Goal: Task Accomplishment & Management: Complete application form

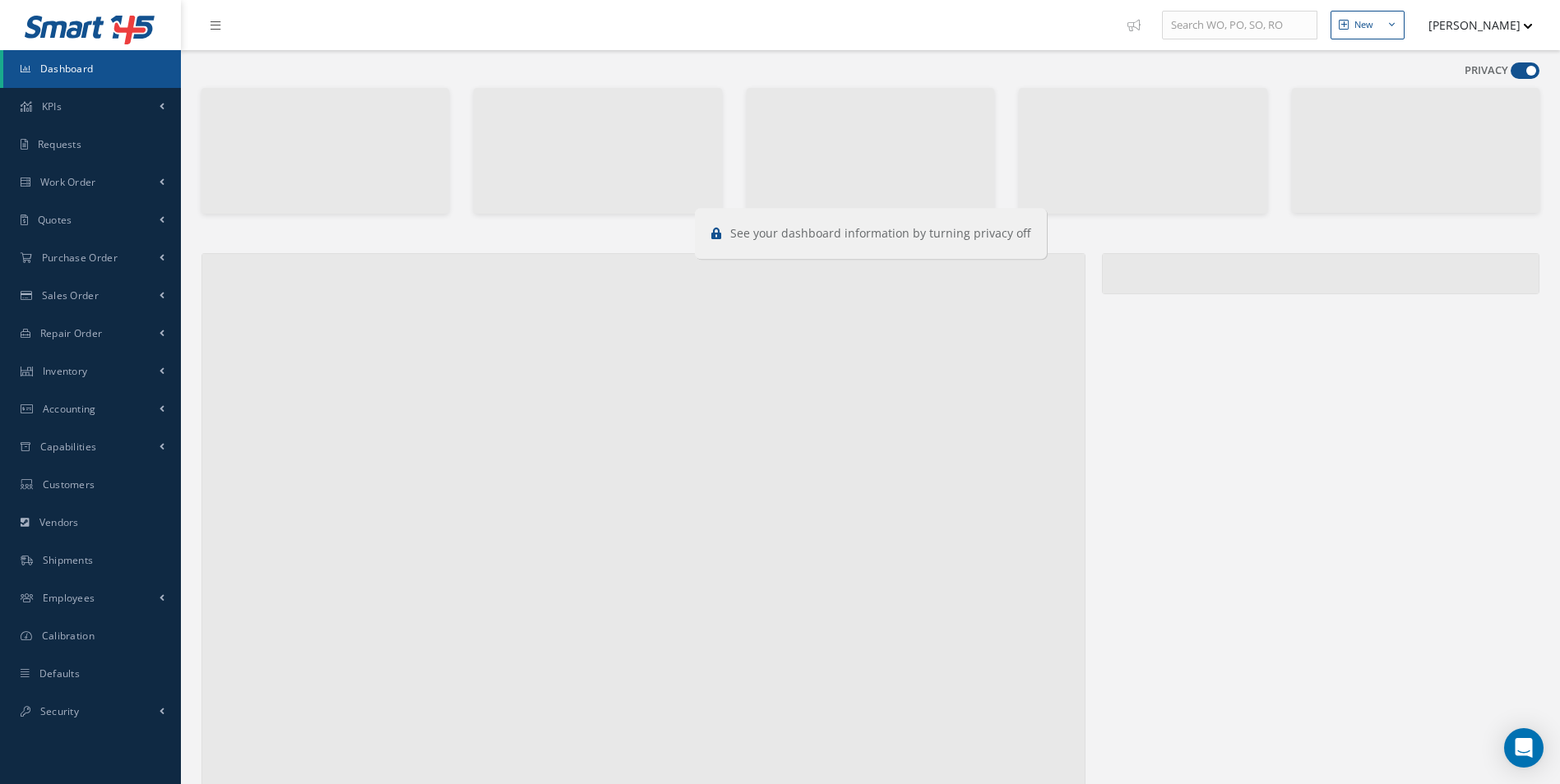
click at [1523, 66] on span at bounding box center [1525, 70] width 29 height 16
click at [1511, 74] on input "checkbox" at bounding box center [1511, 74] width 0 height 0
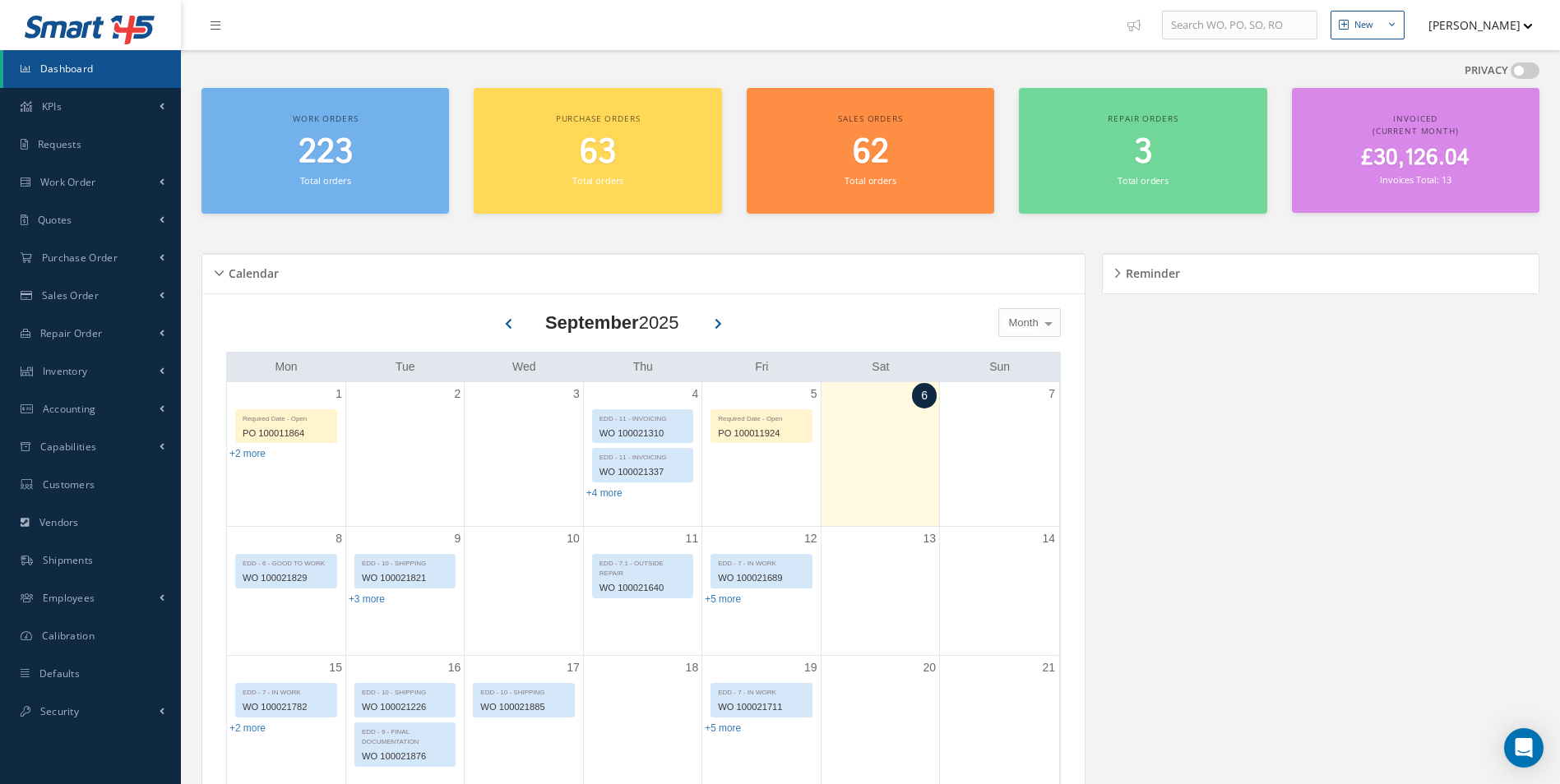
click at [1523, 66] on span at bounding box center [1525, 70] width 29 height 16
click at [1511, 74] on input "checkbox" at bounding box center [1511, 74] width 0 height 0
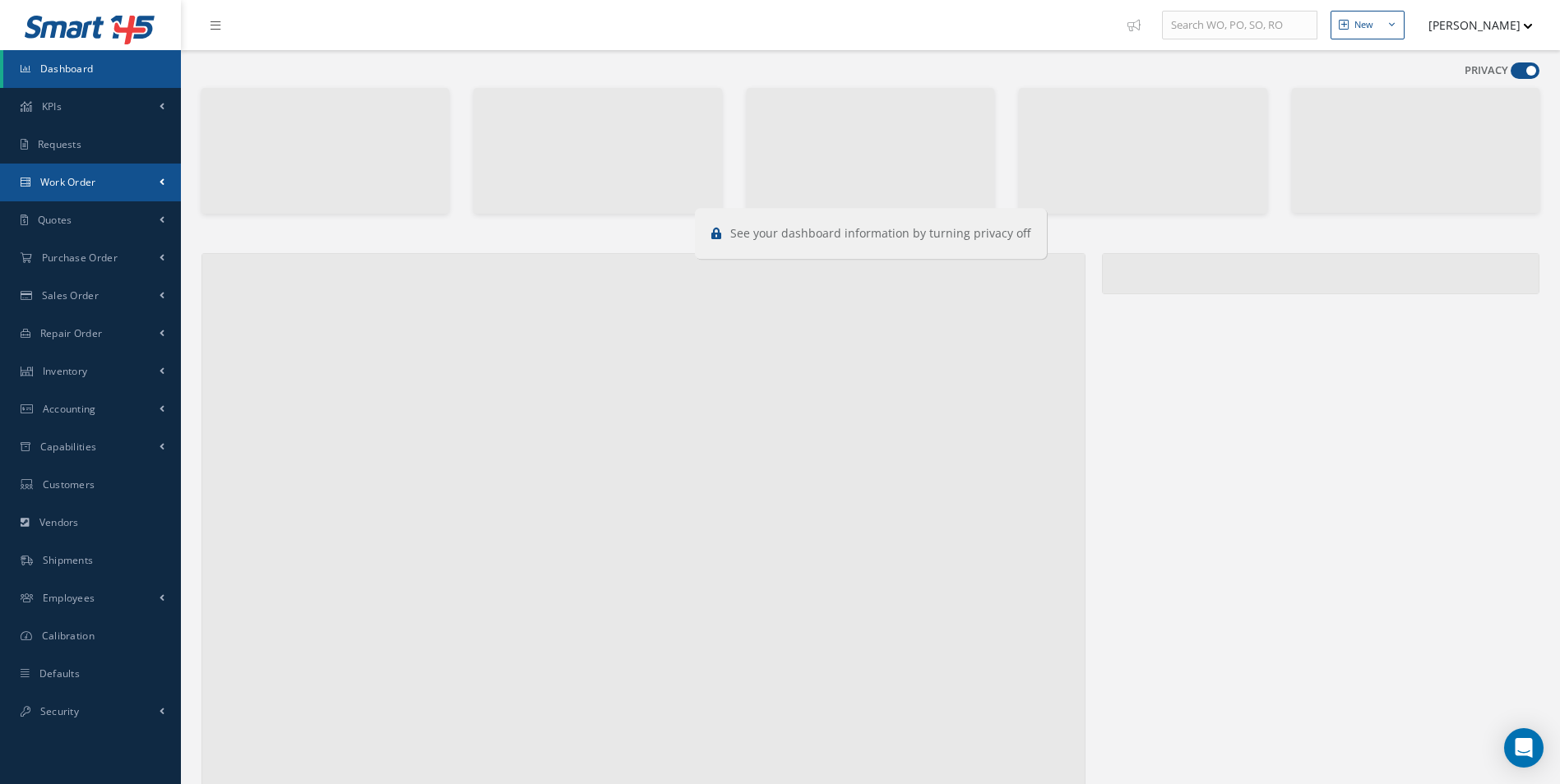
click at [105, 192] on link "Work Order" at bounding box center [90, 182] width 181 height 38
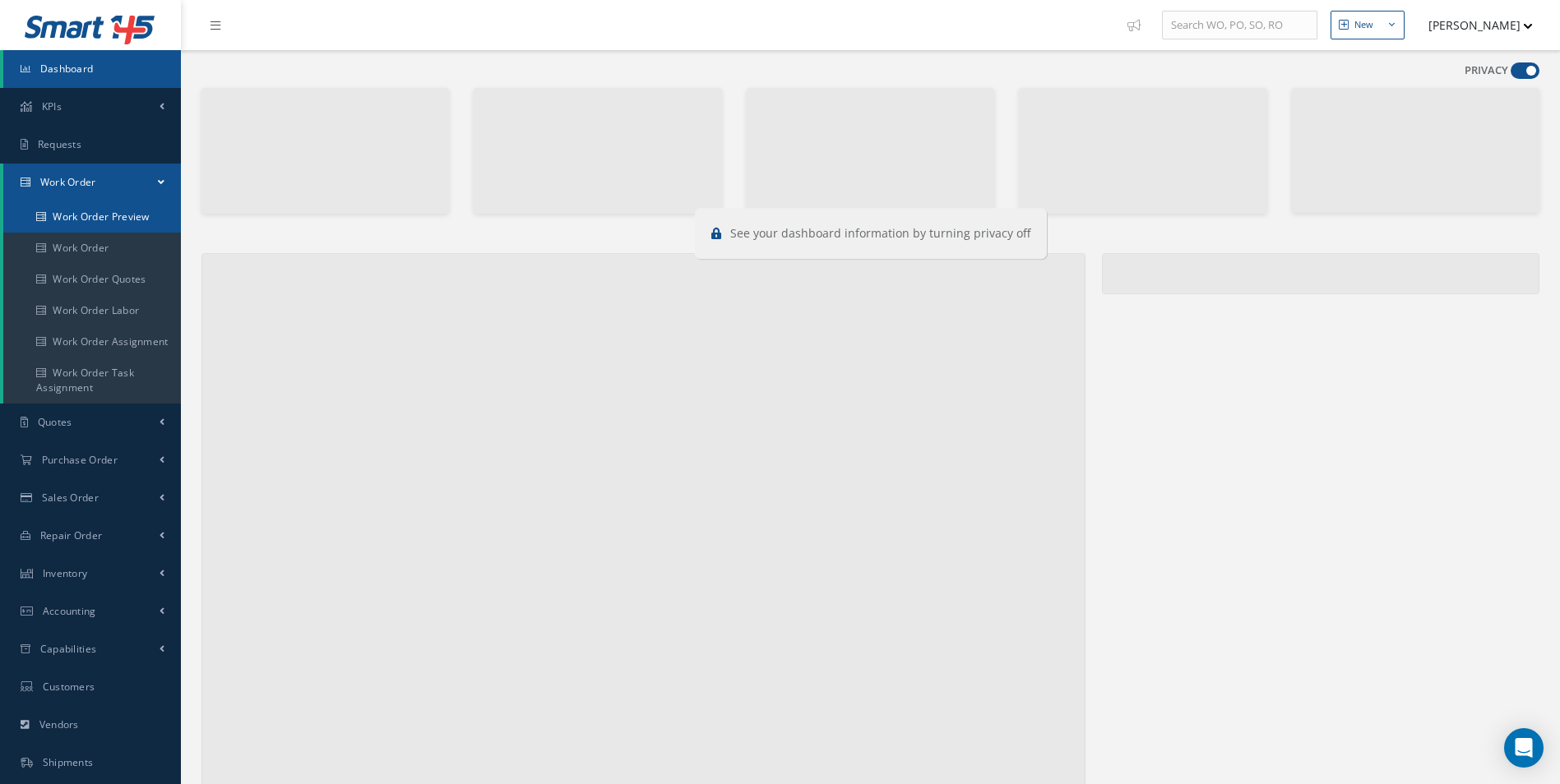
click at [88, 227] on link "Work Order Preview" at bounding box center [92, 217] width 177 height 31
click at [60, 242] on link "Work Order" at bounding box center [92, 248] width 177 height 31
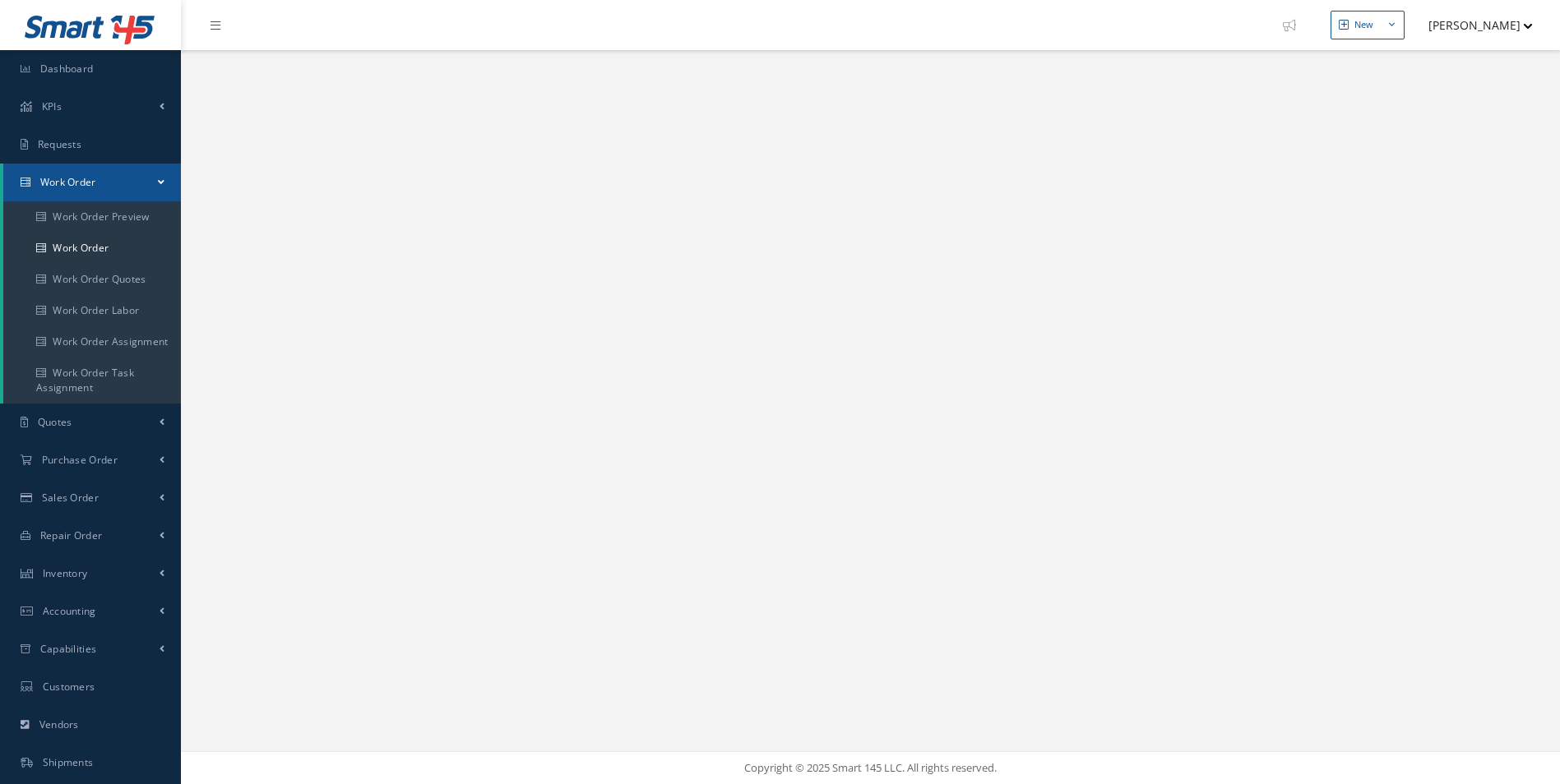
select select "25"
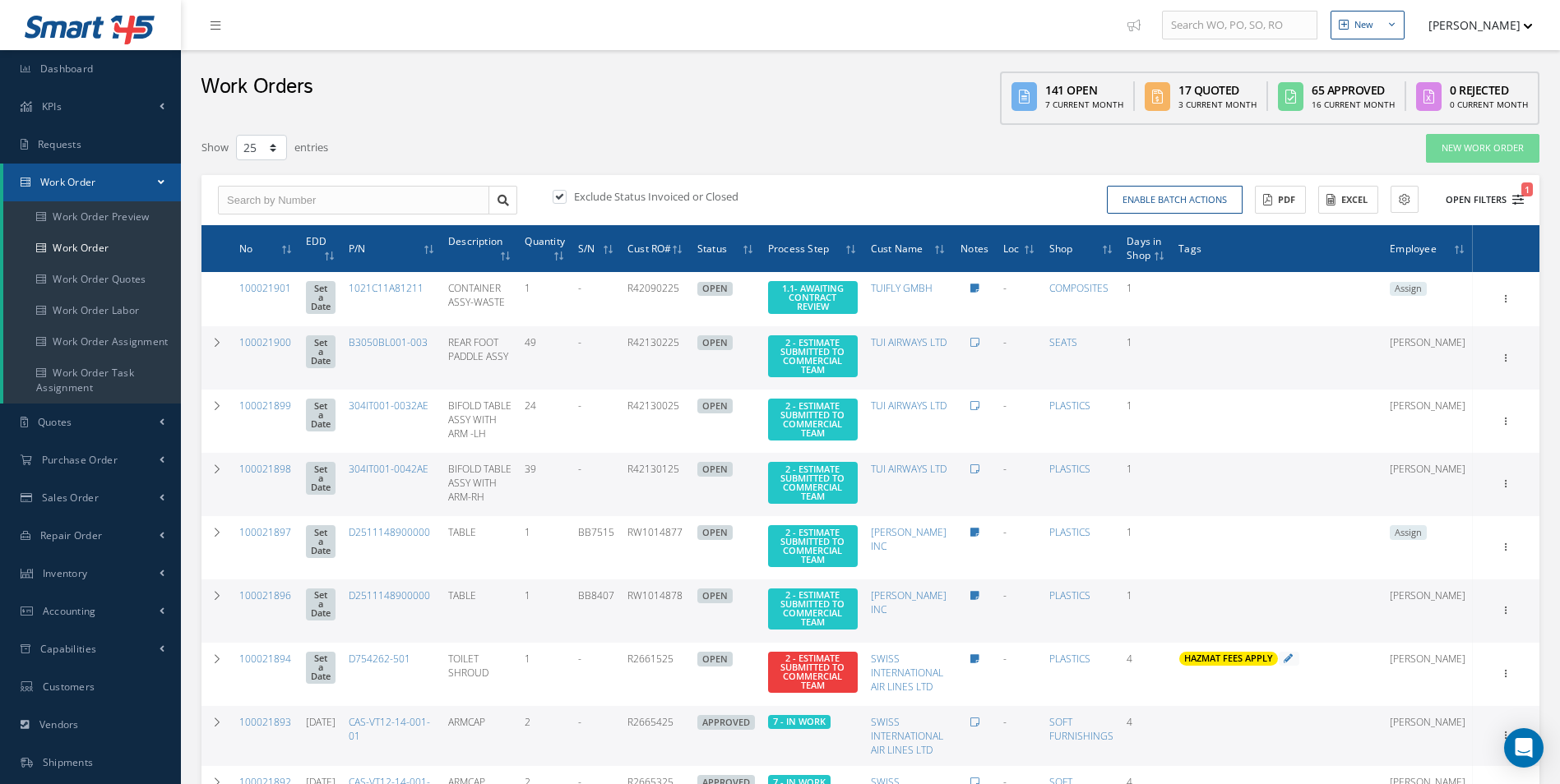
click at [1514, 205] on icon "1" at bounding box center [1518, 199] width 11 height 11
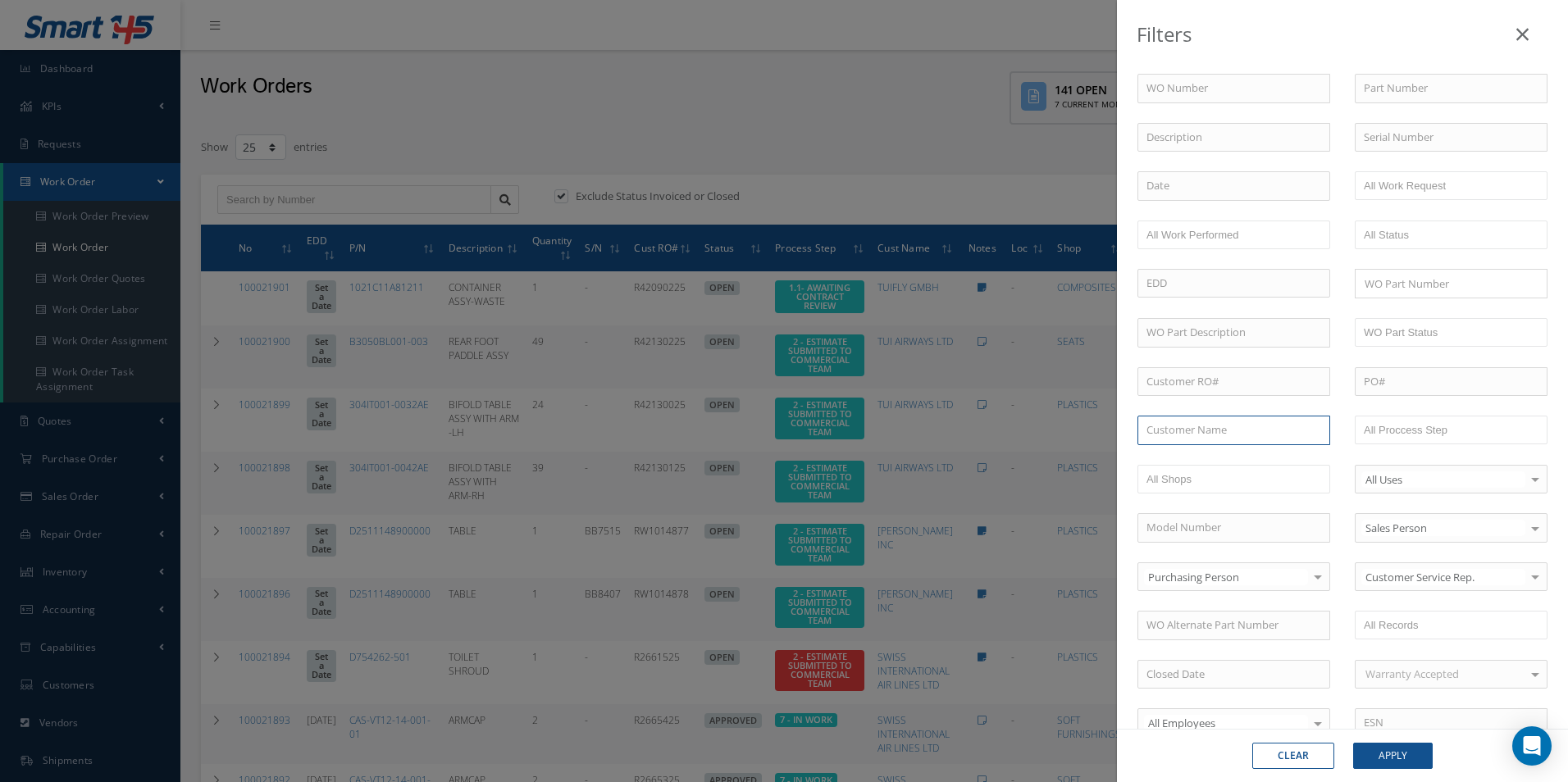
click at [1226, 435] on input "text" at bounding box center [1233, 430] width 192 height 29
click at [987, 138] on div "Filters WO Number Part Number Description Serial Number - BER CERTIFICATION FIL…" at bounding box center [784, 391] width 1568 height 782
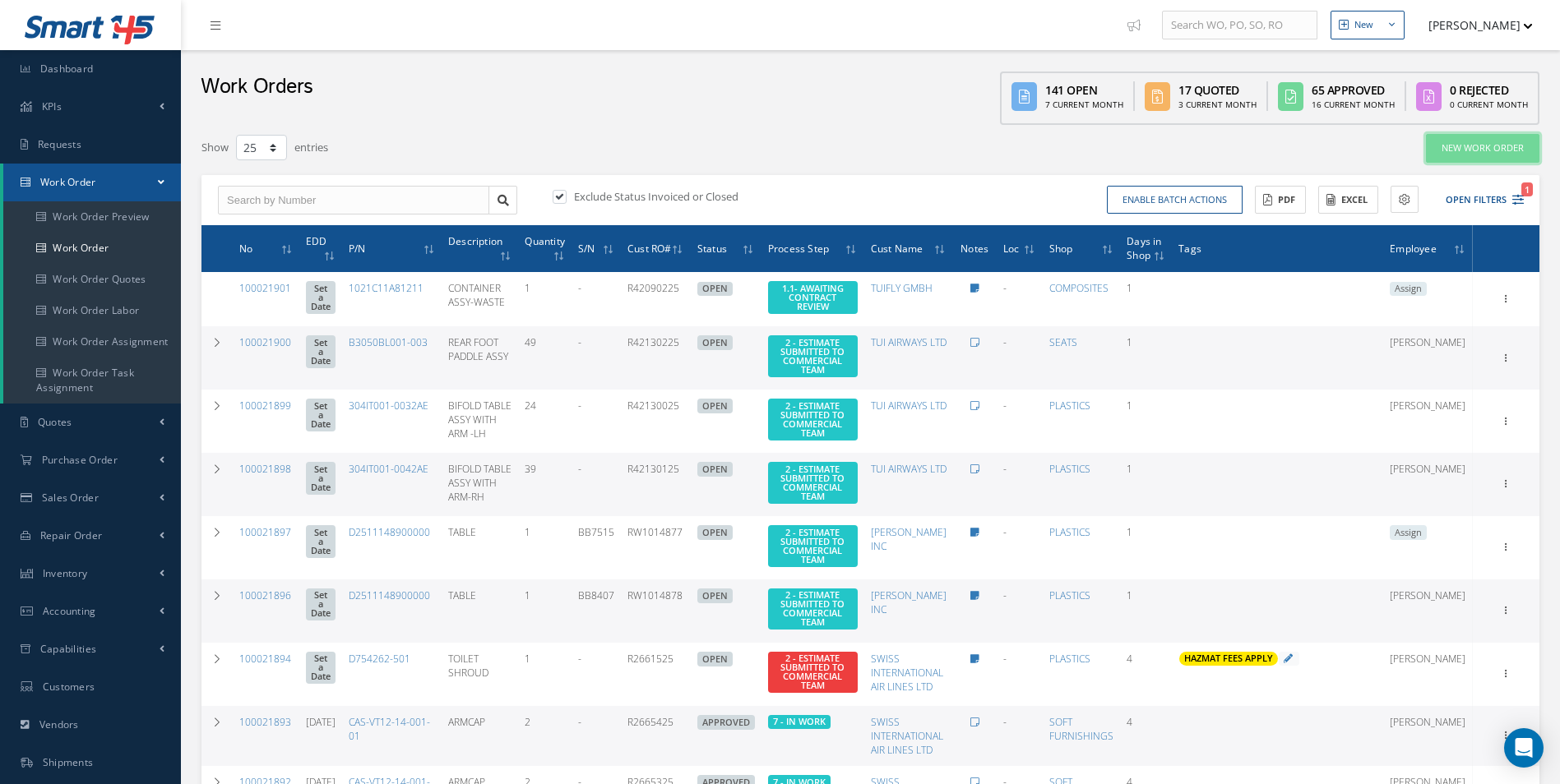
click at [1474, 145] on link "New Work Order" at bounding box center [1482, 148] width 113 height 29
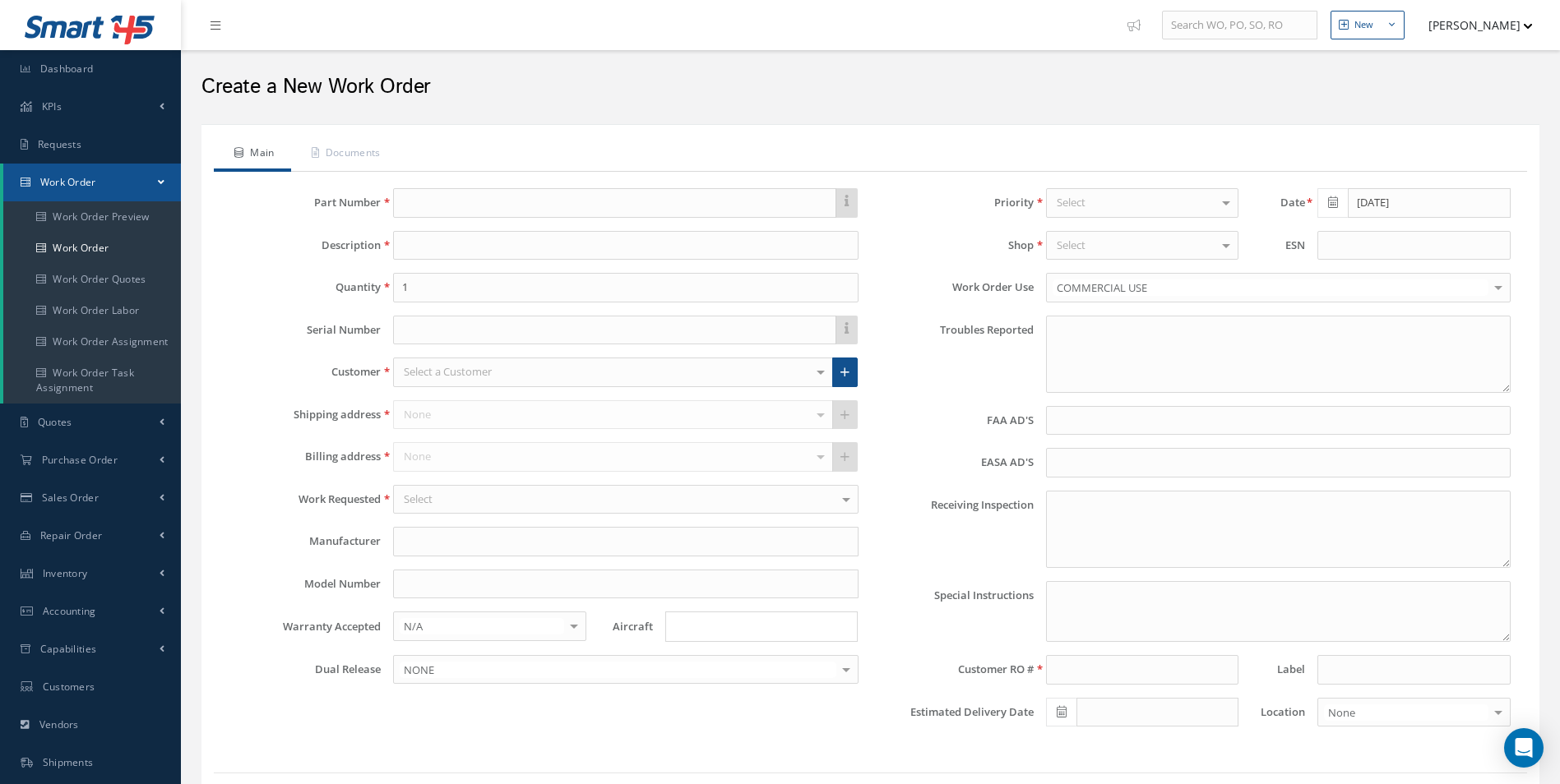
type textarea "NONE"
type input "NONE"
type textarea "NO VISUAL DAMAGE"
type textarea "PLEASE SEE R.O. FOR DETAILS"
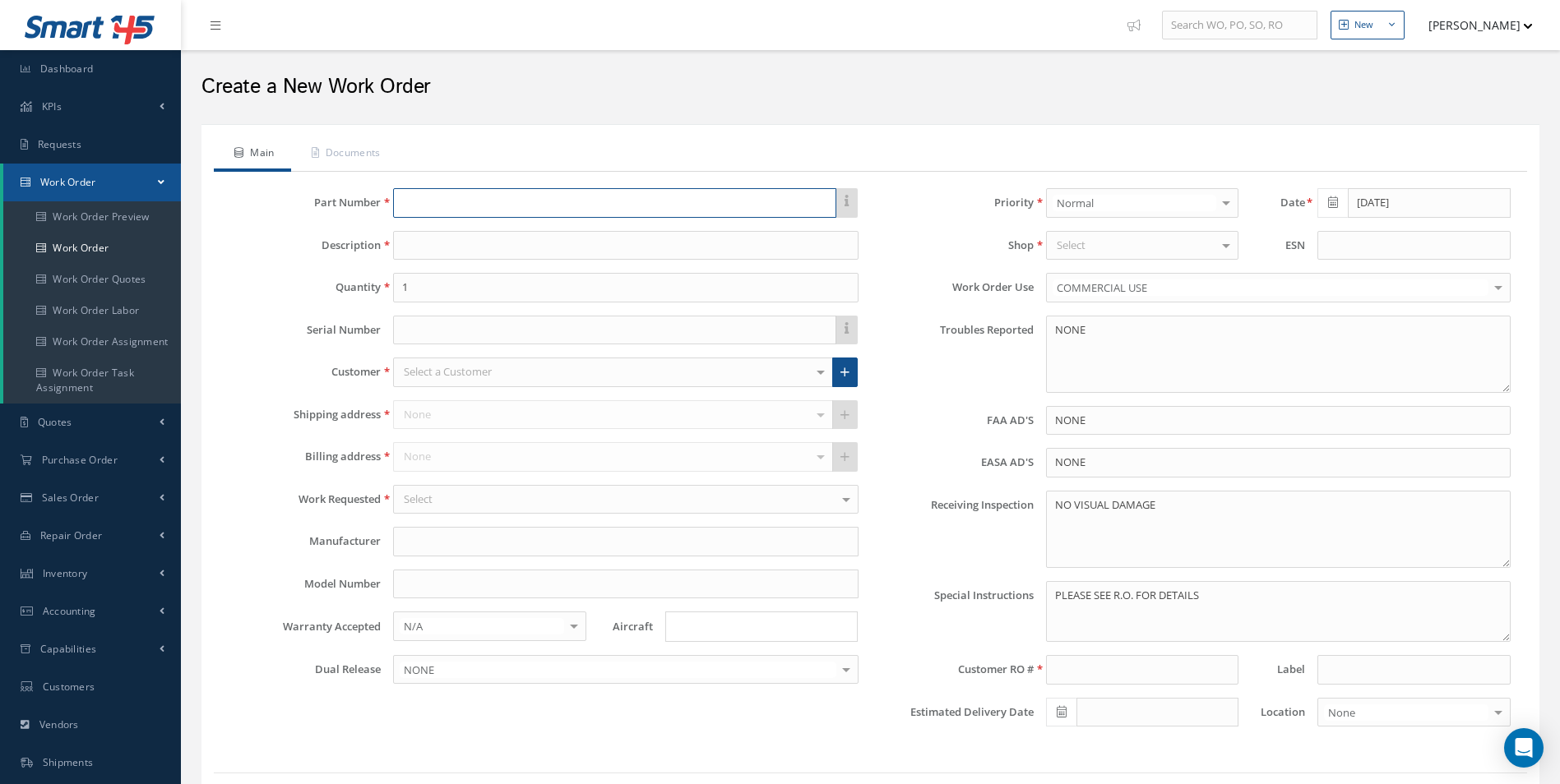
click at [441, 208] on input "text" at bounding box center [614, 203] width 443 height 29
click at [438, 196] on input "text" at bounding box center [614, 203] width 443 height 29
paste input "854710-409B"
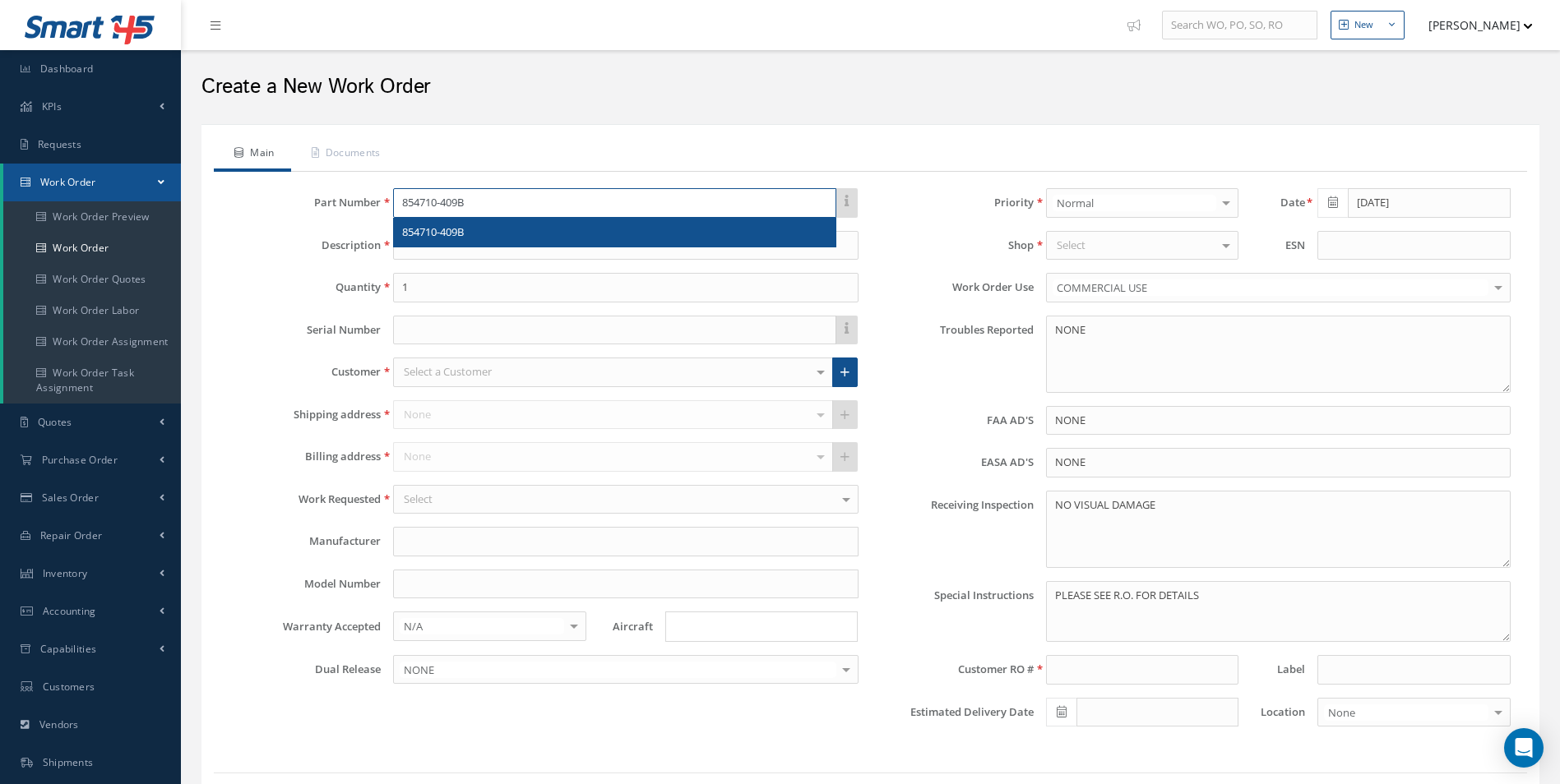
type input "854710-409B"
click at [464, 230] on span "854710-409B" at bounding box center [432, 232] width 61 height 15
type input "FOOD TABLE ASSY STD + LEG"
type input "ZODIAC SEATS US LLC"
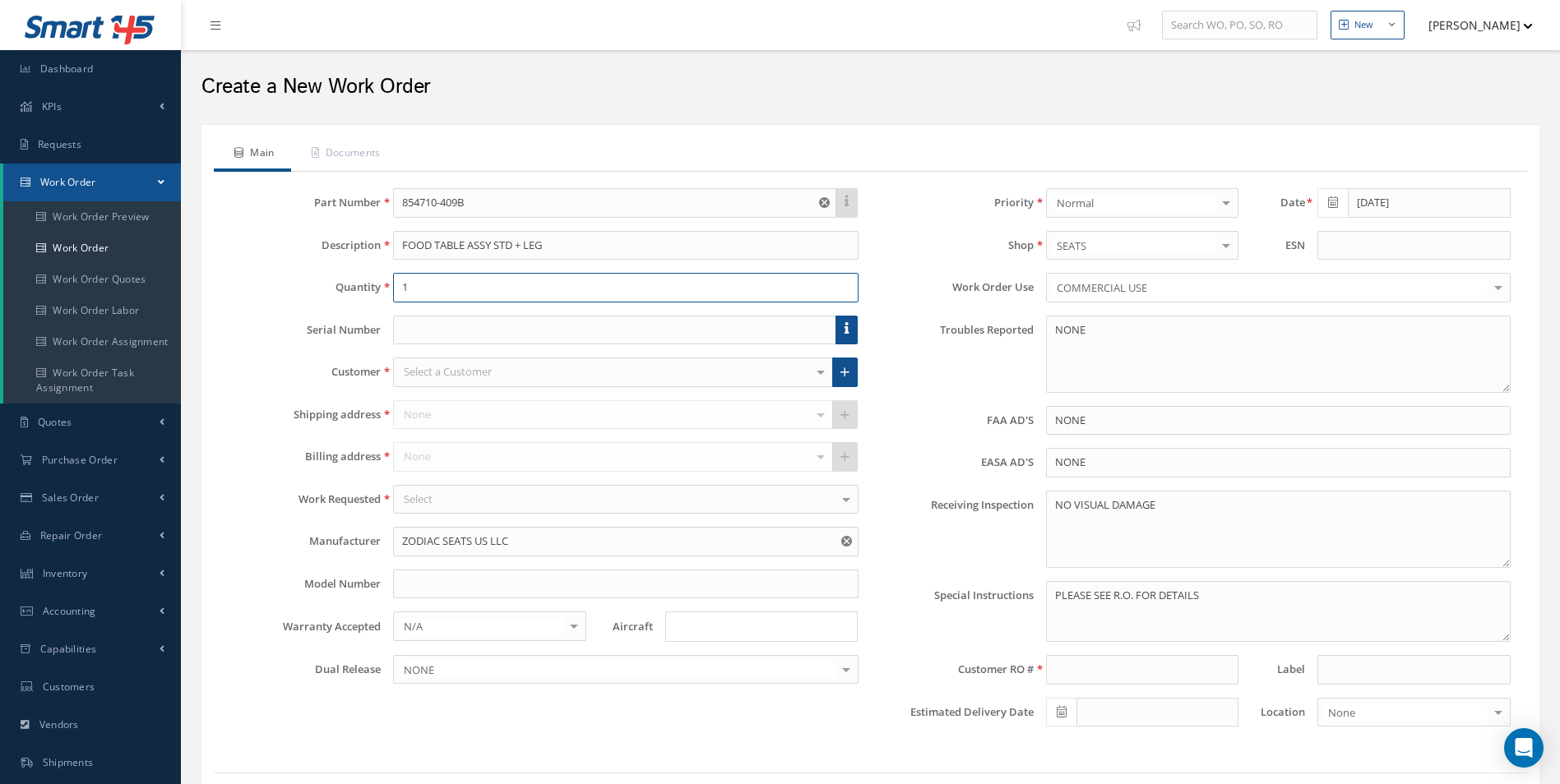
click at [433, 274] on input "1" at bounding box center [624, 288] width 464 height 29
drag, startPoint x: 432, startPoint y: 280, endPoint x: 363, endPoint y: 282, distance: 69.0
click at [363, 282] on div "Quantity 1" at bounding box center [544, 288] width 653 height 29
type input "3"
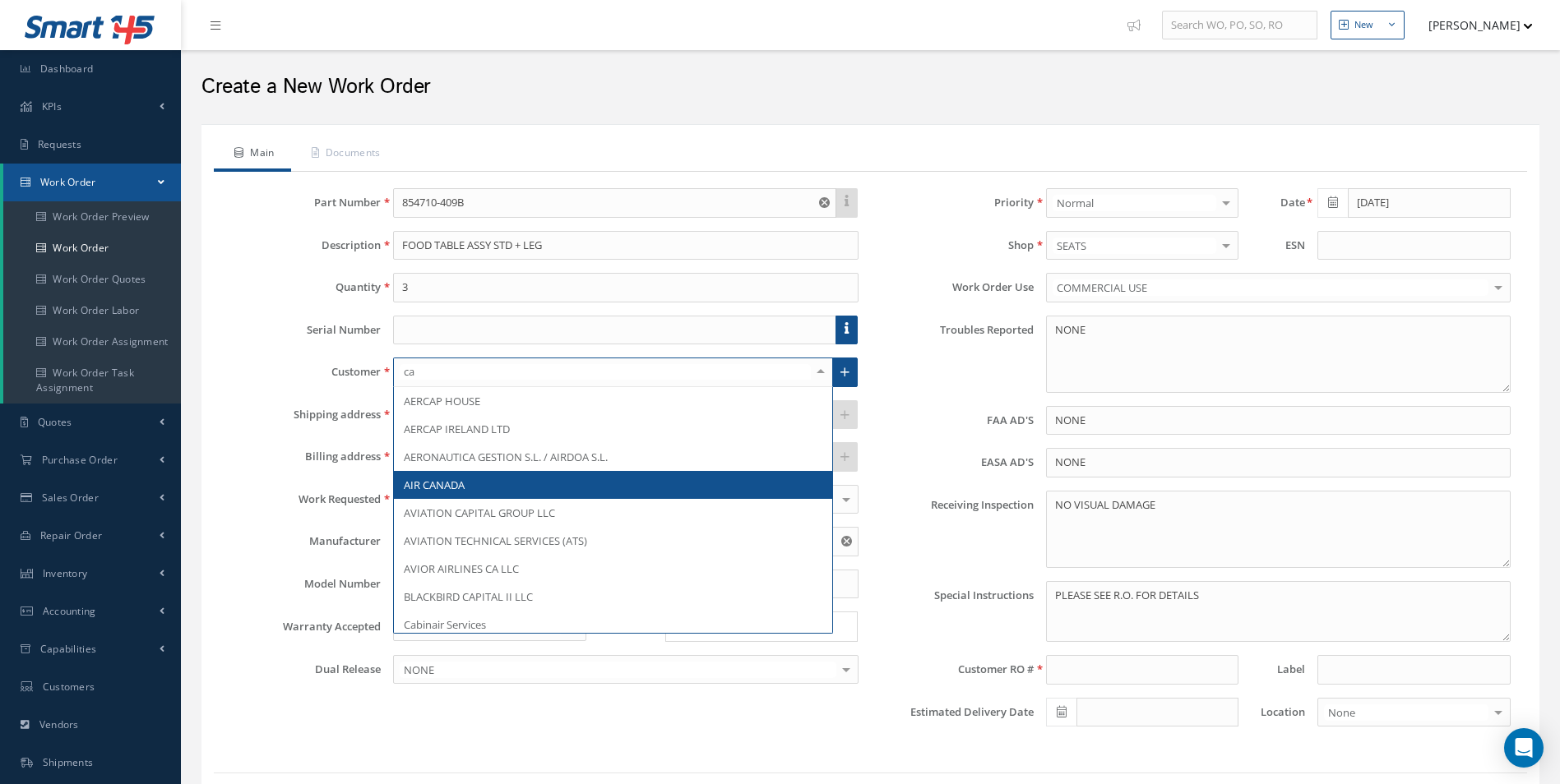
type input "cab"
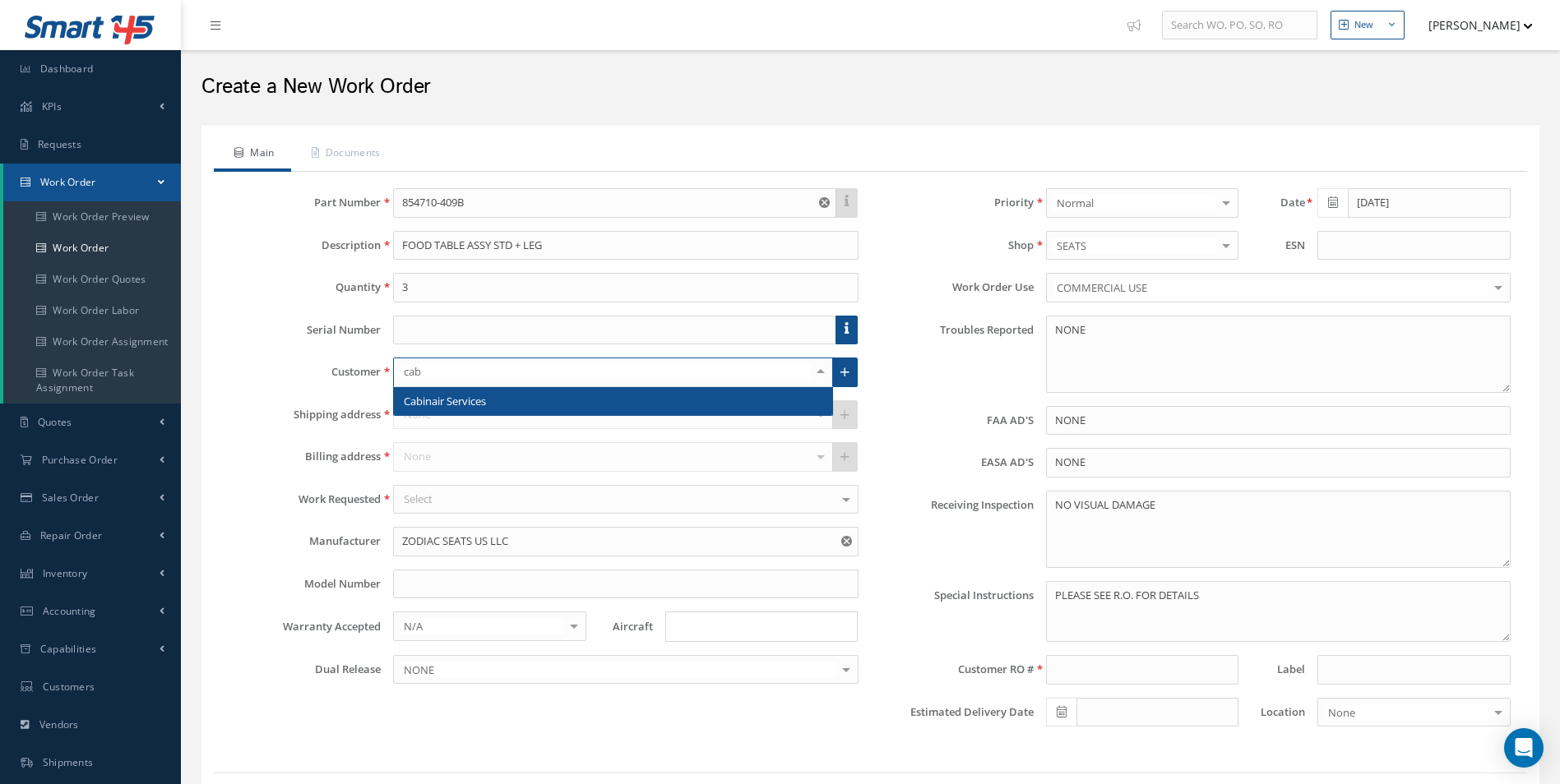
click at [480, 399] on span "Cabinair Services" at bounding box center [444, 400] width 82 height 15
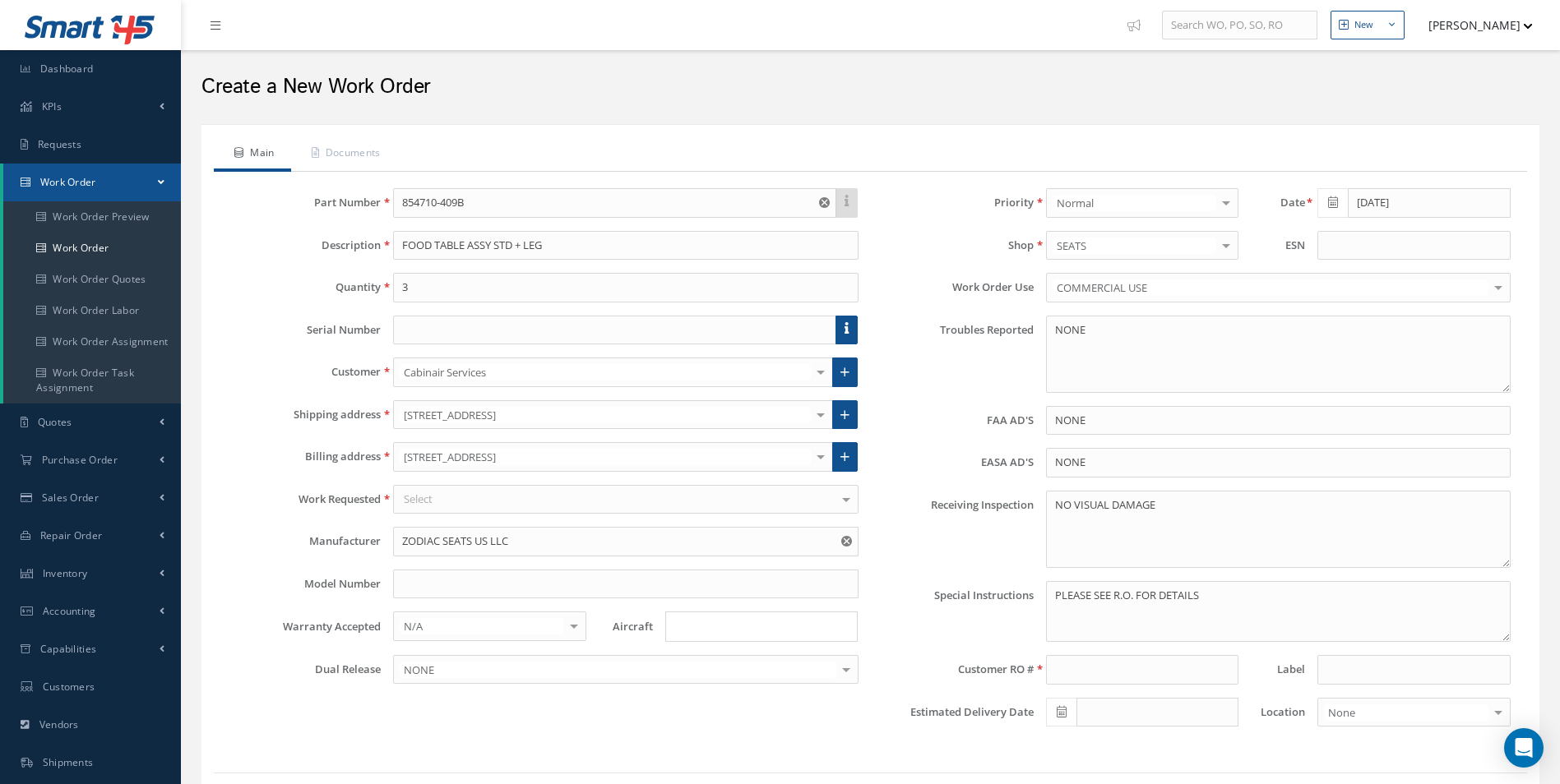
click at [760, 626] on input "Search for option" at bounding box center [758, 627] width 180 height 17
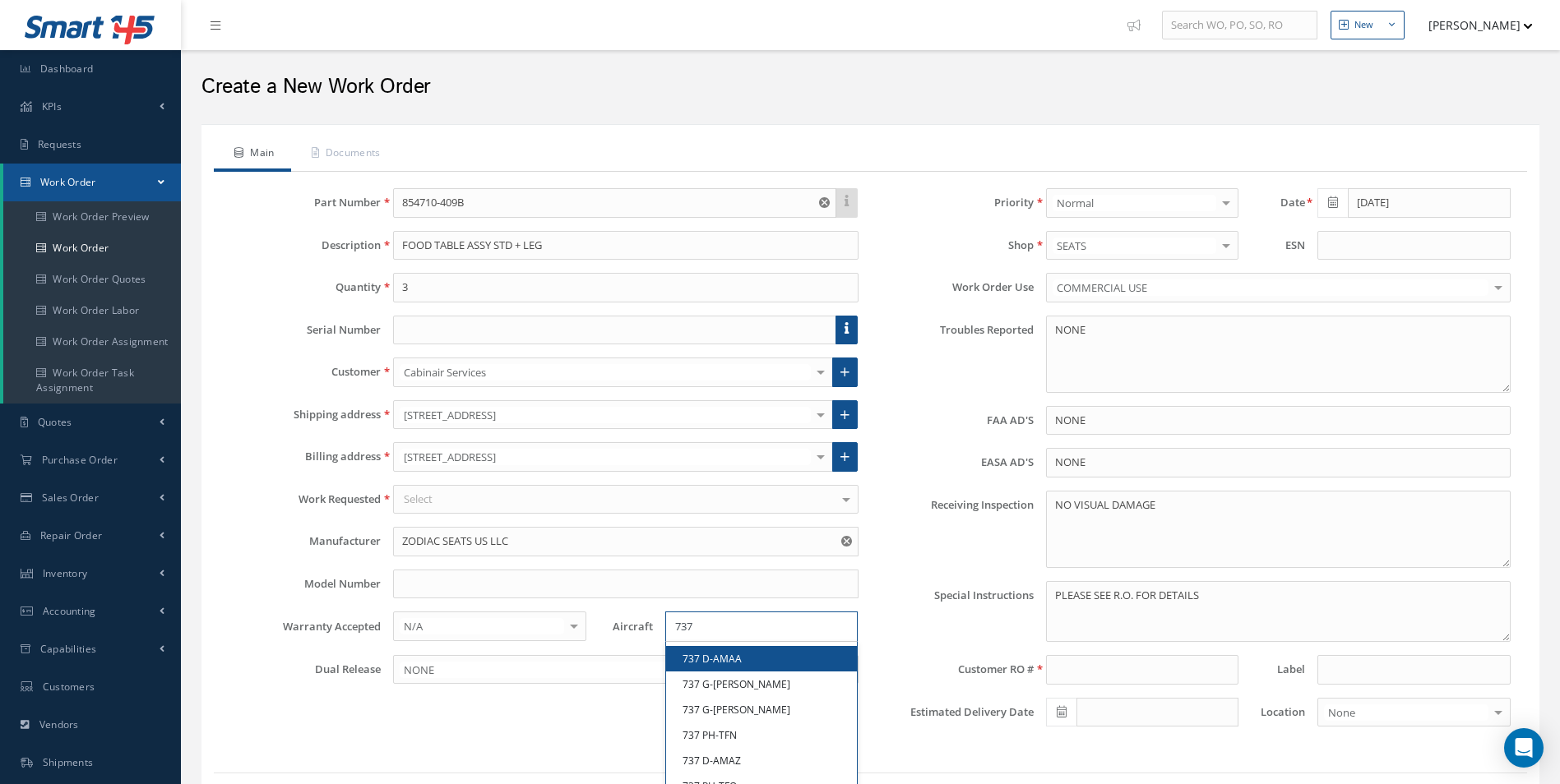
type input "737"
click at [928, 634] on label "Special Instructions" at bounding box center [952, 611] width 163 height 61
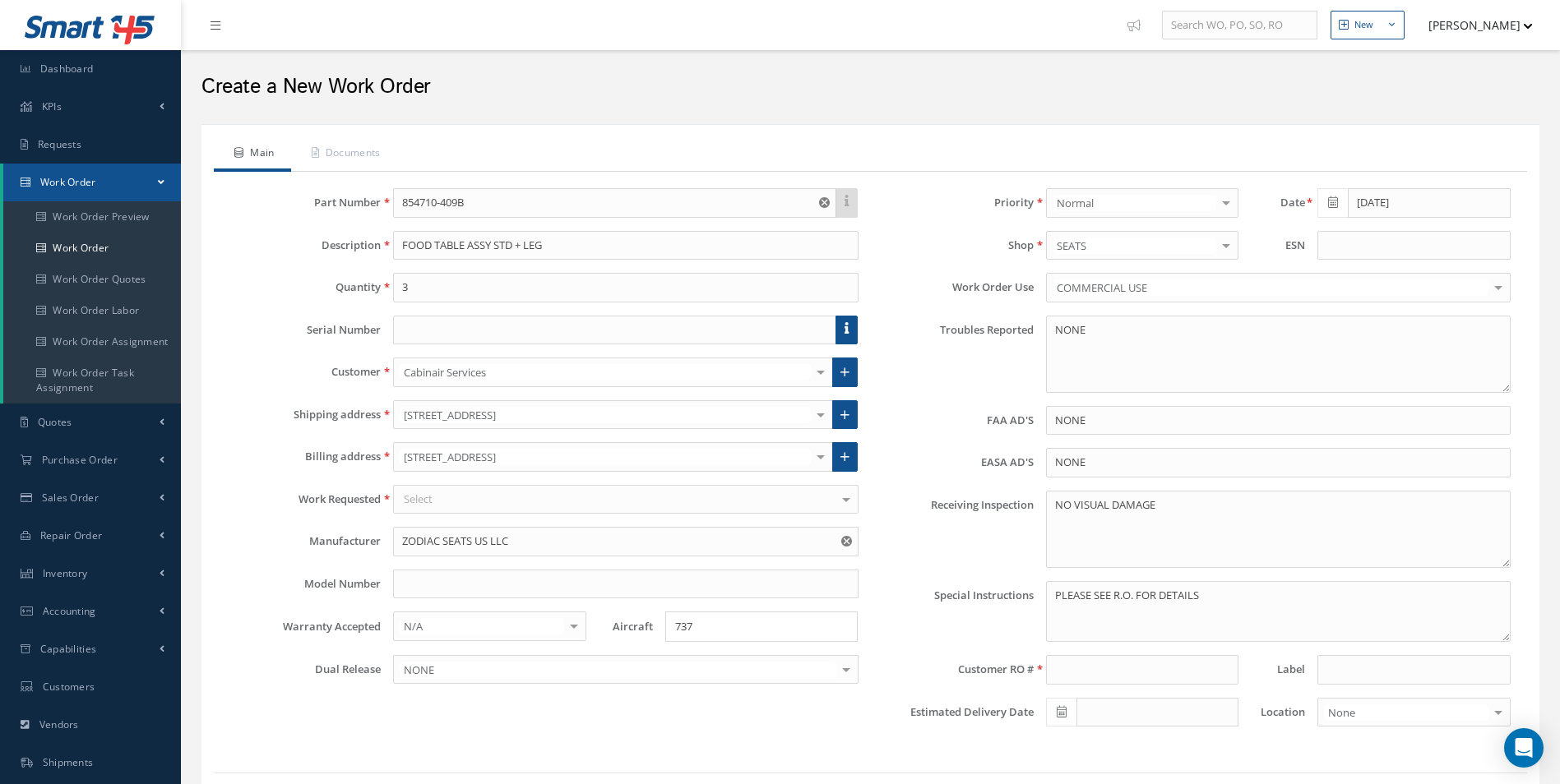
click at [1078, 182] on div "This part number doesn't have an up to date manual, and as a result, a work ord…" at bounding box center [870, 464] width 1313 height 584
click at [1081, 189] on div at bounding box center [1141, 203] width 192 height 29
click at [1094, 226] on span "Normal" at bounding box center [1075, 232] width 37 height 15
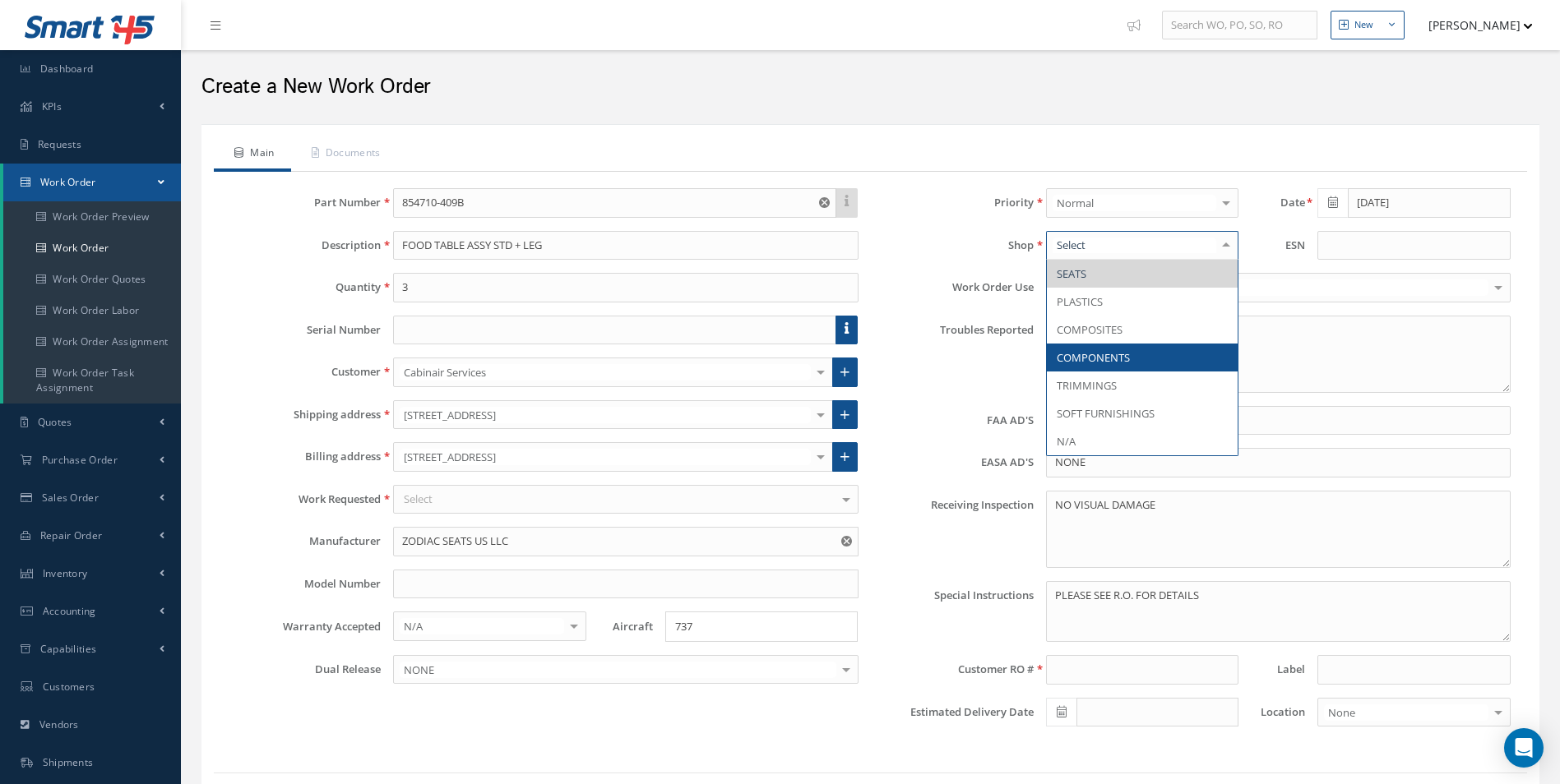
click at [1130, 357] on span "COMPONENTS" at bounding box center [1141, 357] width 191 height 28
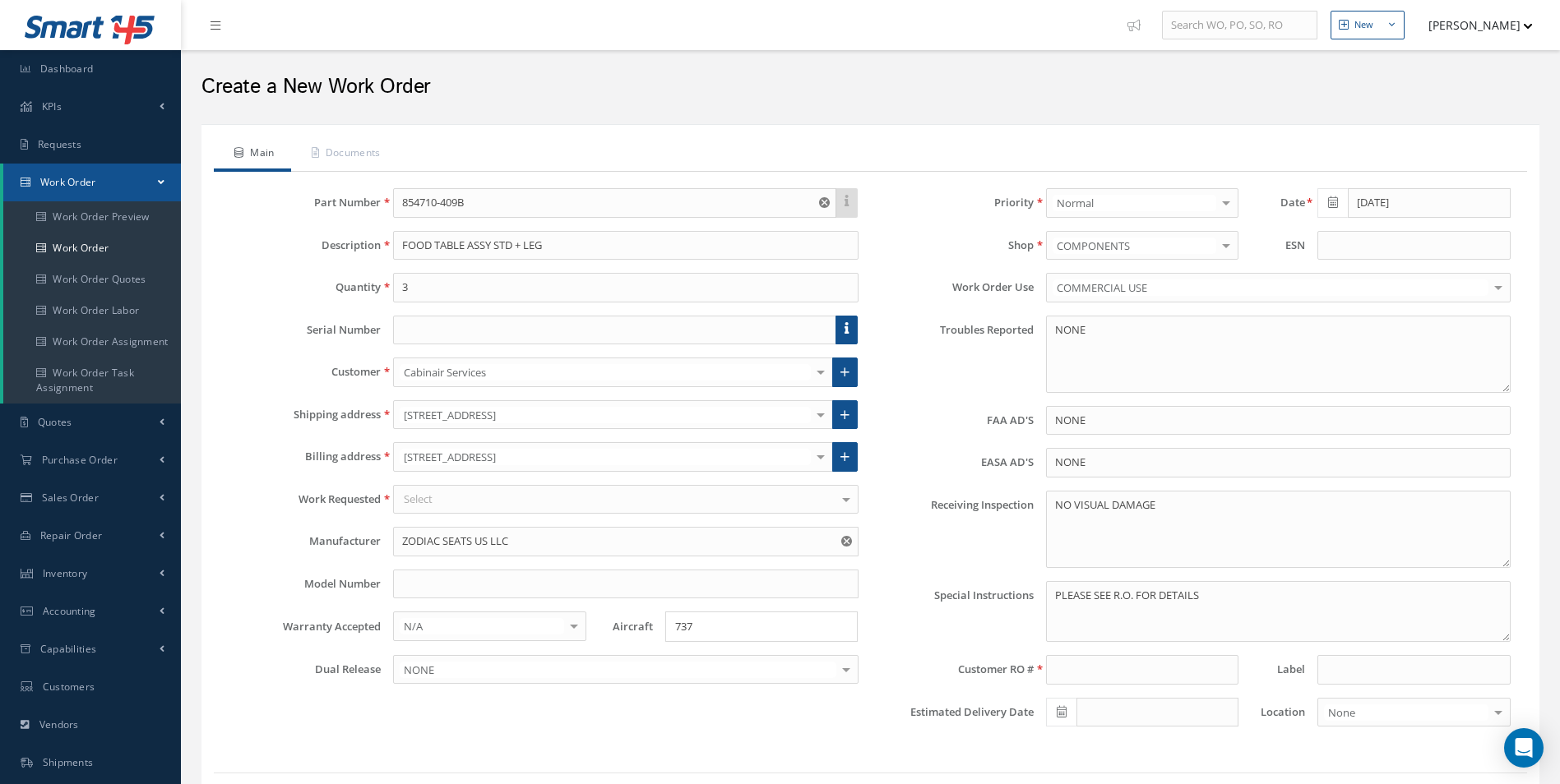
drag, startPoint x: 1128, startPoint y: 692, endPoint x: 1105, endPoint y: 670, distance: 31.8
click at [1128, 692] on div "Priority Normal Normal AOG Critical Rush No elements found. List is empty. Date…" at bounding box center [1197, 464] width 653 height 551
click at [1100, 663] on input at bounding box center [1141, 670] width 192 height 29
paste input "P0056297"
drag, startPoint x: 1055, startPoint y: 669, endPoint x: 1007, endPoint y: 660, distance: 48.8
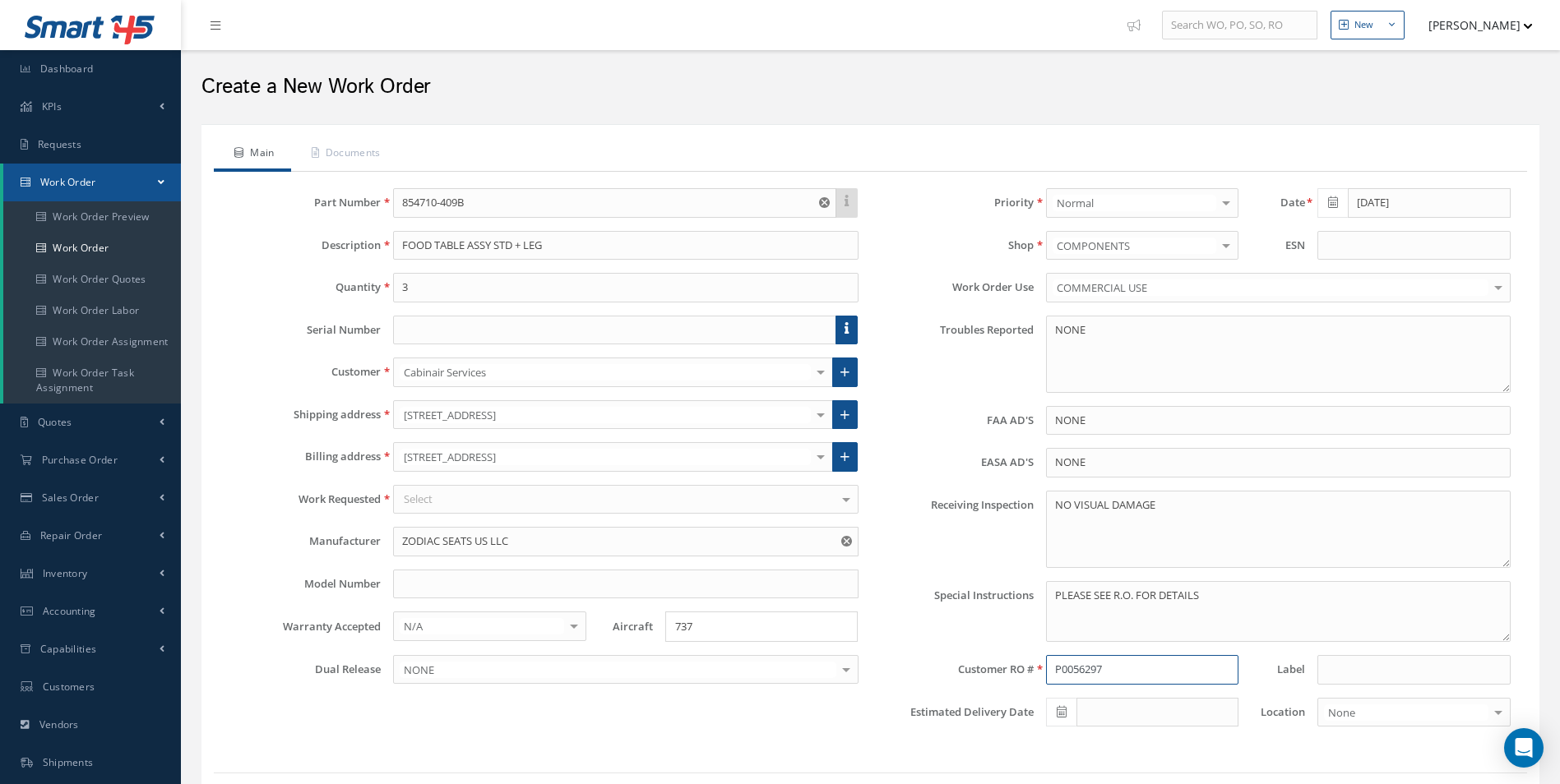
click at [1007, 660] on div "Customer RO # P0056297 Label" at bounding box center [1197, 670] width 653 height 29
type input "P0056297"
click at [339, 159] on link "Documents" at bounding box center [344, 155] width 106 height 35
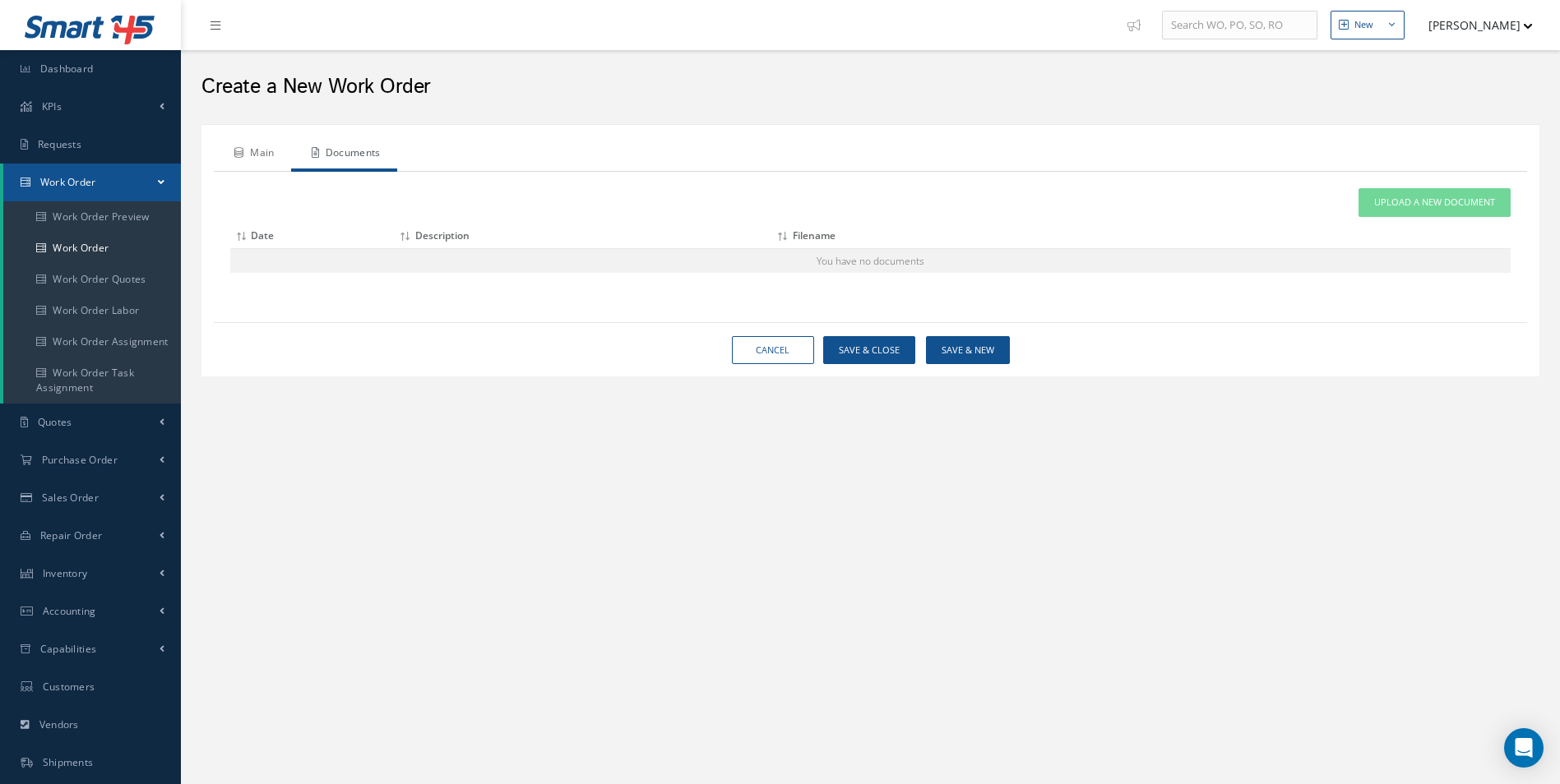
click at [253, 150] on link "Main" at bounding box center [252, 155] width 77 height 35
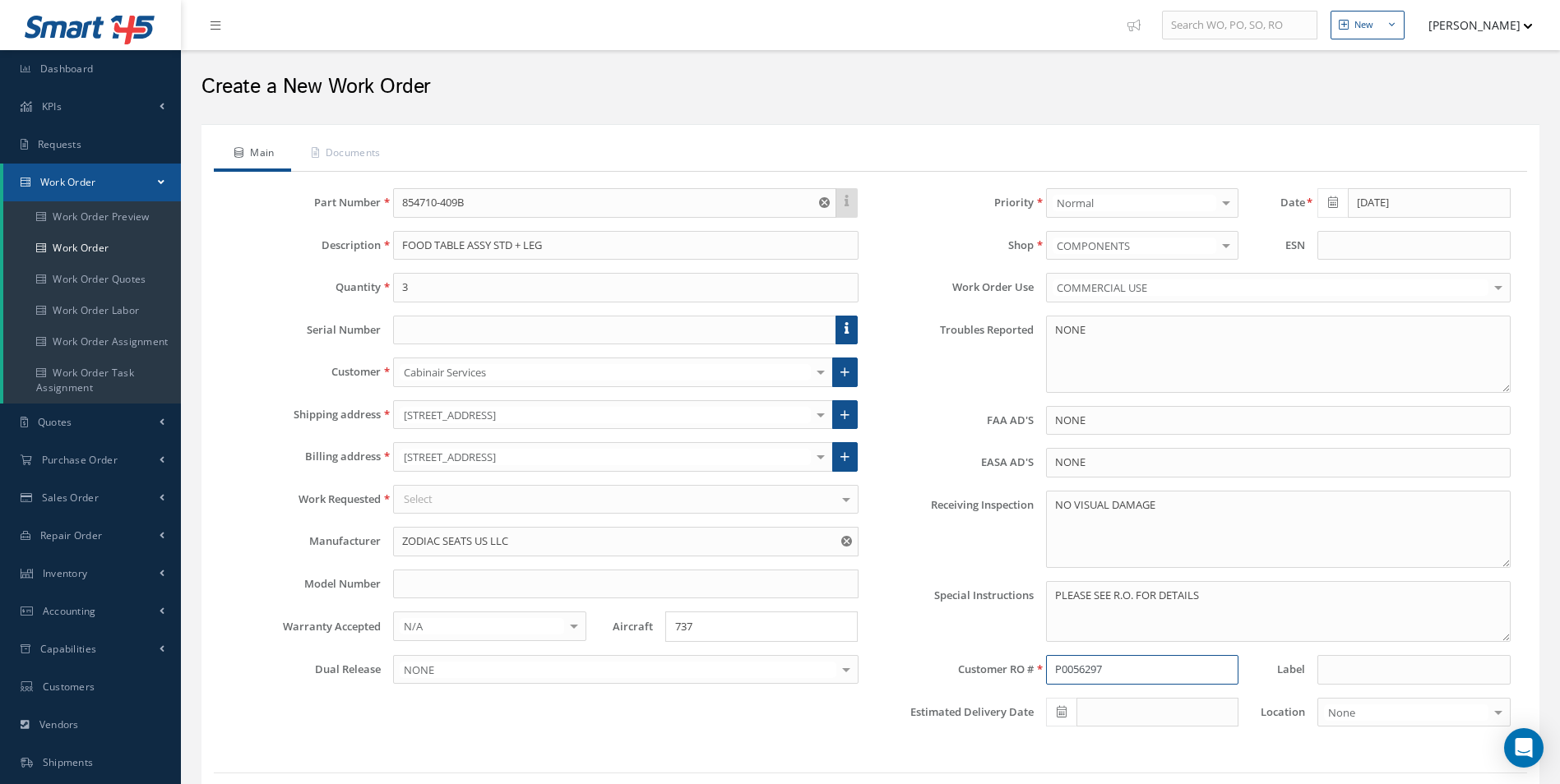
drag, startPoint x: 1120, startPoint y: 673, endPoint x: 976, endPoint y: 664, distance: 144.3
click at [976, 664] on div "Customer RO # P0056297 Label" at bounding box center [1197, 670] width 653 height 29
click at [366, 132] on div "Main Documents This part number doesn't have an up to date manual, and as a res…" at bounding box center [870, 476] width 1338 height 704
click at [373, 155] on link "Documents" at bounding box center [344, 155] width 106 height 35
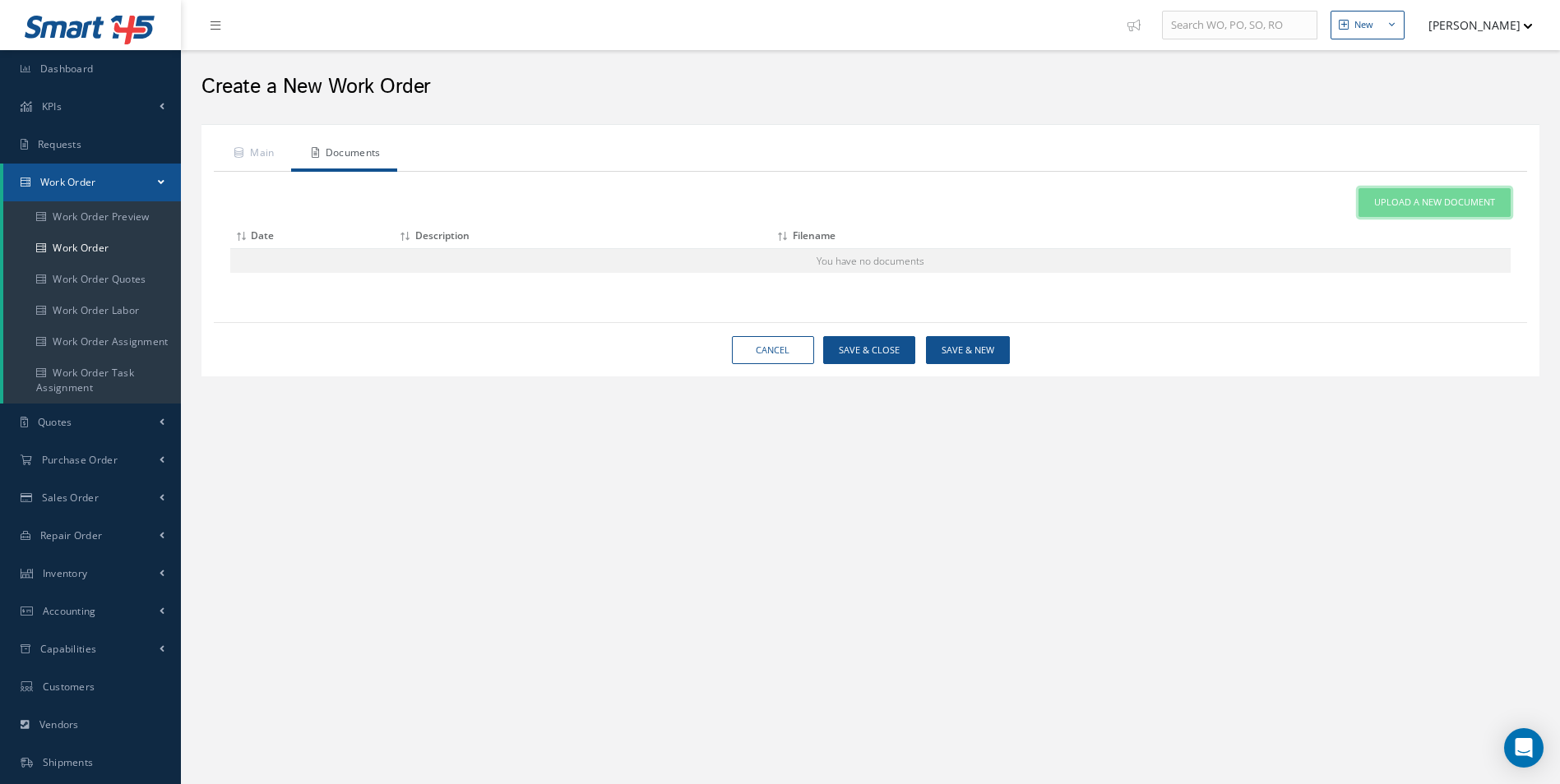
click at [1469, 214] on link "Upload a New Document" at bounding box center [1435, 202] width 152 height 29
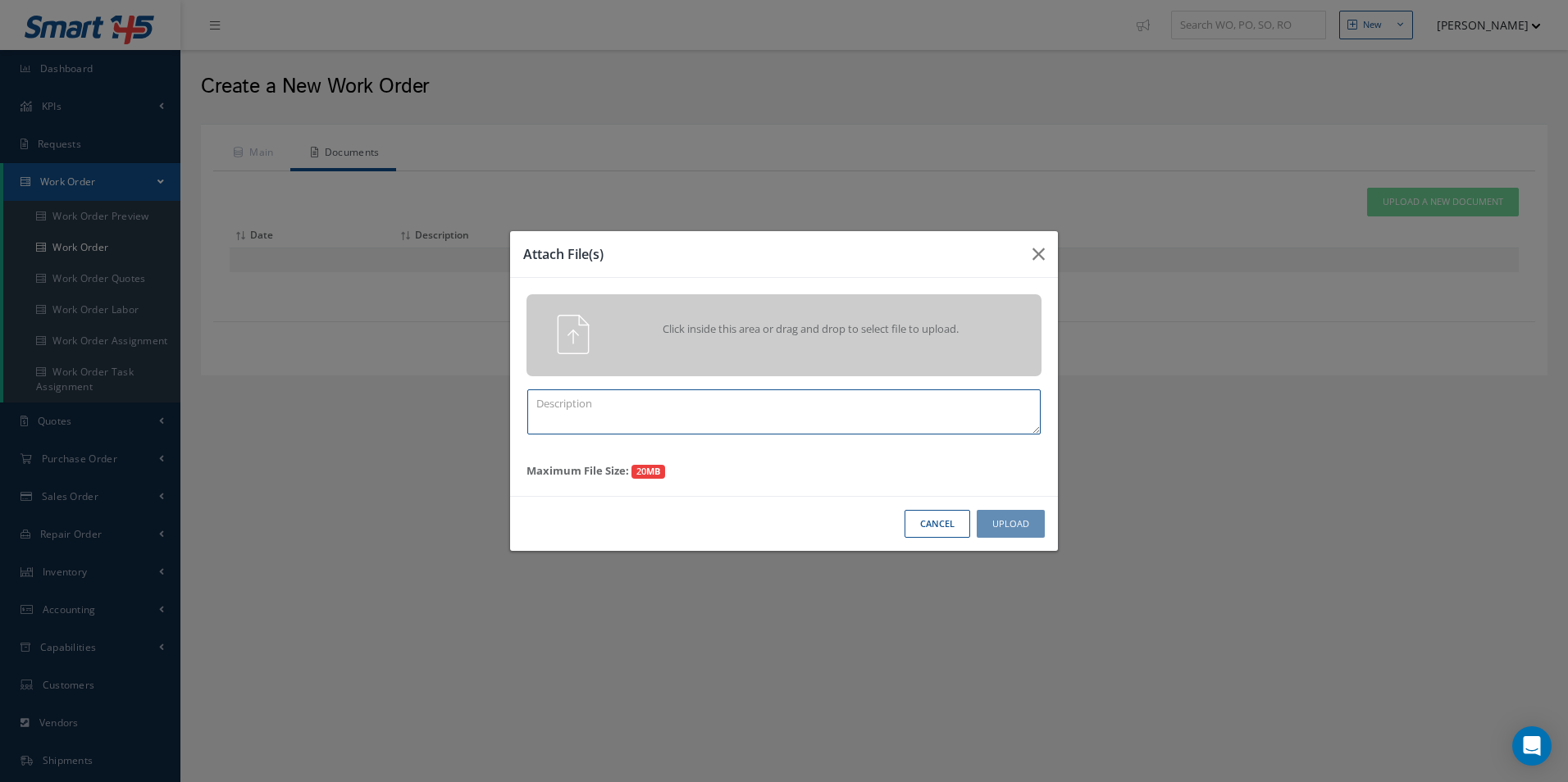
click at [582, 416] on textarea at bounding box center [783, 412] width 513 height 45
paste textarea "P0056297"
drag, startPoint x: 547, startPoint y: 404, endPoint x: 471, endPoint y: 393, distance: 76.8
click at [473, 395] on div "Attach File(s) Click inside this area or drag and drop to select file to upload…" at bounding box center [784, 391] width 1568 height 782
type textarea "PO.P0056297"
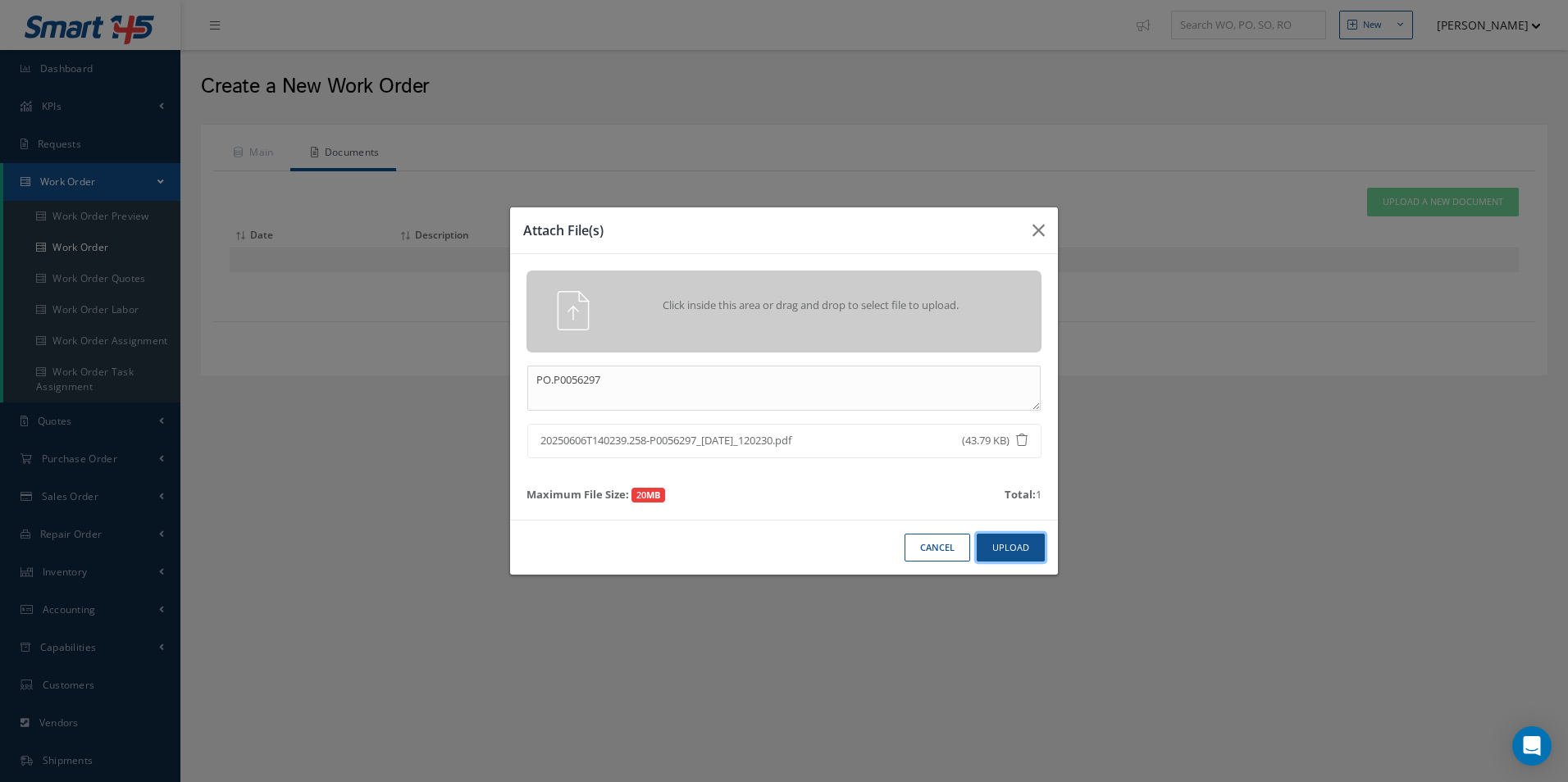
click at [1011, 551] on button "Upload" at bounding box center [1010, 547] width 68 height 28
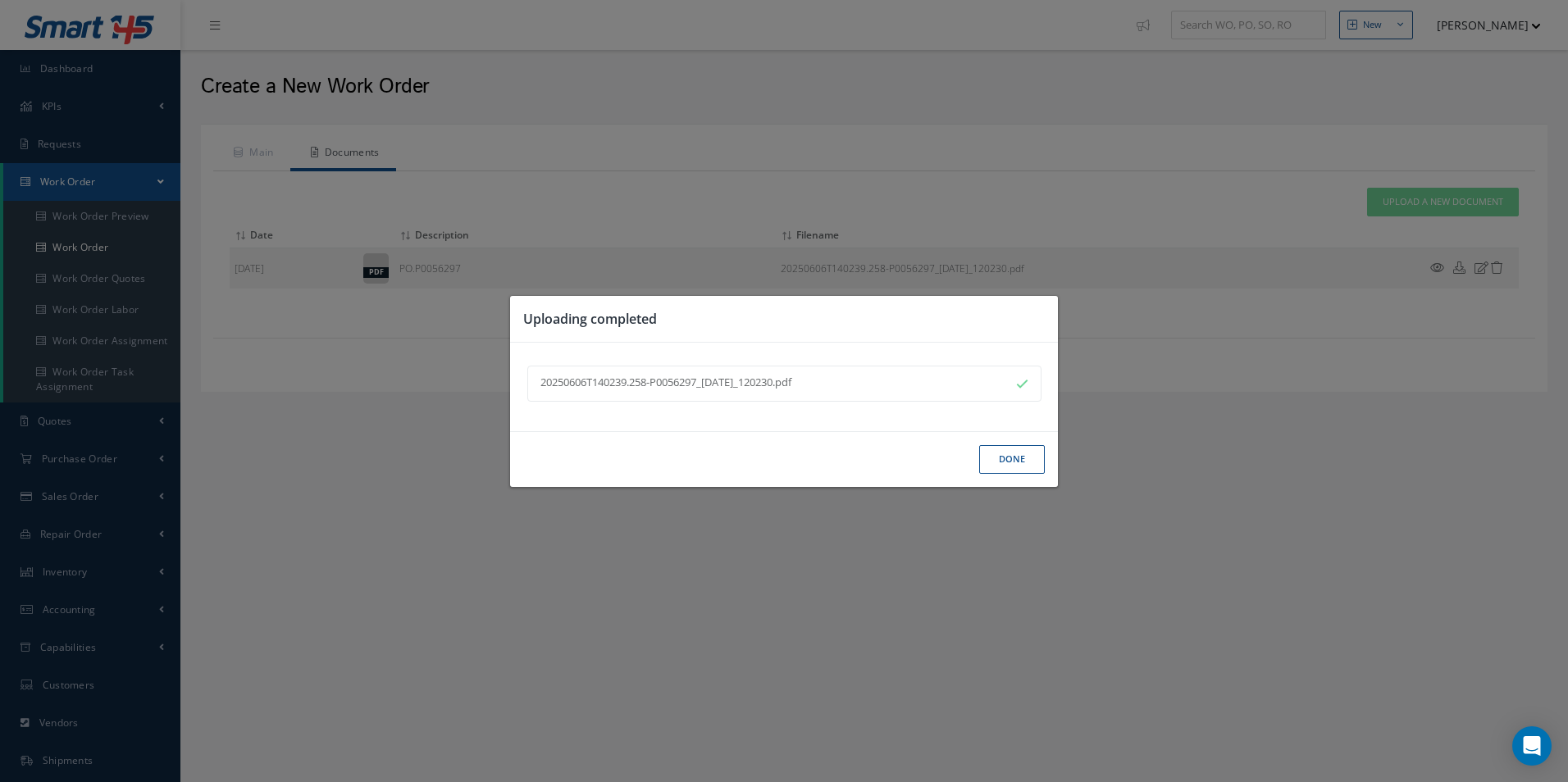
click at [994, 466] on button "Done" at bounding box center [1012, 459] width 66 height 28
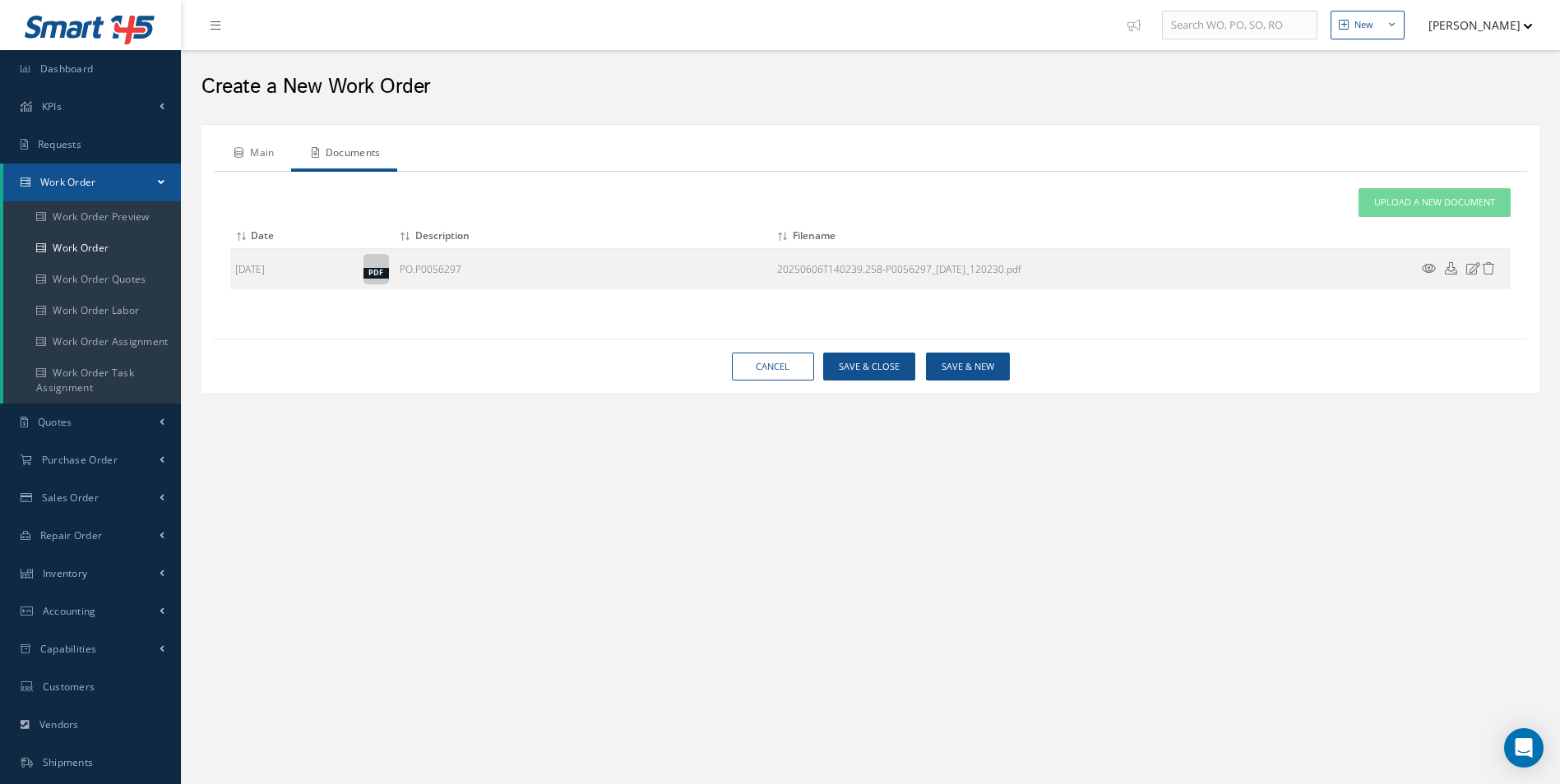
click at [266, 150] on link "Main" at bounding box center [252, 155] width 77 height 35
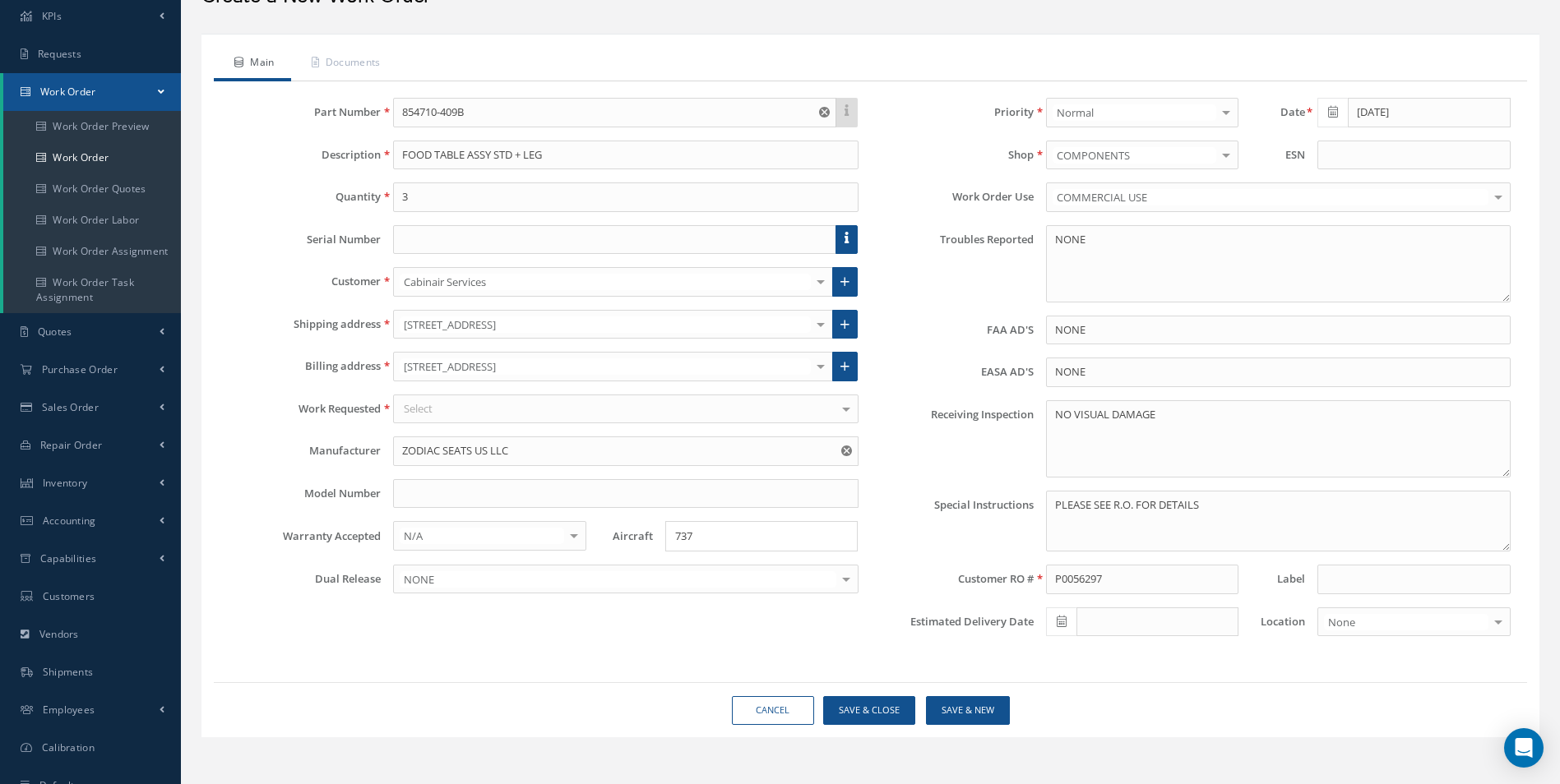
scroll to position [149, 0]
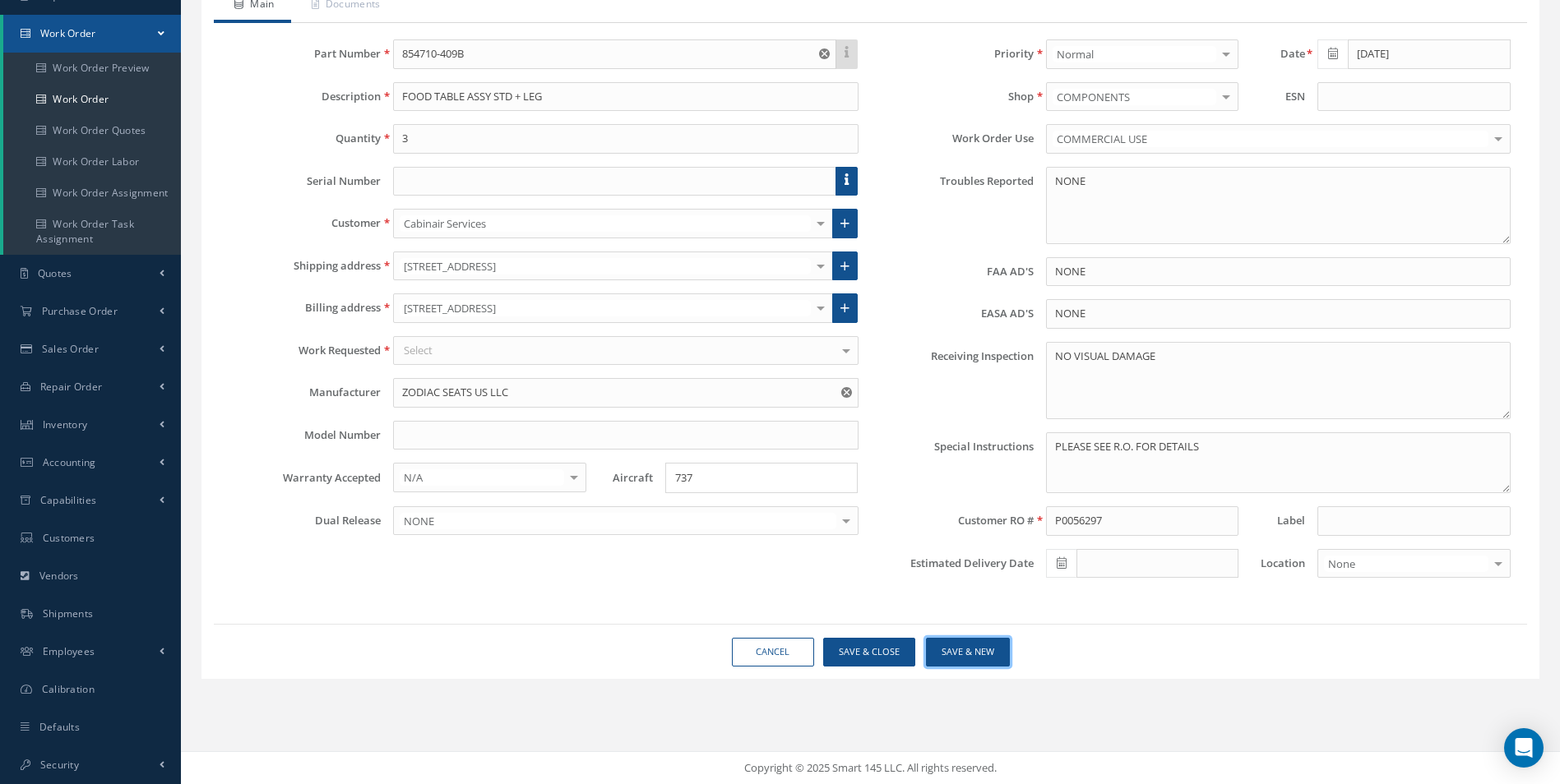
click at [982, 651] on button "Save & New" at bounding box center [968, 652] width 84 height 29
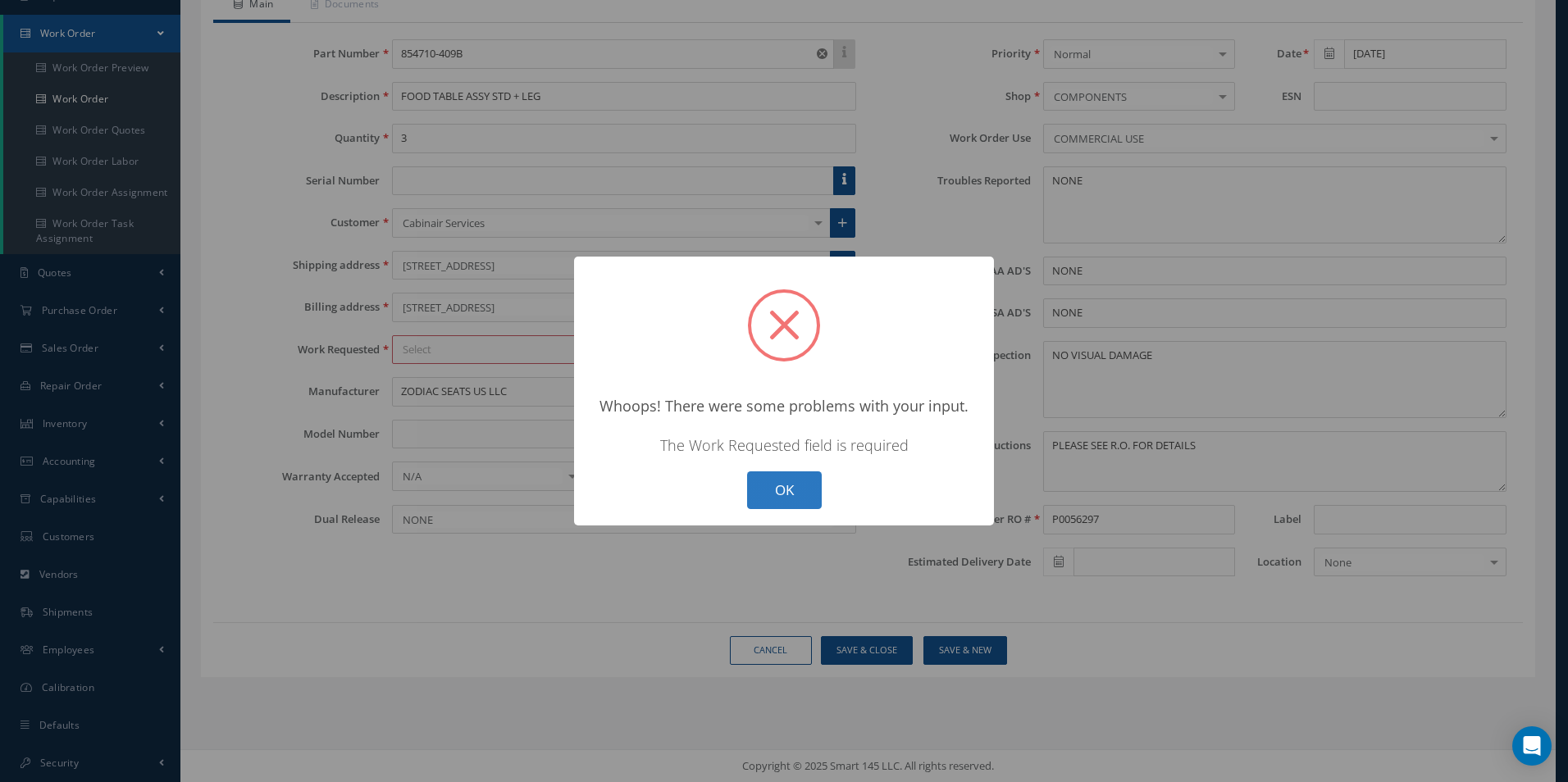
click at [808, 482] on button "OK" at bounding box center [784, 491] width 75 height 39
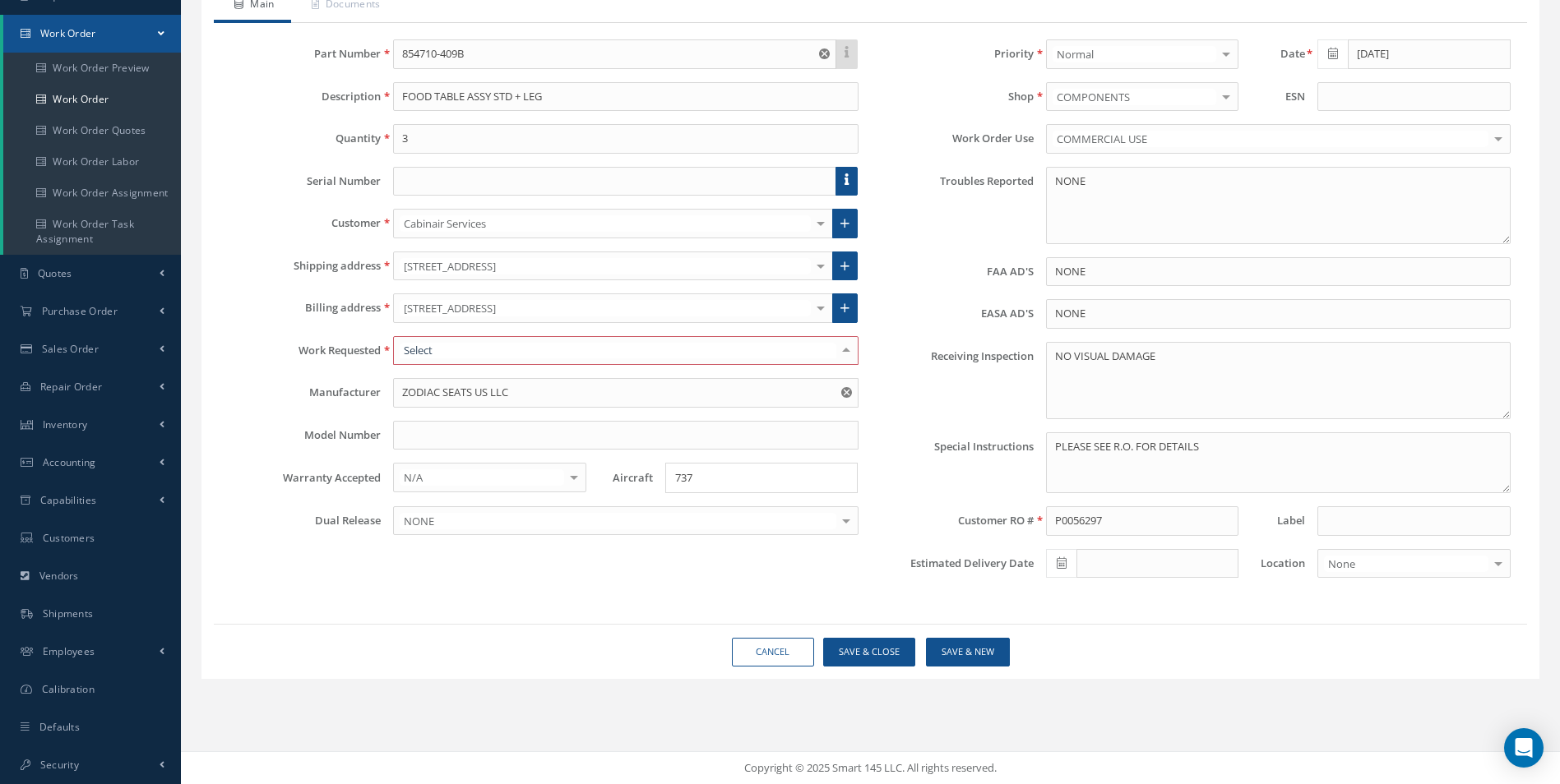
click at [483, 344] on div at bounding box center [624, 351] width 464 height 29
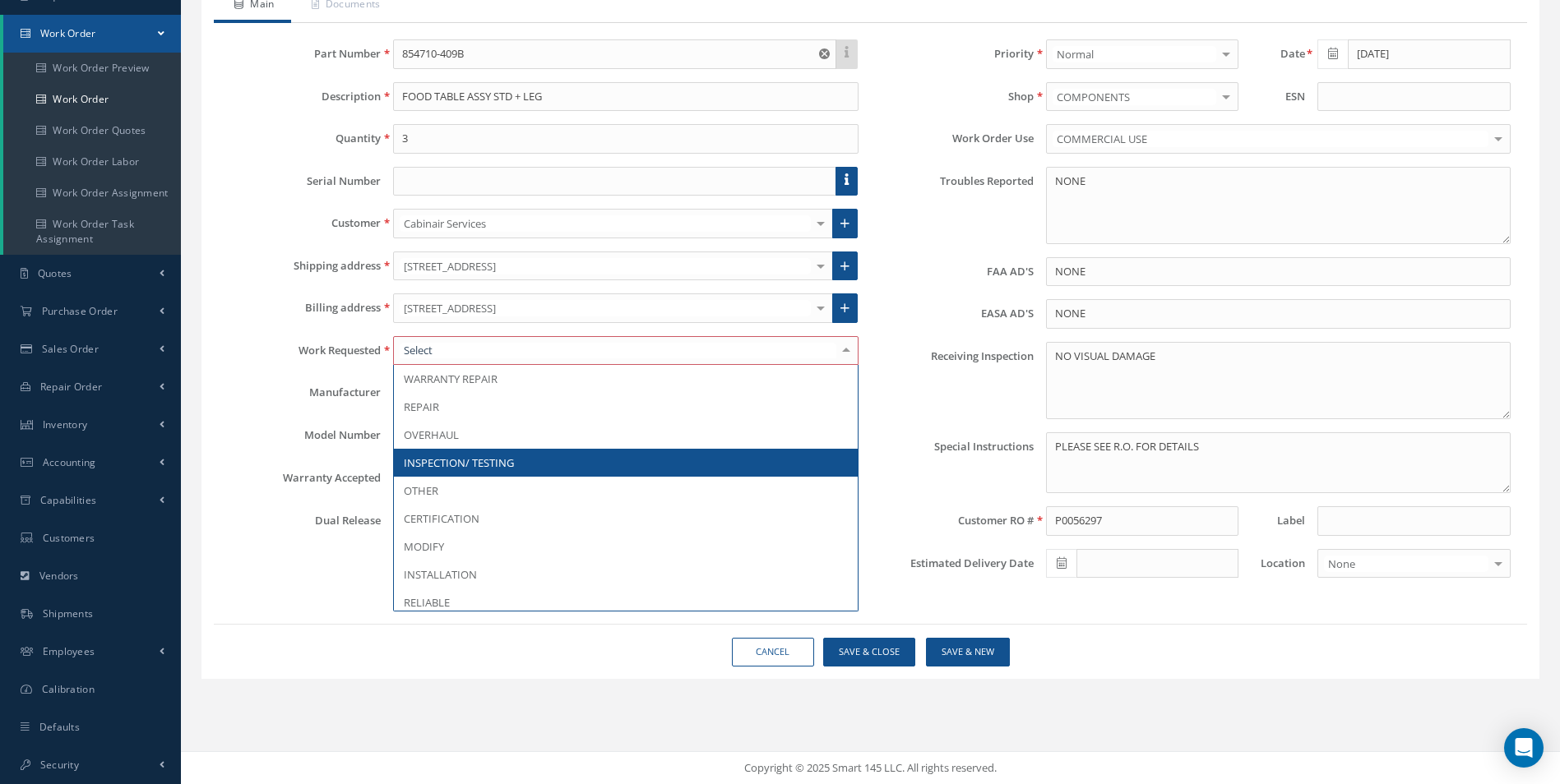
click at [510, 459] on span "INSPECTION/ TESTING" at bounding box center [458, 462] width 110 height 15
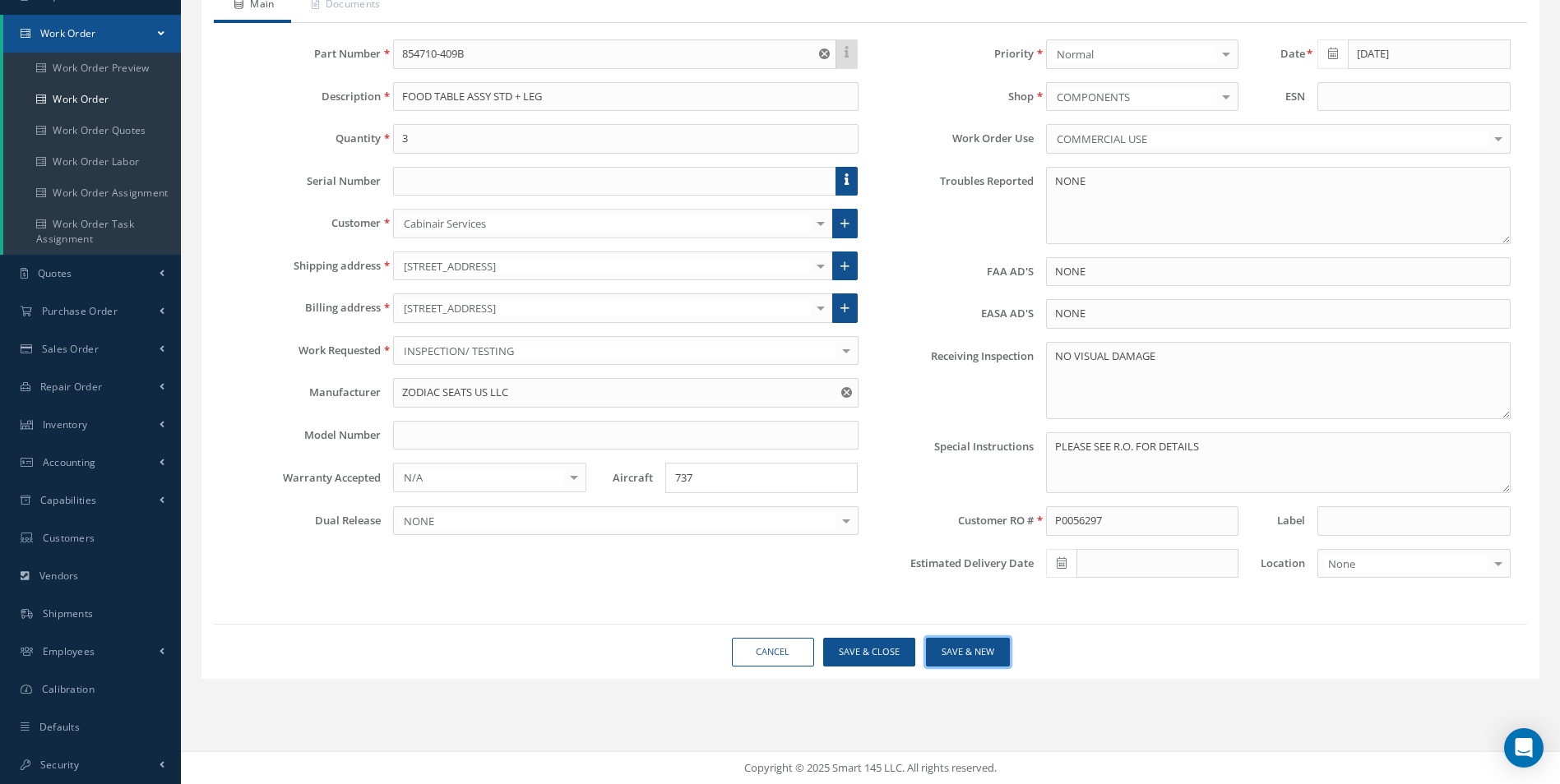
click at [961, 649] on button "Save & New" at bounding box center [968, 652] width 84 height 29
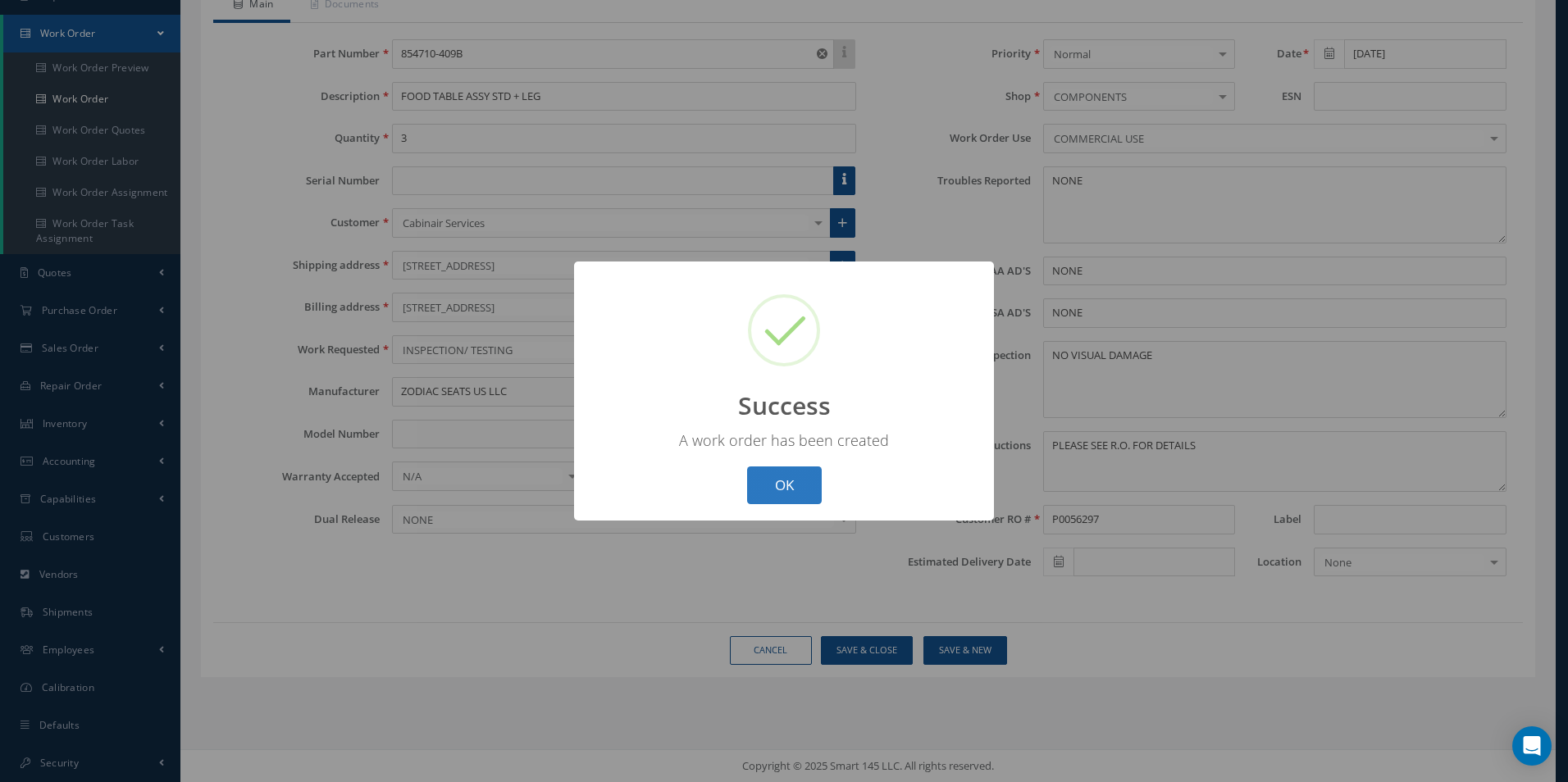
click at [774, 479] on button "OK" at bounding box center [784, 485] width 75 height 39
type input "1"
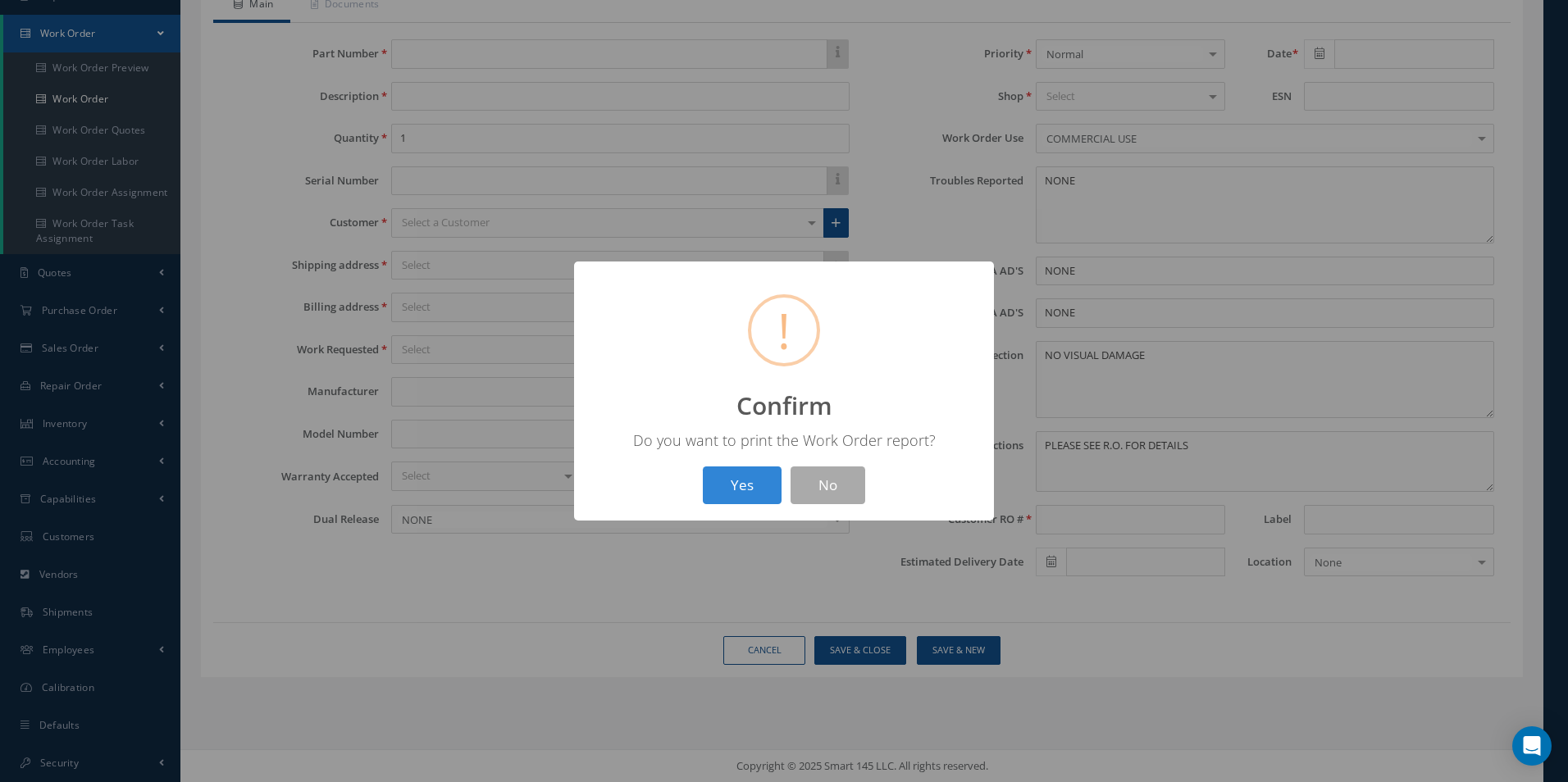
click at [771, 479] on button "Yes" at bounding box center [742, 485] width 78 height 39
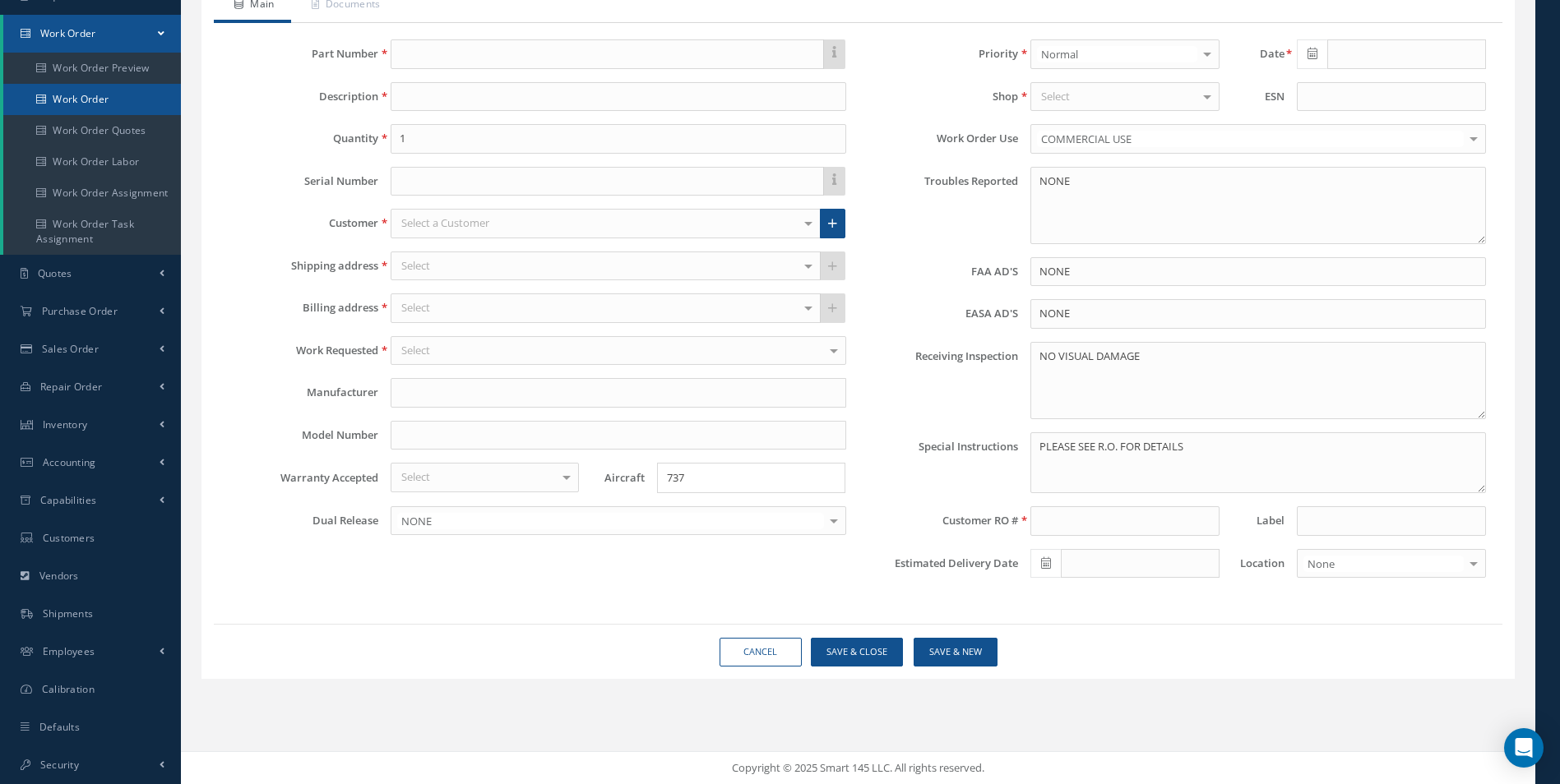
click at [88, 102] on link "Work Order" at bounding box center [92, 99] width 177 height 31
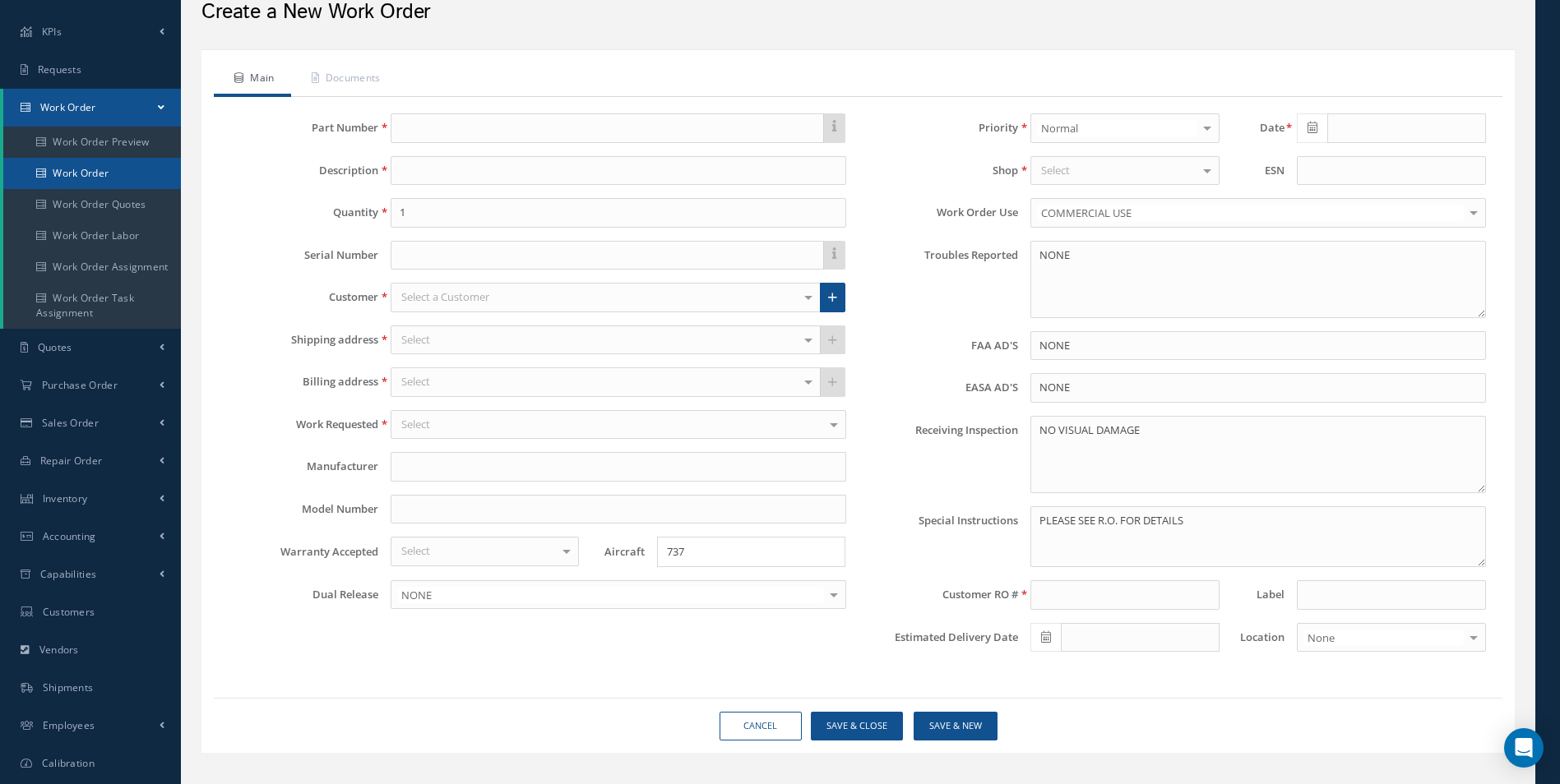
scroll to position [0, 0]
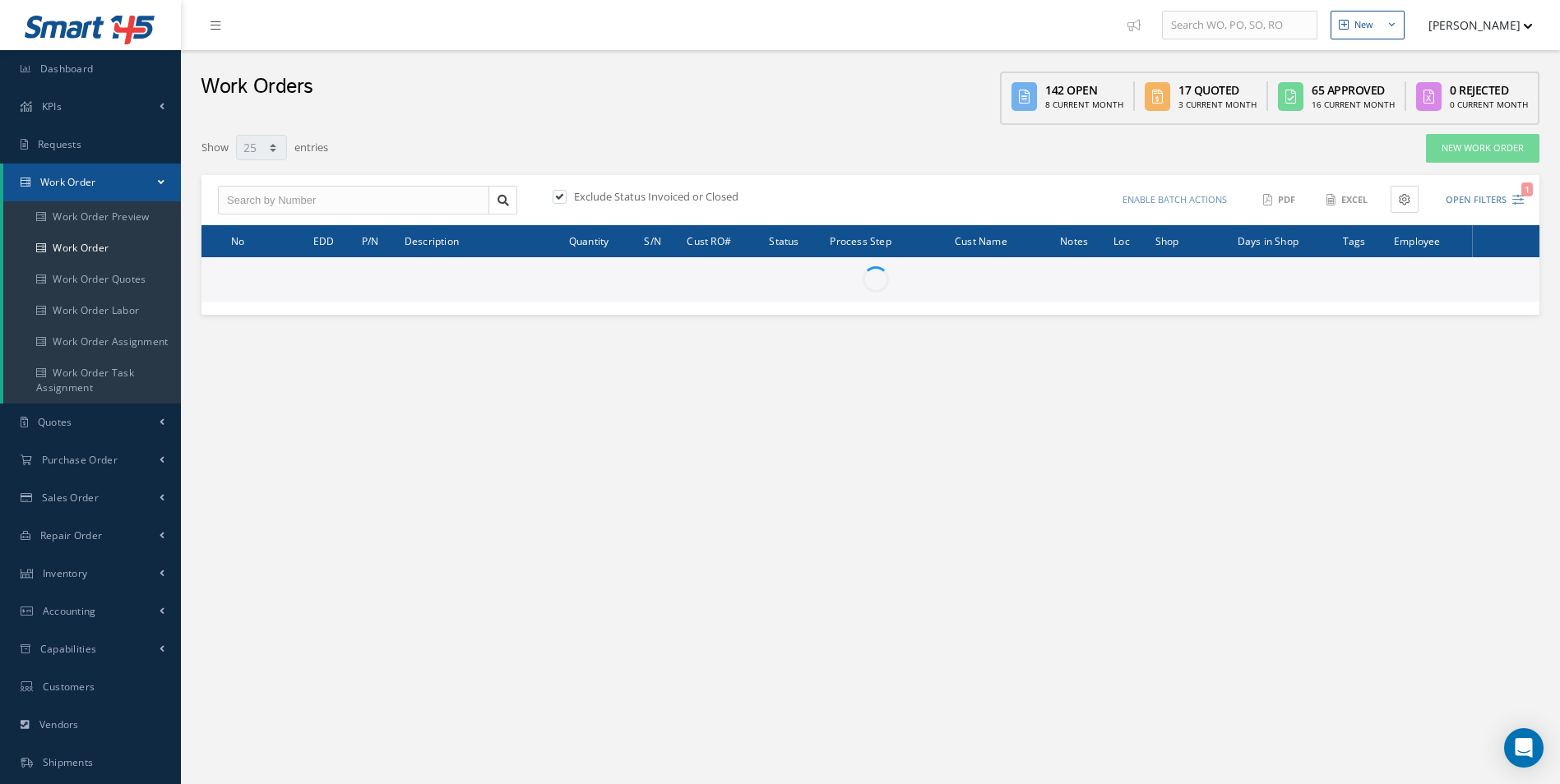
select select "25"
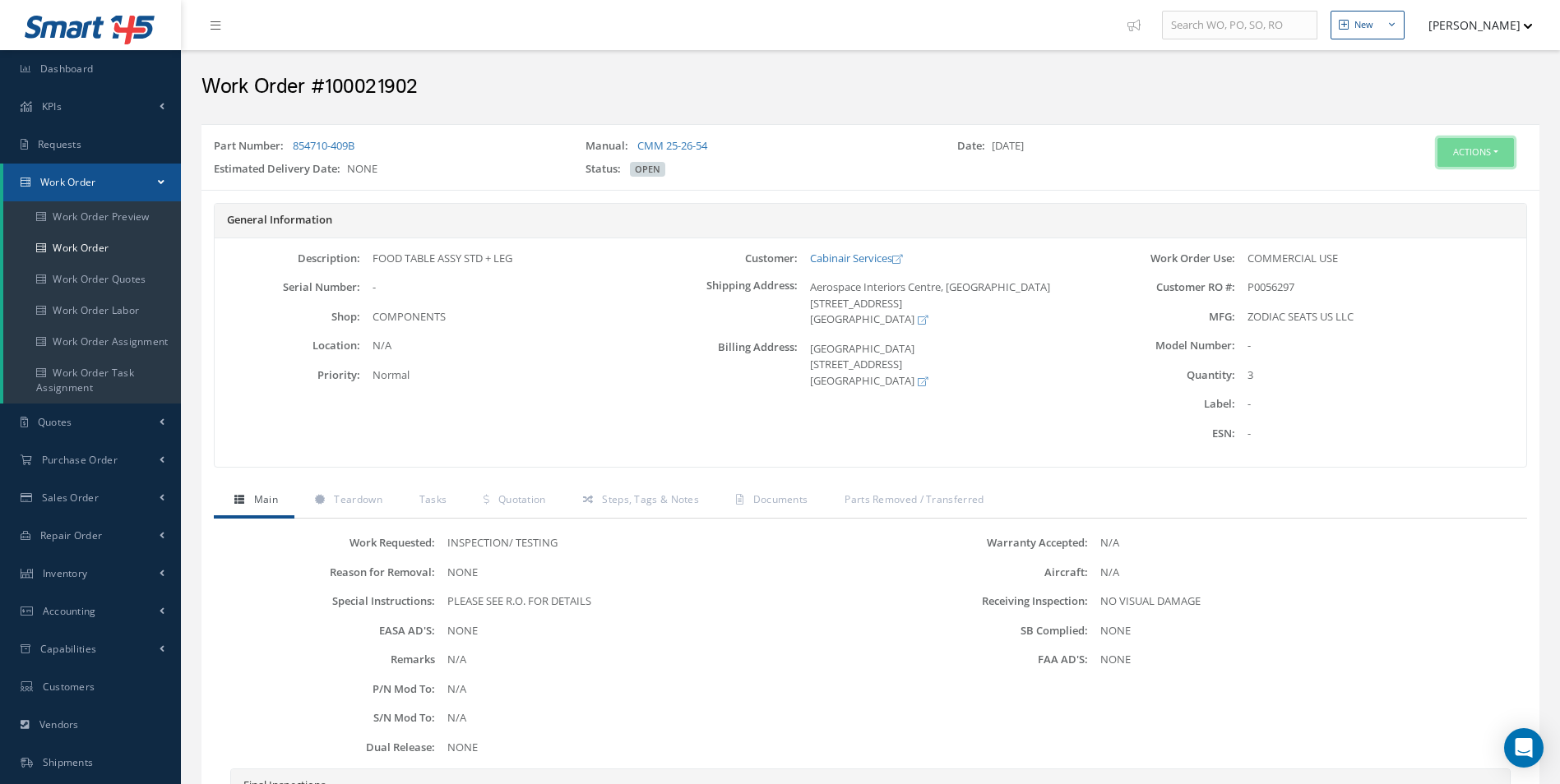
click at [1463, 155] on button "Actions" at bounding box center [1475, 152] width 76 height 29
click at [1426, 179] on link "Edit" at bounding box center [1450, 184] width 131 height 22
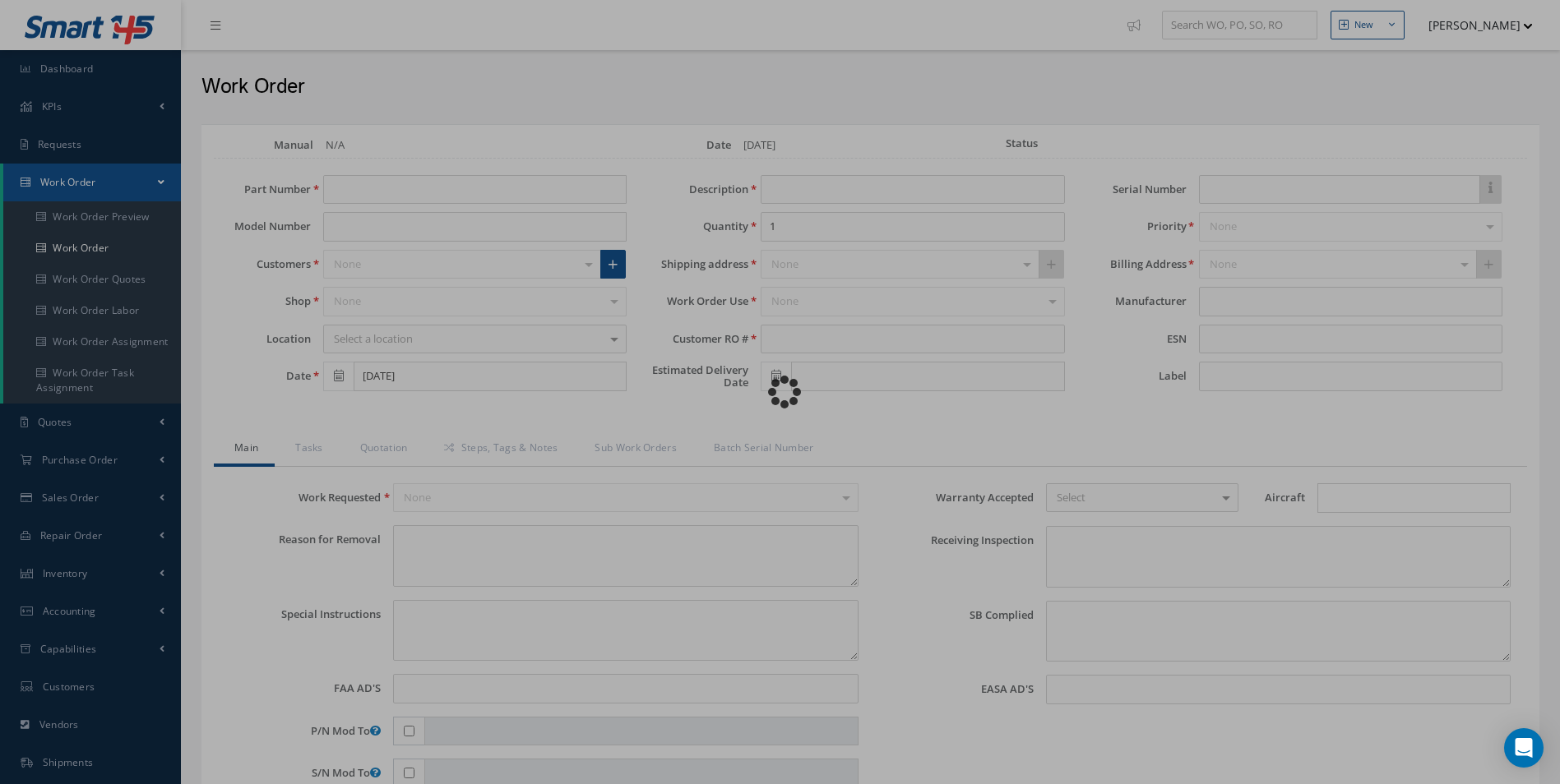
type input "854710-409B"
type input "FOOD TABLE ASSY STD + LEG"
type input "3"
type input "P0056297"
type textarea "NONE"
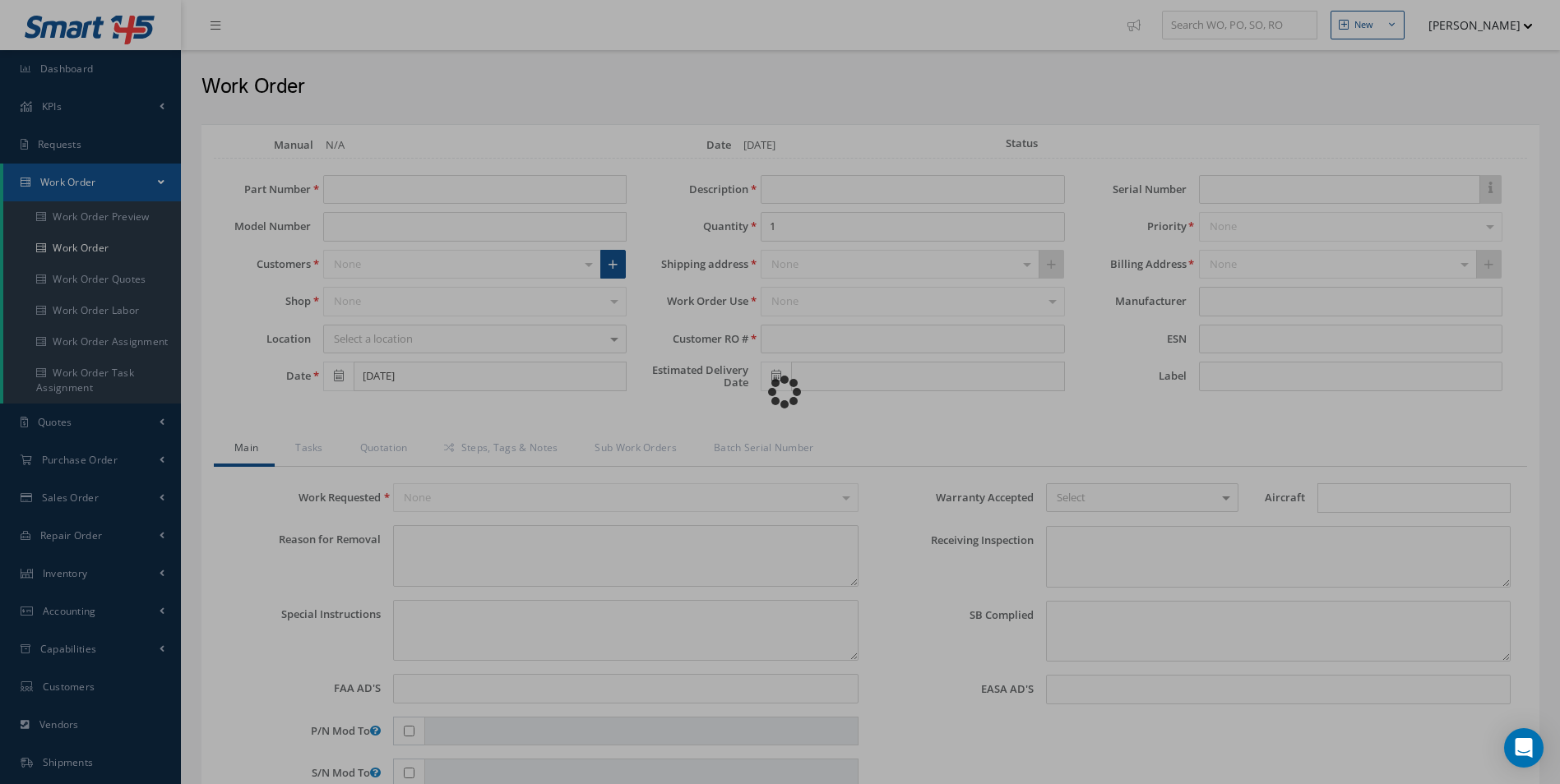
type textarea "PLEASE SEE R.O. FOR DETAILS"
type input "NONE"
type textarea "NO VISUAL DAMAGE"
type textarea "NONE"
type input "NONE"
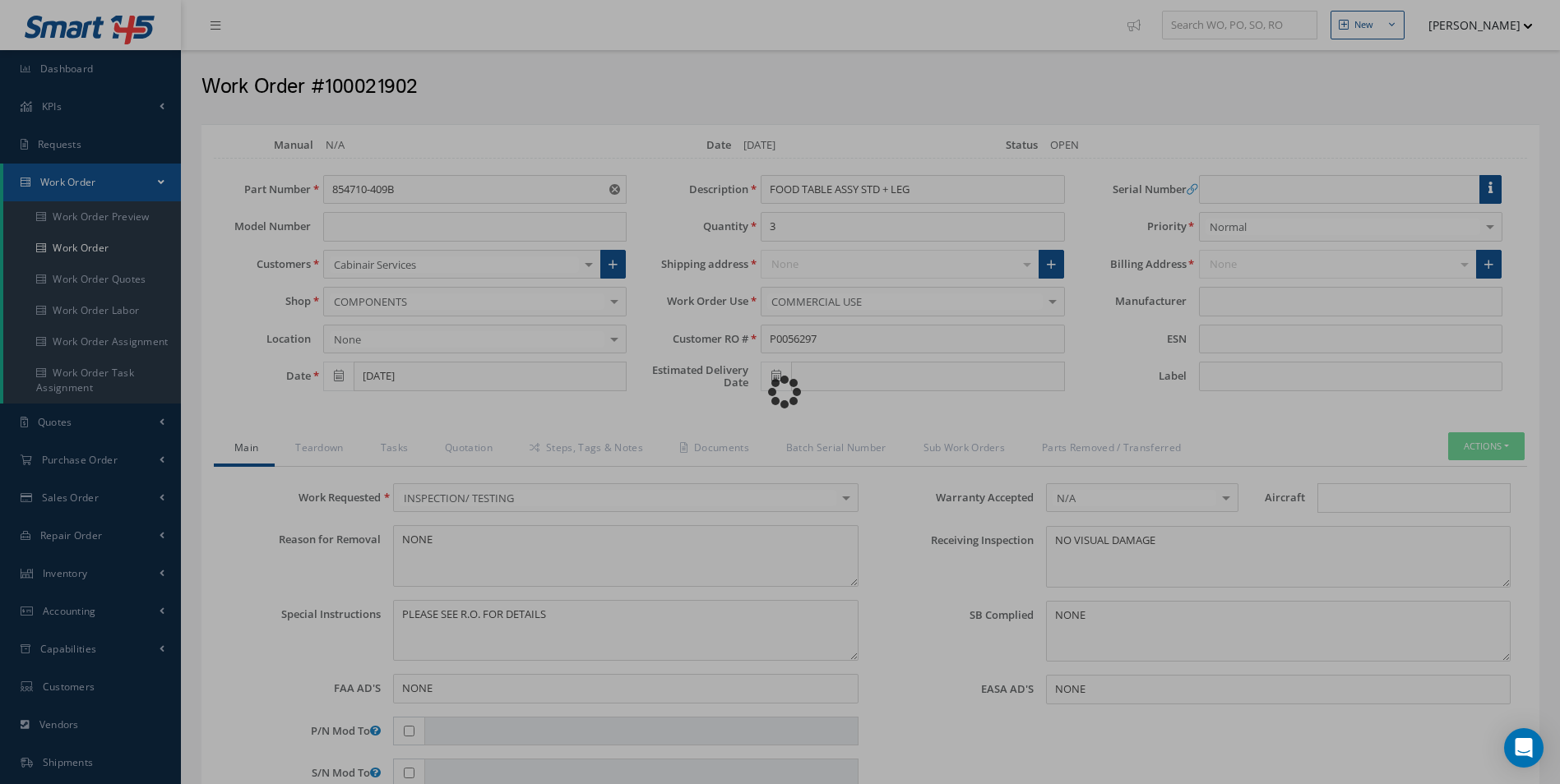
type input "ZODIAC SEATS US LLC"
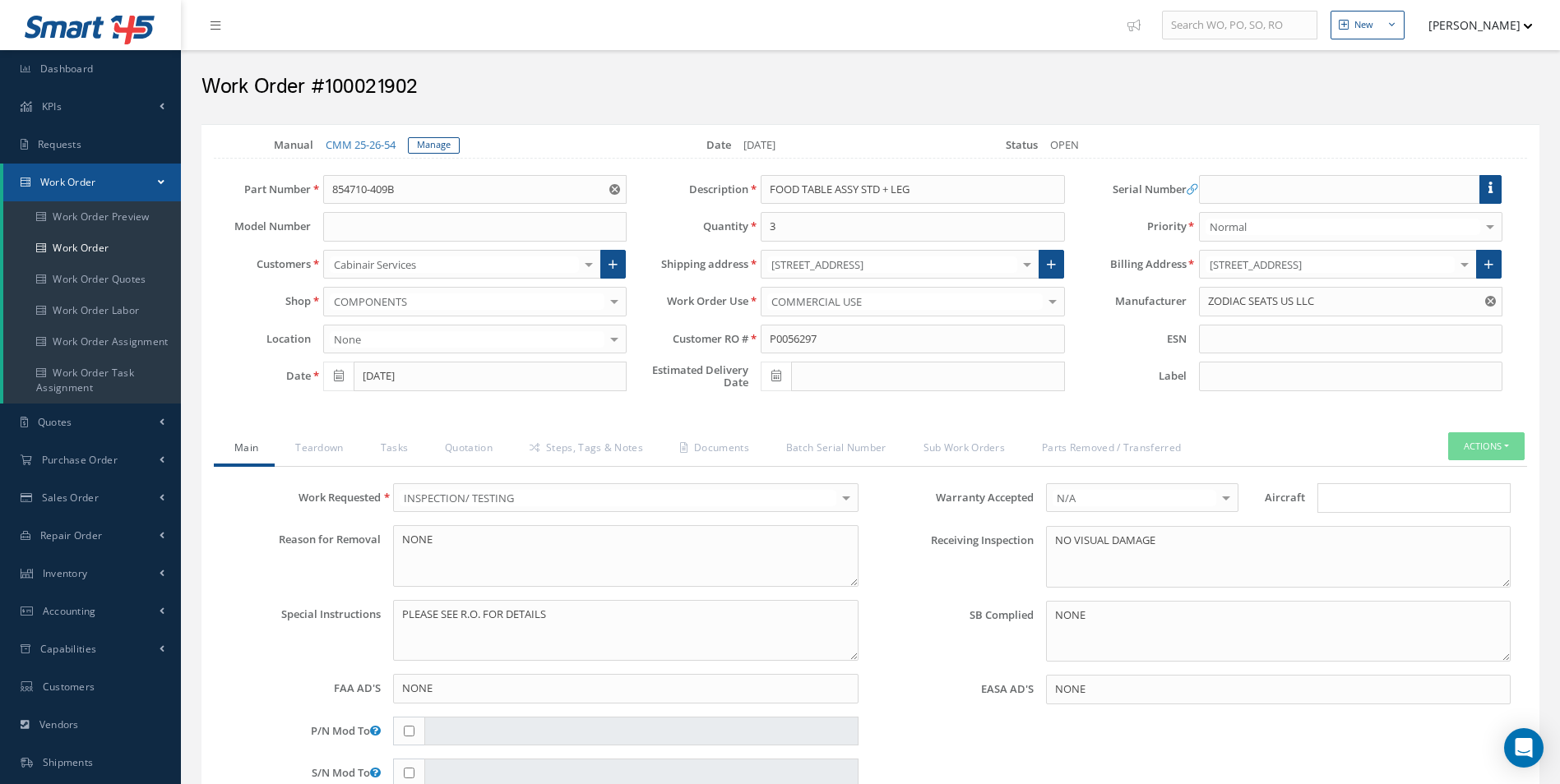
click at [384, 87] on h2 "Work Order #100021902" at bounding box center [870, 87] width 1338 height 25
copy h2 "100021902"
drag, startPoint x: 276, startPoint y: 184, endPoint x: 209, endPoint y: 184, distance: 67.0
click at [210, 184] on div "Part Number 854710-409B" at bounding box center [420, 190] width 438 height 29
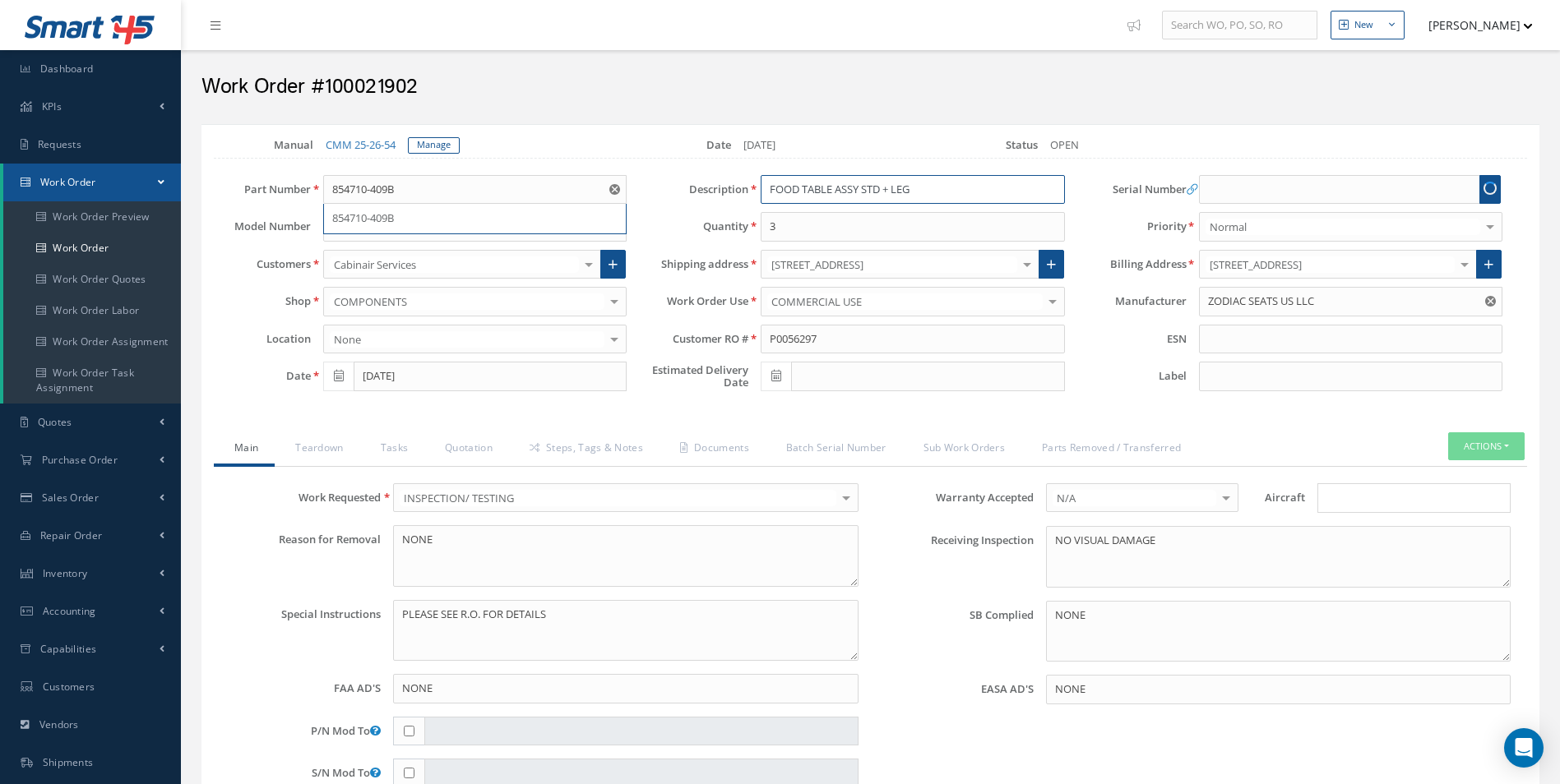
drag, startPoint x: 860, startPoint y: 184, endPoint x: 752, endPoint y: 181, distance: 108.0
click at [752, 181] on div "FOOD TABLE ASSY STD + LEG" at bounding box center [911, 190] width 328 height 29
click at [692, 439] on link "Documents" at bounding box center [713, 449] width 106 height 35
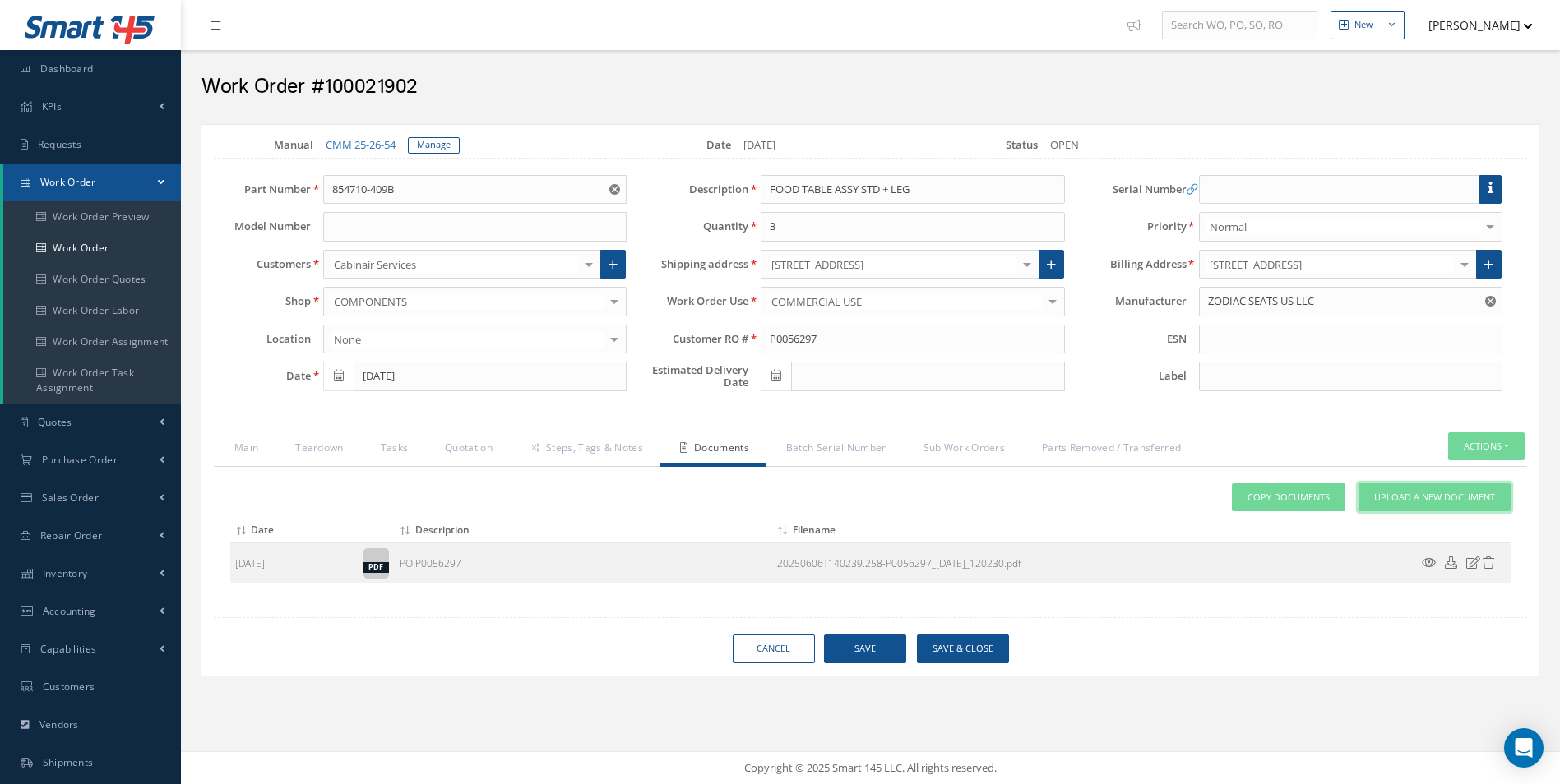
click at [1436, 504] on link "Upload a New Document" at bounding box center [1435, 497] width 152 height 29
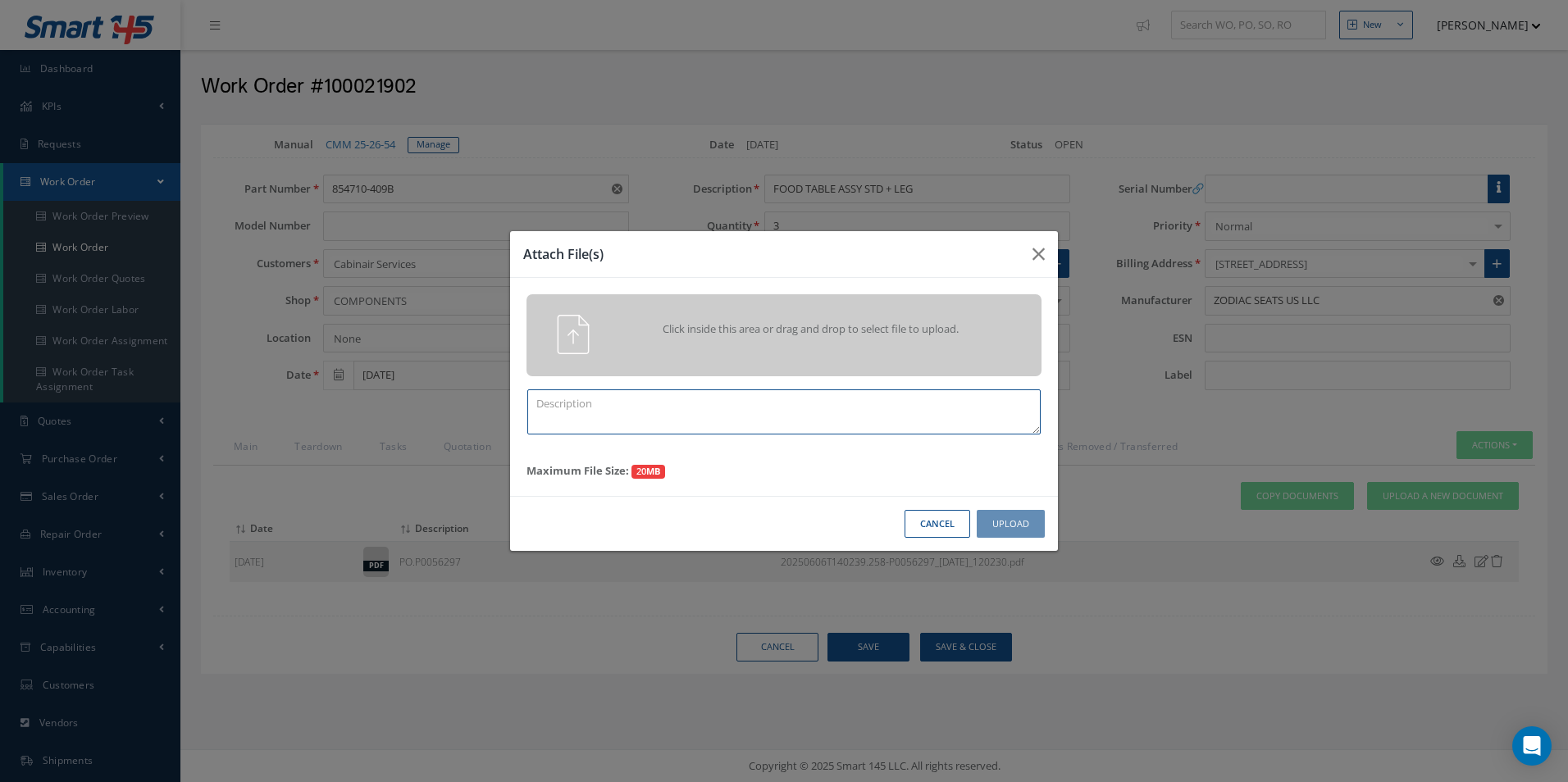
click at [670, 425] on textarea at bounding box center [783, 412] width 513 height 45
click at [621, 417] on textarea at bounding box center [783, 412] width 513 height 45
paste textarea "Part Robbery Sheet"
click at [733, 400] on textarea "Part Robbery Sheet" at bounding box center [783, 412] width 513 height 45
paste textarea "Form CASF-033"
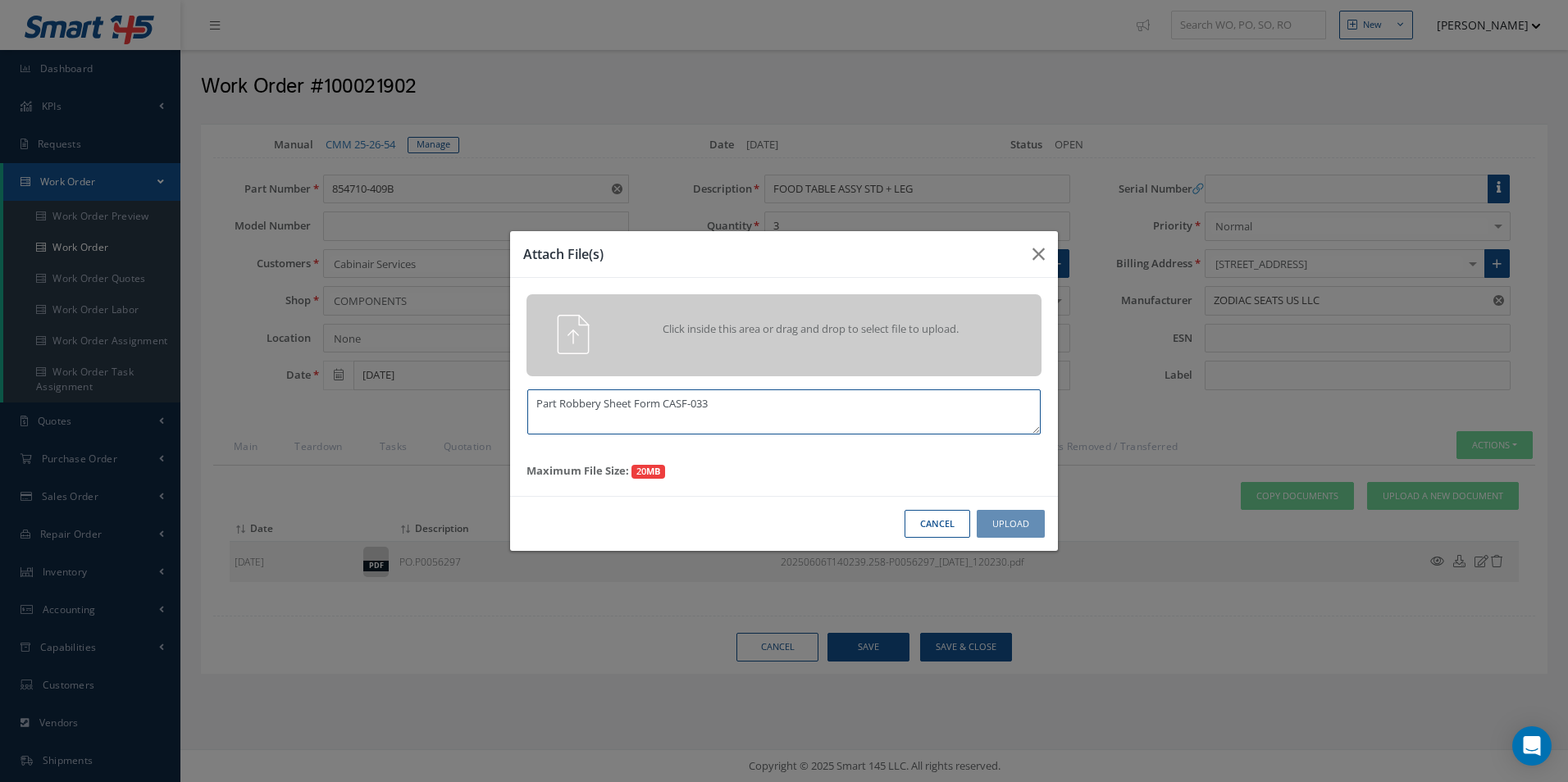
type textarea "Part Robbery Sheet Form CASF-033"
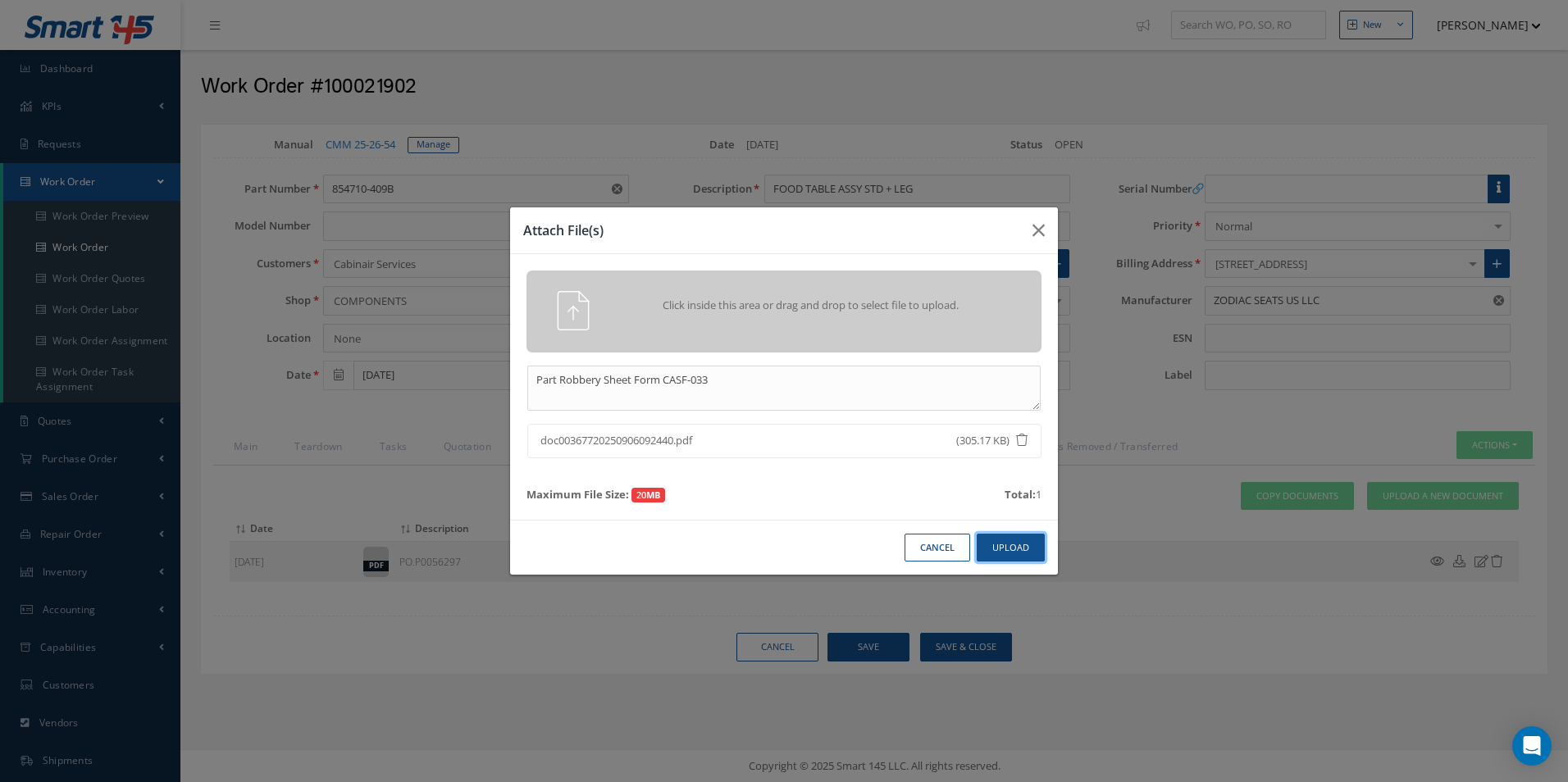
click at [1008, 558] on button "Upload" at bounding box center [1010, 547] width 68 height 28
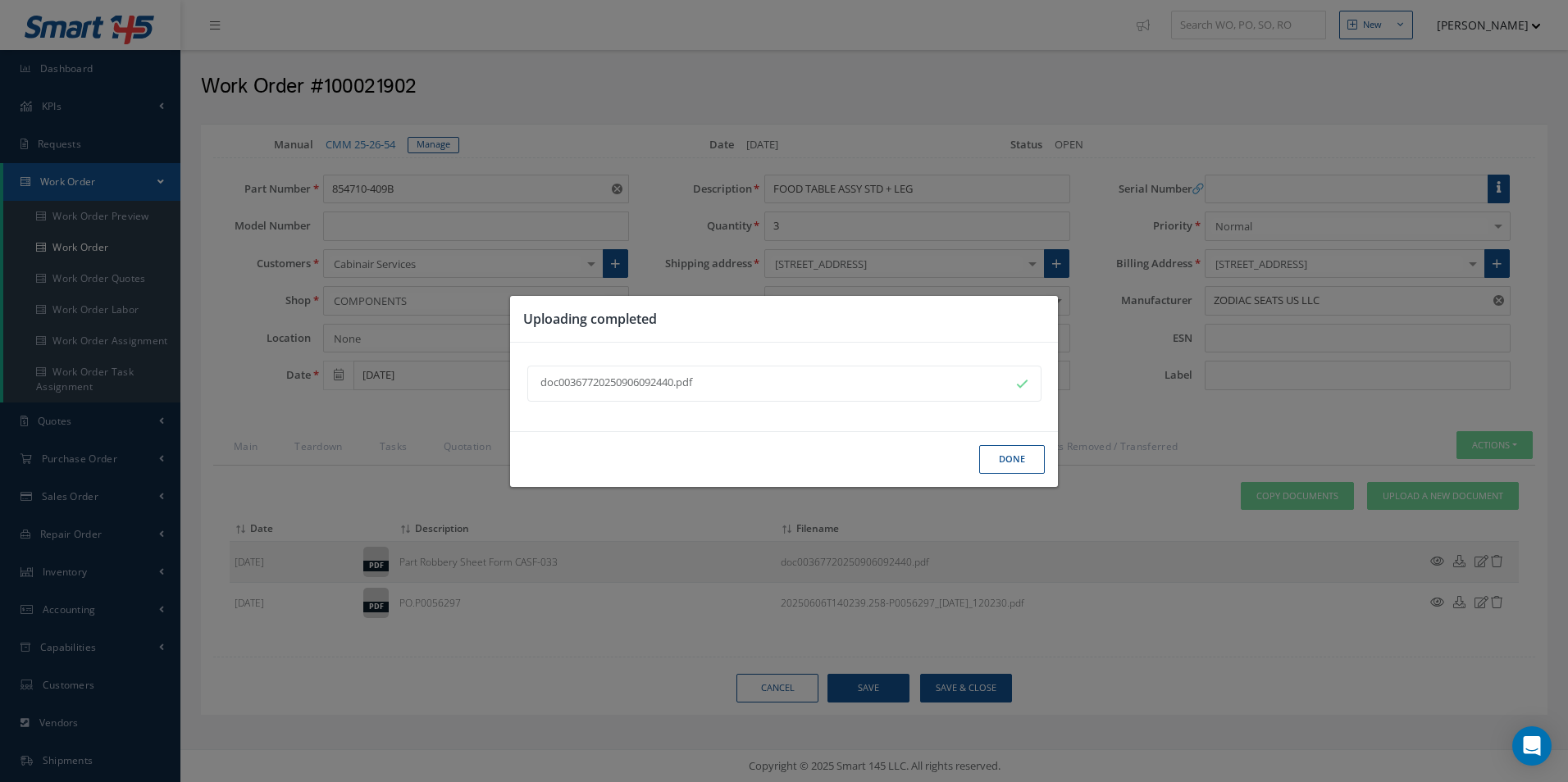
click at [1024, 466] on button "Done" at bounding box center [1012, 459] width 66 height 28
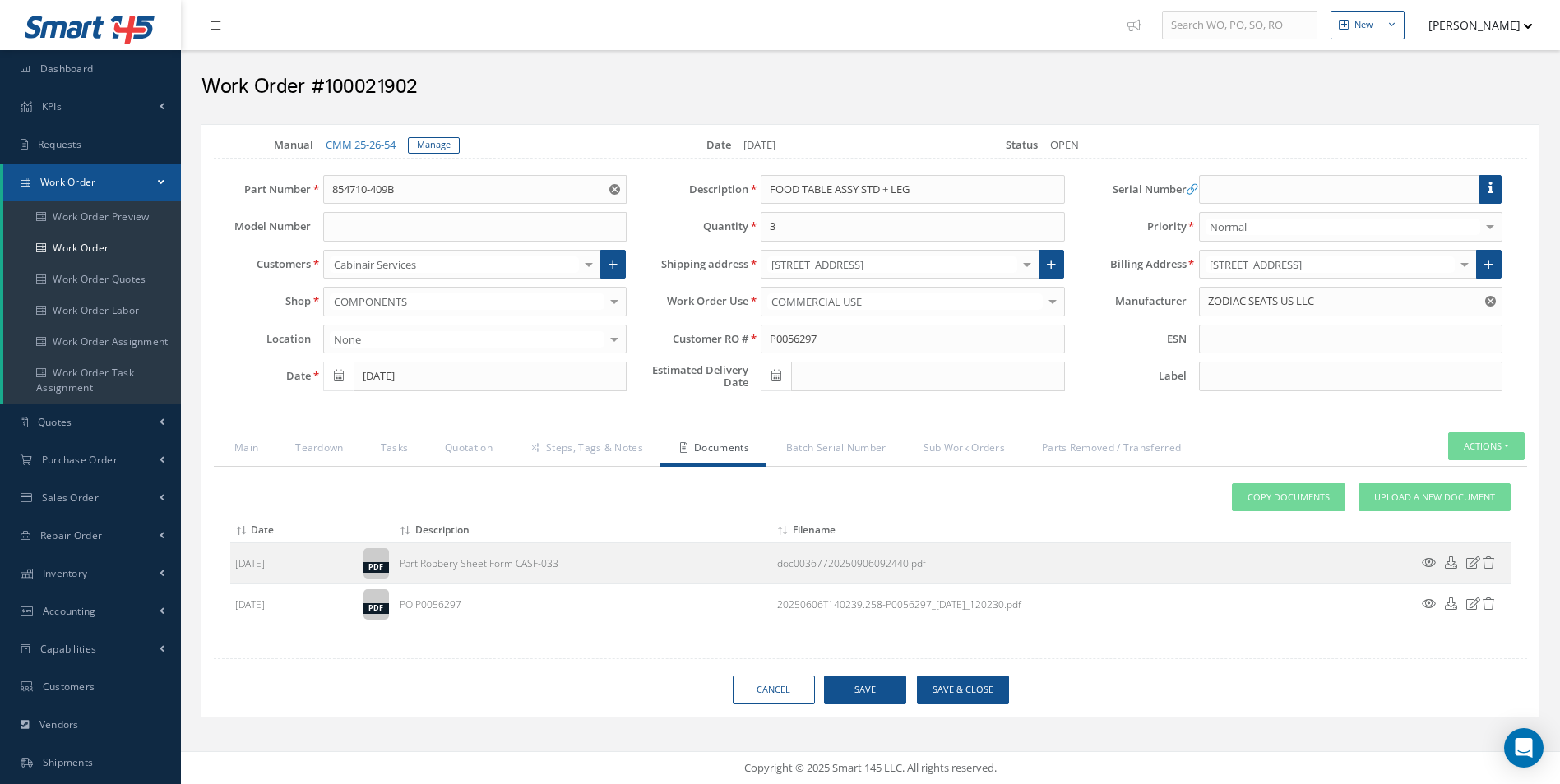
click at [380, 87] on h2 "Work Order #100021902" at bounding box center [870, 87] width 1338 height 25
copy h2 "100021902"
drag, startPoint x: 786, startPoint y: 331, endPoint x: 728, endPoint y: 331, distance: 58.0
click at [730, 331] on div "Customer RO # P0056297" at bounding box center [858, 340] width 438 height 29
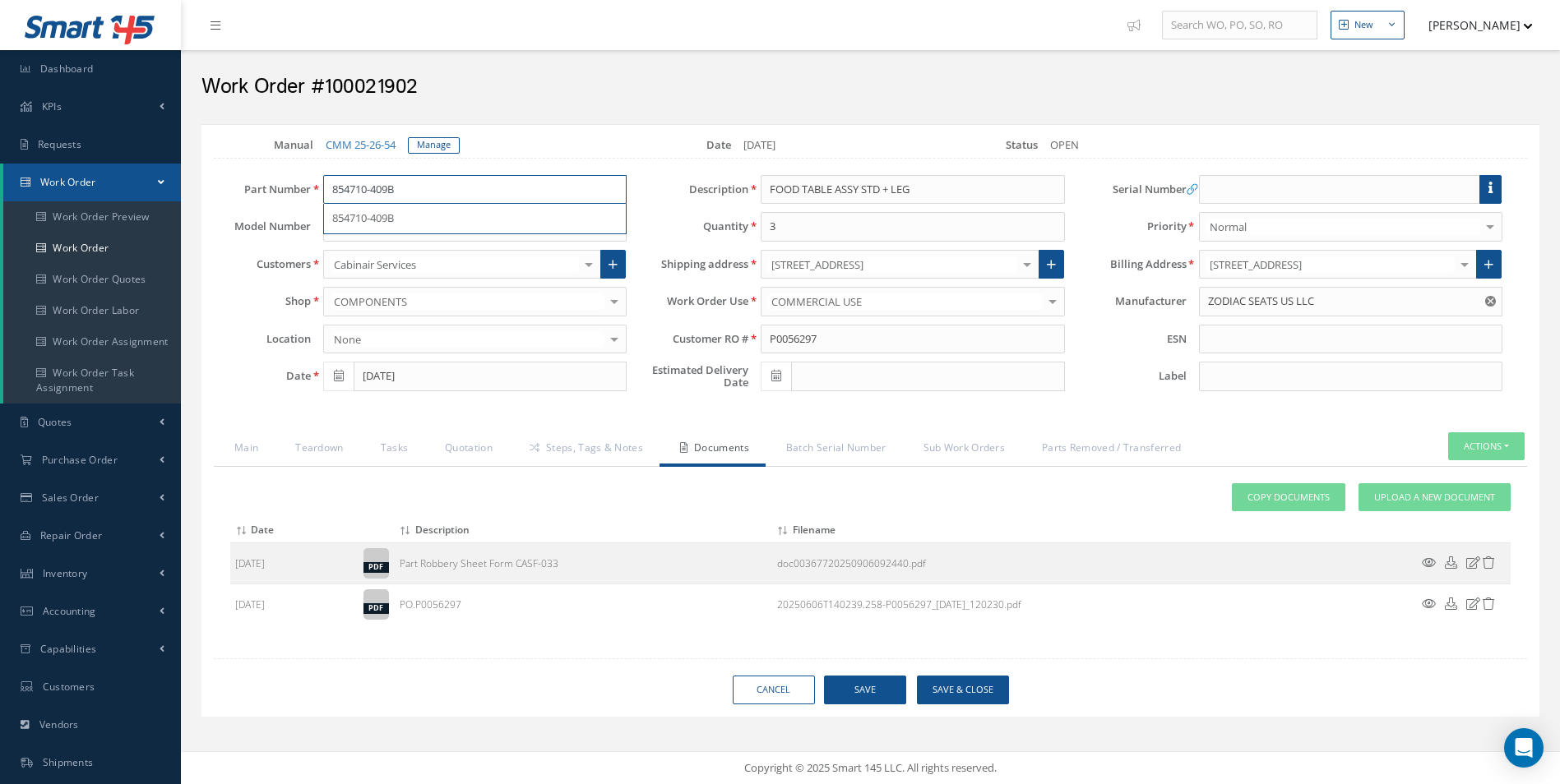
drag, startPoint x: 455, startPoint y: 196, endPoint x: 213, endPoint y: 202, distance: 242.1
click at [215, 202] on div "Part Number 854710-409B 854710-409B" at bounding box center [420, 190] width 438 height 29
drag, startPoint x: 897, startPoint y: 186, endPoint x: 724, endPoint y: 189, distance: 173.0
click at [726, 189] on div "Description FOOD TABLE ASSY STD + LEG" at bounding box center [858, 190] width 438 height 29
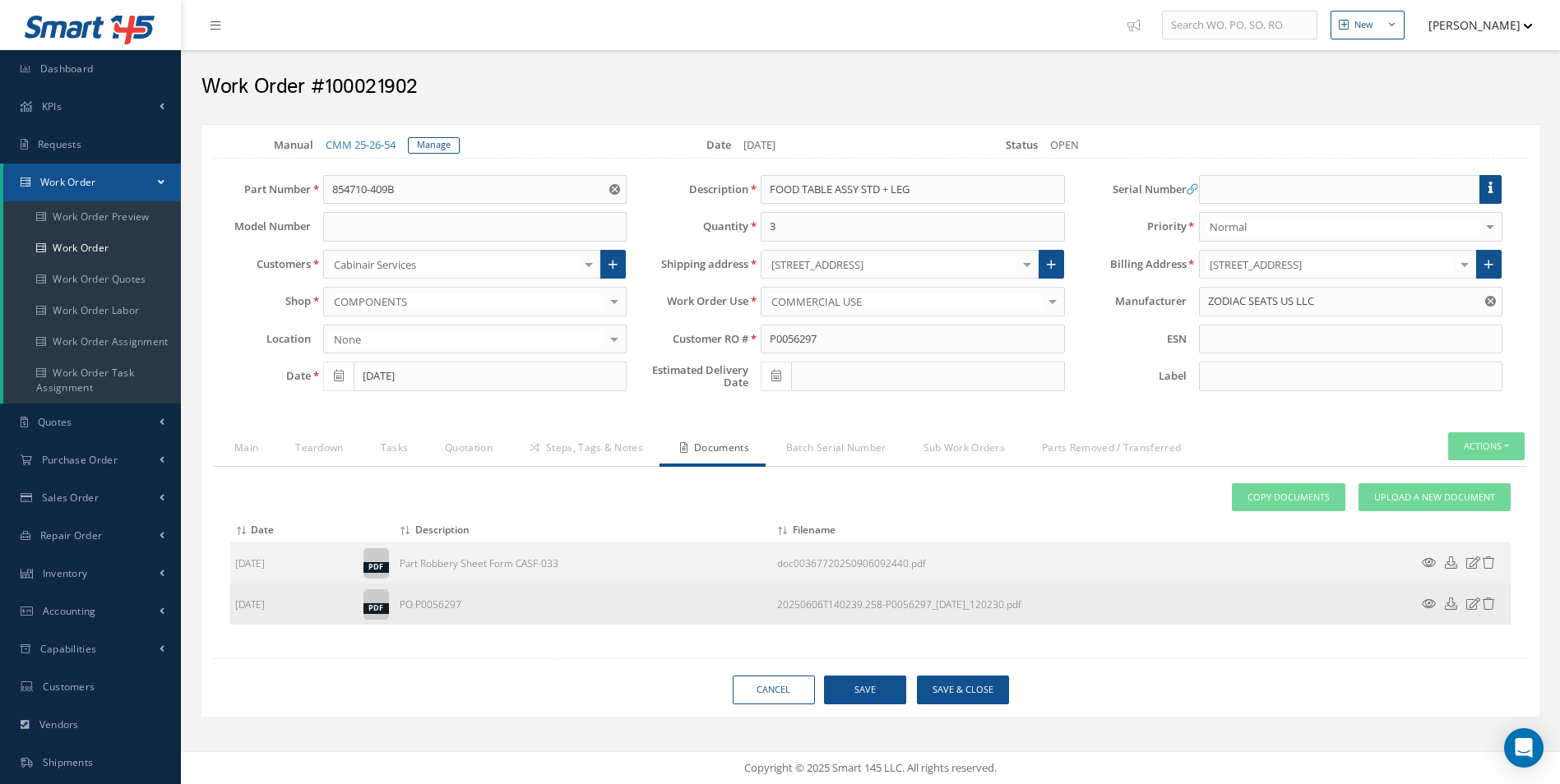
click at [1429, 601] on icon at bounding box center [1429, 603] width 14 height 12
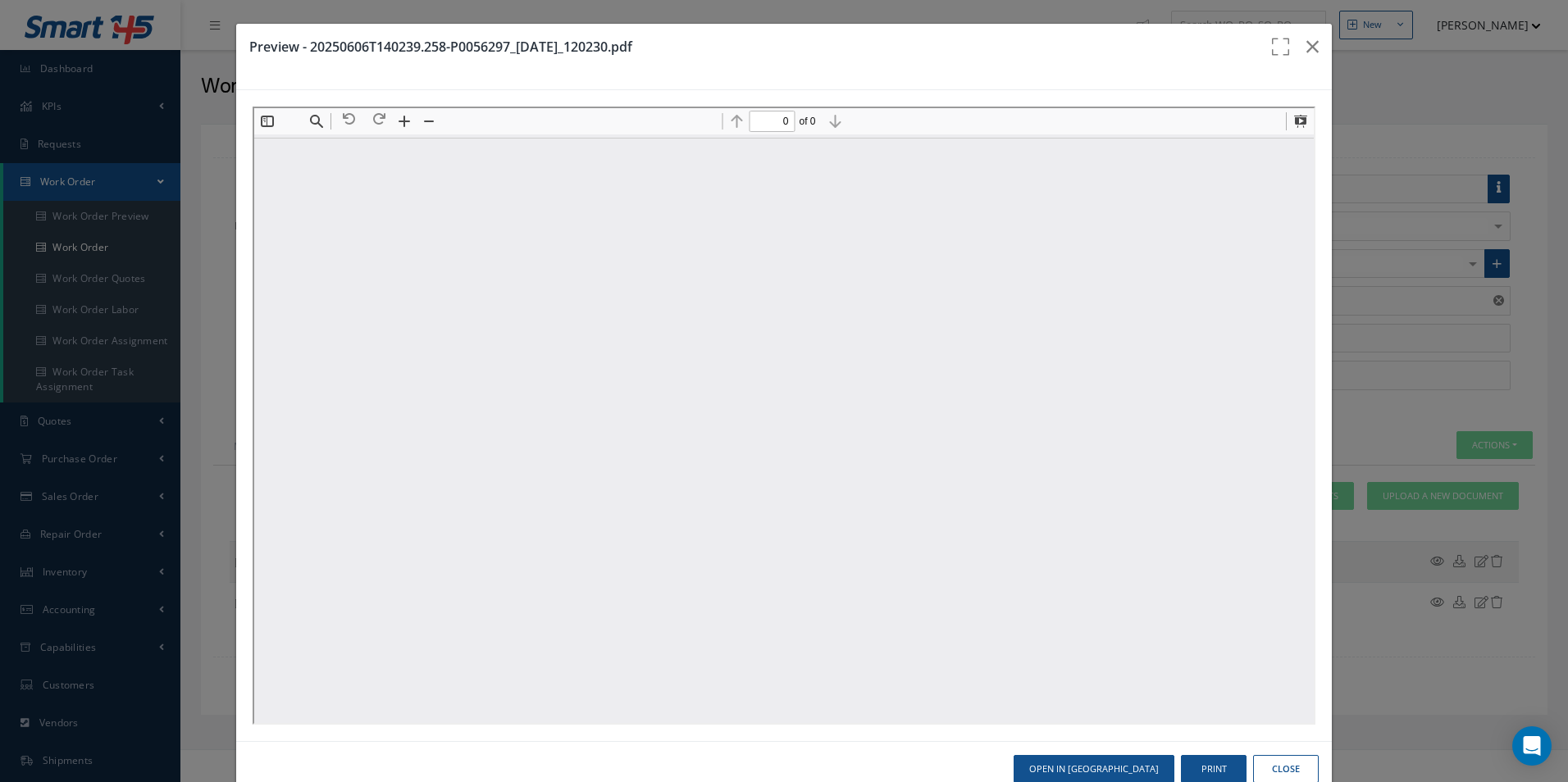
type input "1"
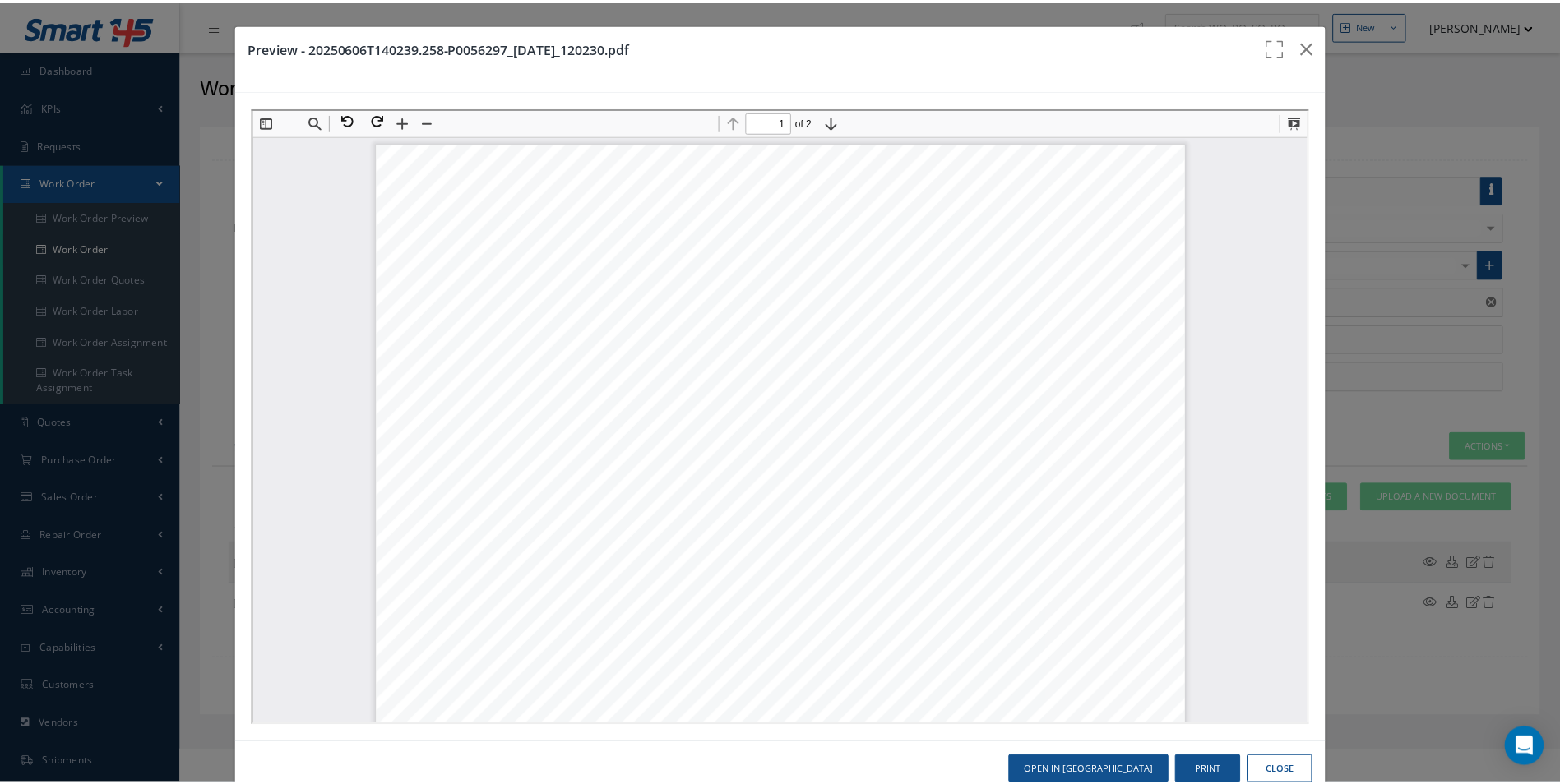
scroll to position [9, 0]
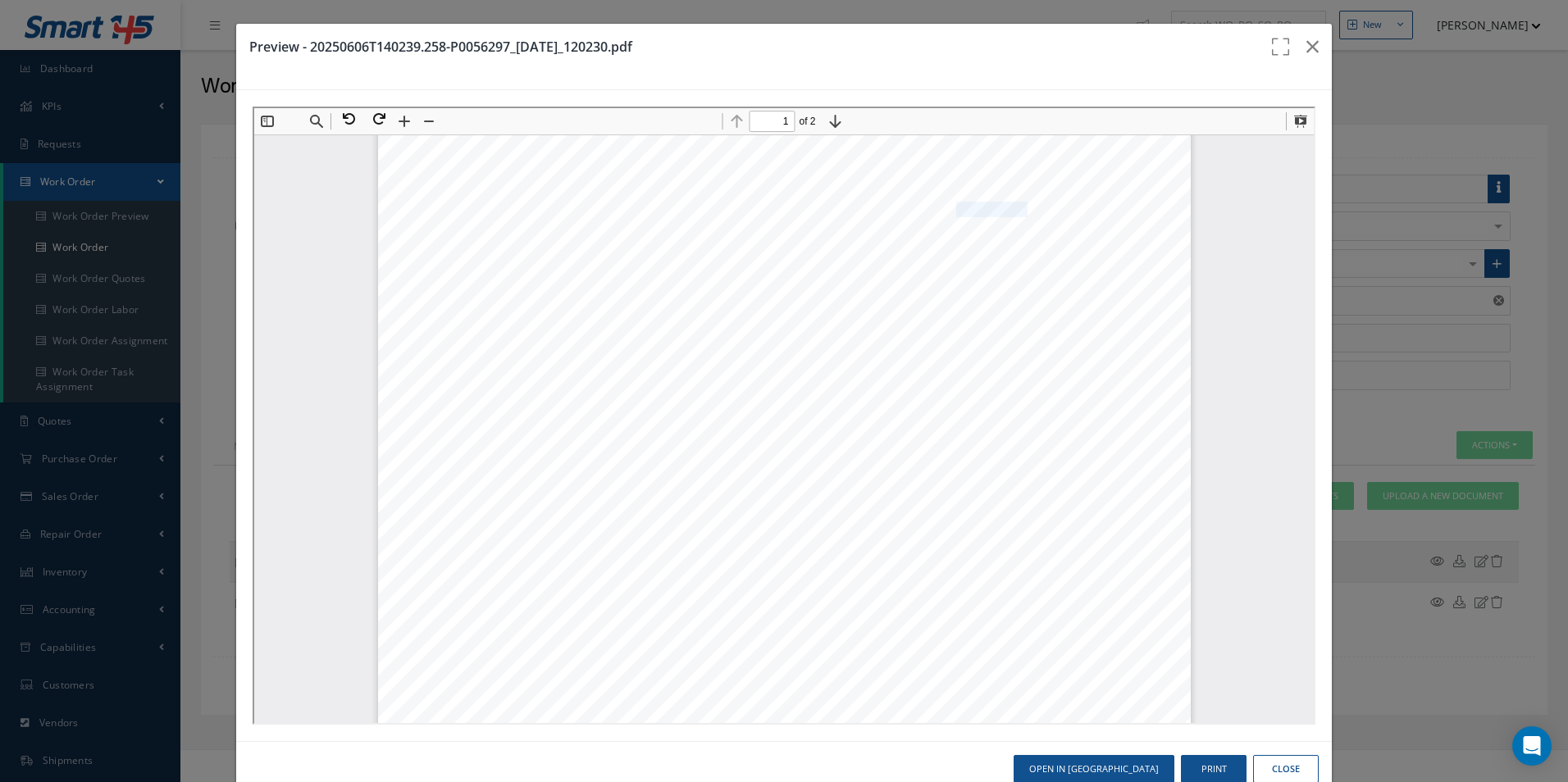
drag, startPoint x: 945, startPoint y: 206, endPoint x: 1012, endPoint y: 207, distance: 67.0
click at [1012, 207] on span "Smartwings, a.s." at bounding box center [1004, 209] width 101 height 14
copy span "Smartwings"
drag, startPoint x: 1306, startPoint y: 49, endPoint x: 1102, endPoint y: 47, distance: 204.0
click at [1307, 49] on icon "button" at bounding box center [1313, 47] width 12 height 20
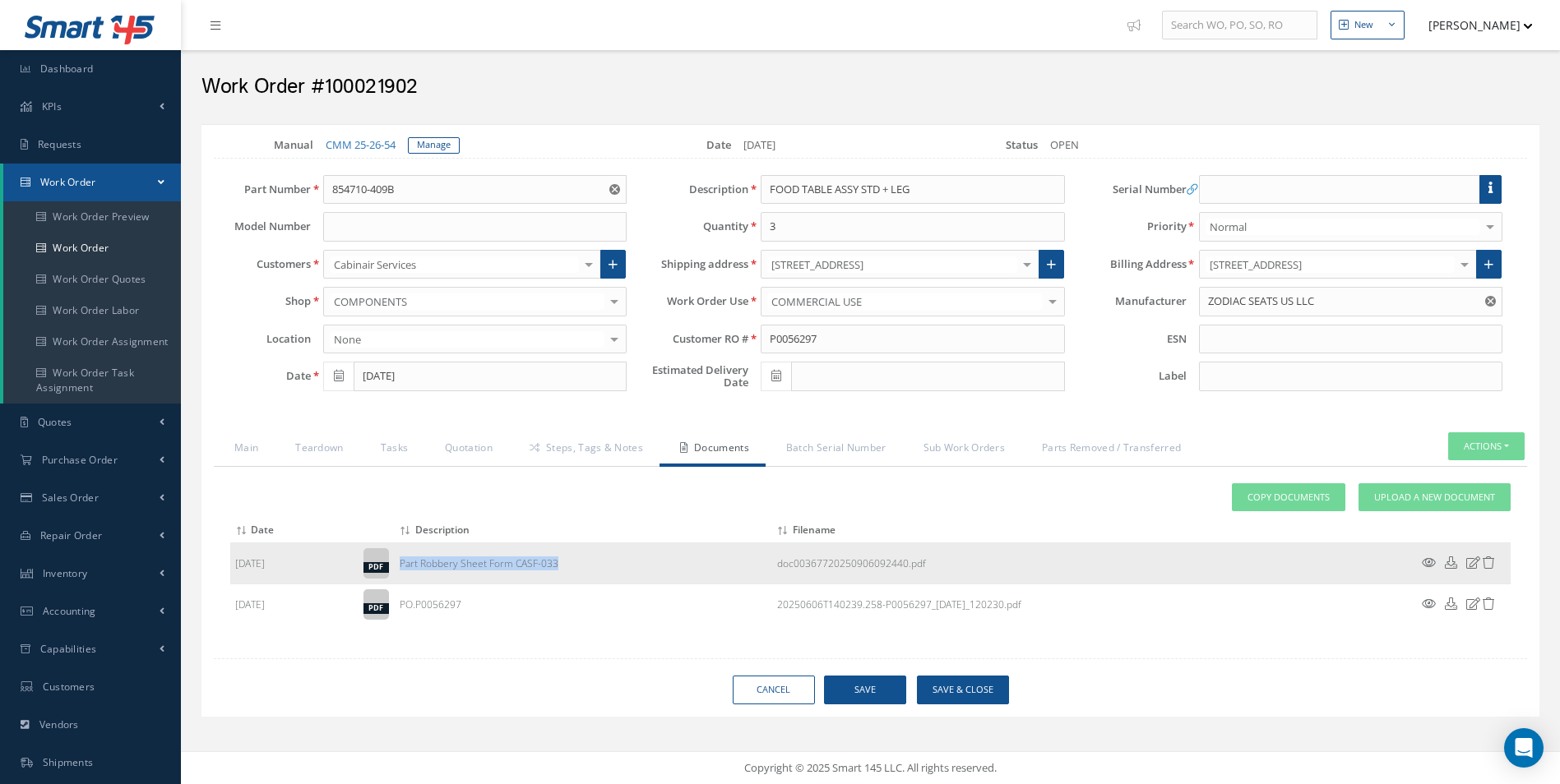
drag, startPoint x: 566, startPoint y: 565, endPoint x: 401, endPoint y: 562, distance: 165.0
click at [401, 562] on td "Part Robbery Sheet Form CASF-033" at bounding box center [583, 564] width 377 height 41
copy td "Part Robbery Sheet Form CASF-033"
click at [380, 144] on link "CMM 25-26-54" at bounding box center [361, 144] width 70 height 15
click at [580, 438] on link "Steps, Tags & Notes" at bounding box center [585, 449] width 150 height 35
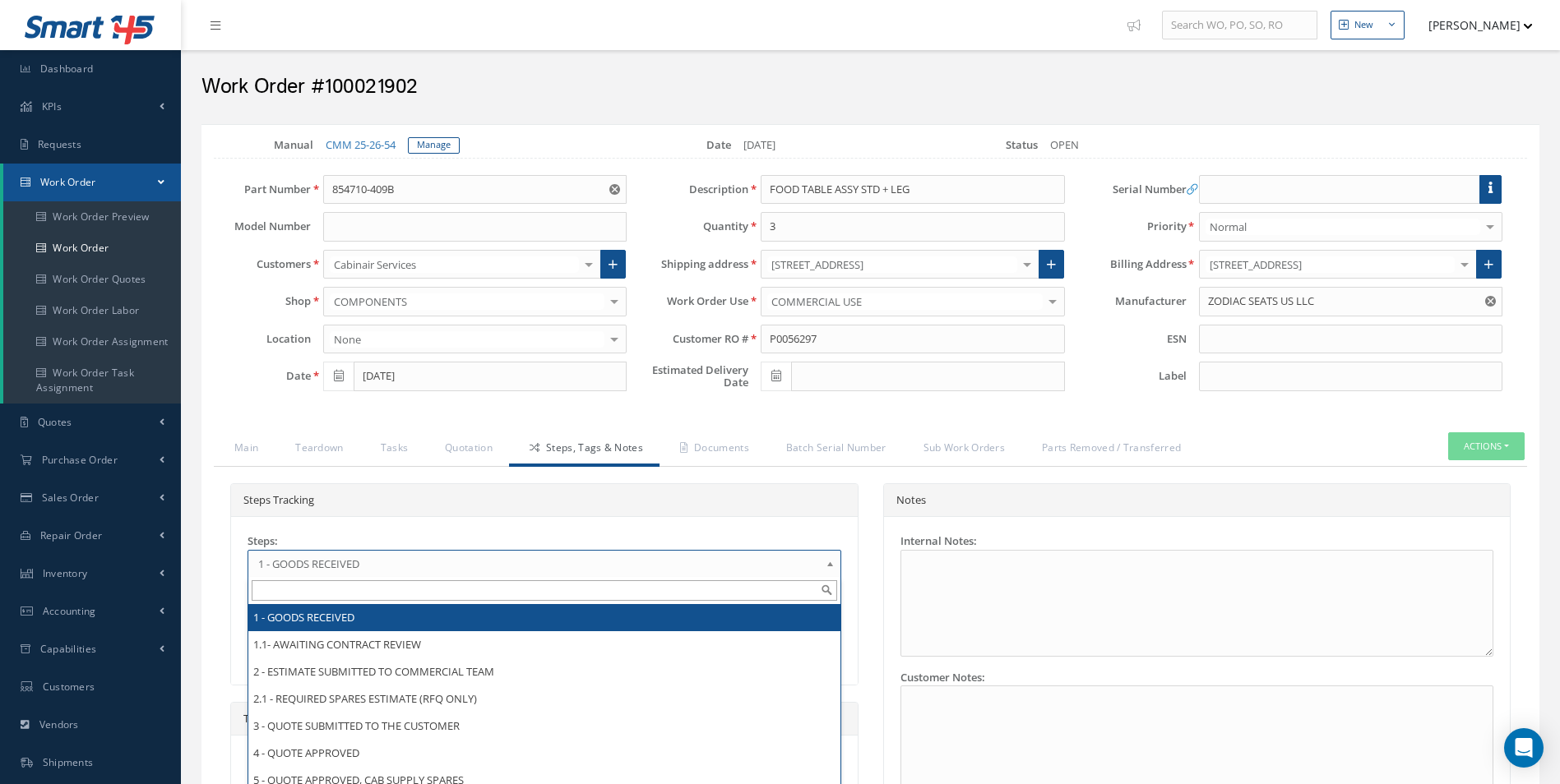
click at [381, 569] on span "1 - GOODS RECEIVED" at bounding box center [539, 564] width 561 height 20
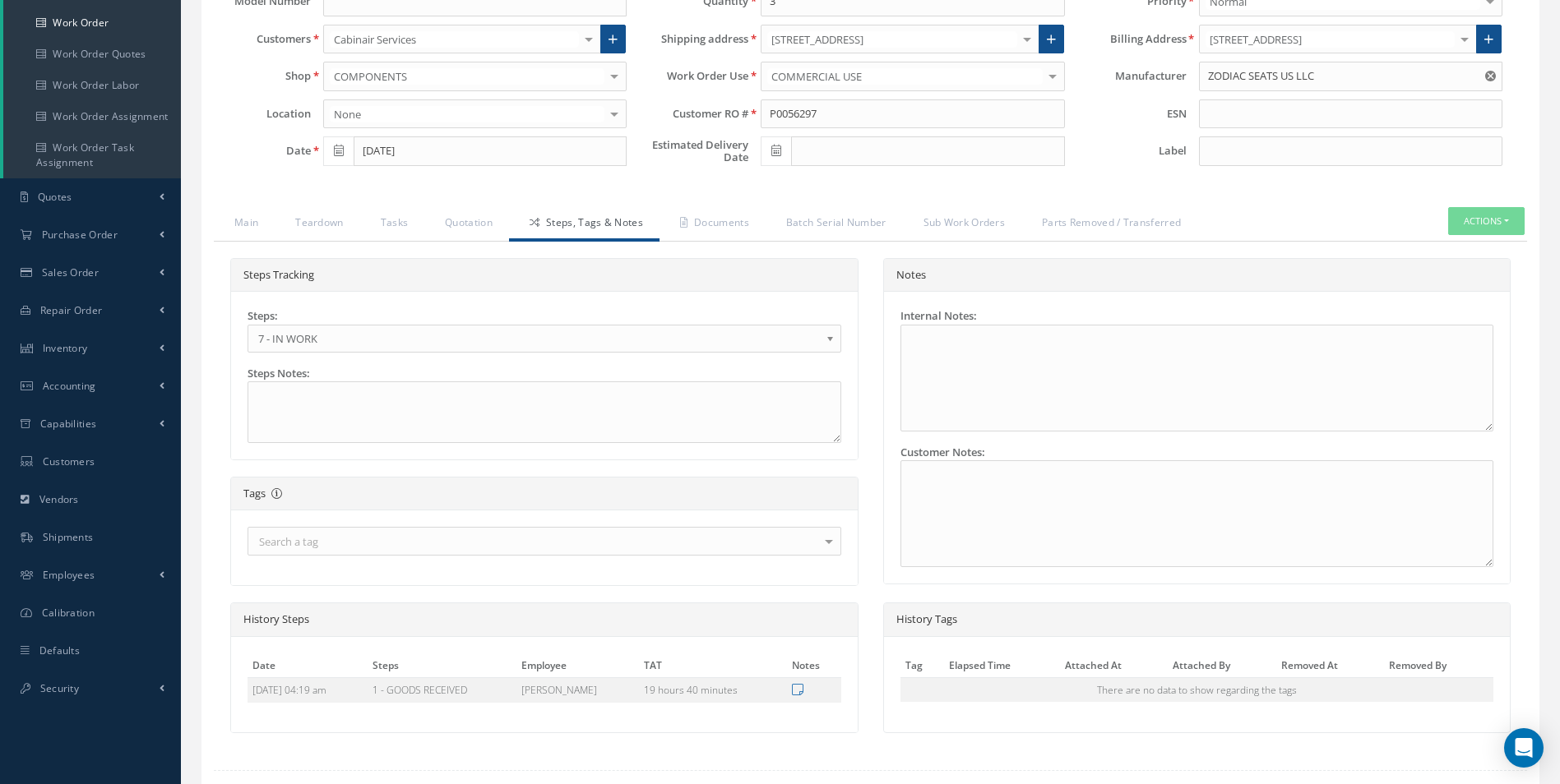
scroll to position [246, 0]
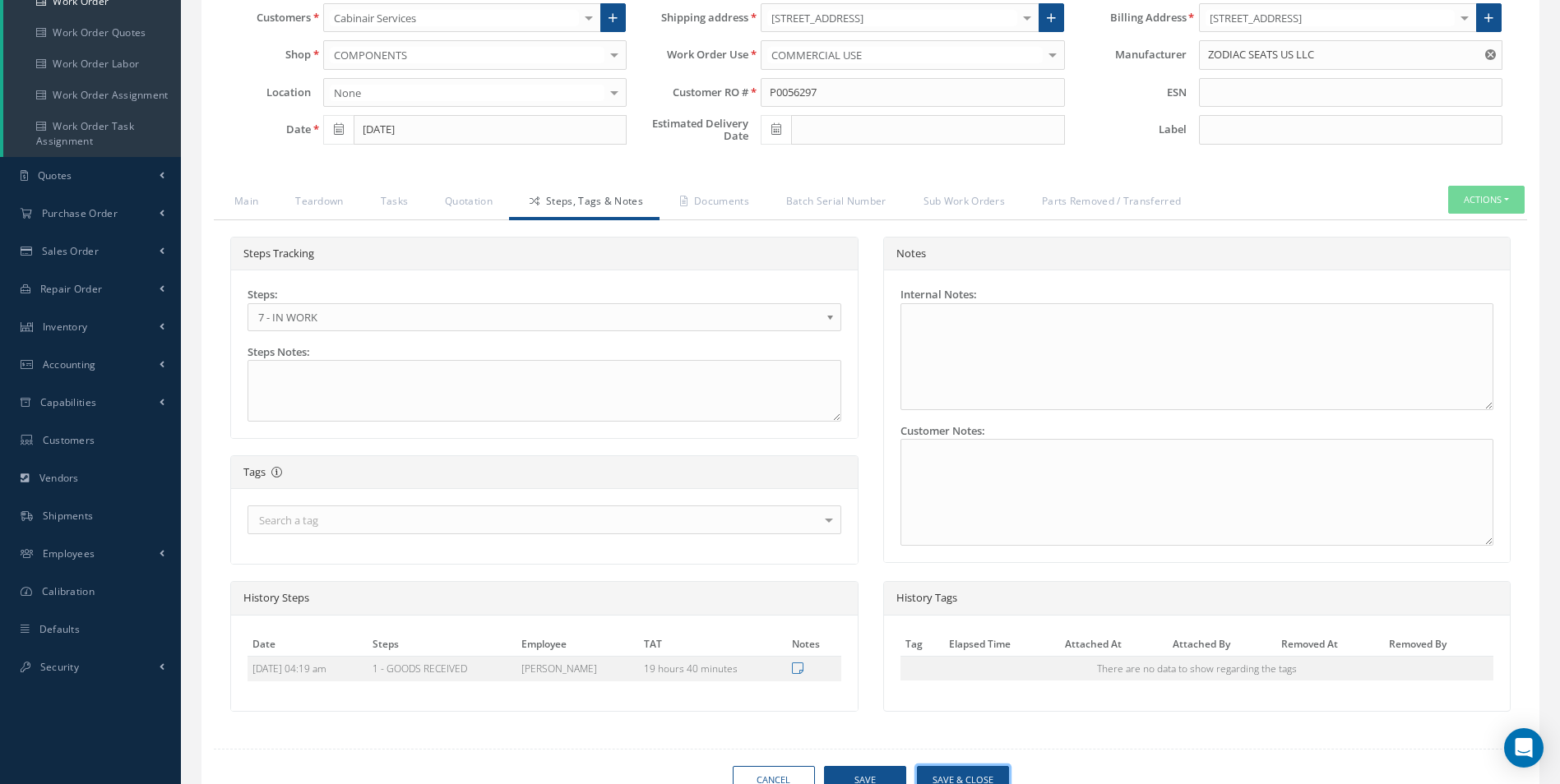
click at [993, 778] on button "Save & Close" at bounding box center [962, 780] width 92 height 29
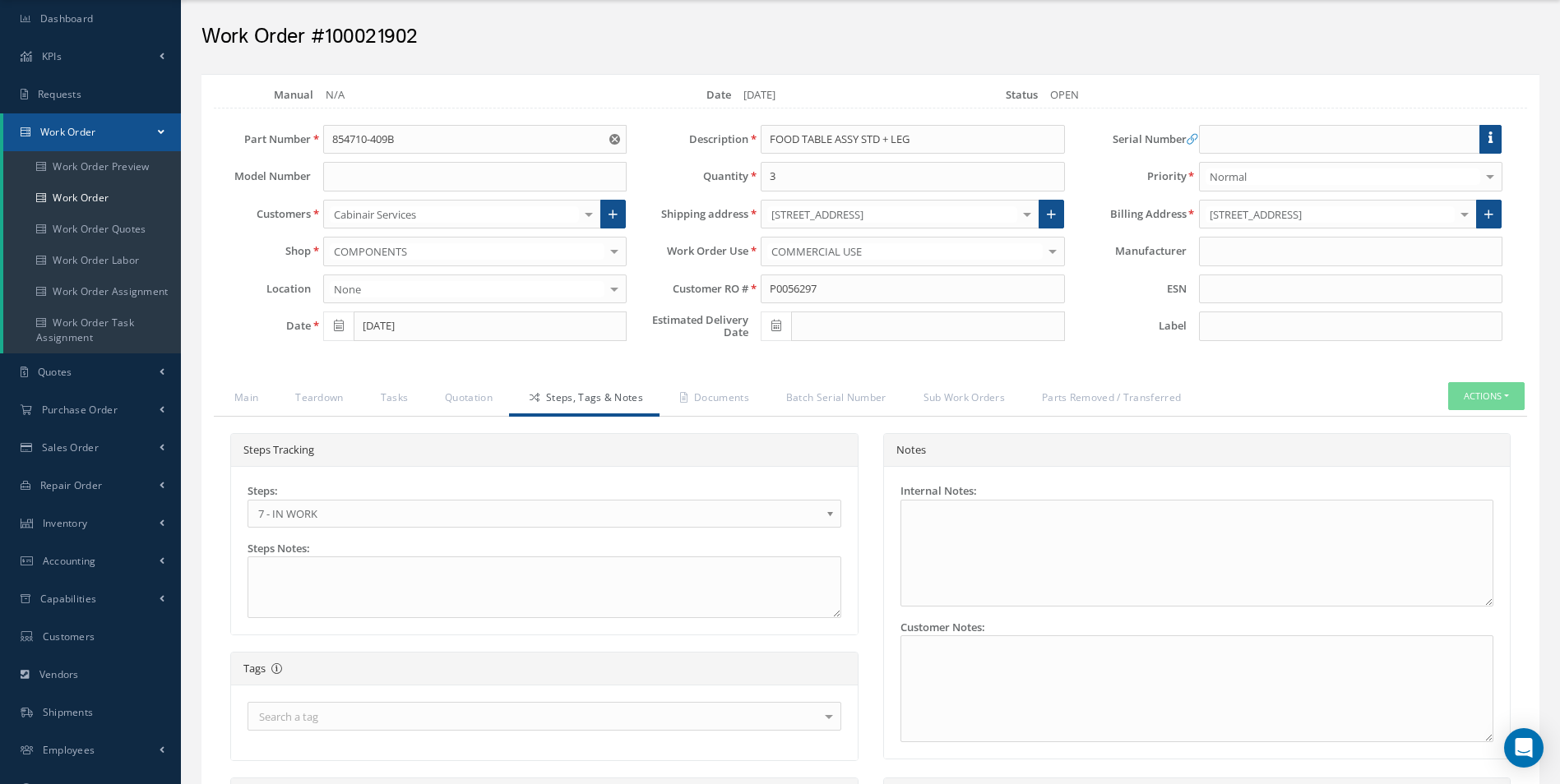
scroll to position [0, 0]
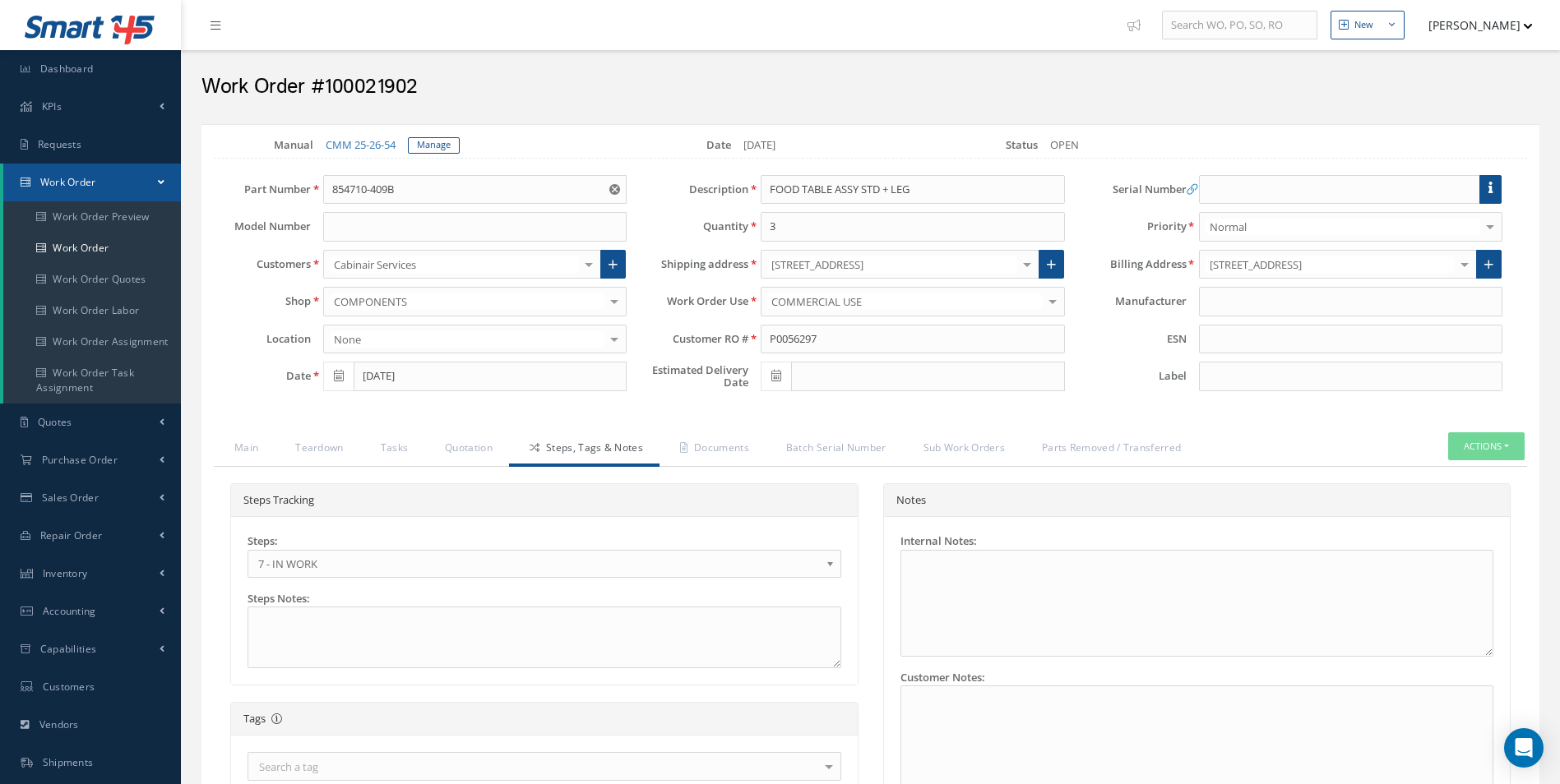
type input "ZODIAC SEATS US LLC"
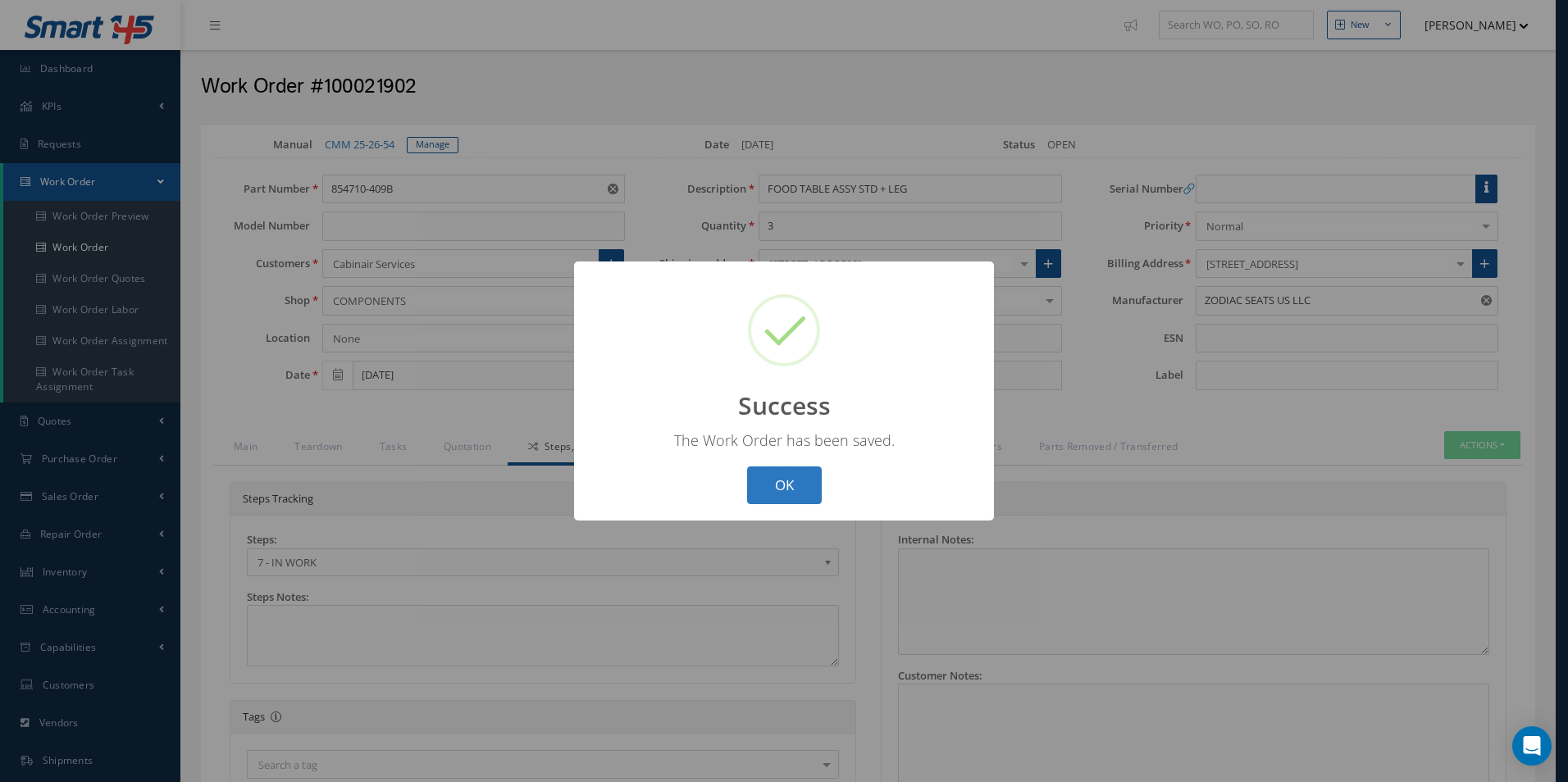
click at [770, 487] on button "OK" at bounding box center [784, 485] width 75 height 39
select select "25"
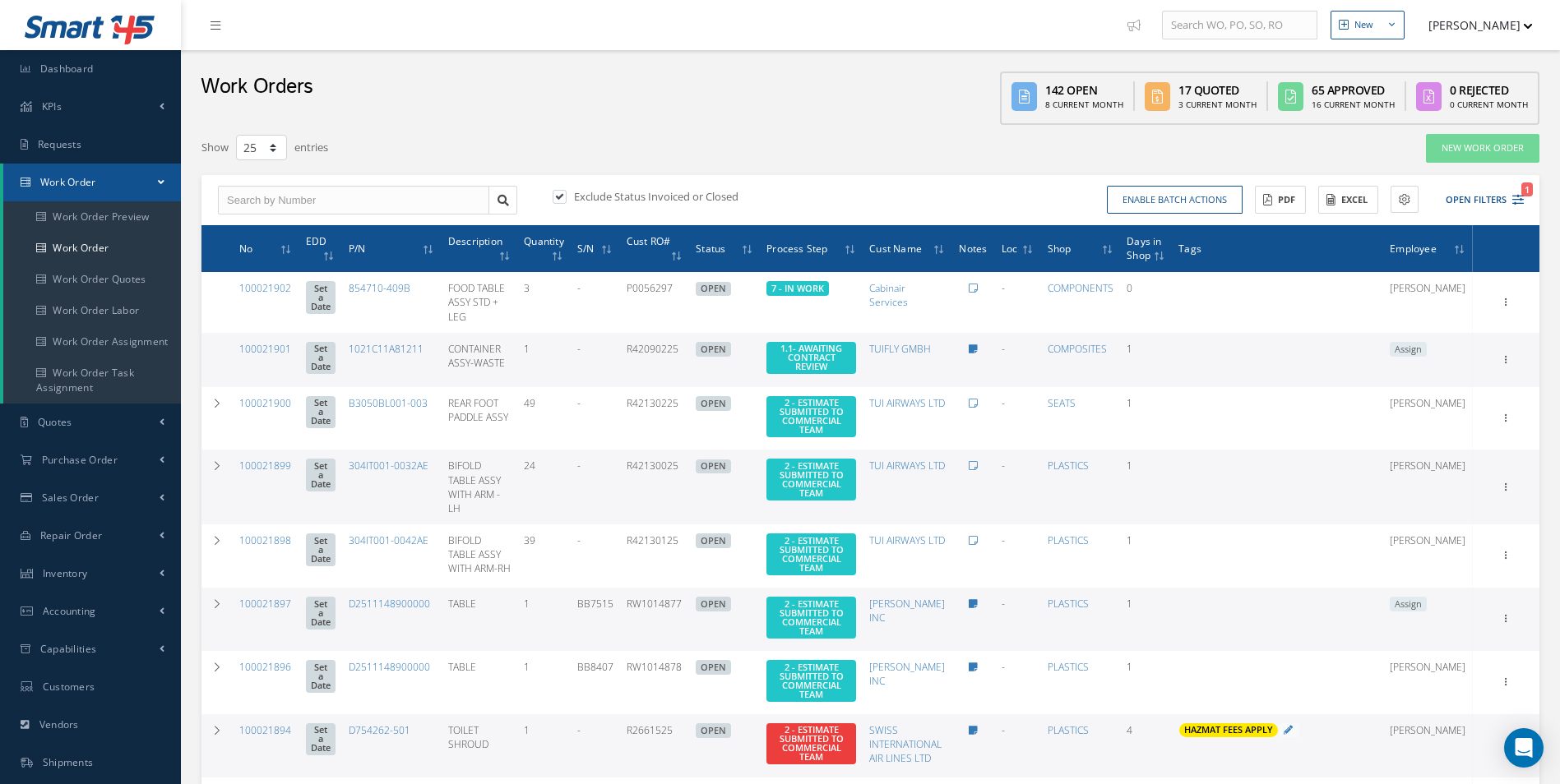
click at [1427, 596] on span "Assign" at bounding box center [1408, 603] width 37 height 15
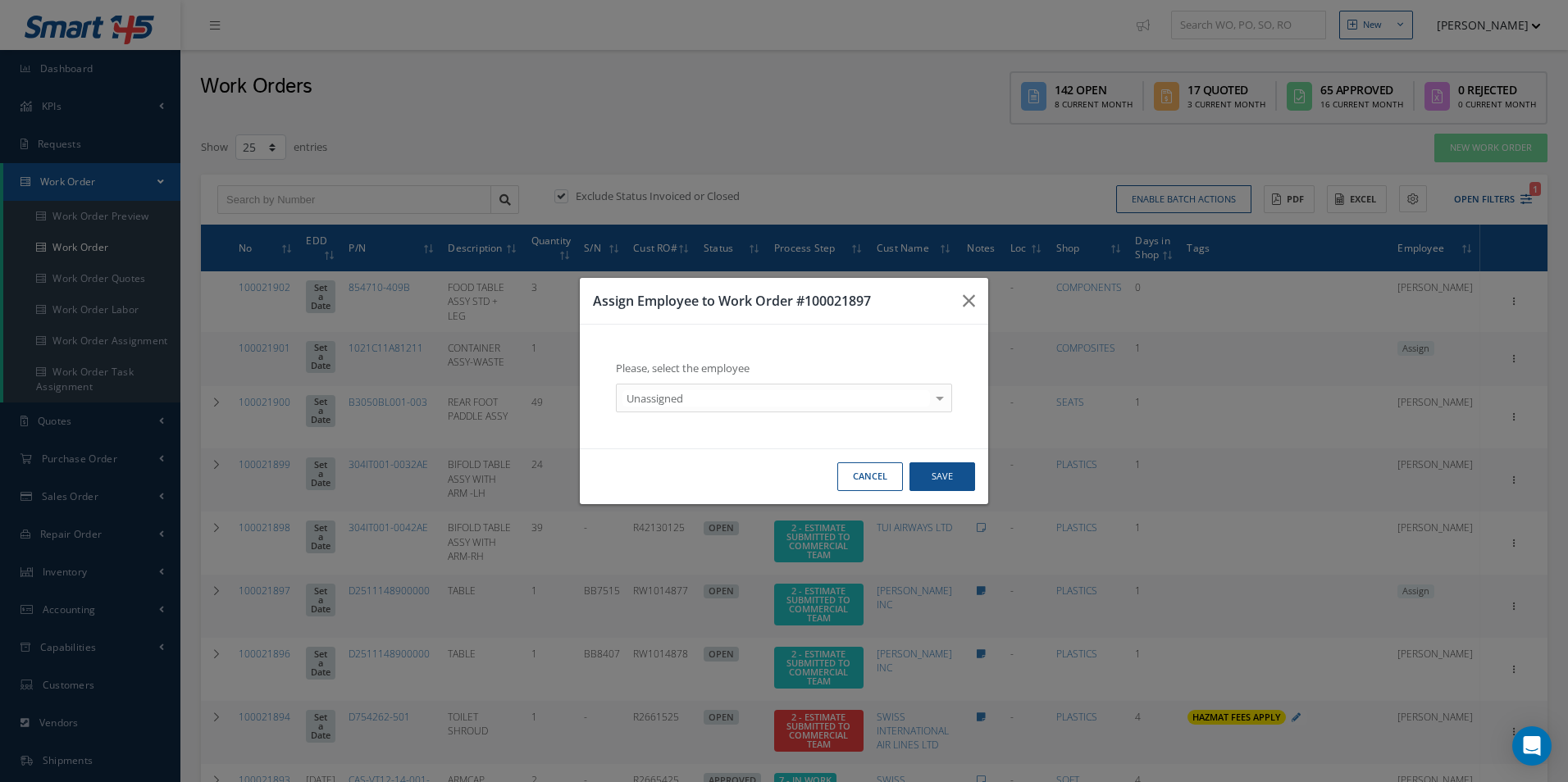
click at [677, 387] on div "Unassigned" at bounding box center [784, 398] width 336 height 29
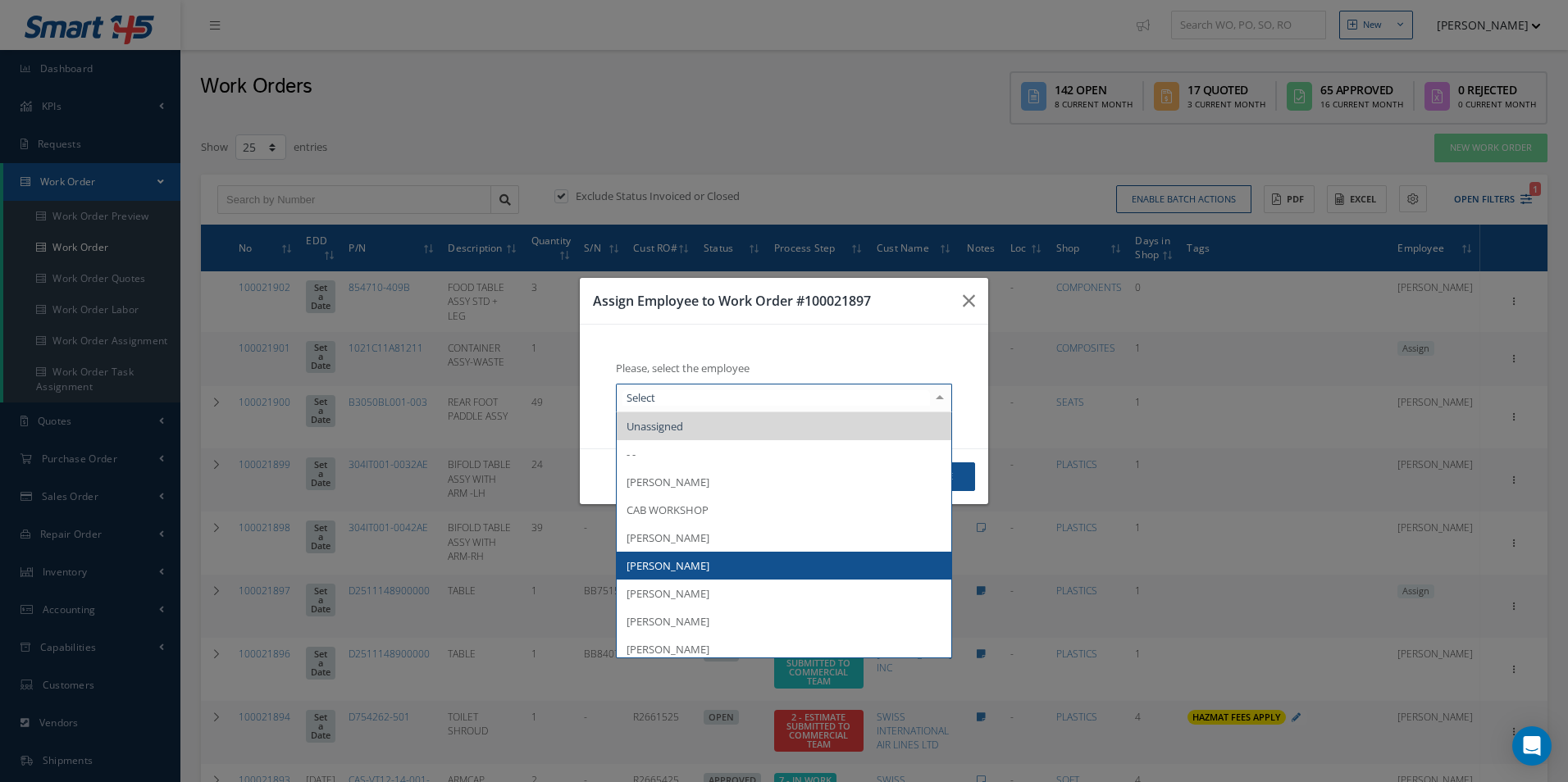
click at [683, 560] on span "[PERSON_NAME]" at bounding box center [668, 566] width 83 height 15
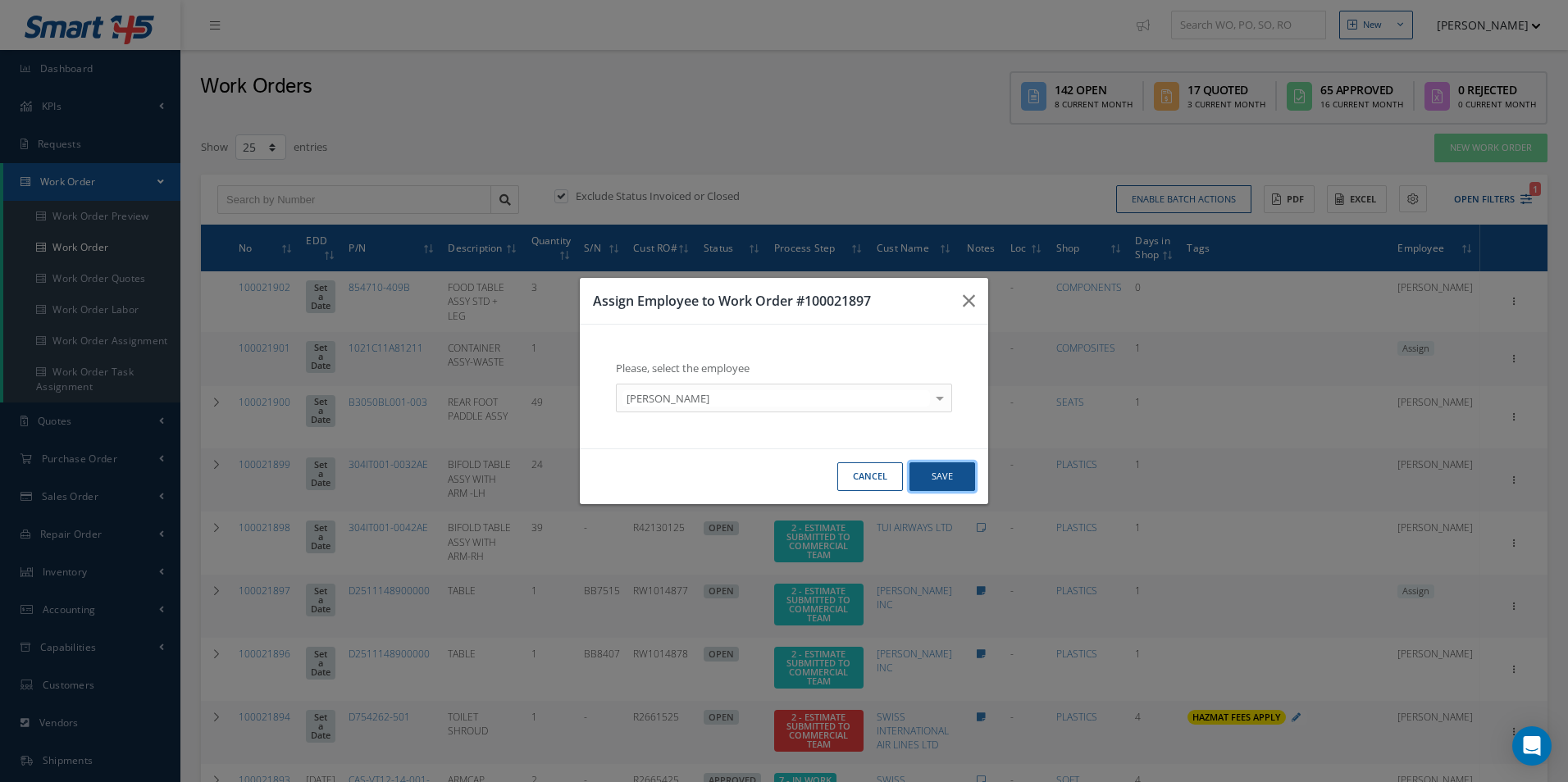
click at [942, 481] on button "Save" at bounding box center [942, 476] width 66 height 28
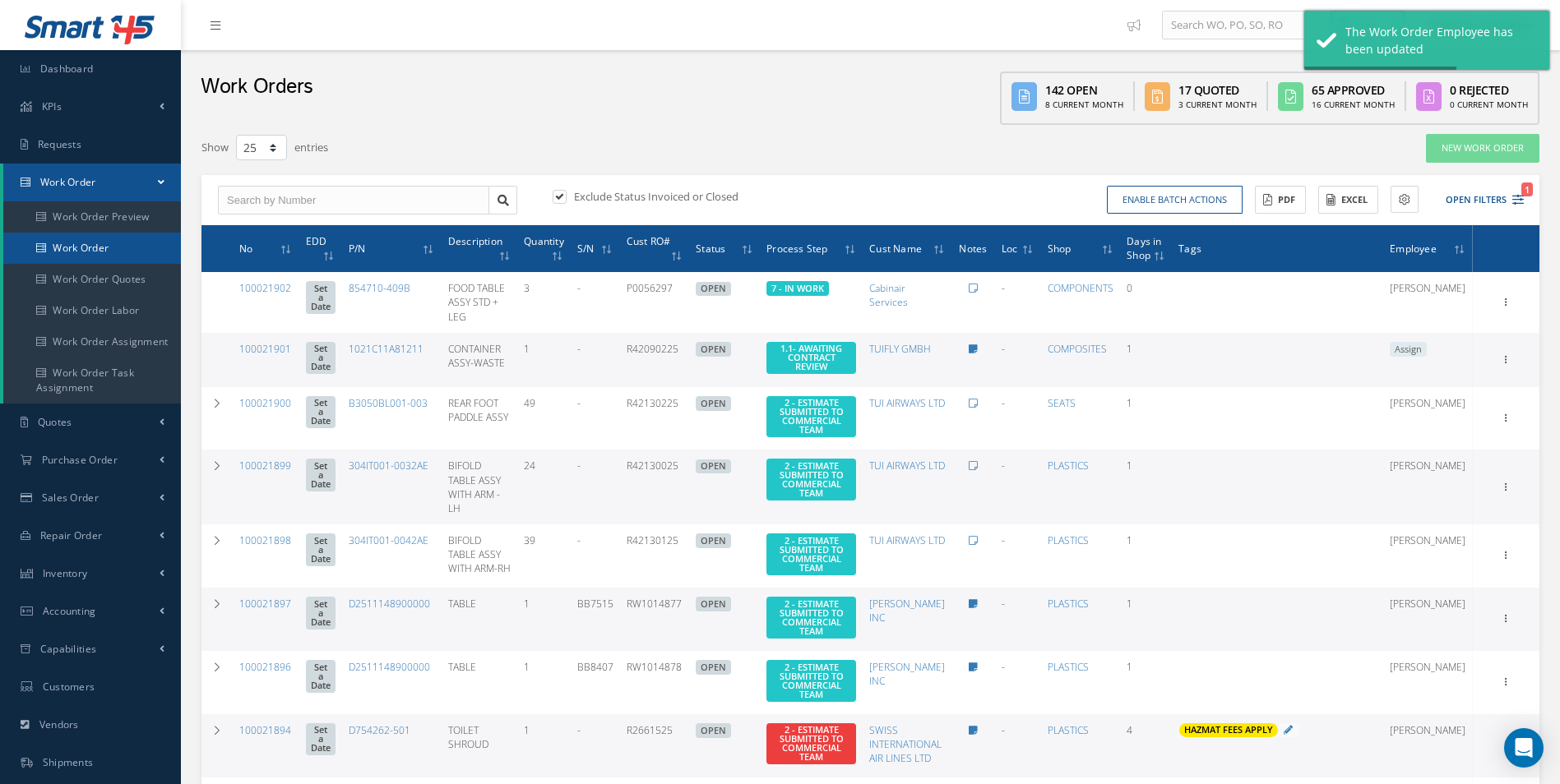
click at [54, 245] on link "Work Order" at bounding box center [92, 248] width 177 height 31
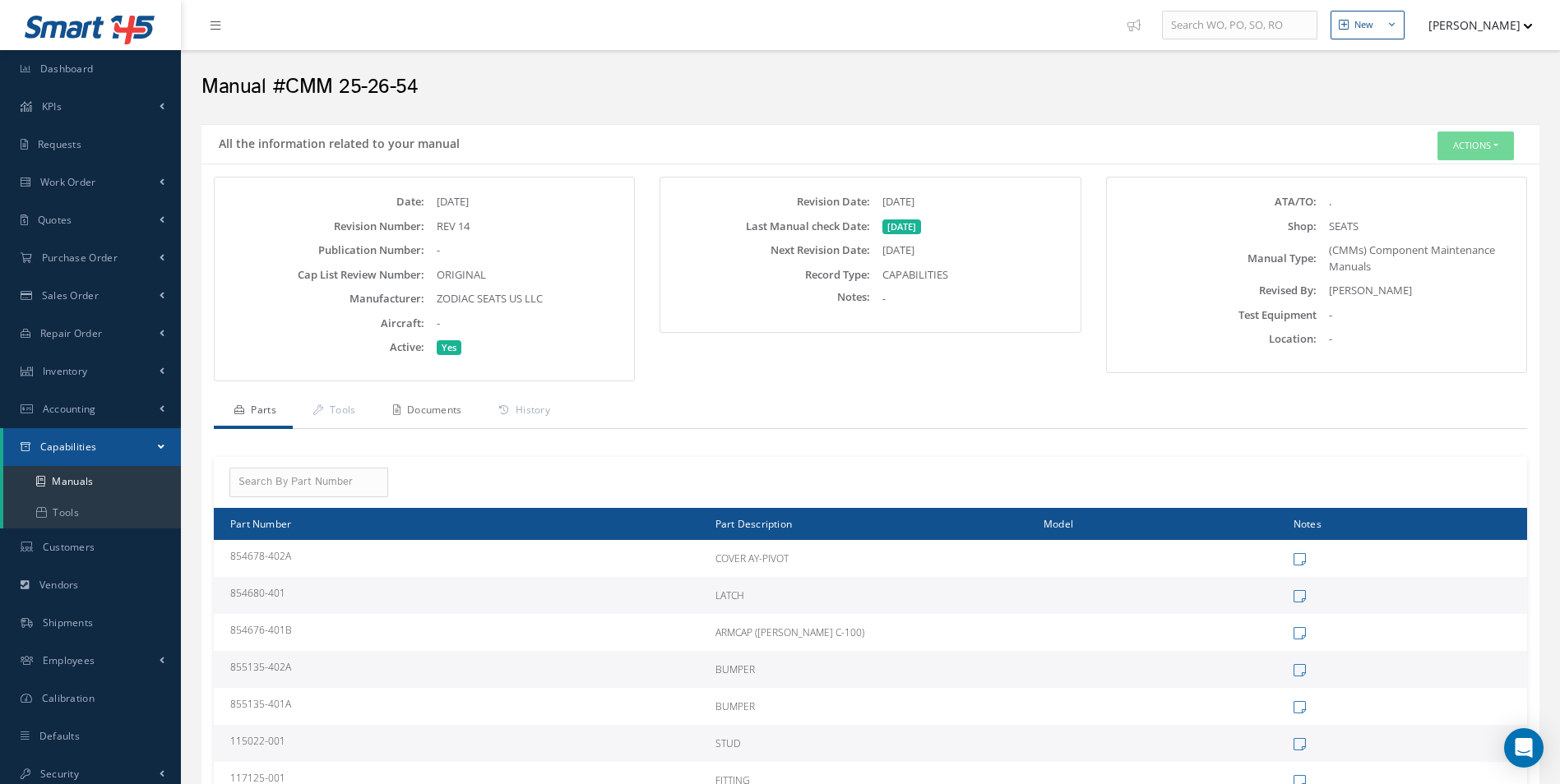
click at [464, 411] on link "Documents" at bounding box center [425, 411] width 106 height 35
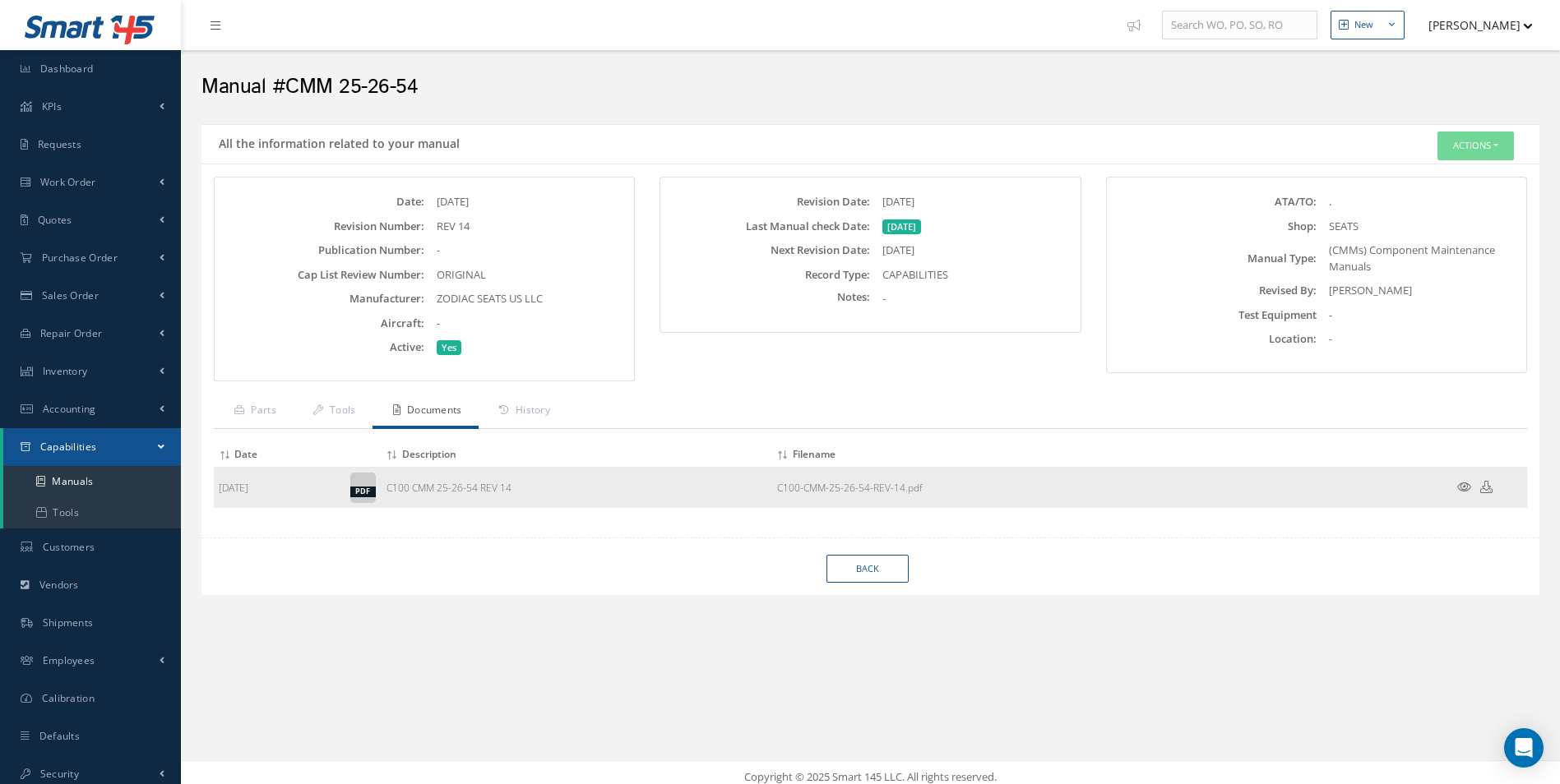
click at [1446, 483] on td at bounding box center [1478, 488] width 99 height 41
click at [1463, 485] on icon at bounding box center [1464, 487] width 14 height 12
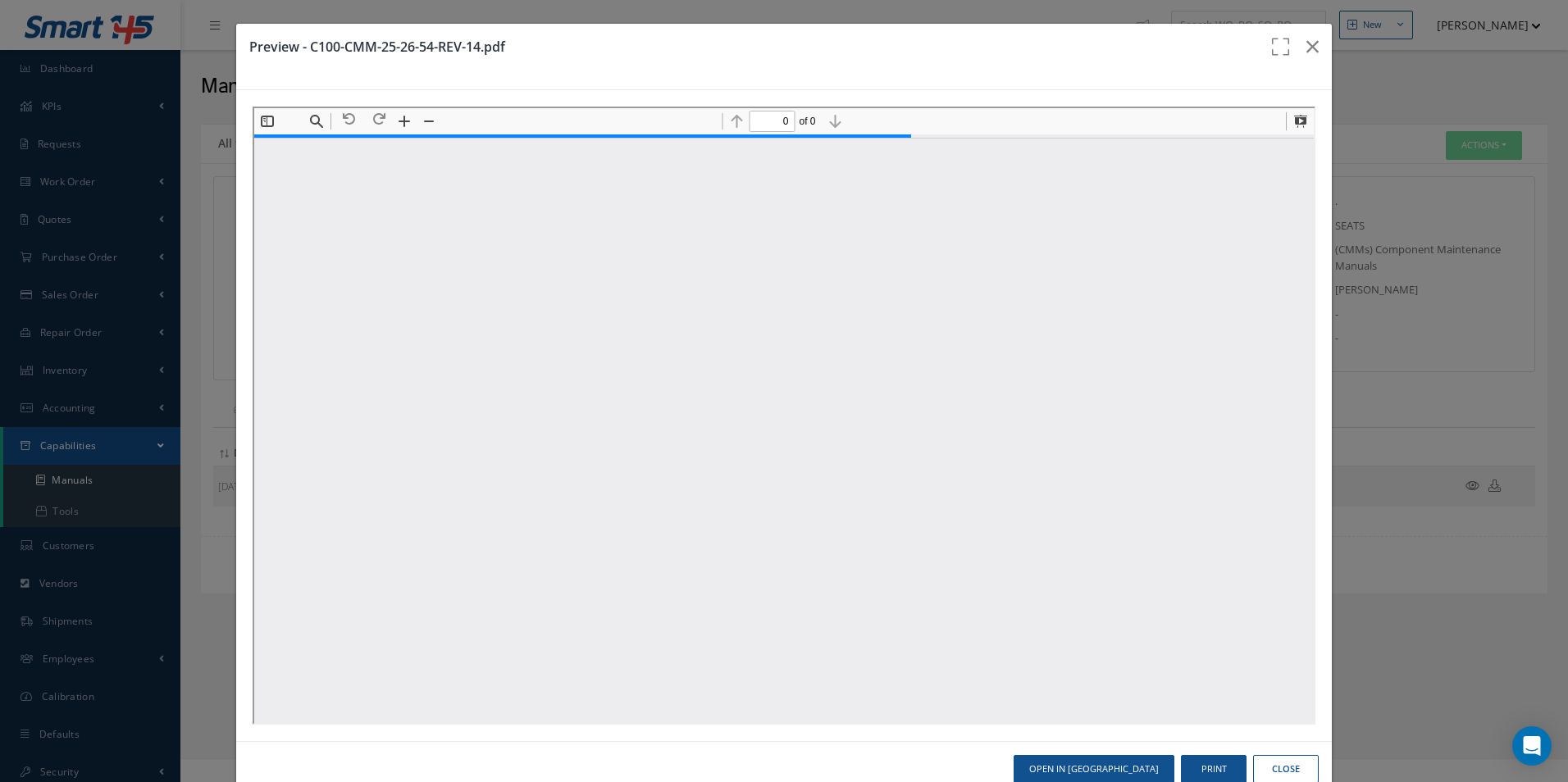
type input "149"
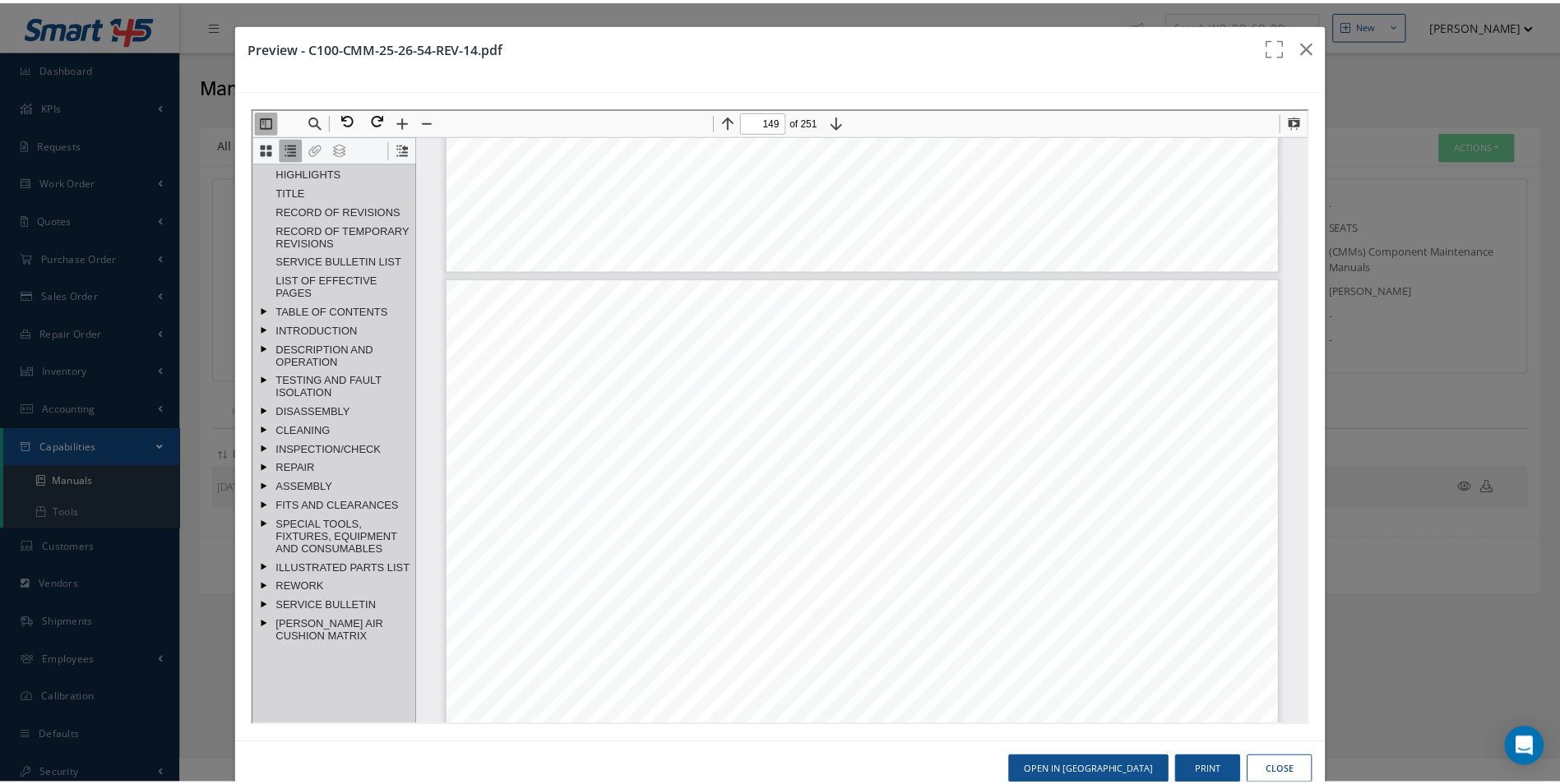
scroll to position [161541, 0]
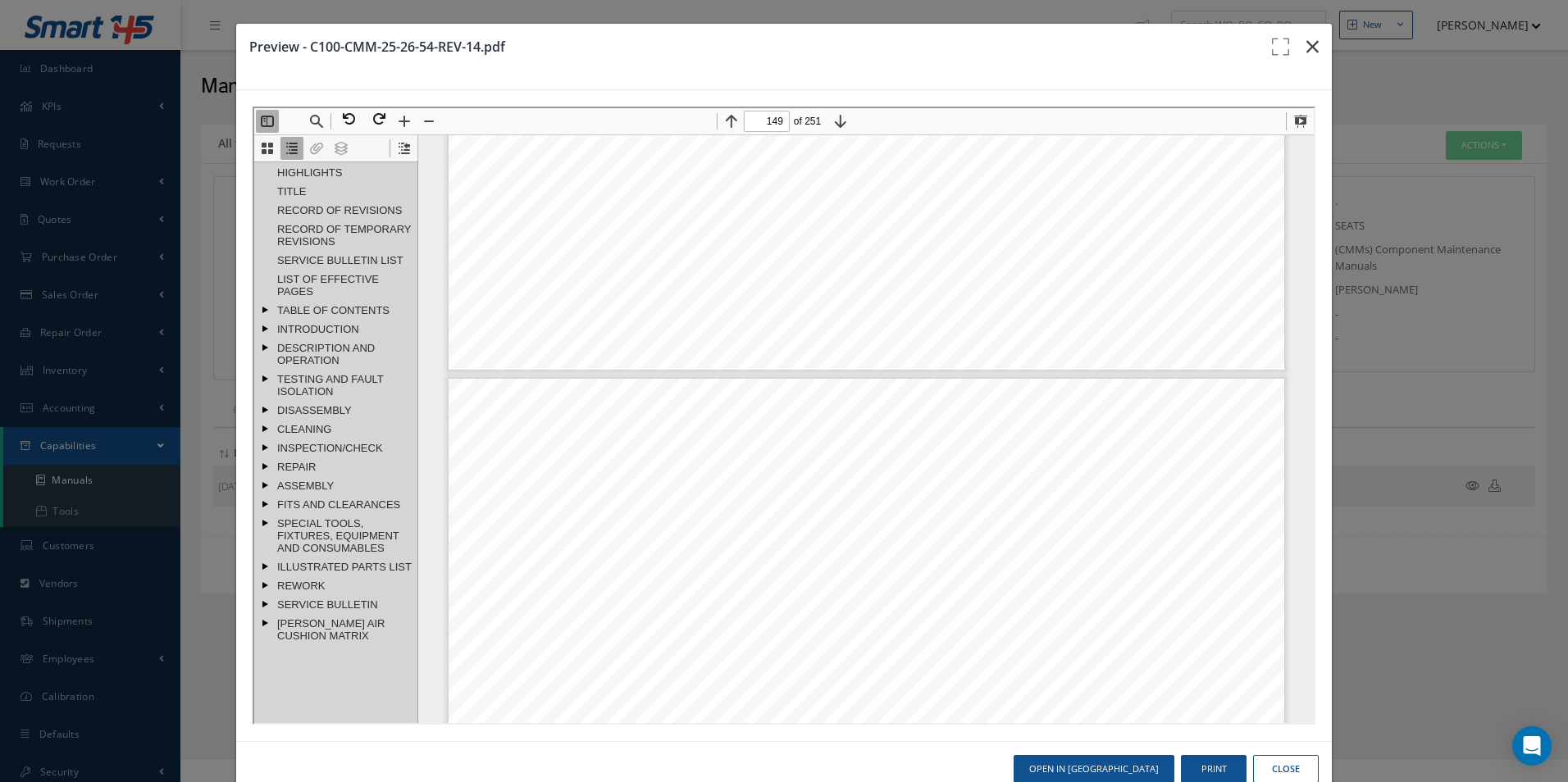
click at [1307, 47] on icon "button" at bounding box center [1313, 47] width 12 height 20
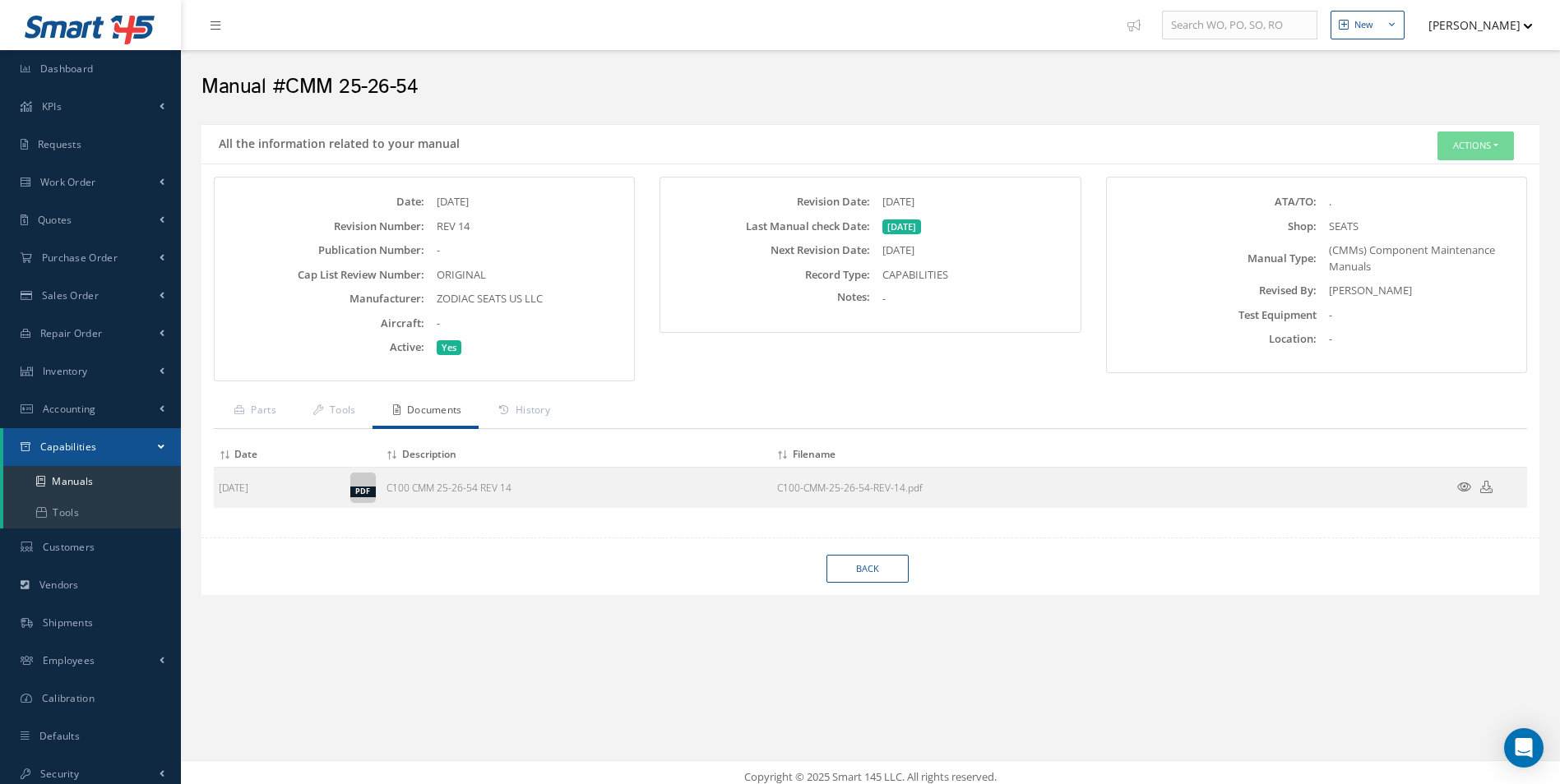
click at [563, 294] on div "ZODIAC SEATS US LLC" at bounding box center [527, 299] width 206 height 16
drag, startPoint x: 562, startPoint y: 299, endPoint x: 431, endPoint y: 296, distance: 131.0
click at [431, 296] on div "ZODIAC SEATS US LLC" at bounding box center [527, 299] width 206 height 16
copy span "ZODIAC SEATS US LLC"
drag, startPoint x: 429, startPoint y: 92, endPoint x: 288, endPoint y: 92, distance: 141.0
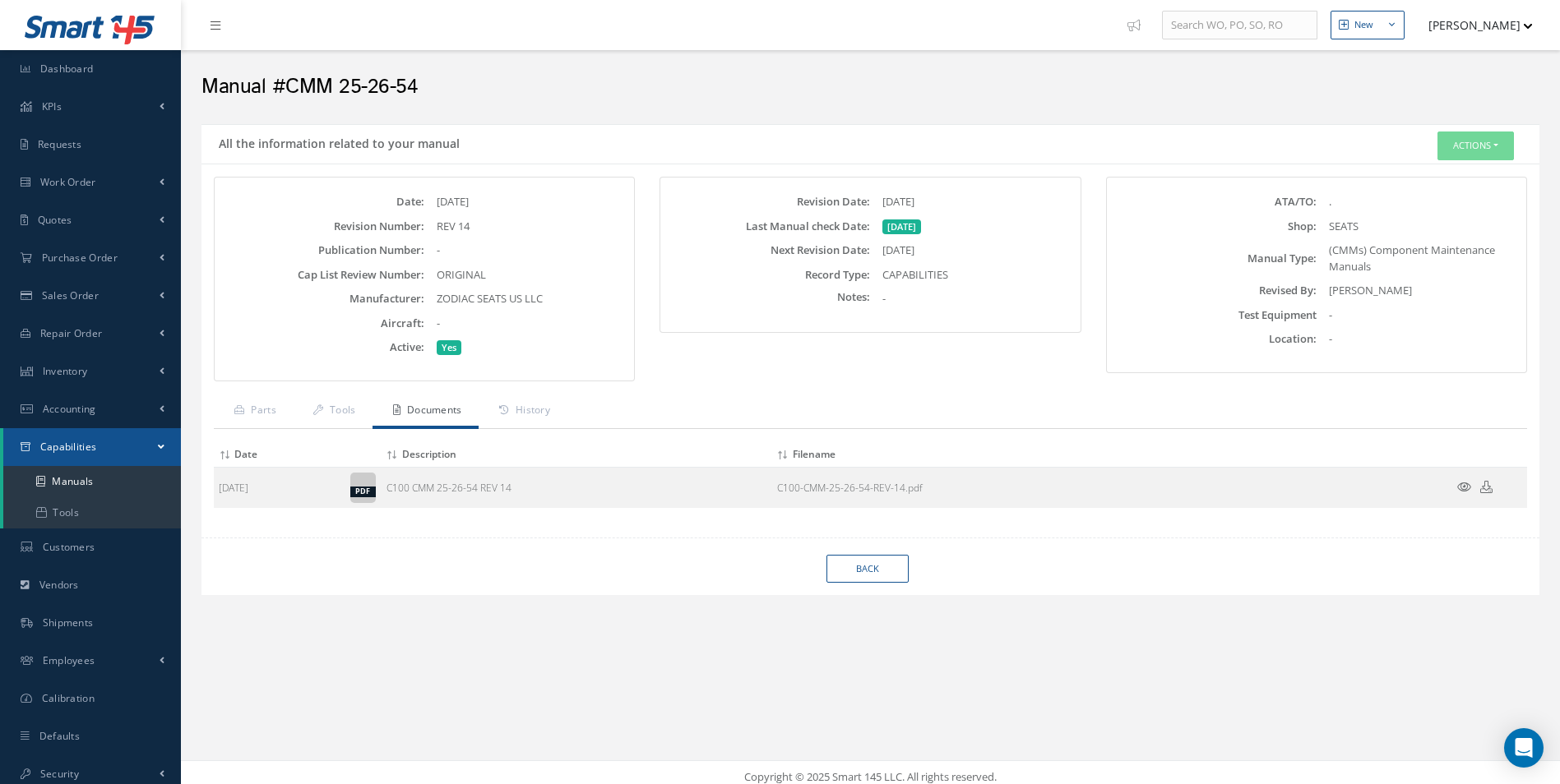
click at [288, 92] on h2 "Manual #CMM 25-26-54" at bounding box center [870, 87] width 1338 height 25
copy h2 "CMM 25-26-54"
click at [508, 264] on div "Date: 09/23/2024 Revision Number: REV 14 Publication Number: - Cap List Review …" at bounding box center [424, 274] width 387 height 162
drag, startPoint x: 960, startPoint y: 207, endPoint x: 794, endPoint y: 201, distance: 166.1
click at [794, 201] on div "Revision Date: 03/03/2017" at bounding box center [869, 201] width 411 height 16
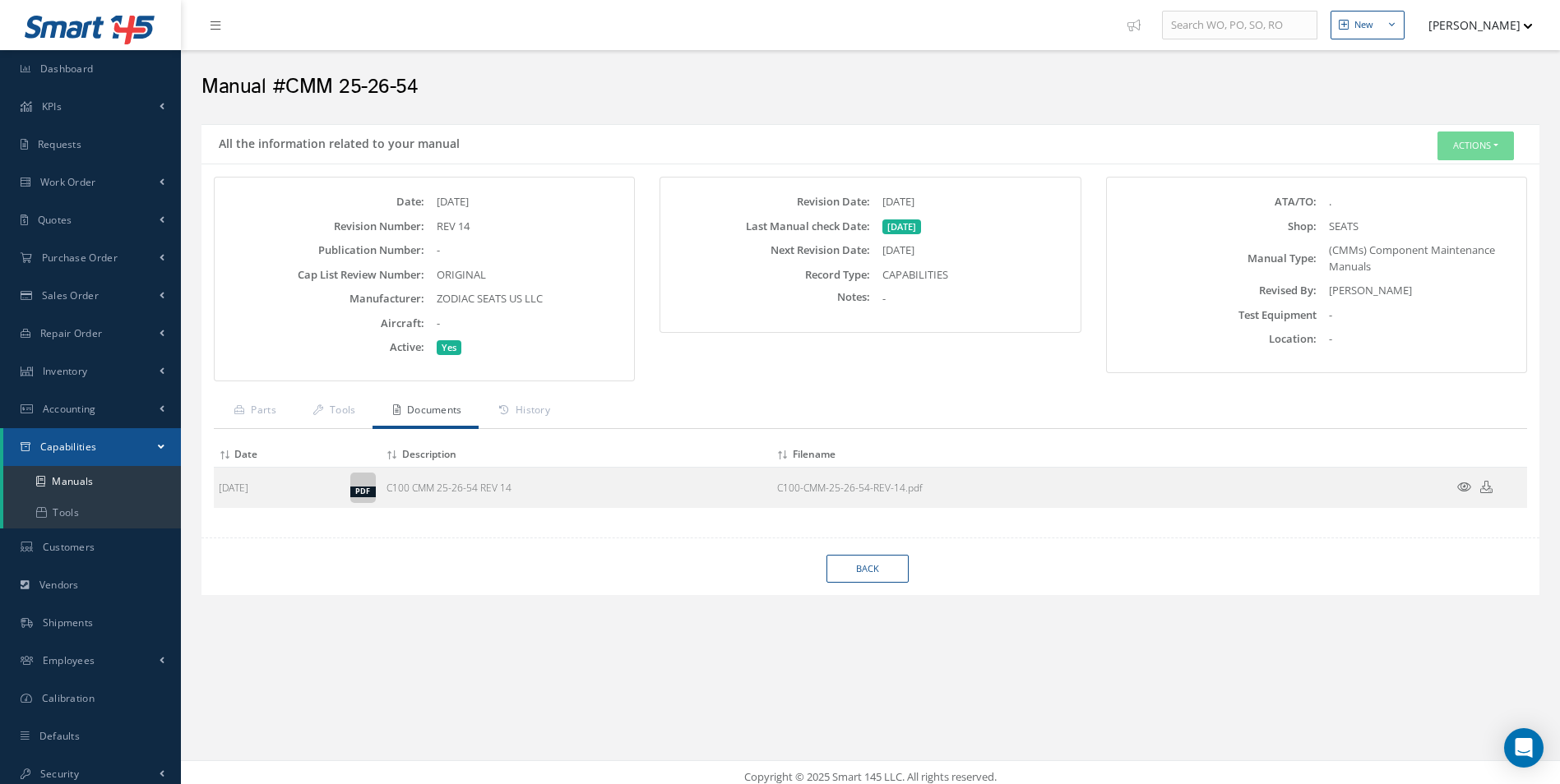
copy div "Revision Date: 03/03/2017"
click at [560, 241] on div "Date: 09/23/2024 Revision Number: REV 14 Publication Number: - Cap List Review …" at bounding box center [424, 274] width 387 height 162
drag, startPoint x: 502, startPoint y: 232, endPoint x: 427, endPoint y: 232, distance: 75.0
click at [427, 232] on div "REV 14" at bounding box center [527, 226] width 206 height 16
copy div "REV 14"
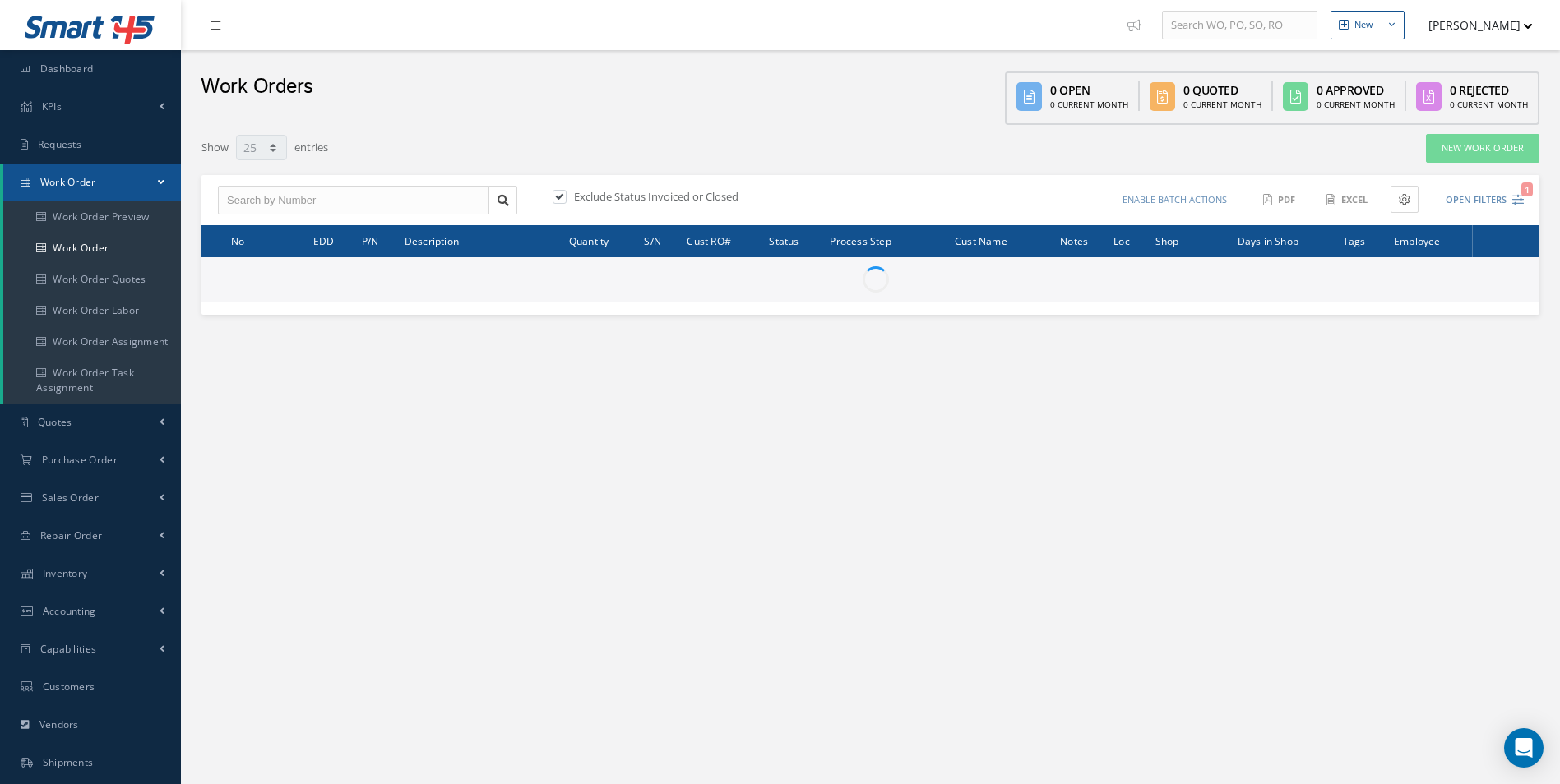
select select "25"
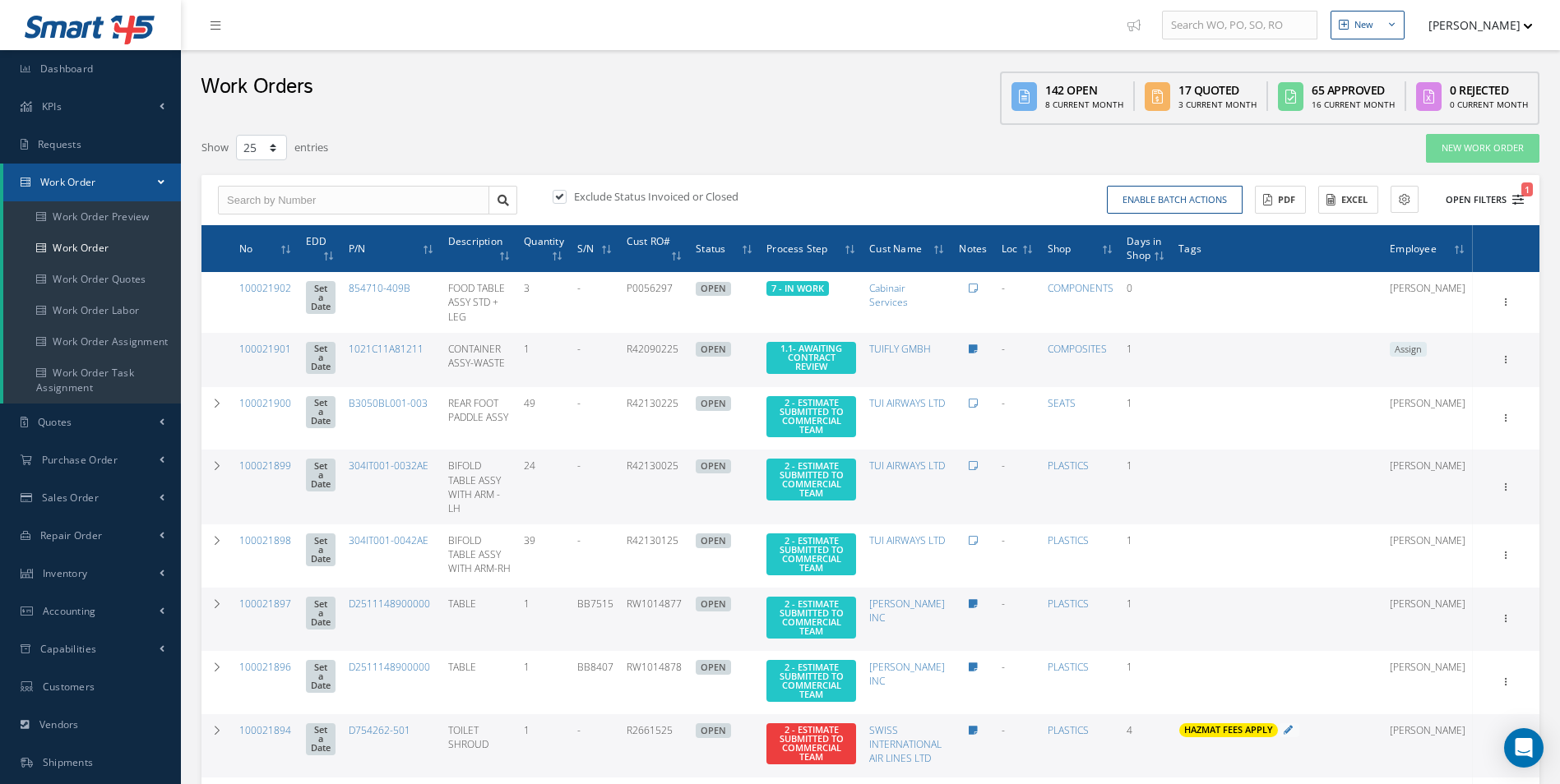
click at [1521, 201] on icon "1" at bounding box center [1518, 199] width 11 height 11
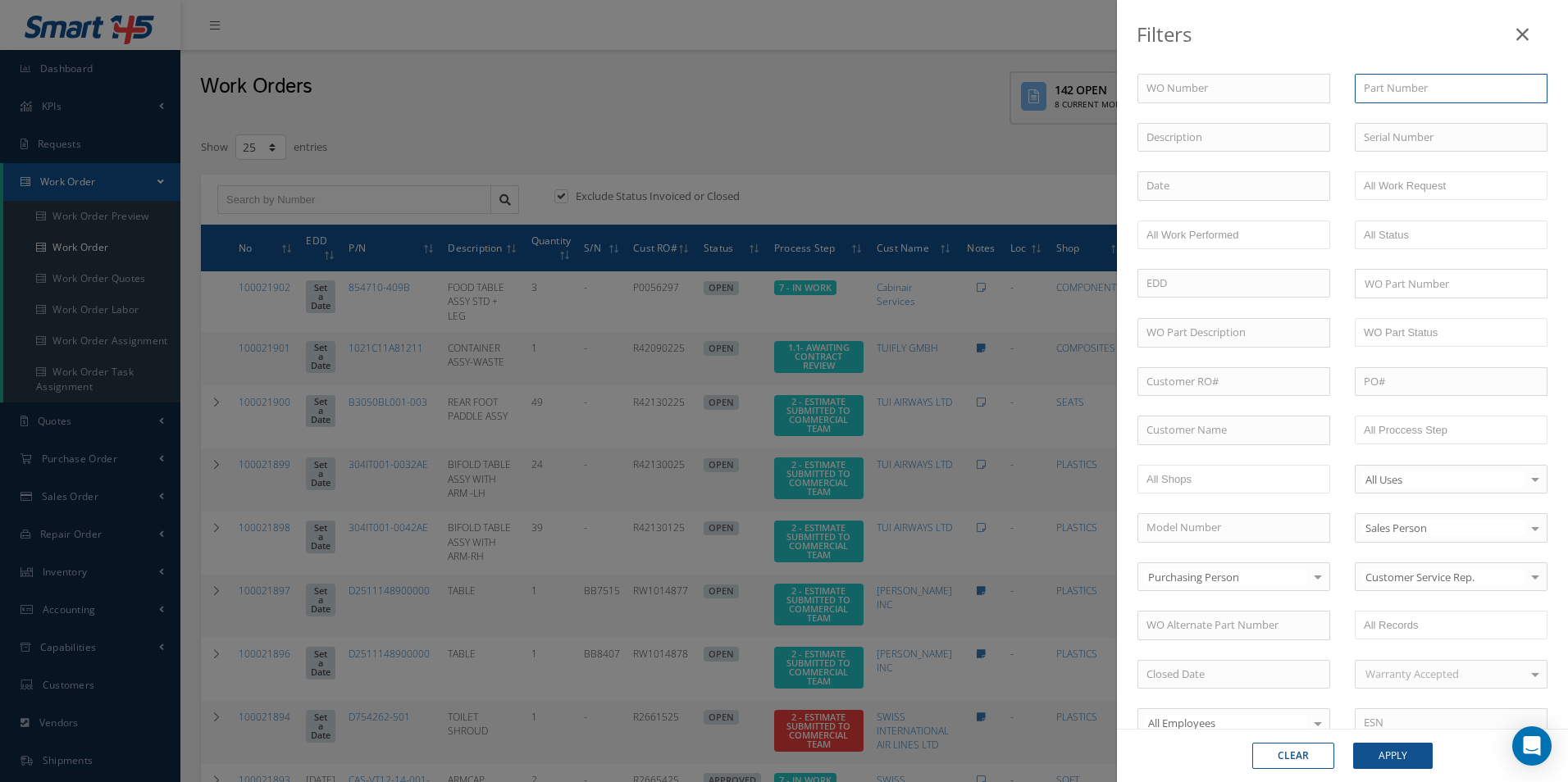
click at [1382, 96] on input "text" at bounding box center [1451, 89] width 192 height 29
type input "304"
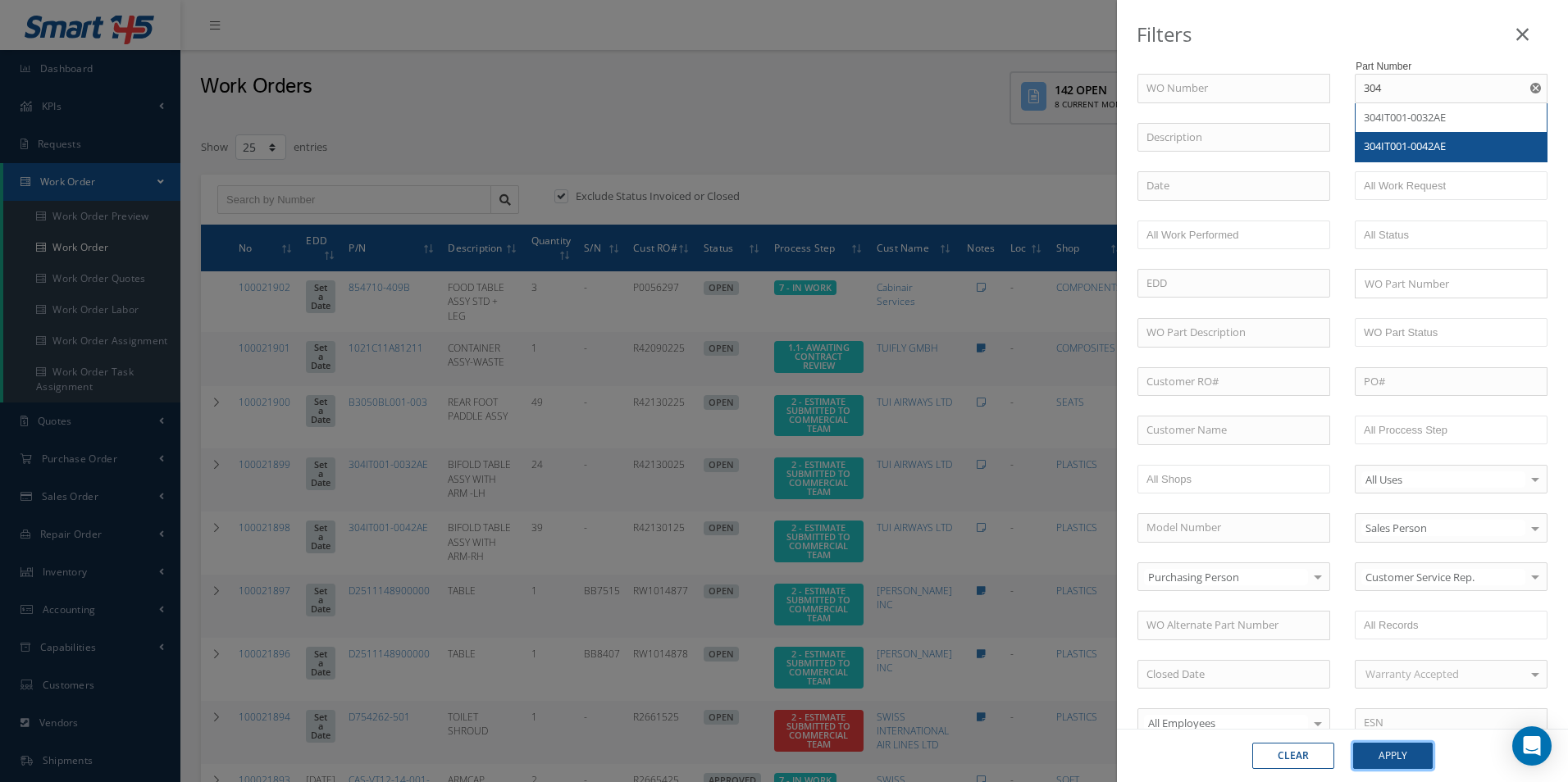
click at [1402, 758] on button "Apply" at bounding box center [1393, 755] width 79 height 26
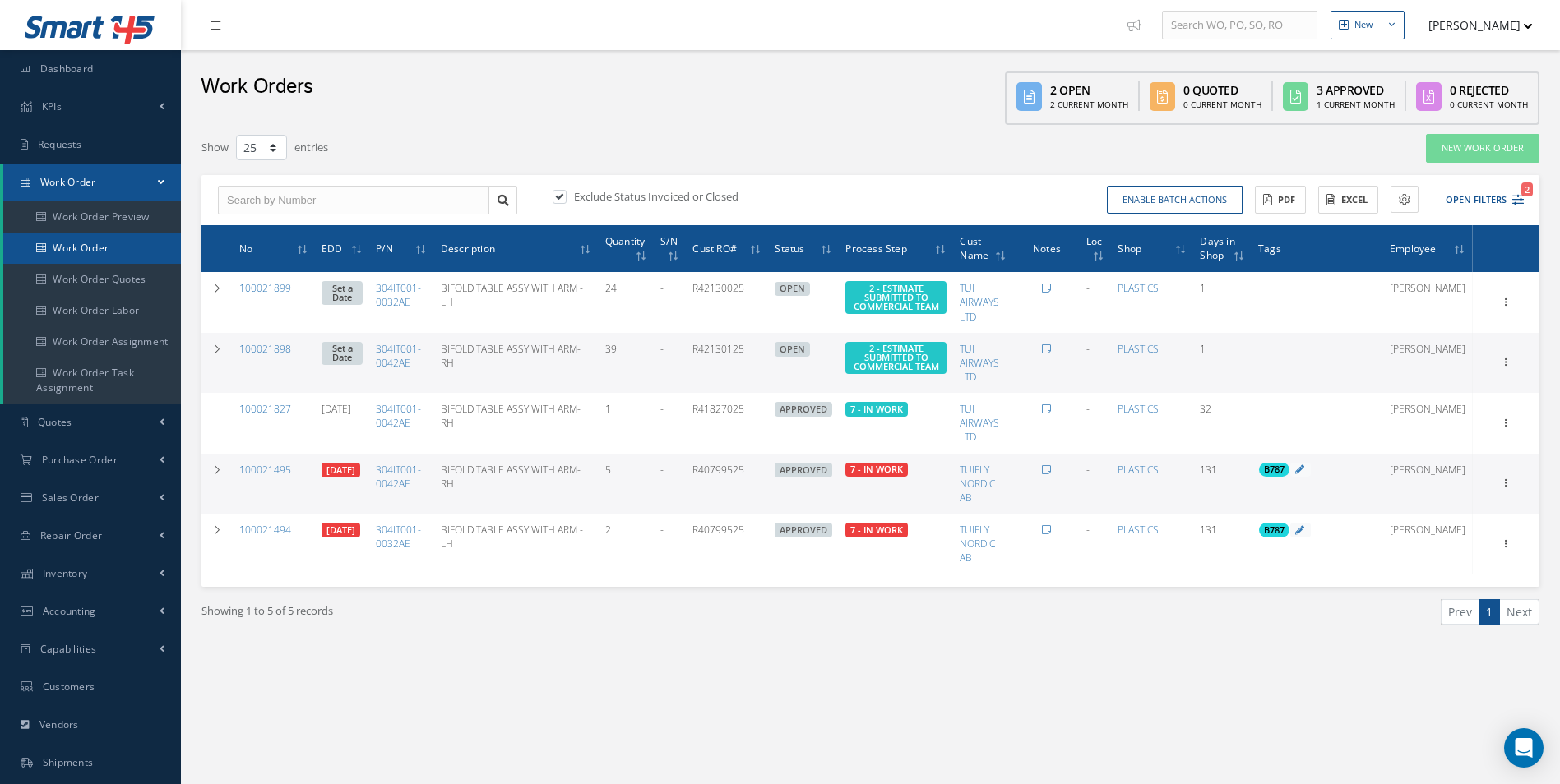
click at [126, 255] on link "Work Order" at bounding box center [92, 248] width 177 height 31
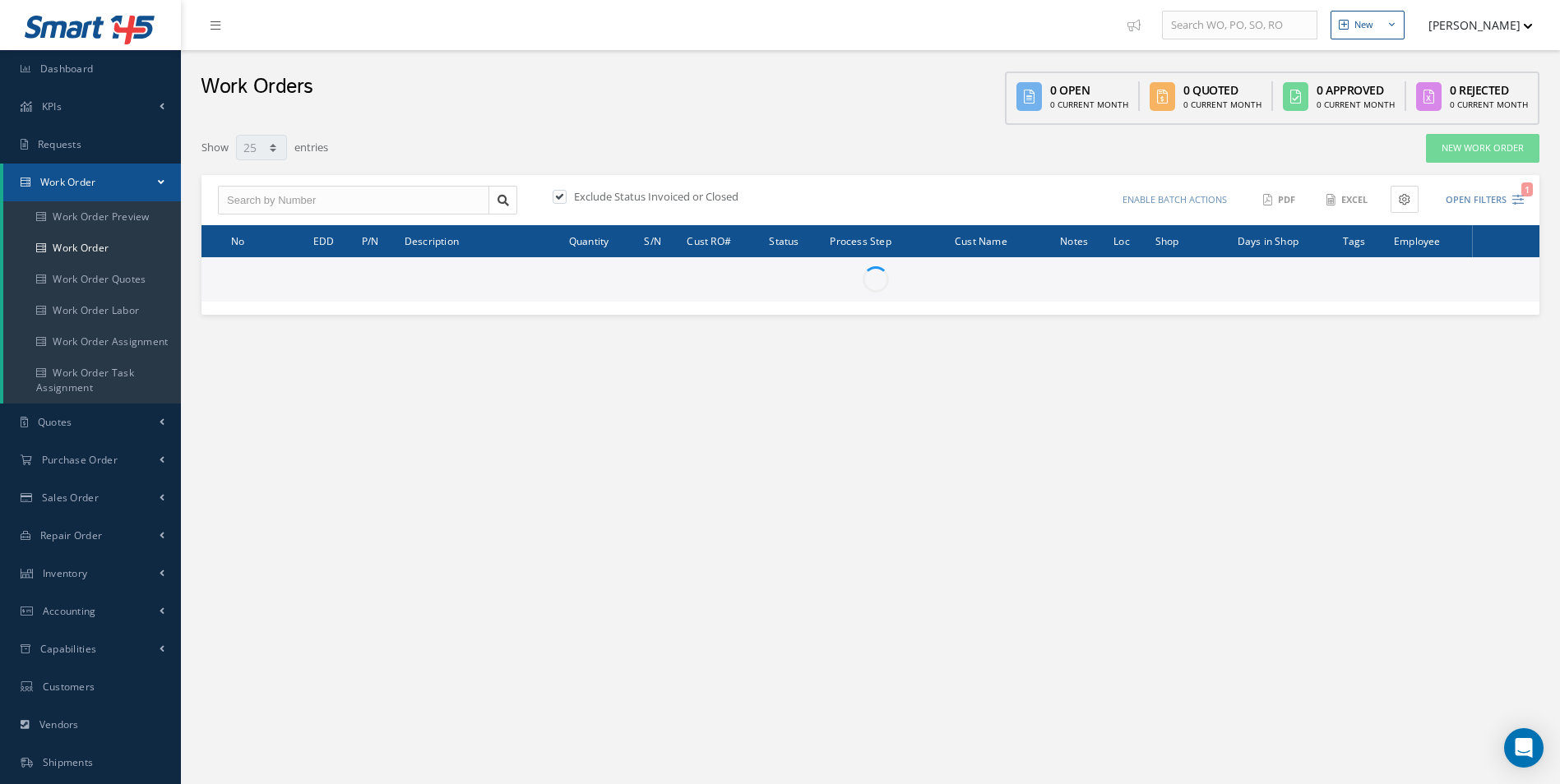
select select "25"
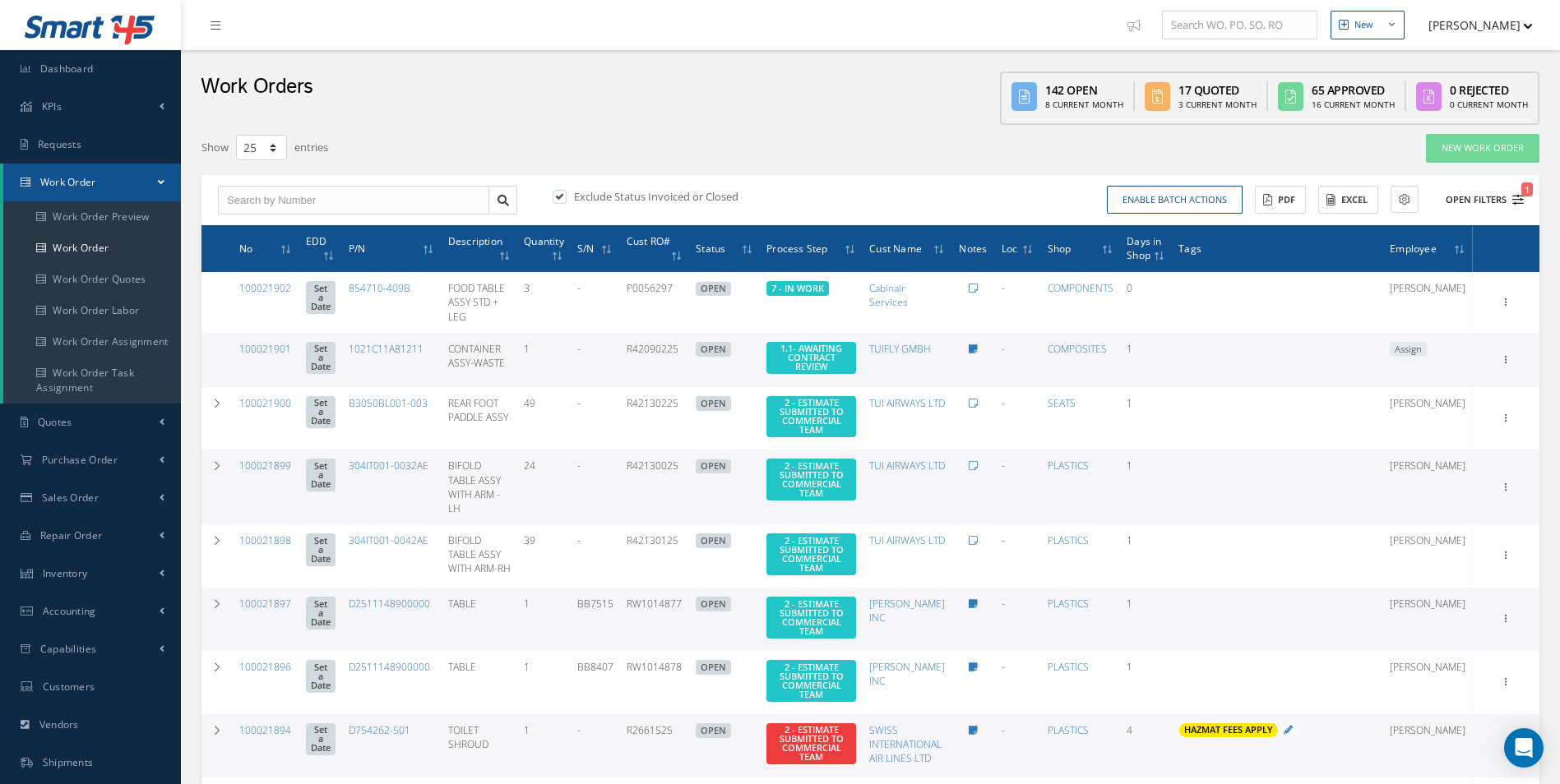
click at [1518, 201] on icon "1" at bounding box center [1518, 199] width 11 height 11
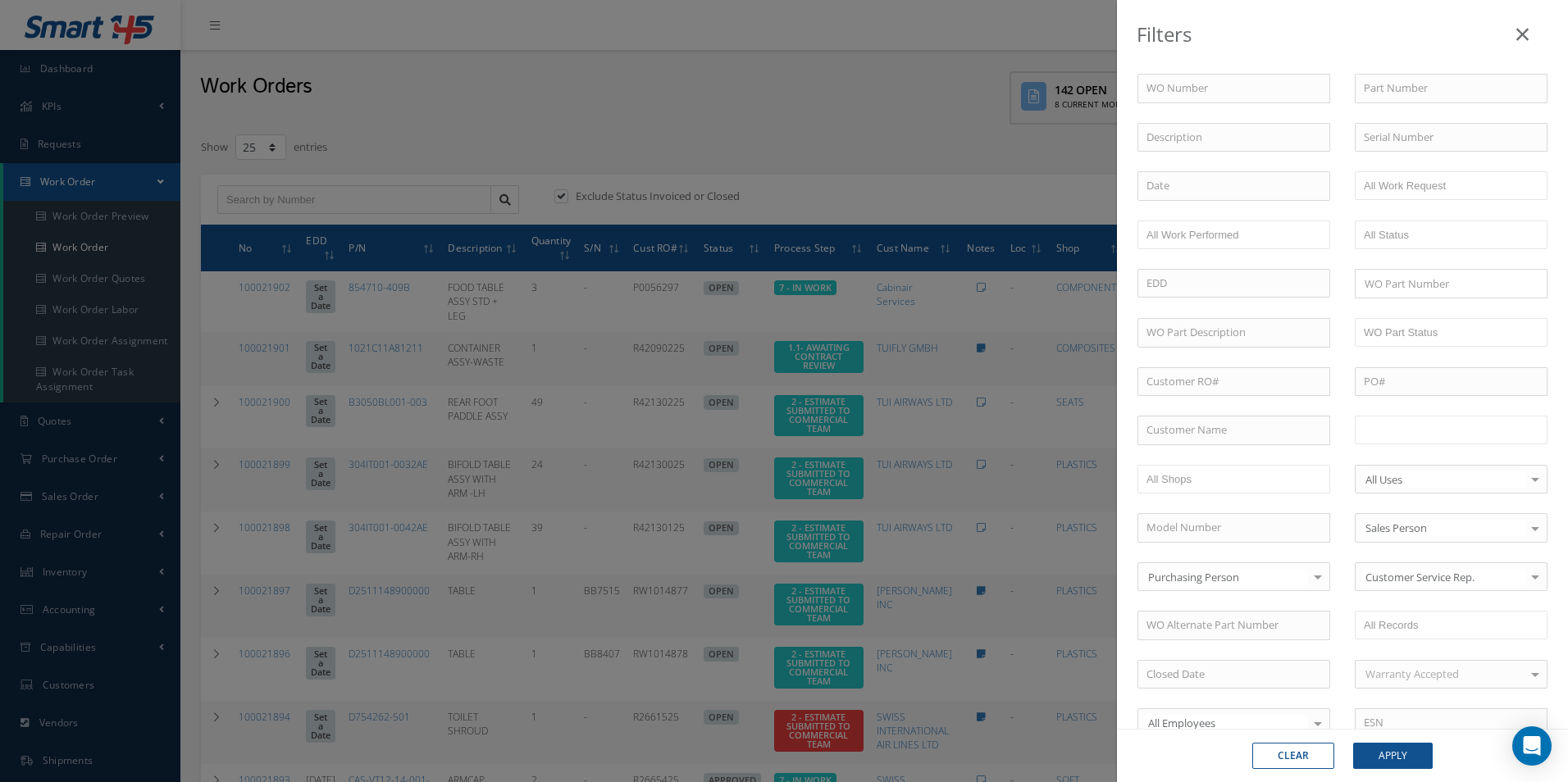
click at [1407, 434] on input "text" at bounding box center [1415, 430] width 104 height 21
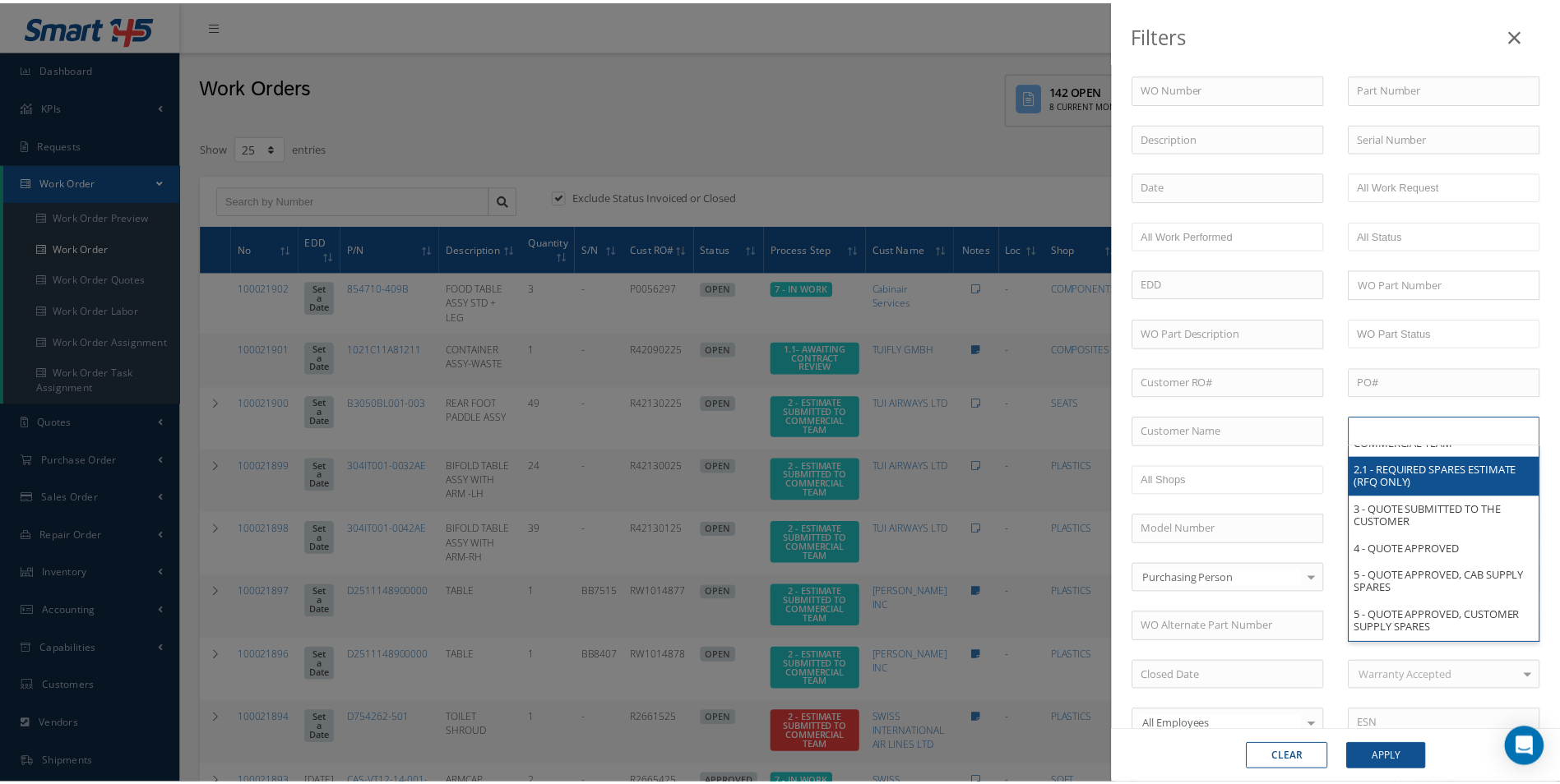
scroll to position [328, 0]
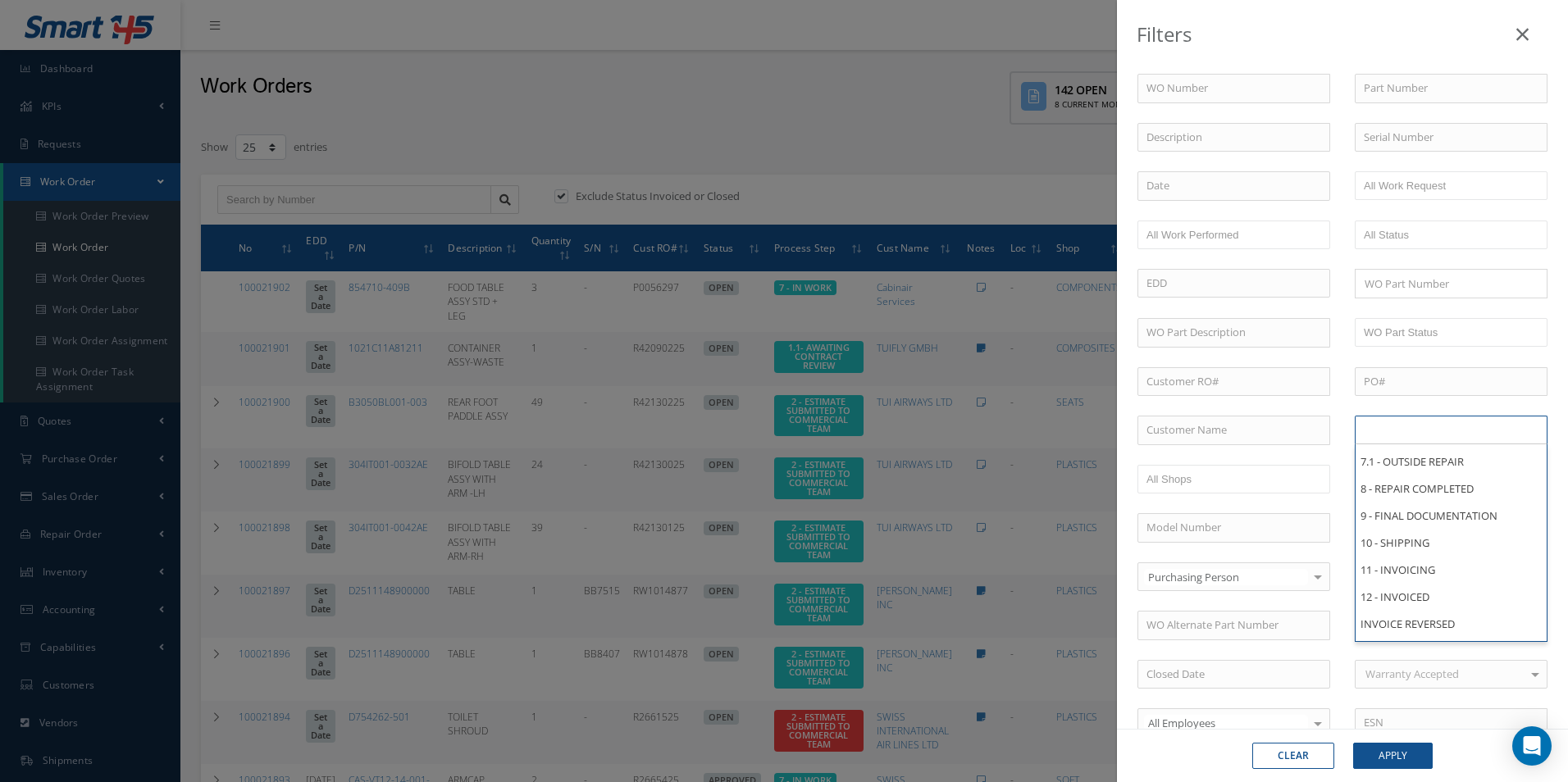
click at [676, 129] on div "Filters WO Number Part Number Description Serial Number - BER CERTIFICATION FIL…" at bounding box center [784, 391] width 1568 height 782
type input "All Proccess Step"
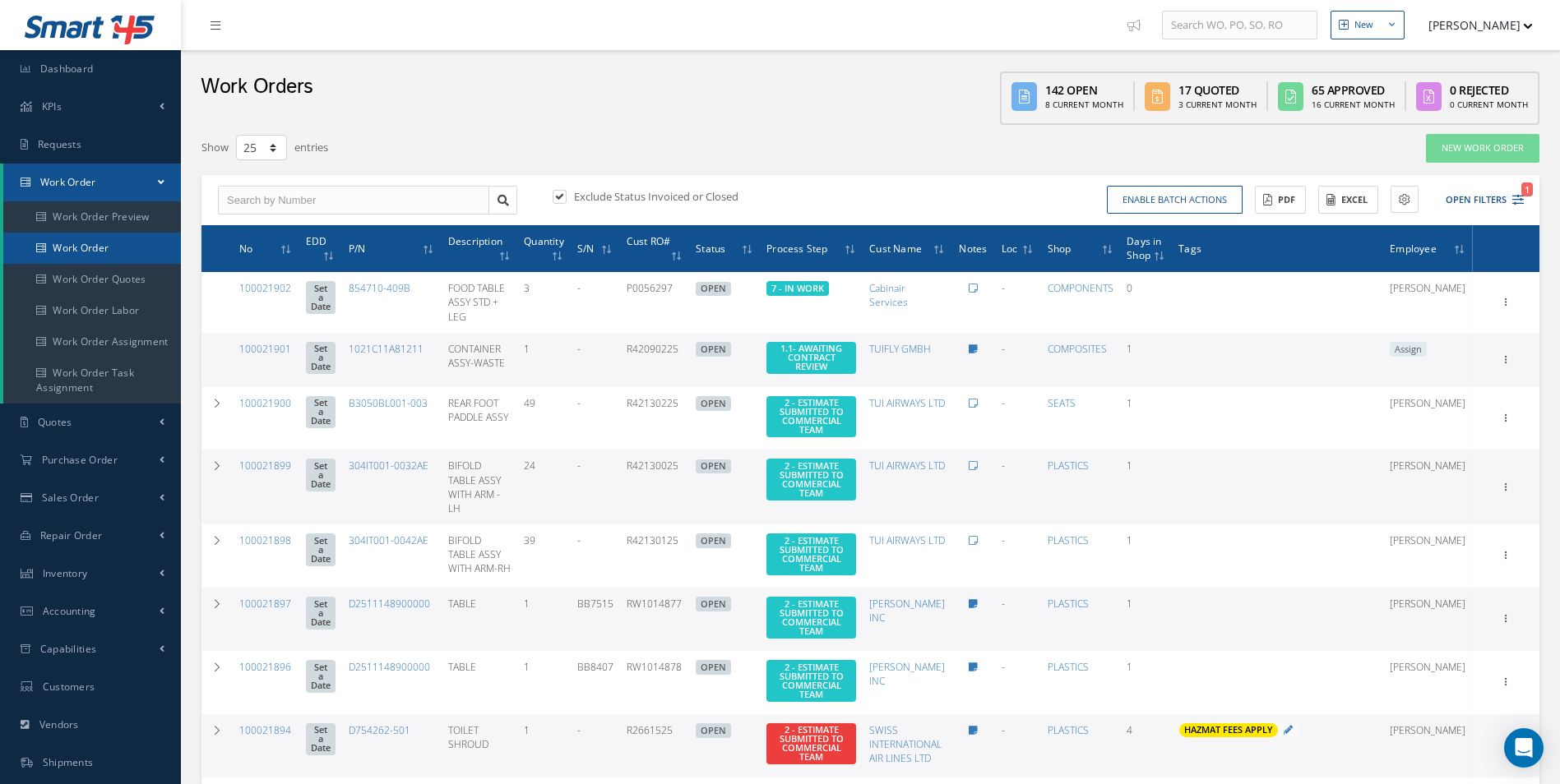
click at [111, 249] on link "Work Order" at bounding box center [92, 248] width 177 height 31
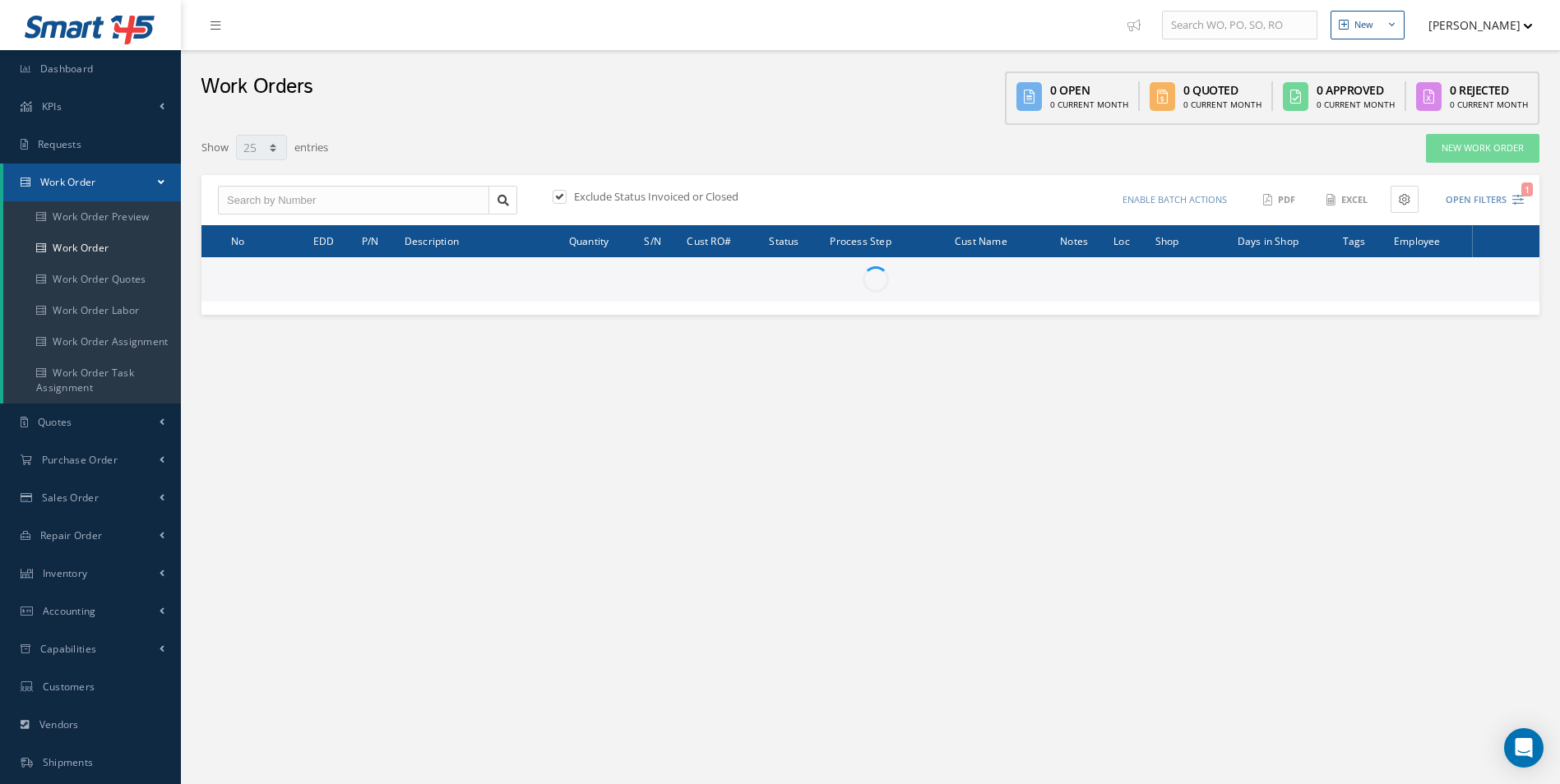
select select "25"
type input "All Work Request"
type input "All Work Performed"
type input "All Status"
type input "WO Part Status"
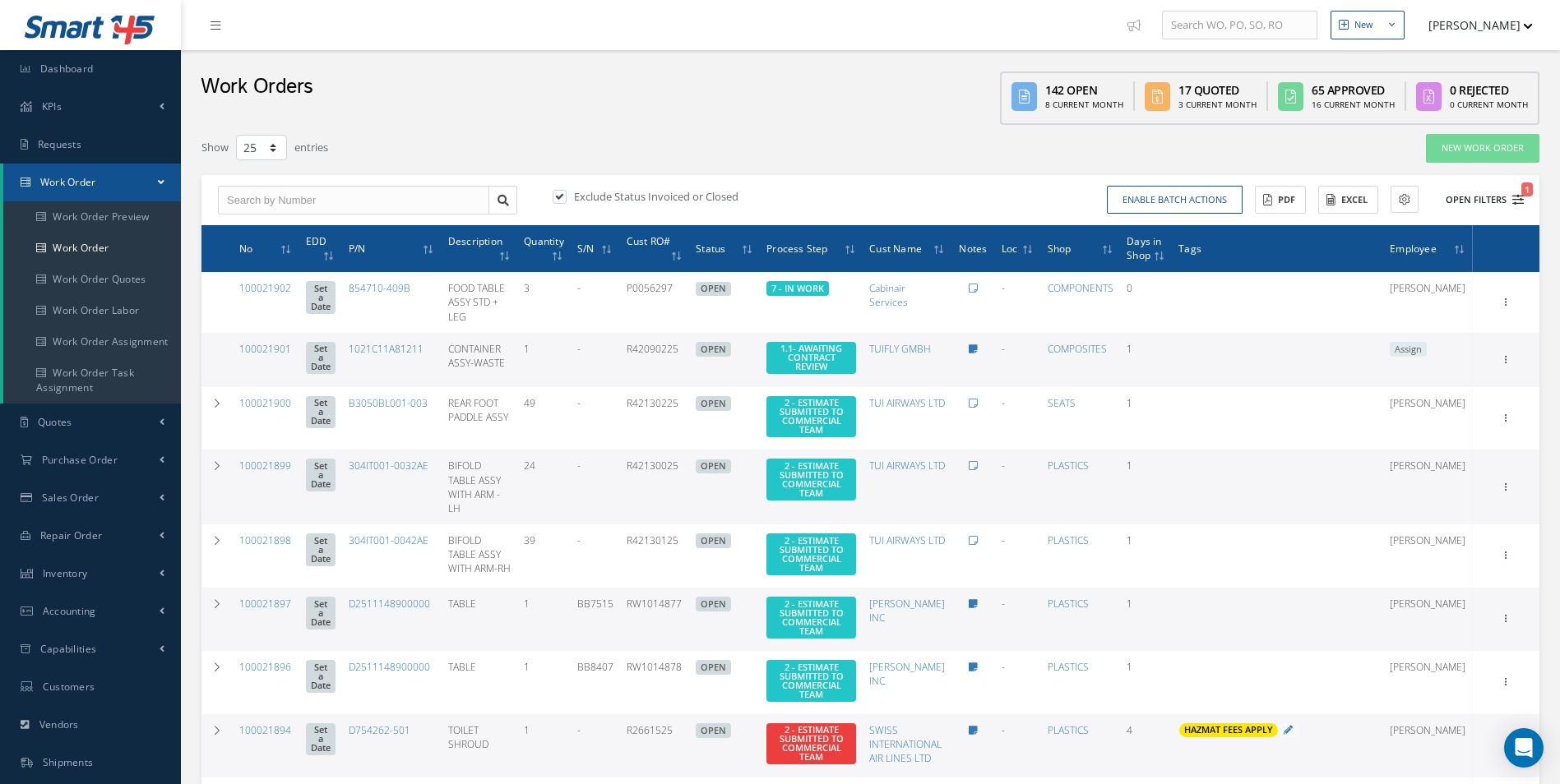
click at [1516, 201] on icon "1" at bounding box center [1518, 199] width 11 height 11
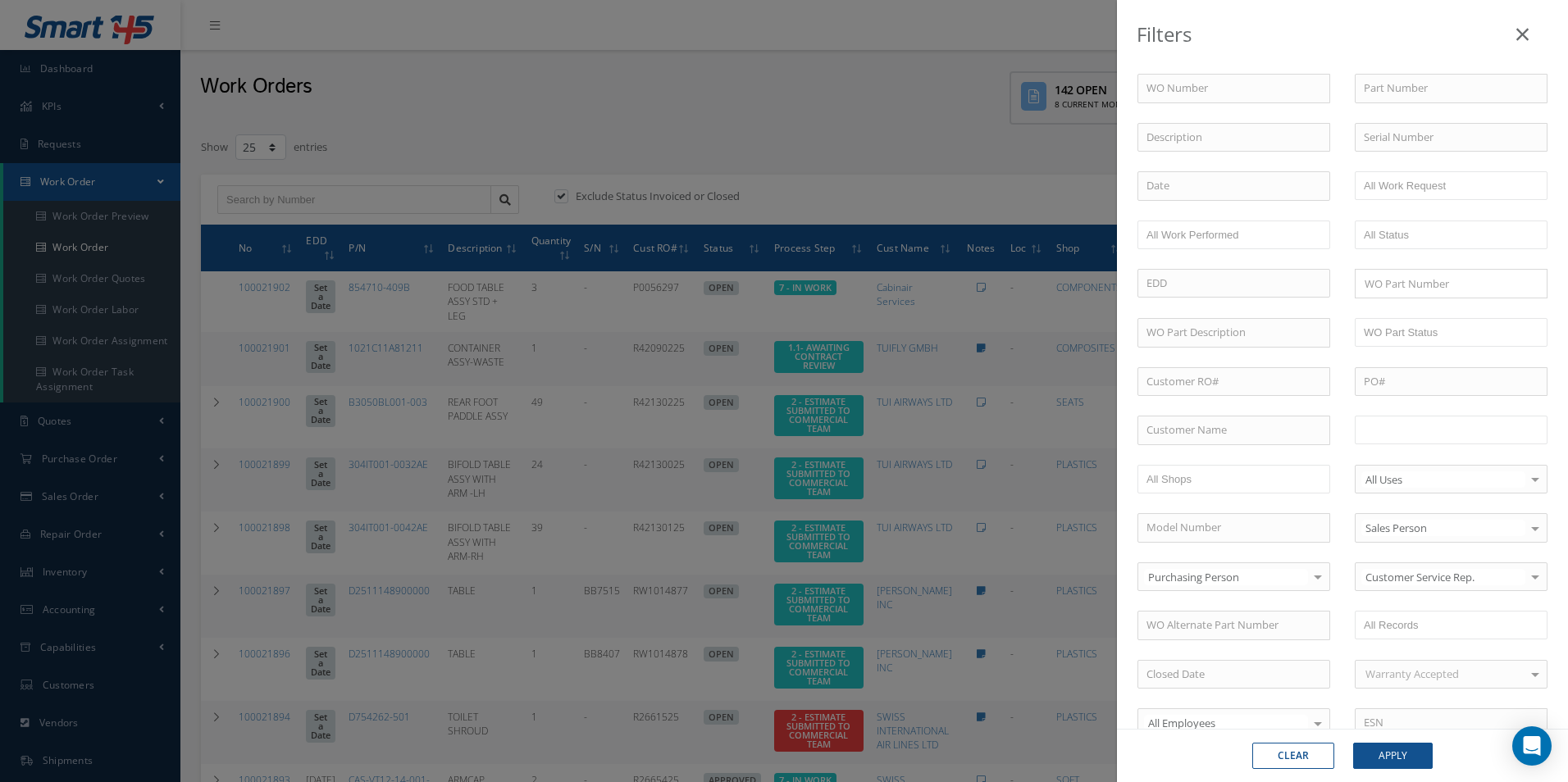
click at [1492, 430] on ul at bounding box center [1451, 429] width 192 height 28
click at [1389, 756] on button "Apply" at bounding box center [1393, 755] width 79 height 26
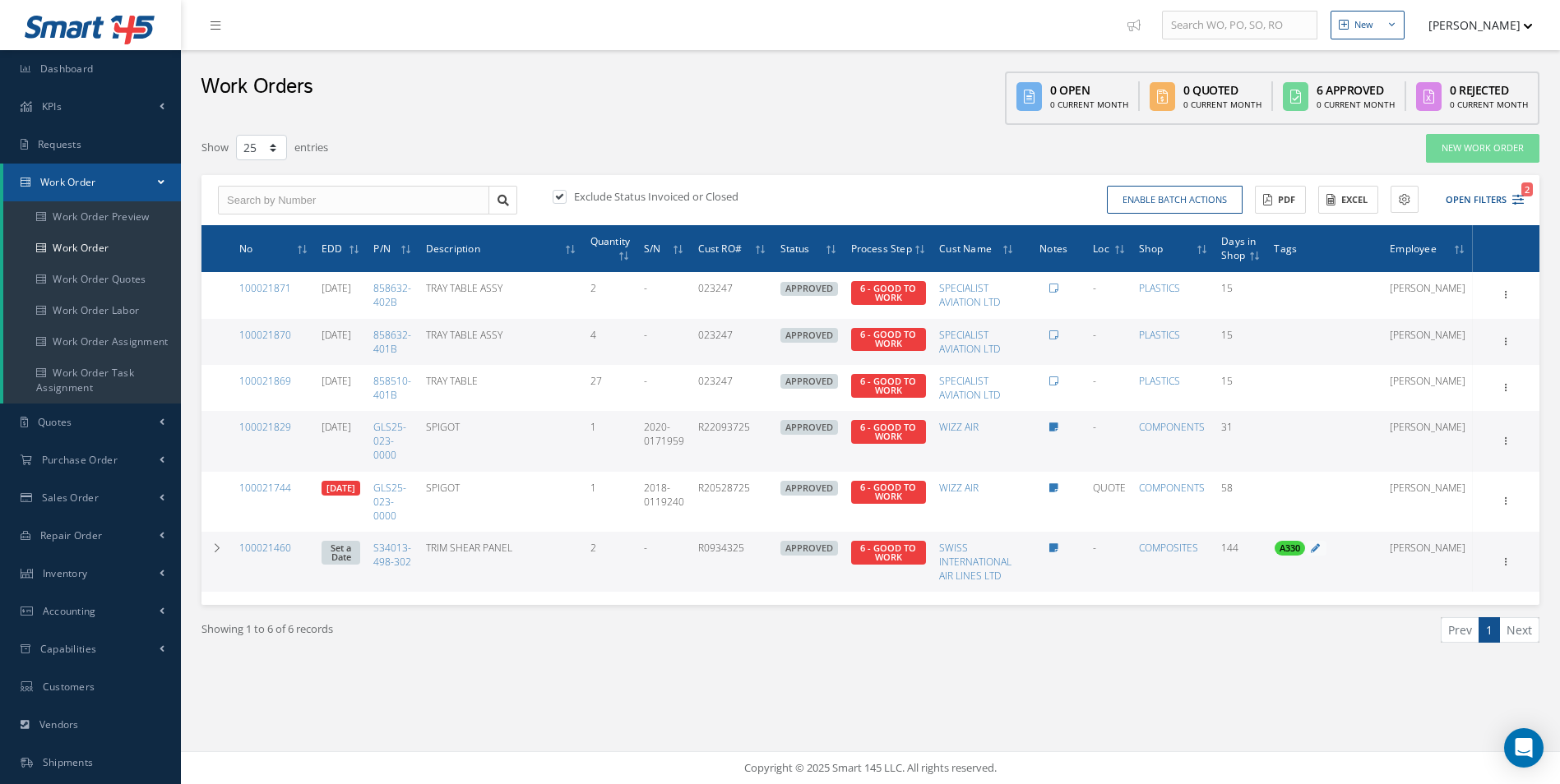
click at [360, 489] on link "08/18/2025" at bounding box center [341, 488] width 39 height 15
type input "08/18/2025"
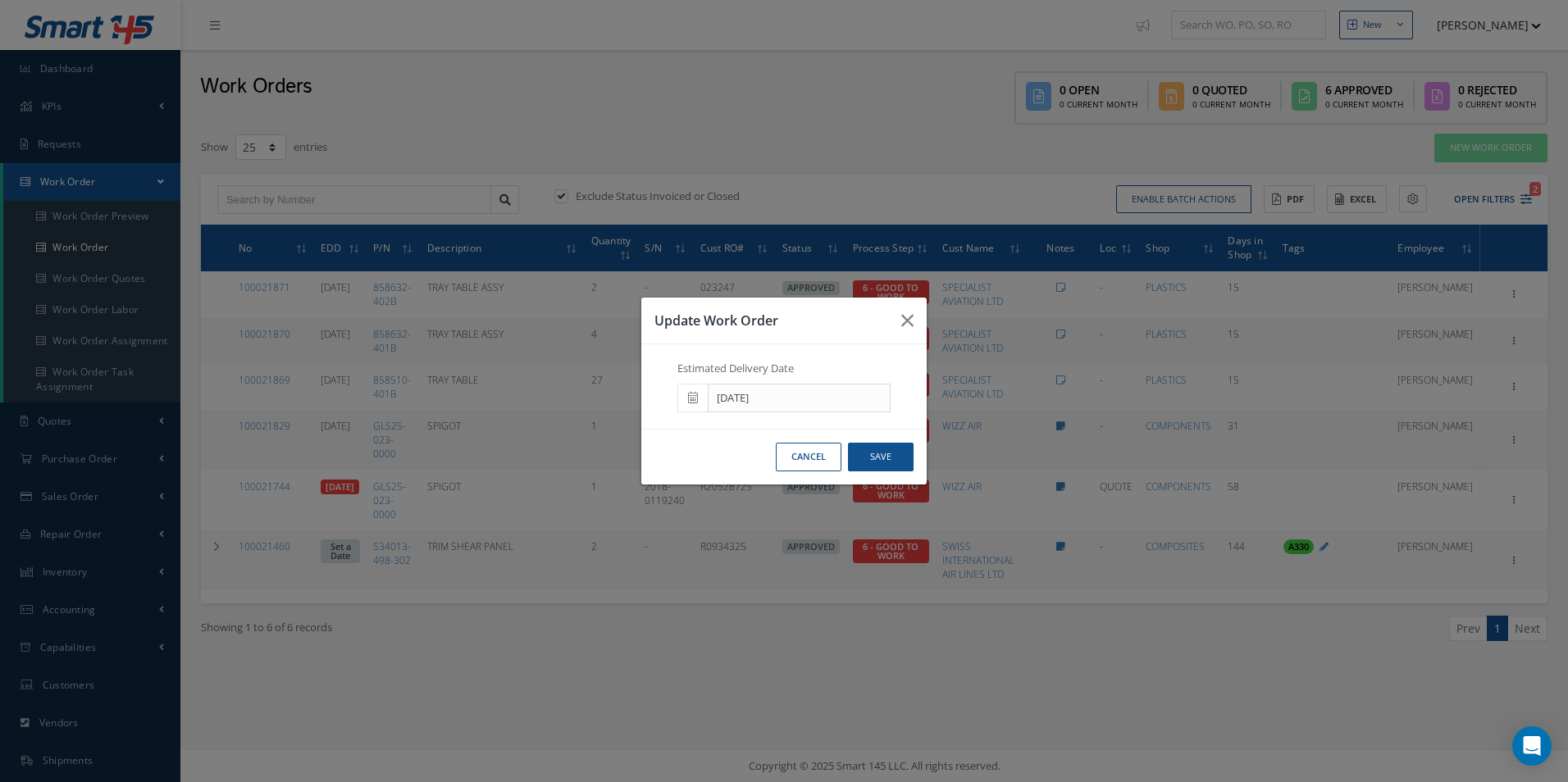
click at [634, 675] on div "Update Work Order Estimated Delivery Date 08/18/2025 Cancel Save" at bounding box center [784, 391] width 1568 height 782
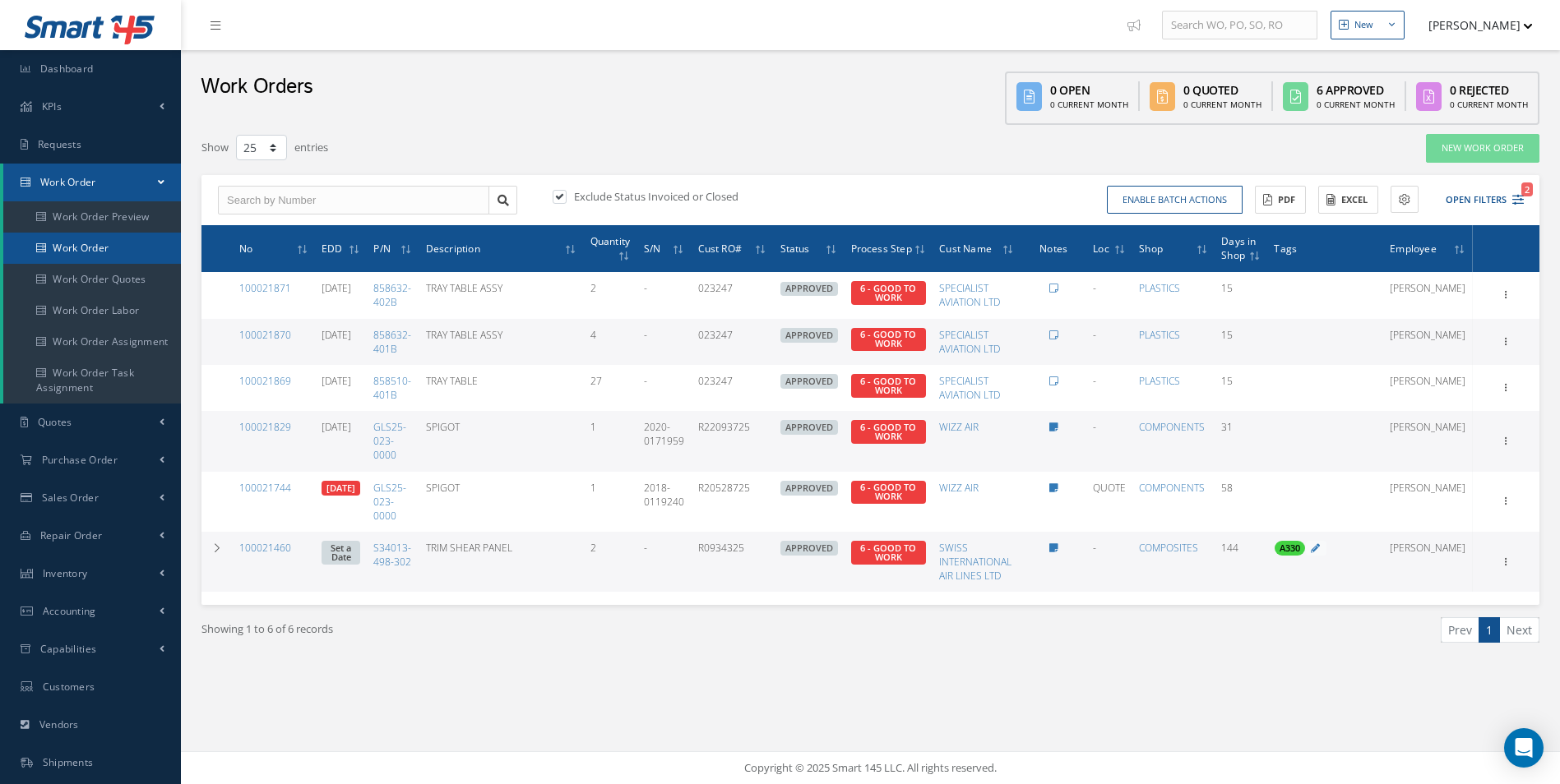
click at [108, 245] on link "Work Order" at bounding box center [92, 248] width 177 height 31
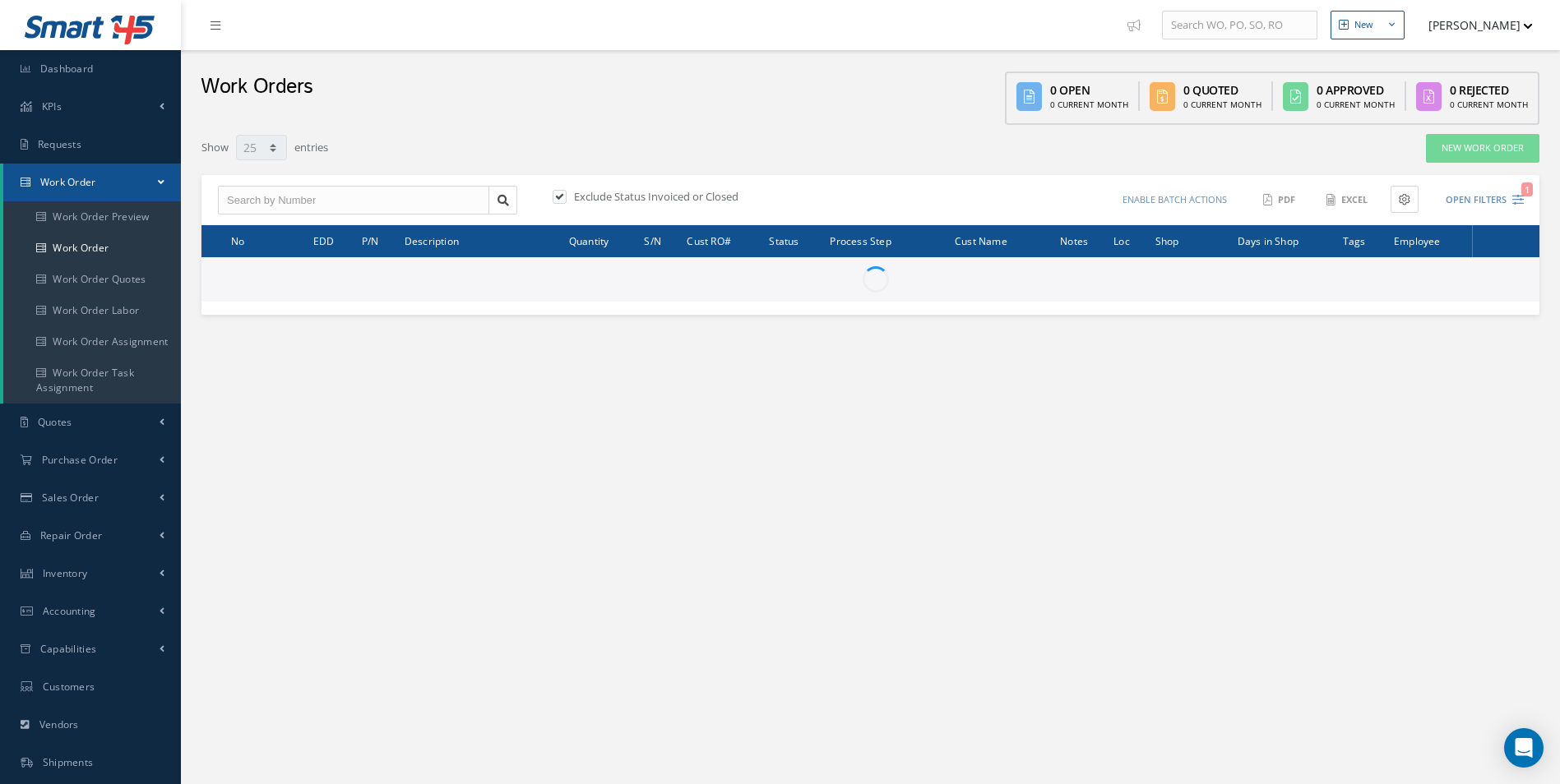
select select "25"
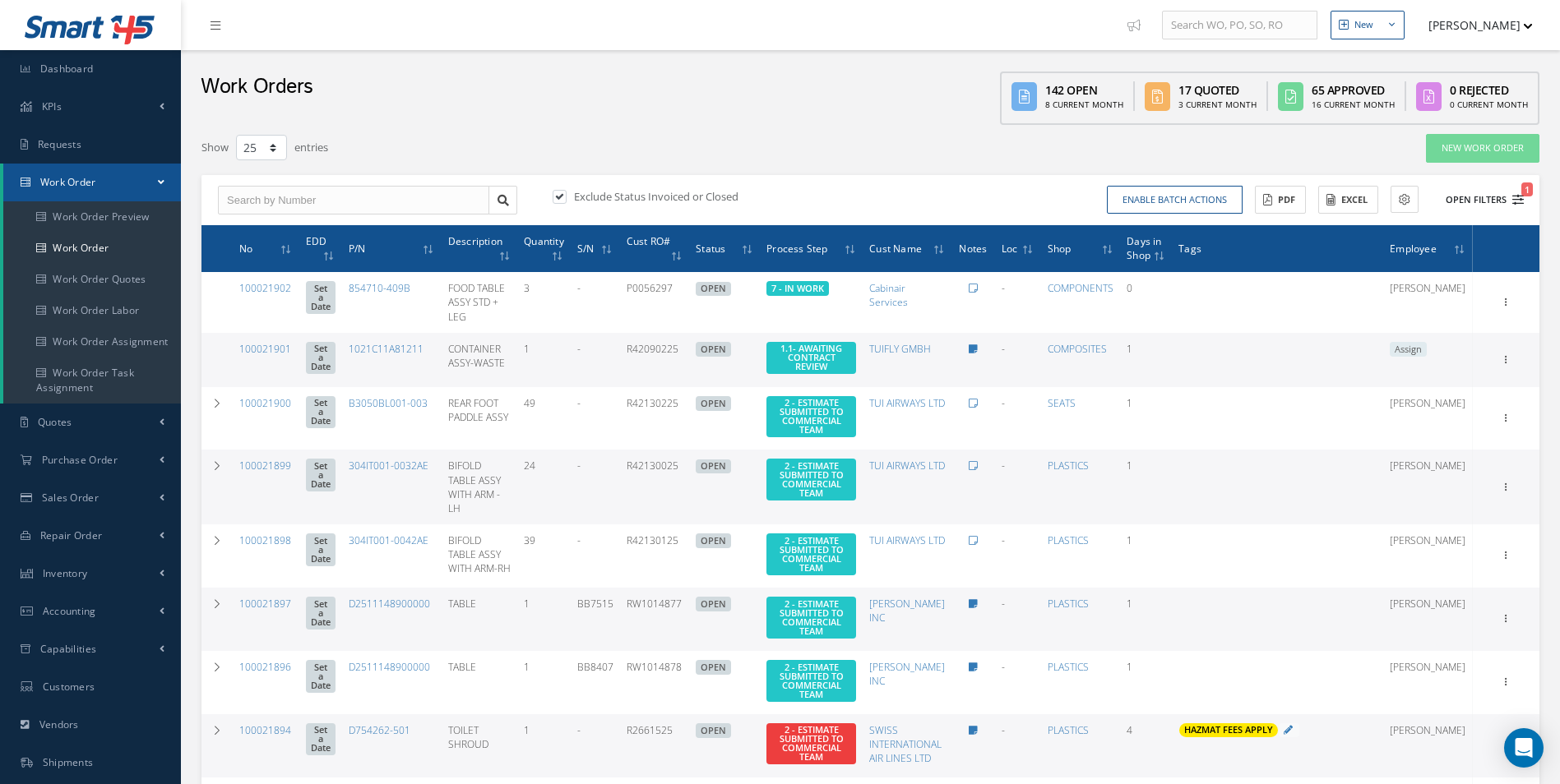
click at [1518, 201] on icon "1" at bounding box center [1518, 199] width 11 height 11
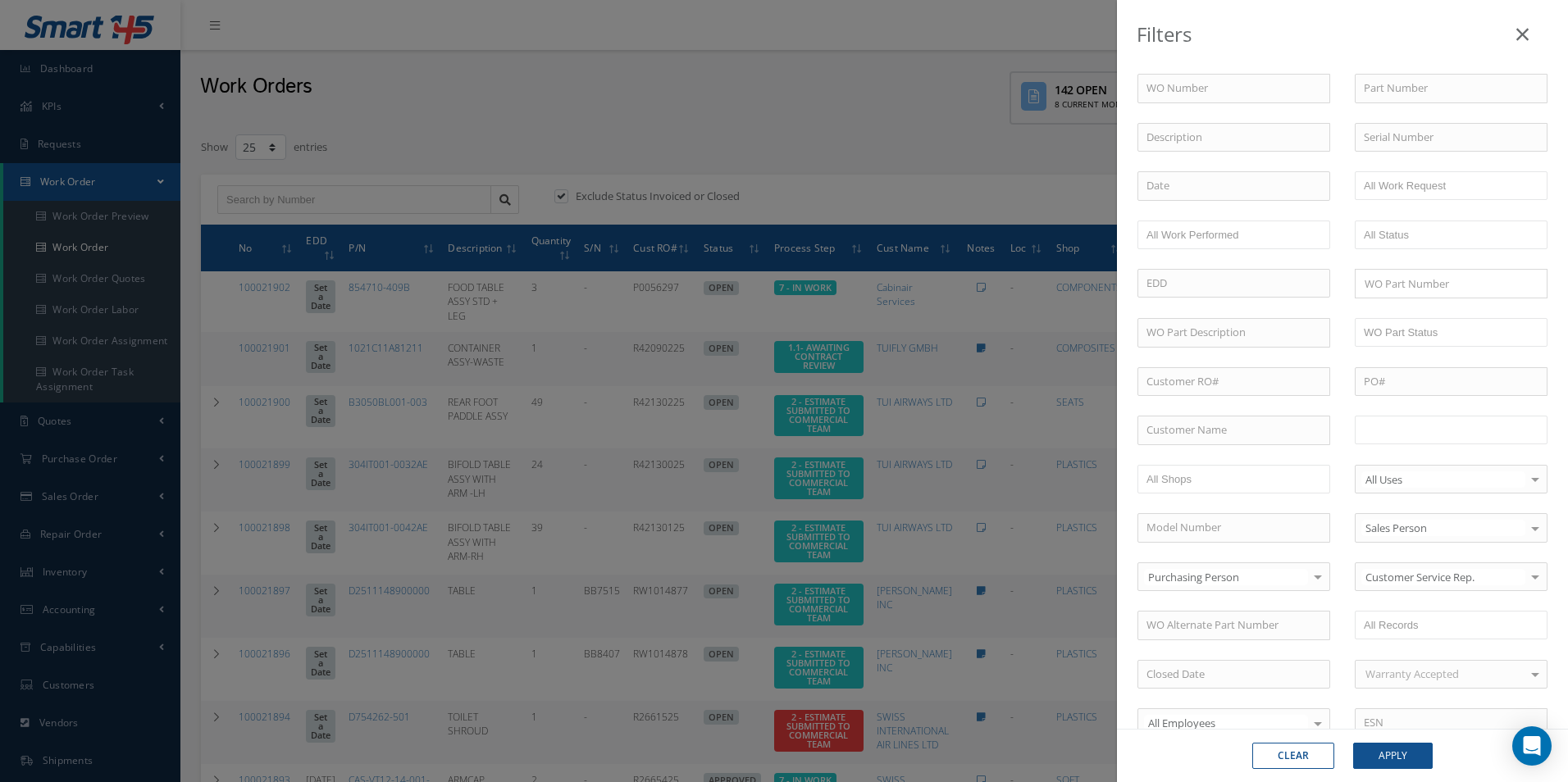
click at [1402, 441] on ul at bounding box center [1451, 429] width 192 height 28
click at [1516, 432] on input "text" at bounding box center [1514, 430] width 21 height 21
click at [1508, 474] on ul "8 - REPAIR COMPLETED 9 - FINAL DOCUMENTATION" at bounding box center [1451, 452] width 192 height 73
click at [1471, 472] on input "text" at bounding box center [1475, 474] width 21 height 21
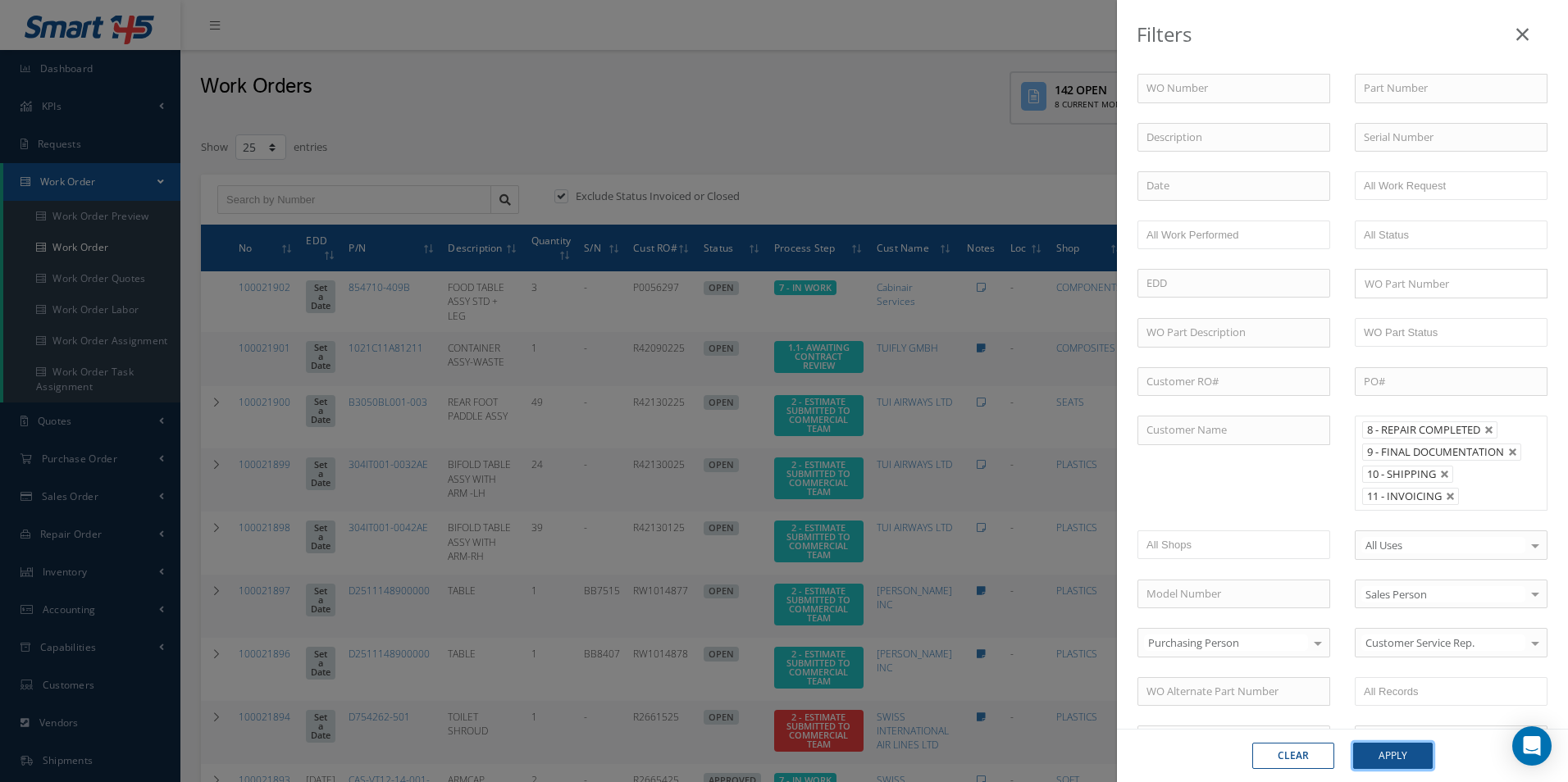
click at [1396, 752] on button "Apply" at bounding box center [1393, 755] width 79 height 26
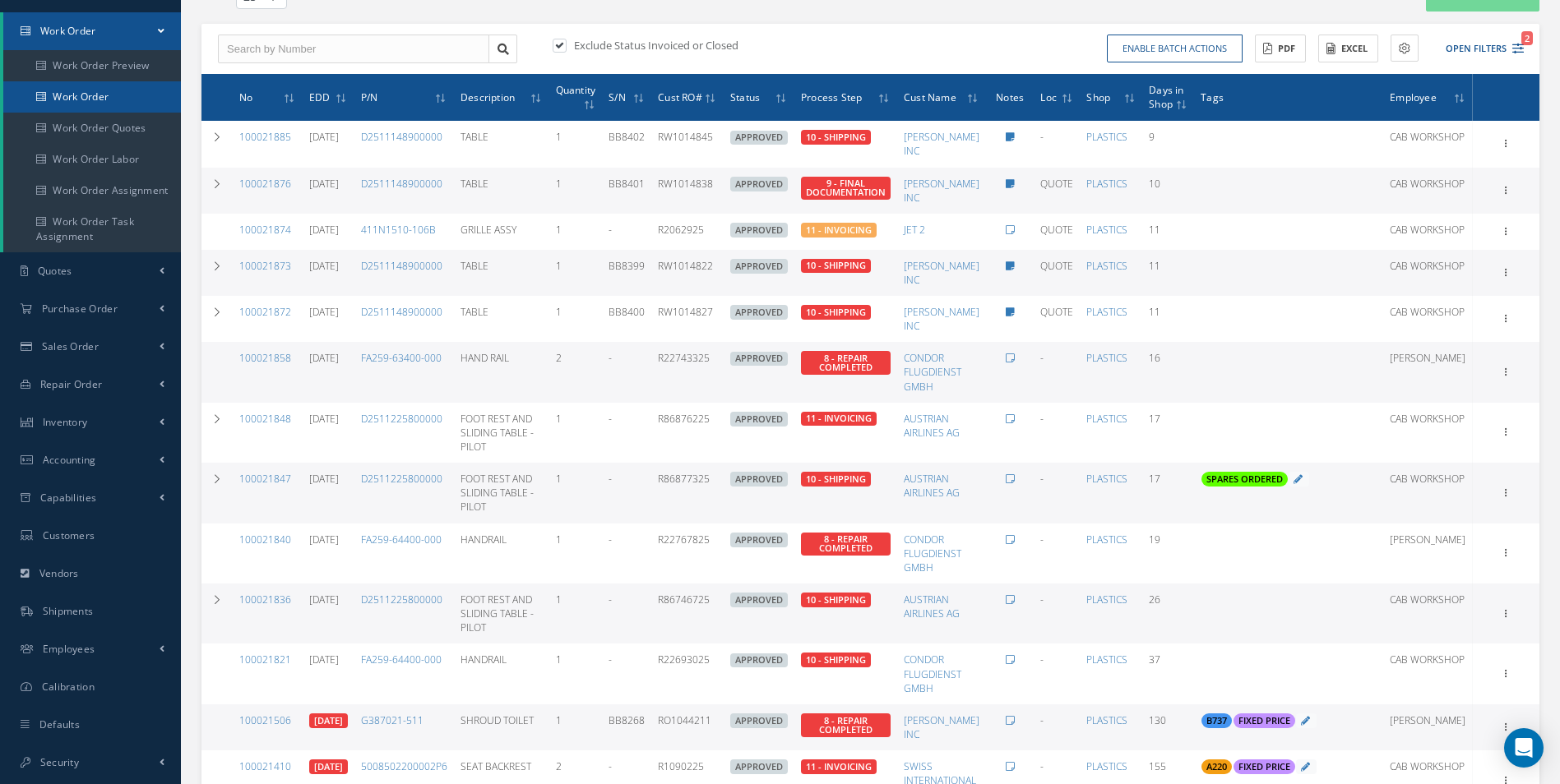
scroll to position [144, 0]
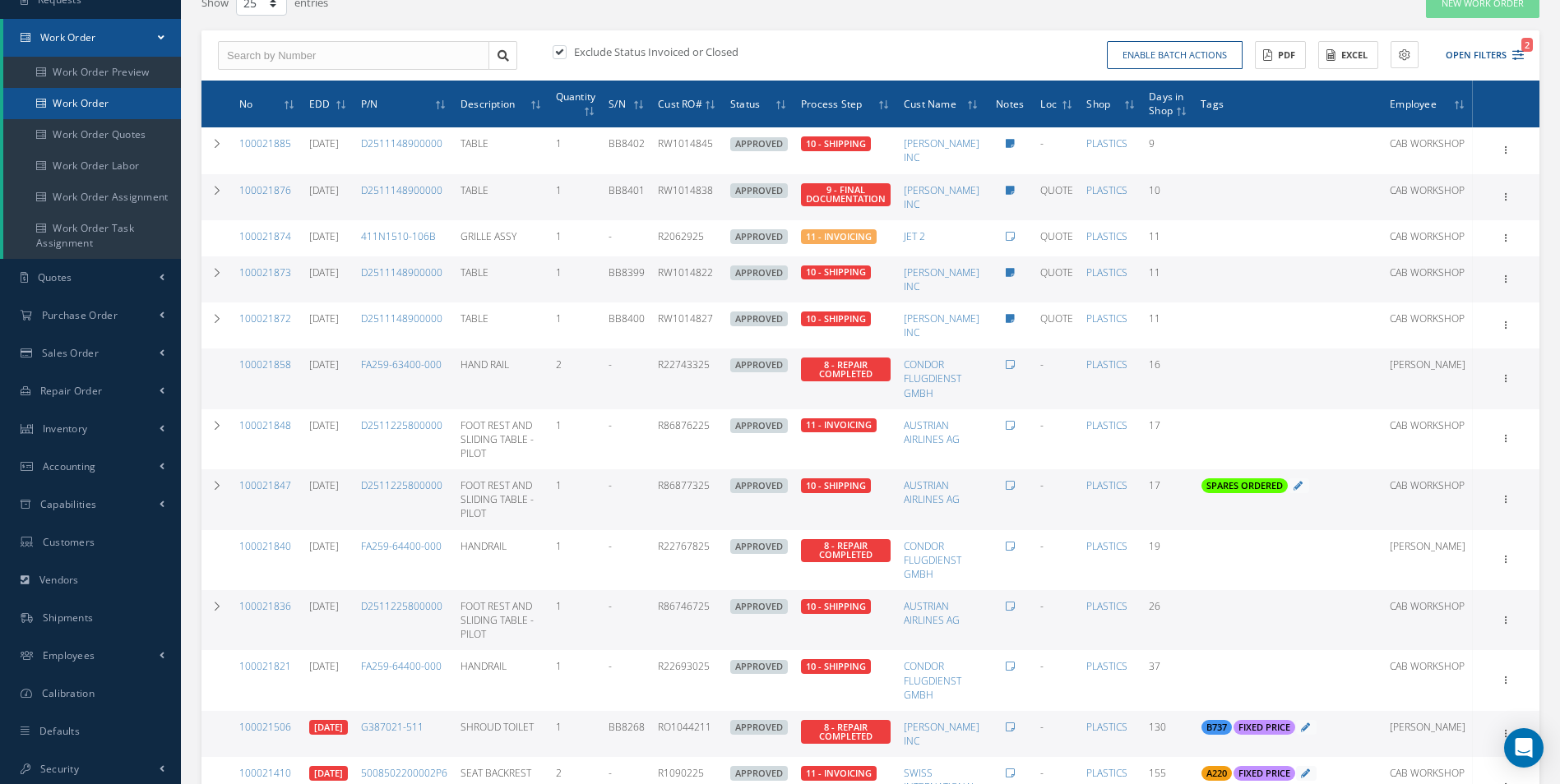
click at [115, 105] on link "Work Order" at bounding box center [92, 104] width 177 height 31
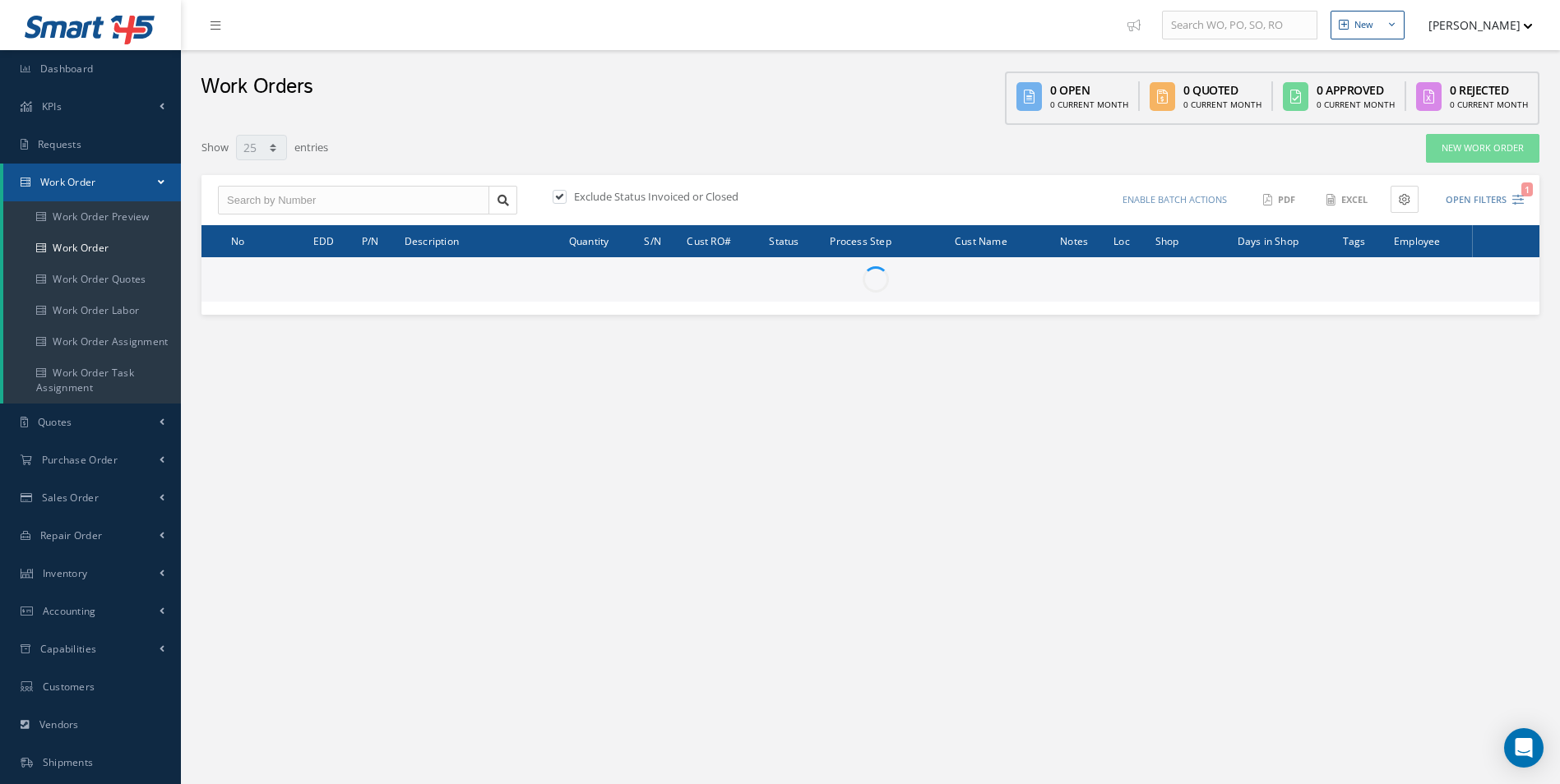
select select "25"
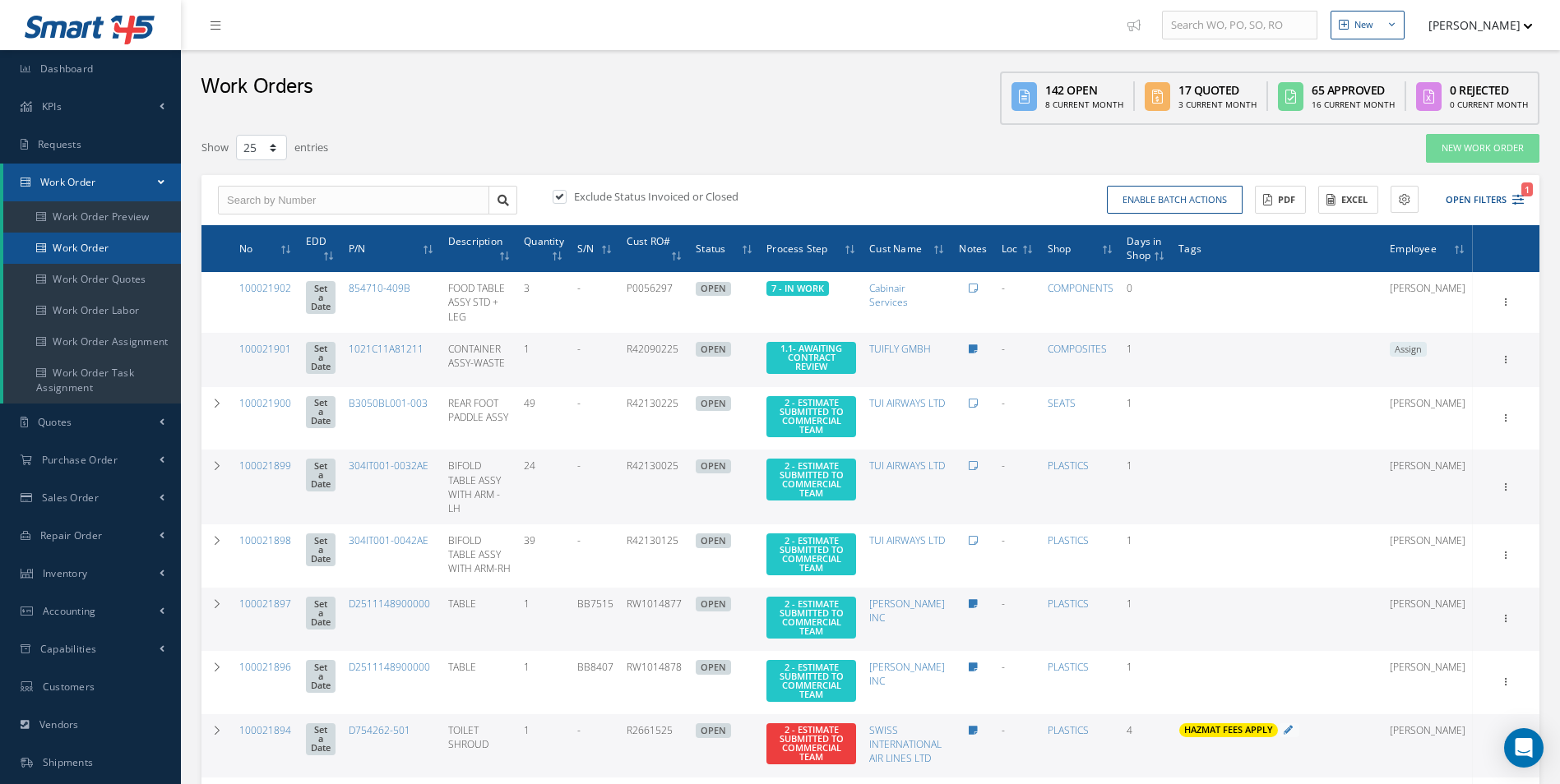
click at [63, 256] on link "Work Order" at bounding box center [92, 248] width 177 height 31
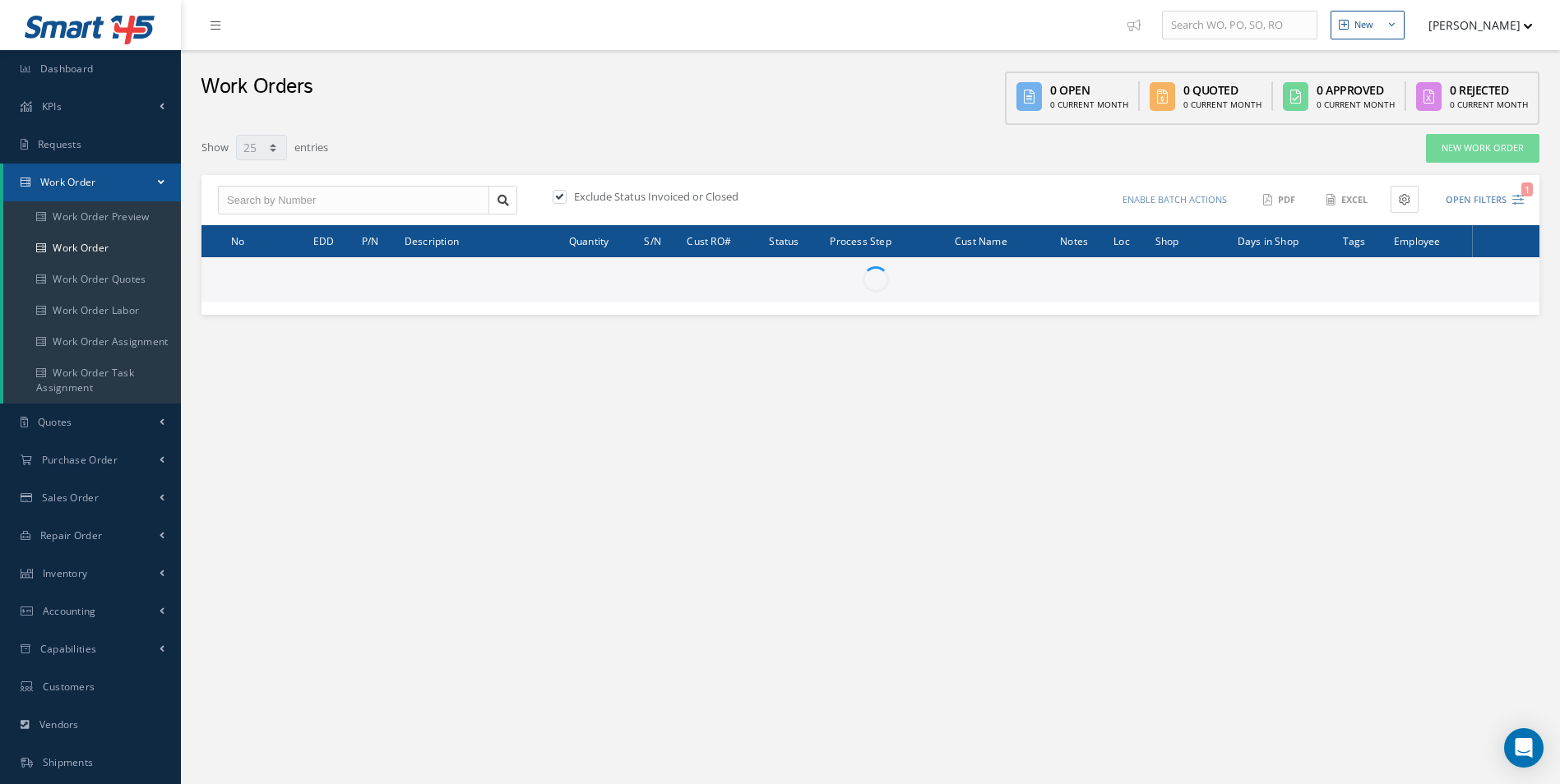
select select "25"
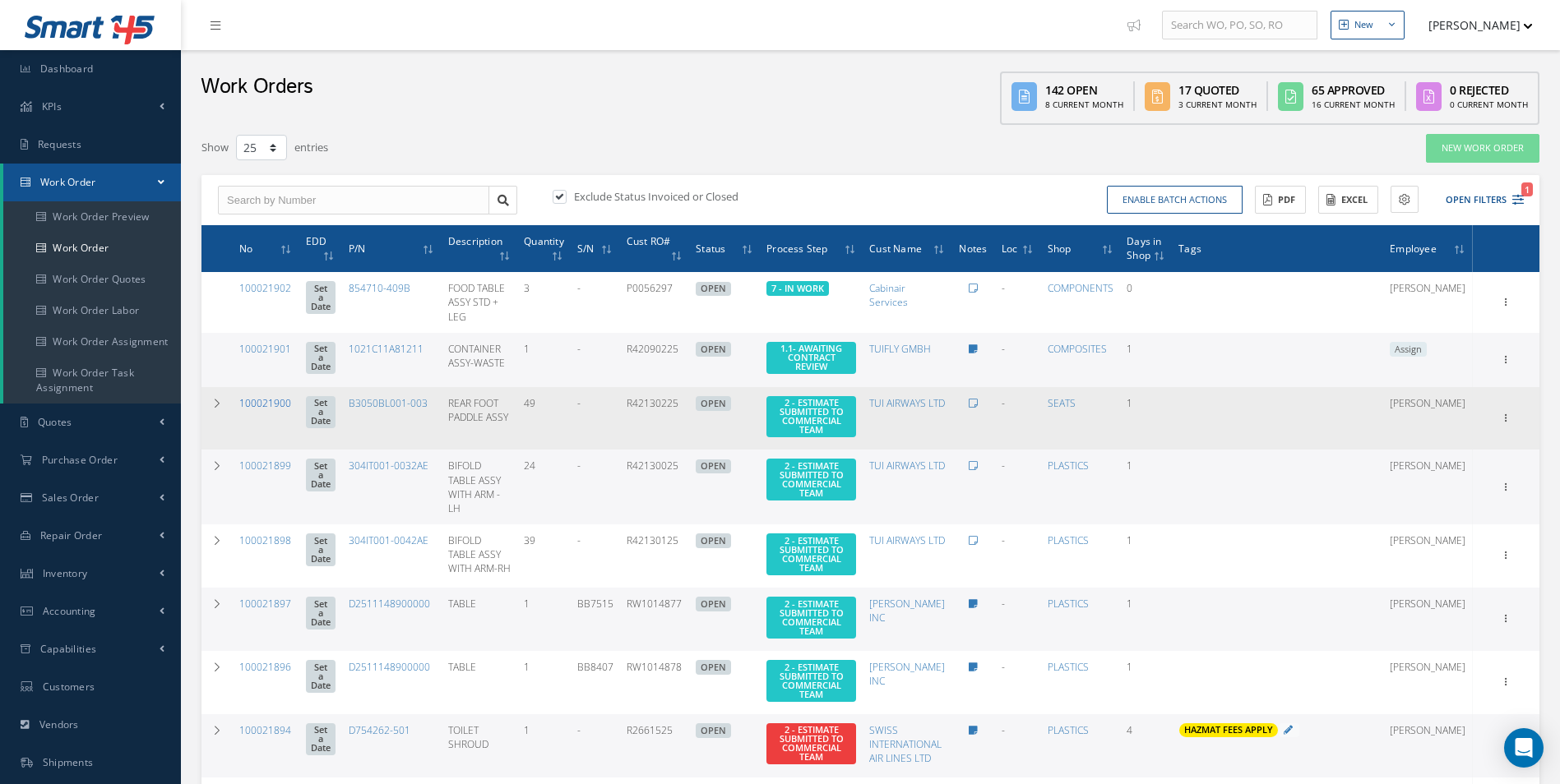
click at [285, 407] on link "100021900" at bounding box center [265, 403] width 52 height 14
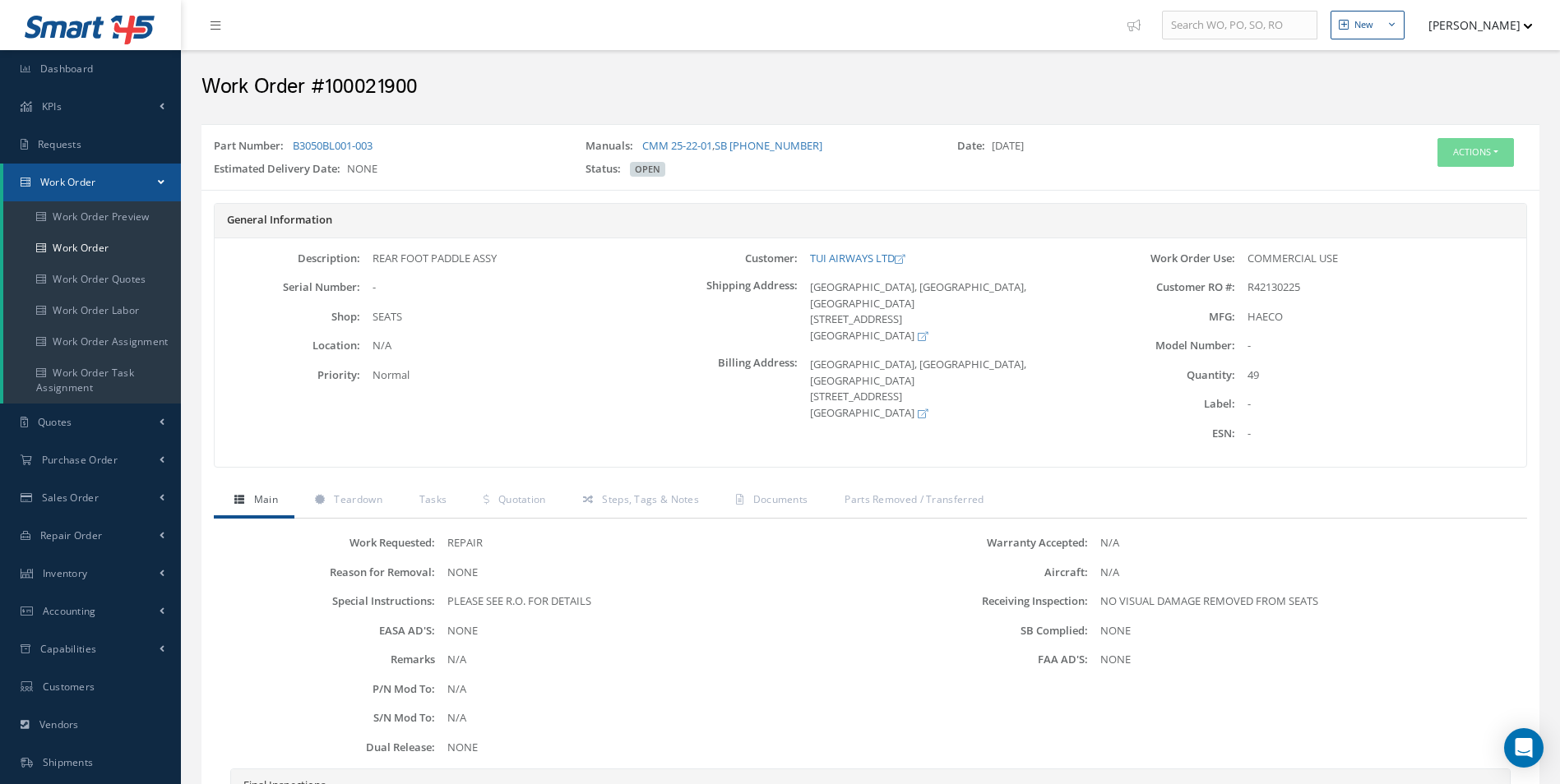
drag, startPoint x: 392, startPoint y: 149, endPoint x: 291, endPoint y: 151, distance: 101.0
click at [291, 151] on div "Part Number: B3050BL001-003" at bounding box center [387, 150] width 372 height 23
copy div "B3050BL001-003"
click at [105, 259] on link "Work Order" at bounding box center [92, 248] width 177 height 31
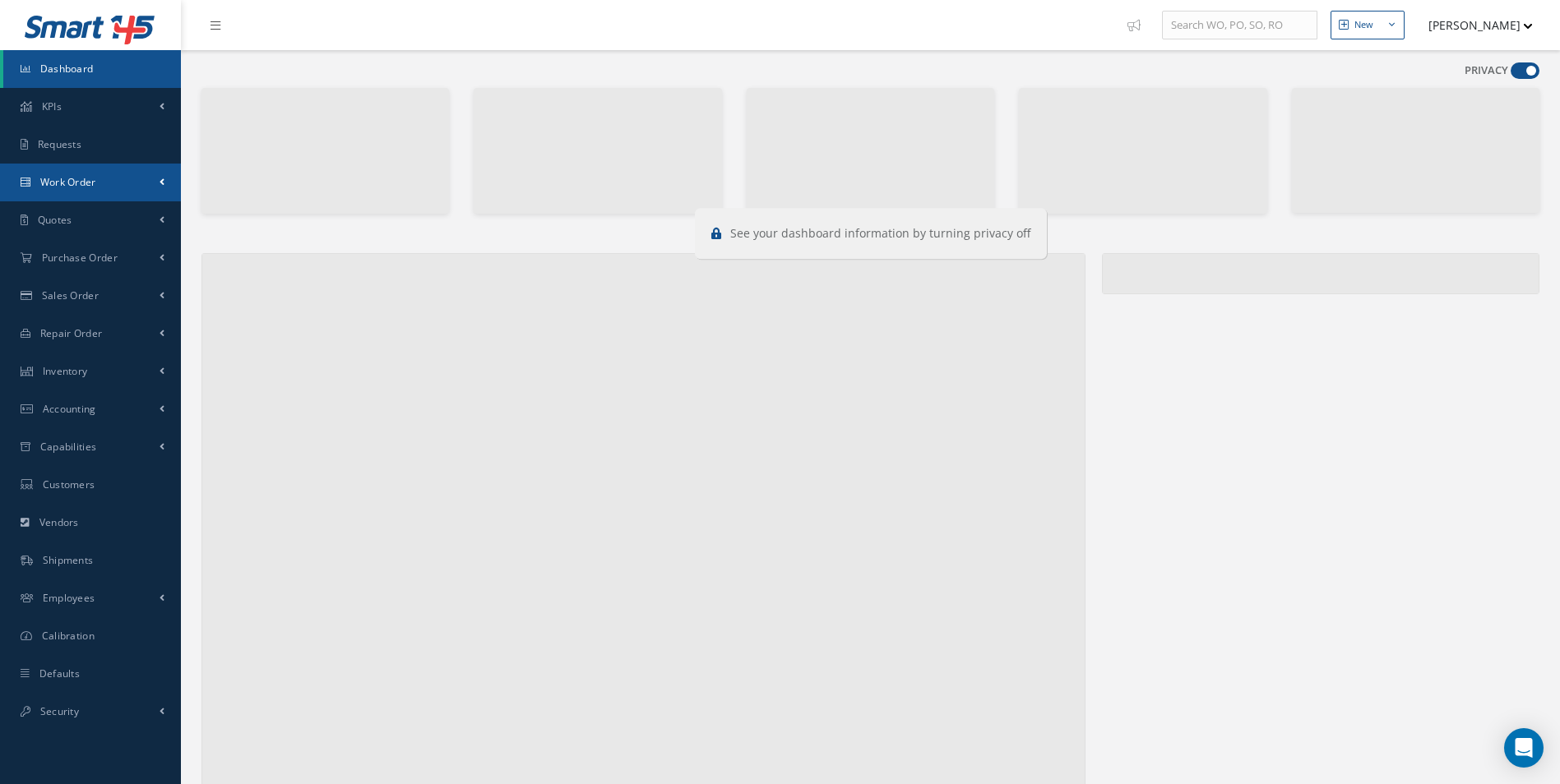
click at [86, 186] on span "Work Order" at bounding box center [68, 182] width 56 height 14
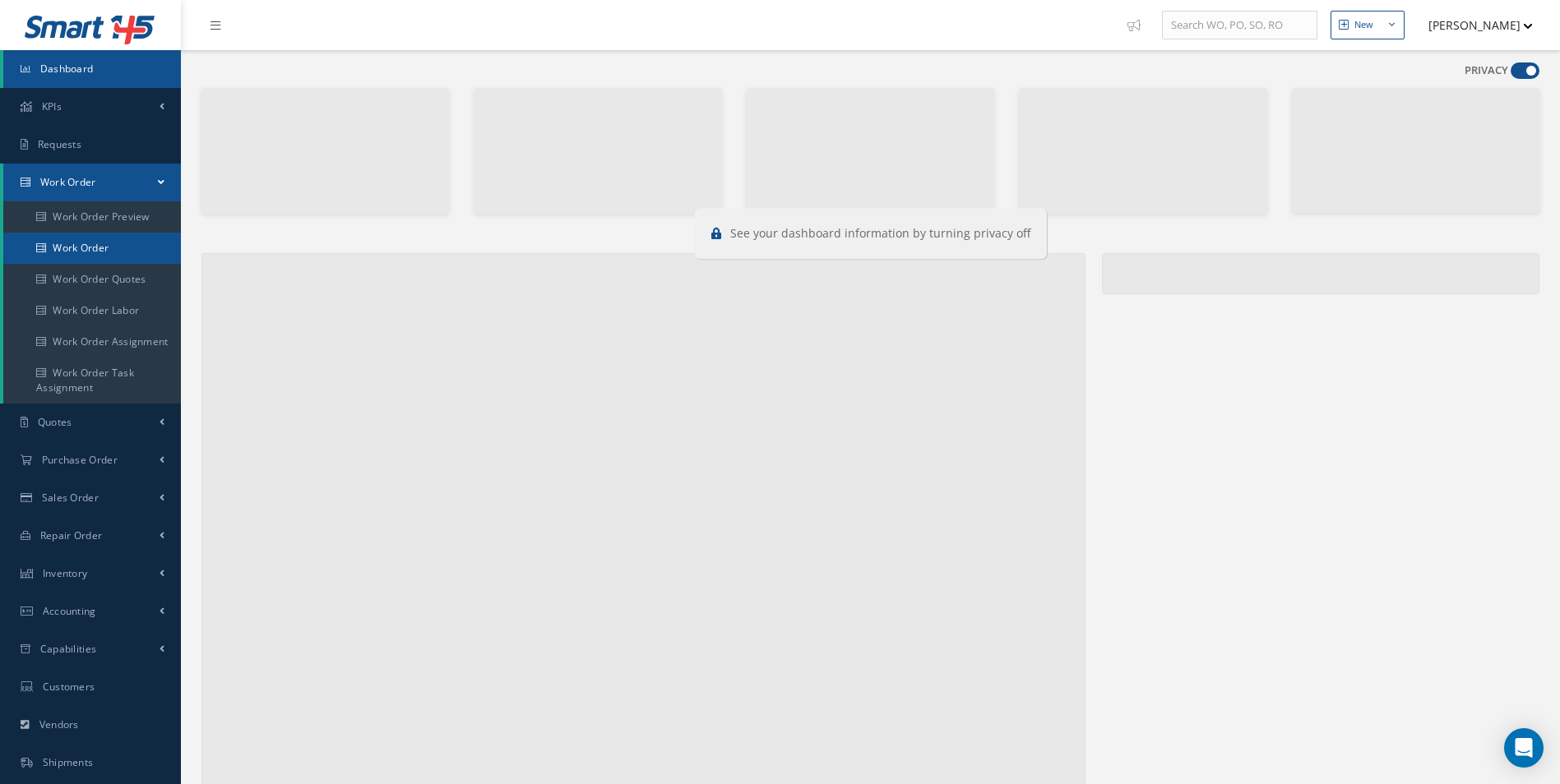
click at [99, 241] on link "Work Order" at bounding box center [92, 248] width 177 height 31
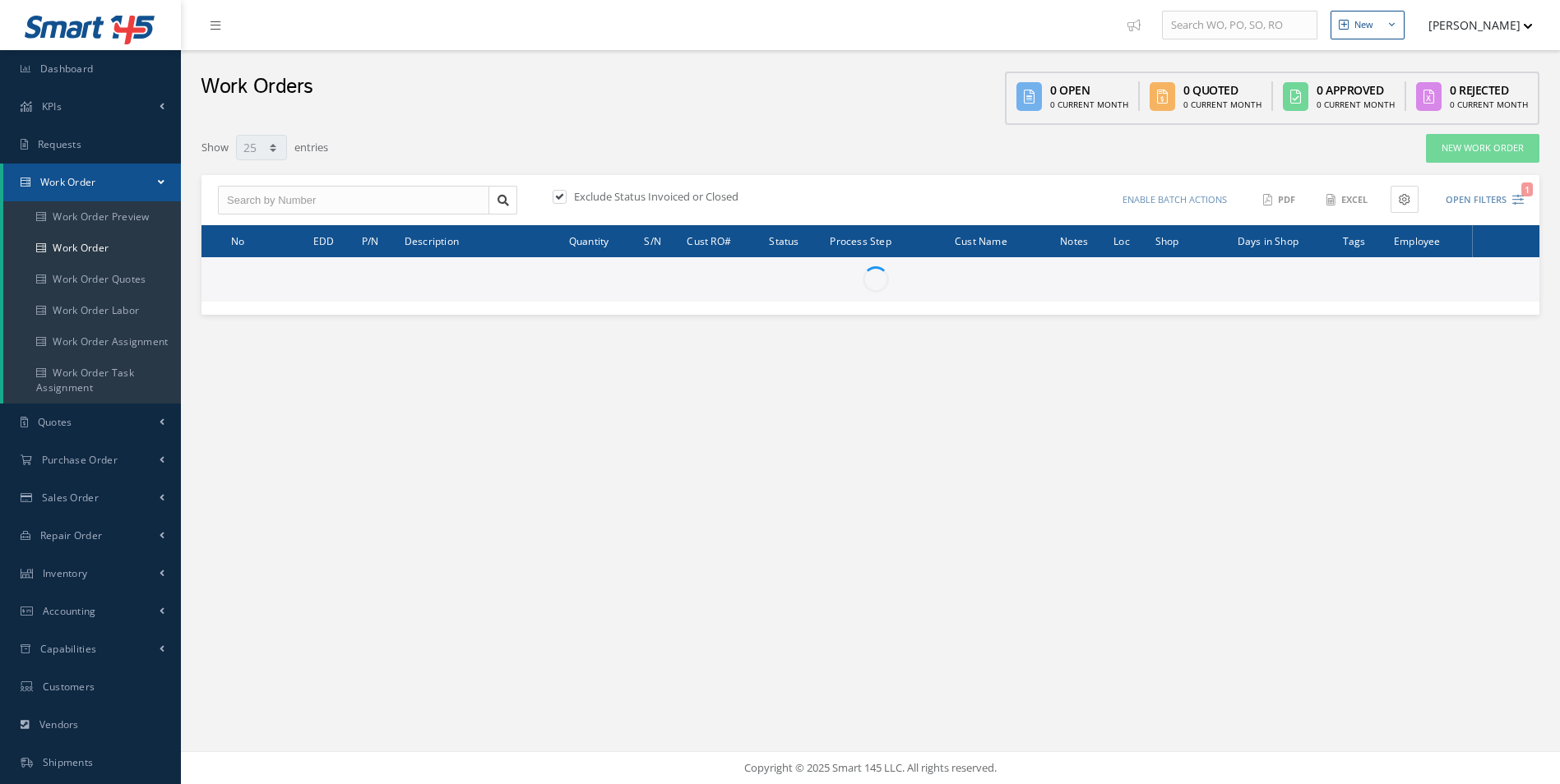
select select "25"
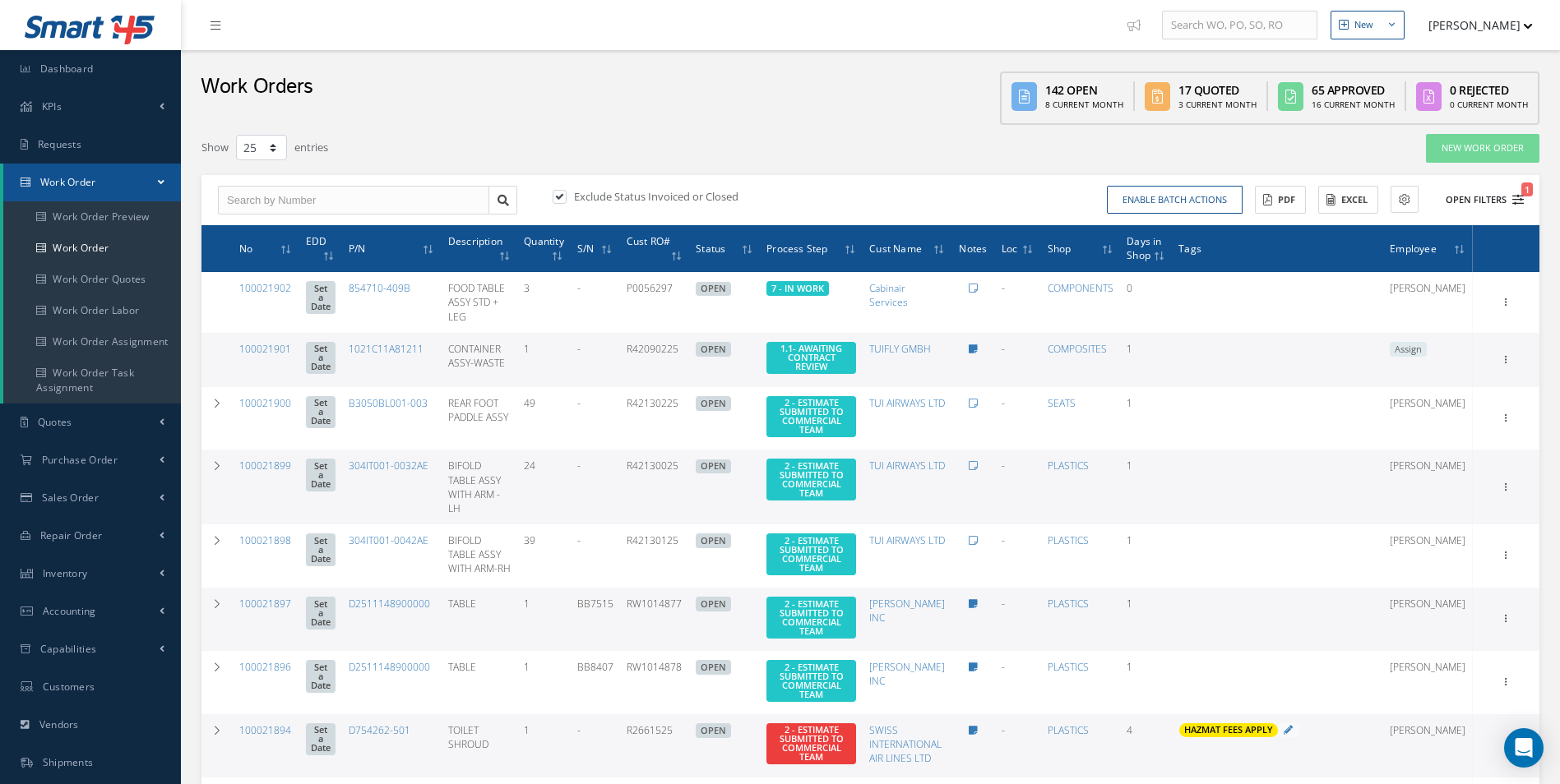
click at [1520, 206] on button "Open Filters 1" at bounding box center [1476, 200] width 93 height 27
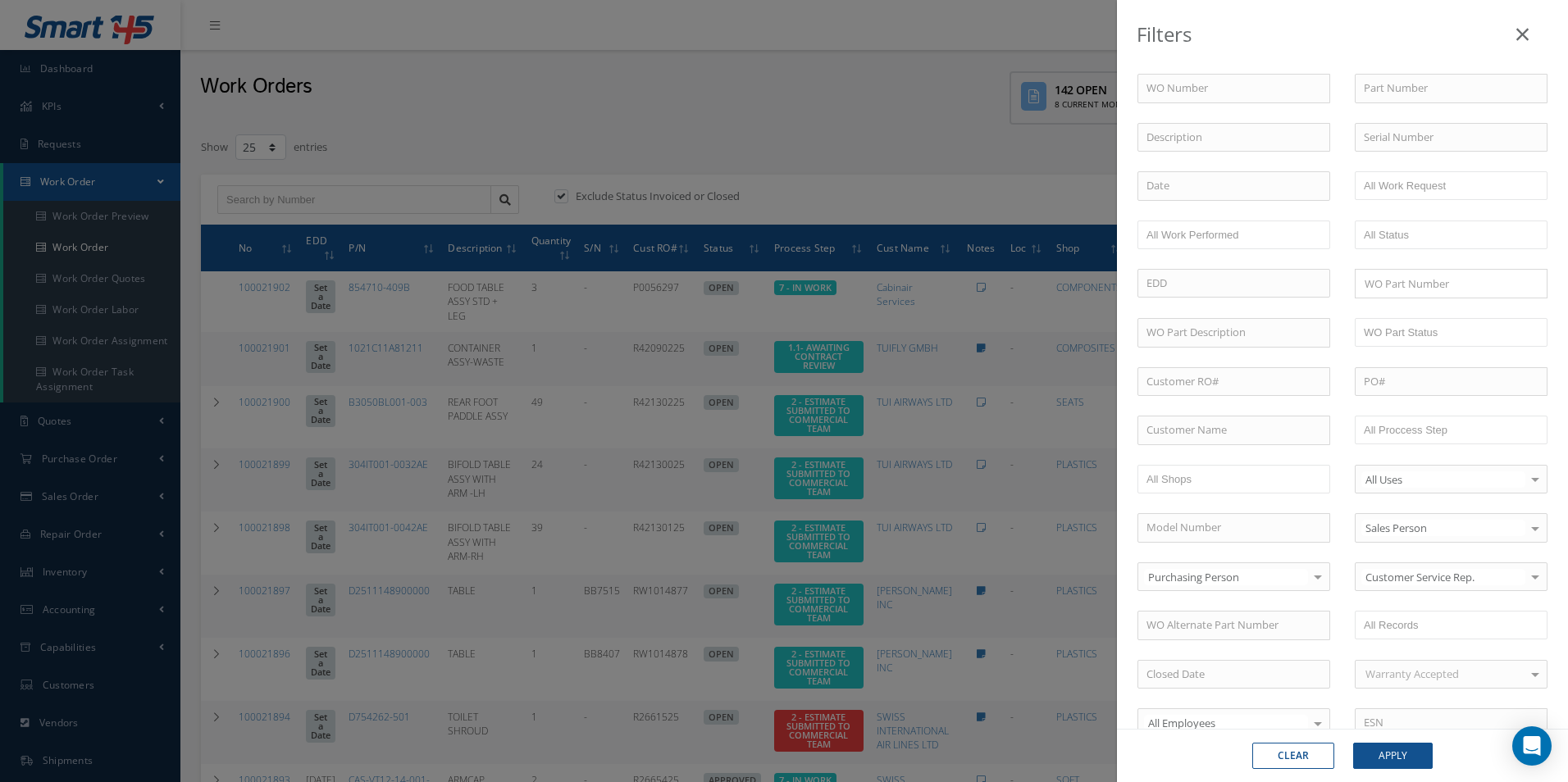
click at [1411, 106] on div "WO Number Part Number Description Serial Number - BER CERTIFICATION FILE ONLY D…" at bounding box center [1343, 560] width 435 height 971
click at [1396, 88] on input "text" at bounding box center [1451, 89] width 192 height 29
paste input "B3050BL001-003"
type input "B3050BL001-003"
click at [1392, 747] on button "Apply" at bounding box center [1393, 755] width 79 height 26
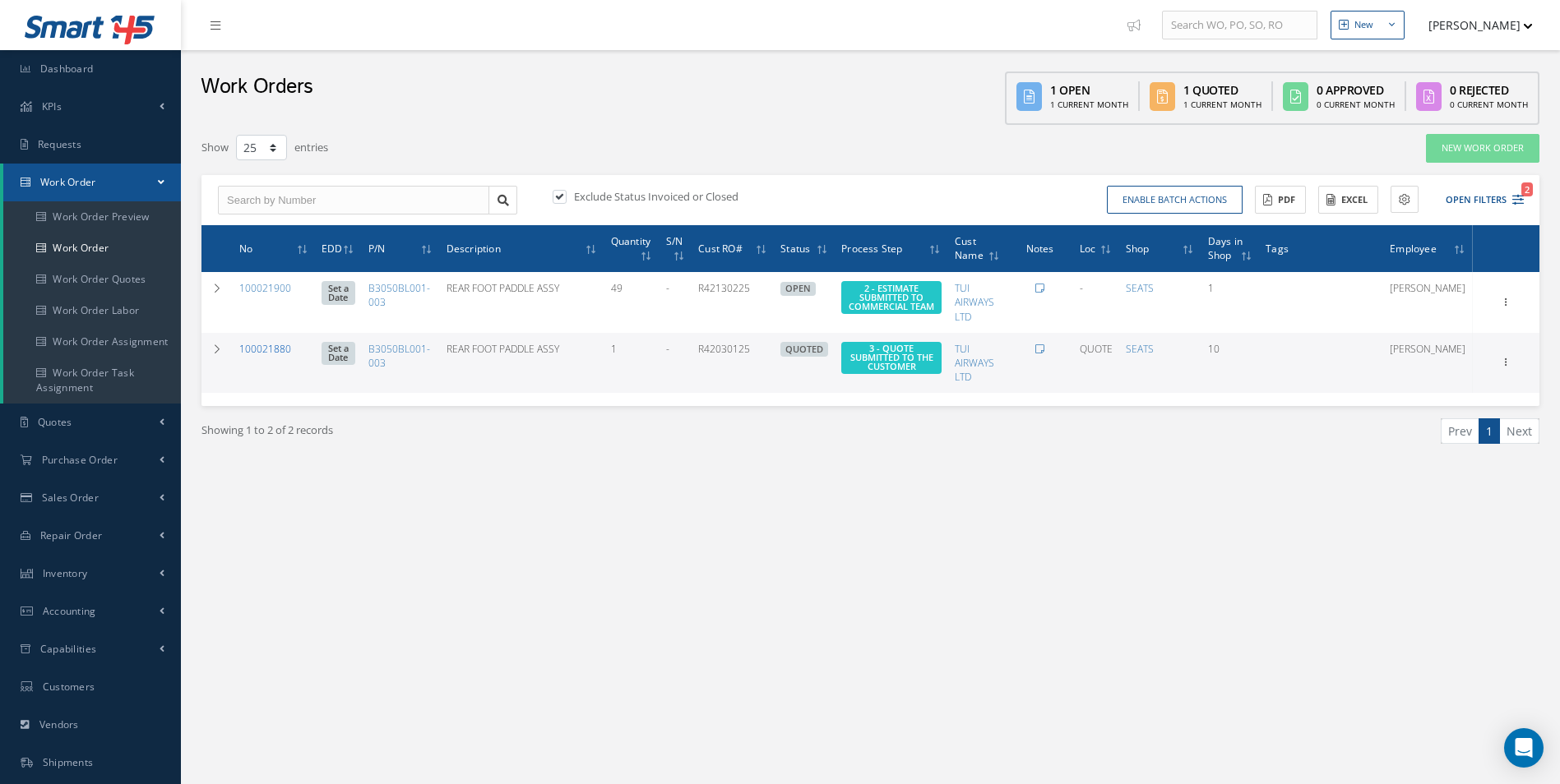
click at [268, 352] on link "100021880" at bounding box center [265, 349] width 52 height 14
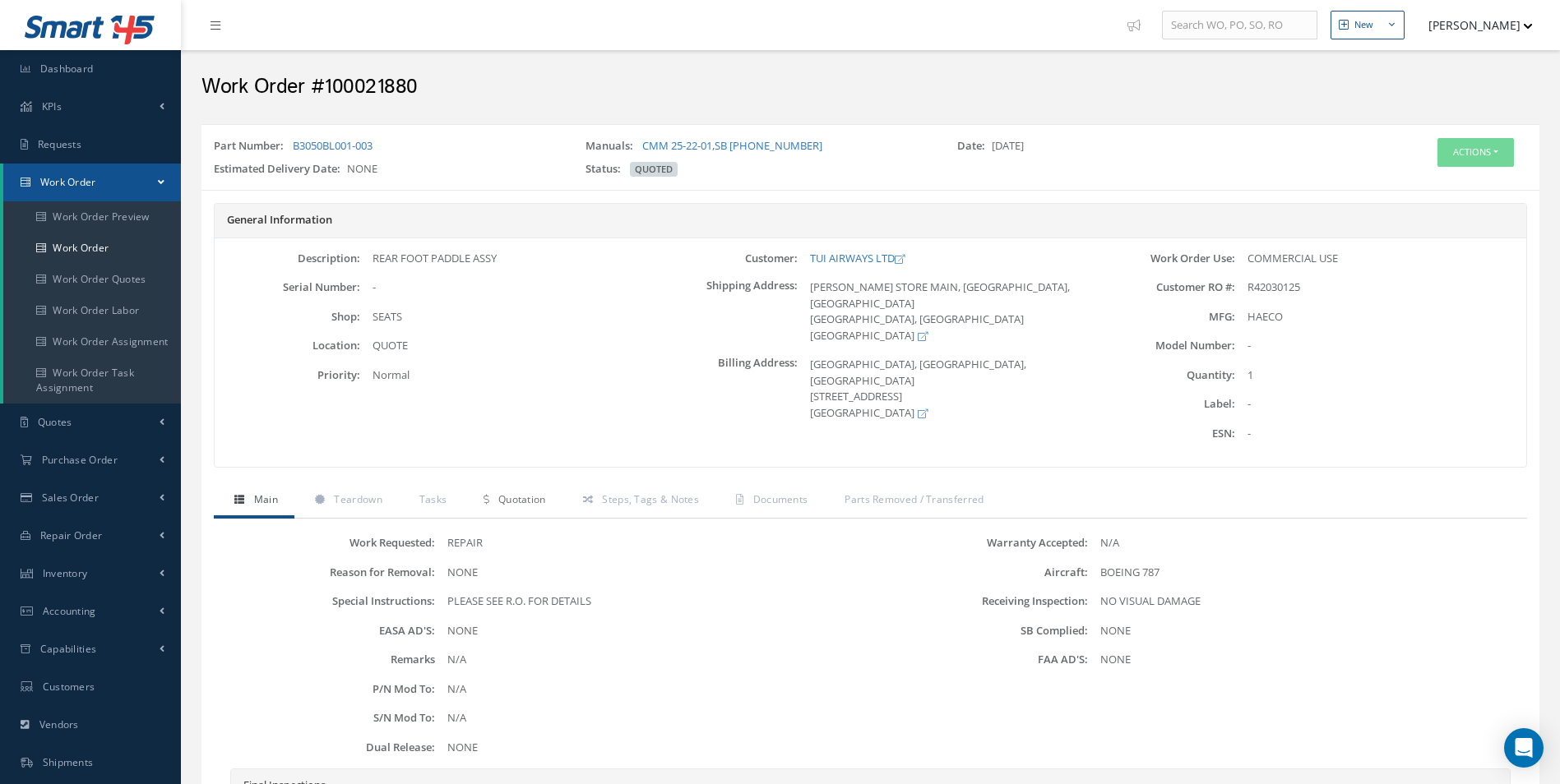
click at [498, 504] on span "Quotation" at bounding box center [521, 500] width 48 height 14
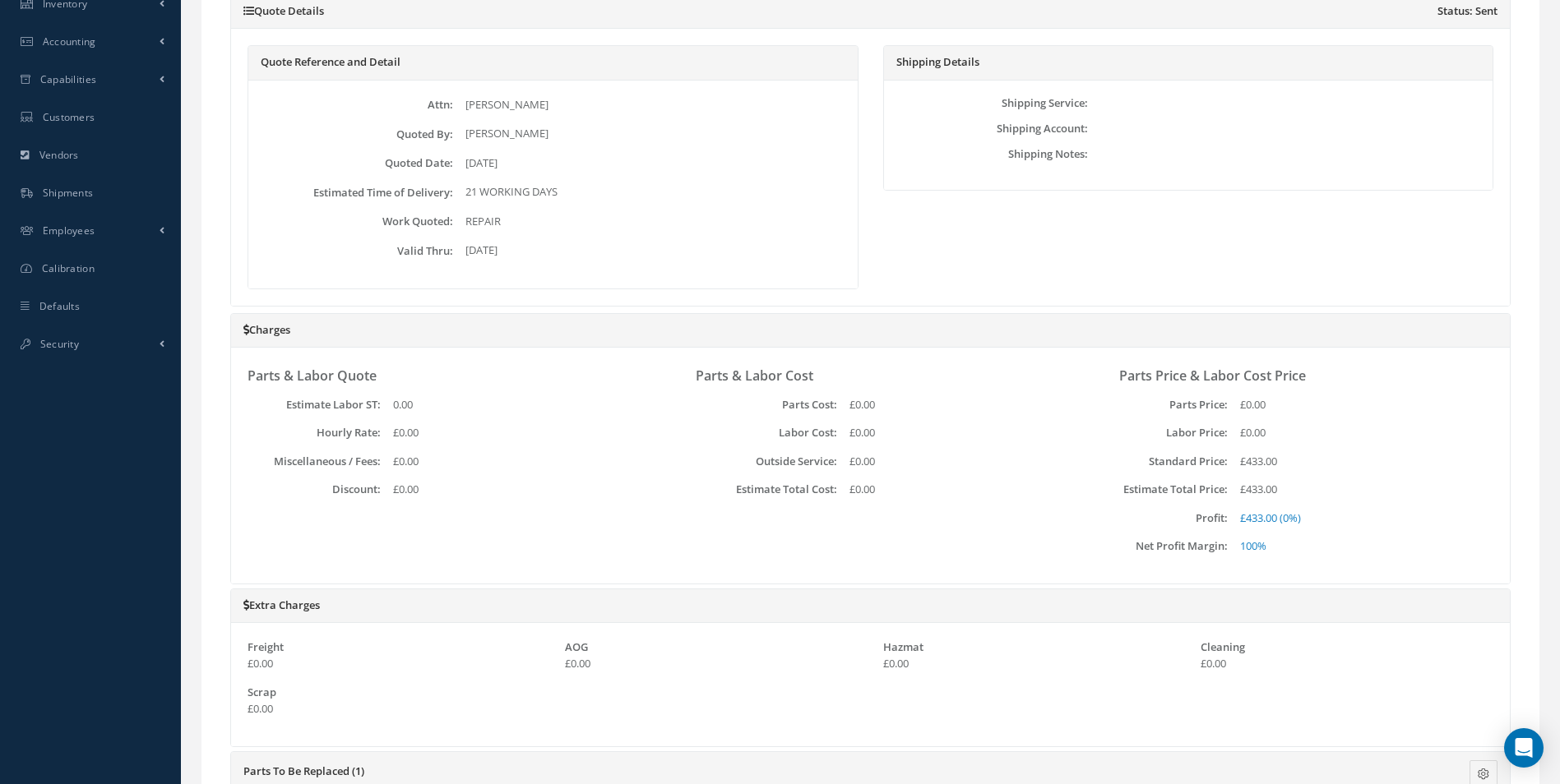
scroll to position [576, 0]
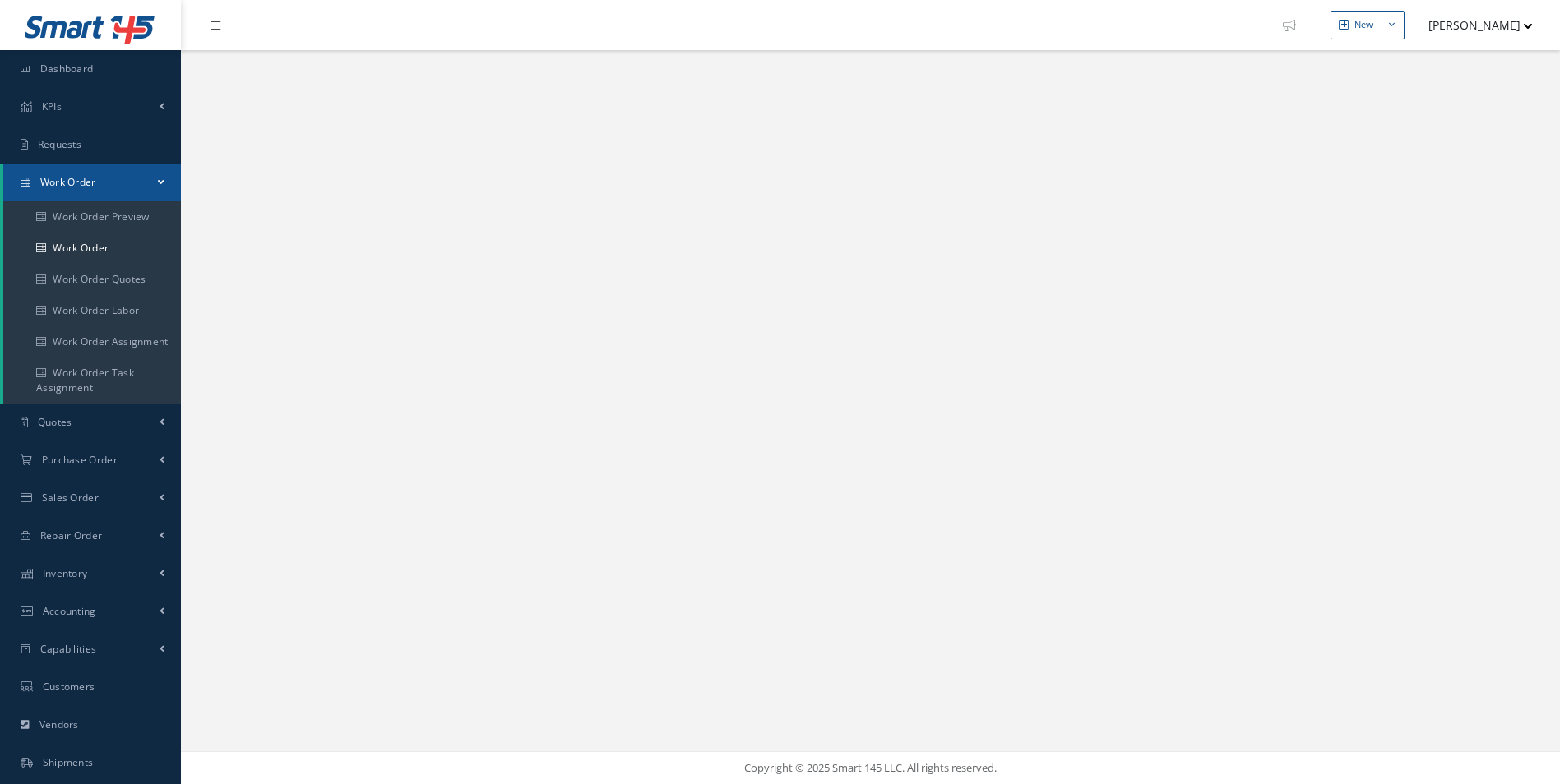
select select "25"
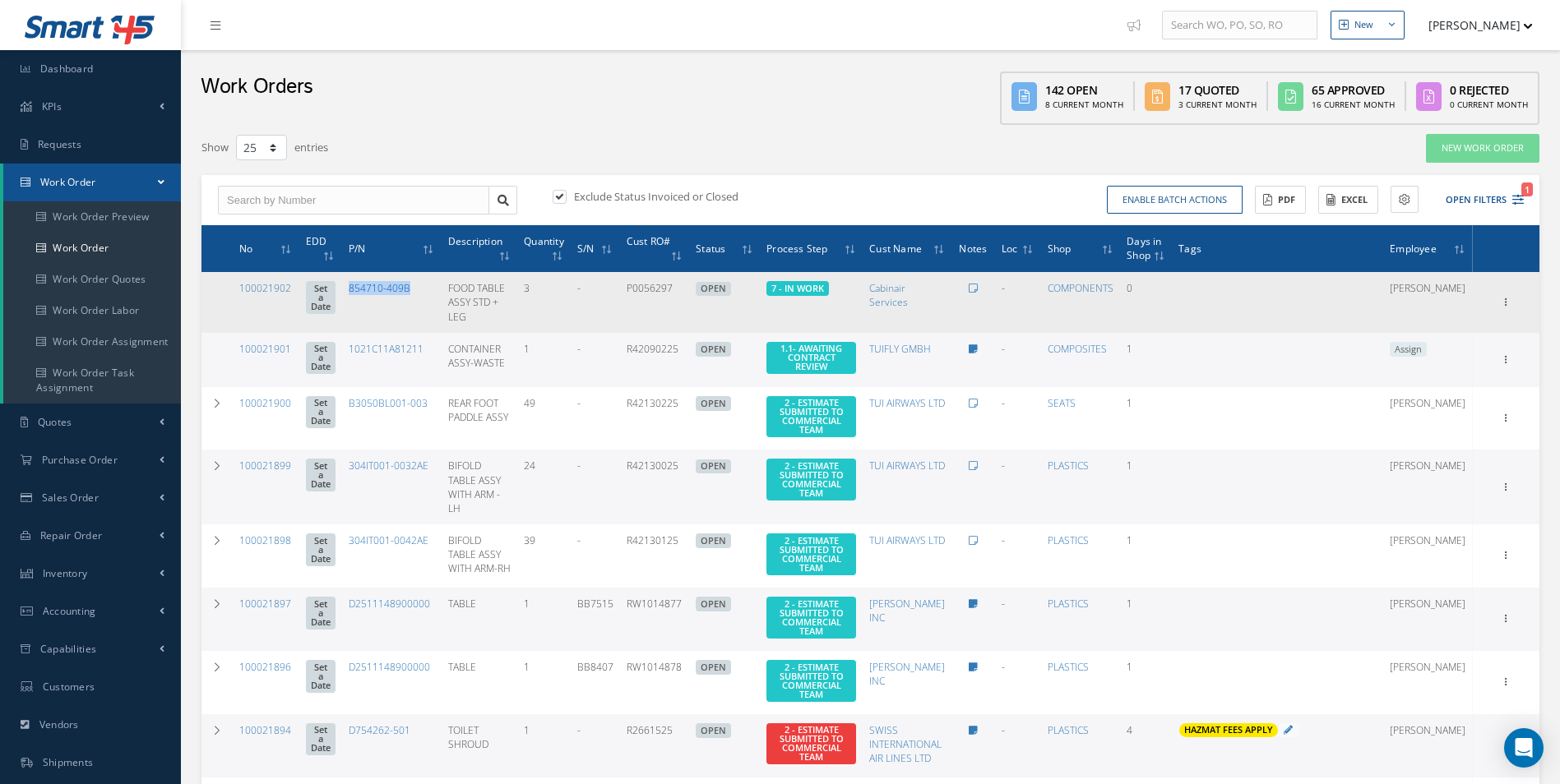
drag, startPoint x: 441, startPoint y: 300, endPoint x: 373, endPoint y: 292, distance: 68.5
click at [373, 292] on td "854710-409B" at bounding box center [392, 302] width 99 height 60
copy link "854710-409B"
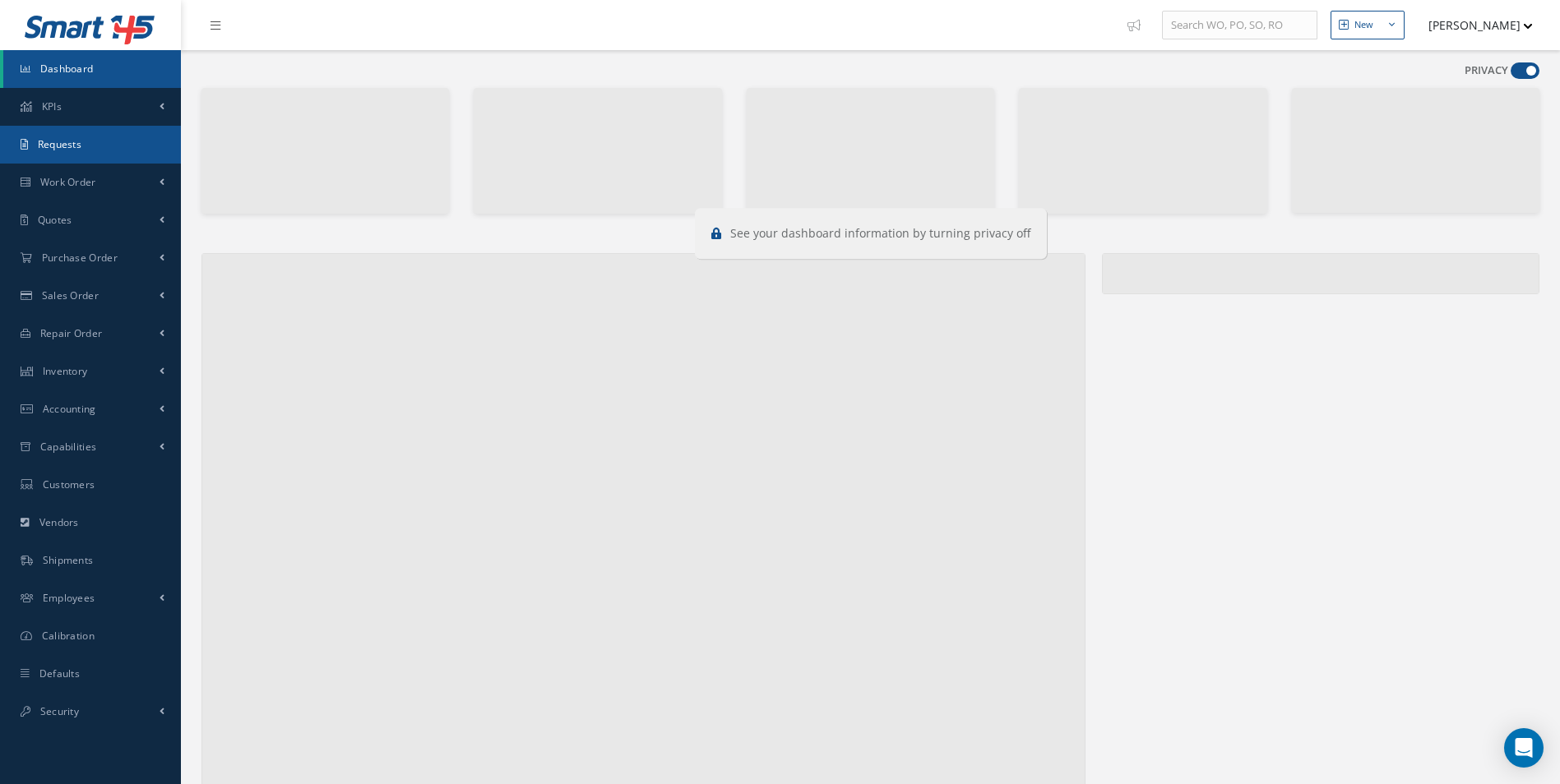
click at [86, 158] on link "Requests" at bounding box center [90, 144] width 181 height 38
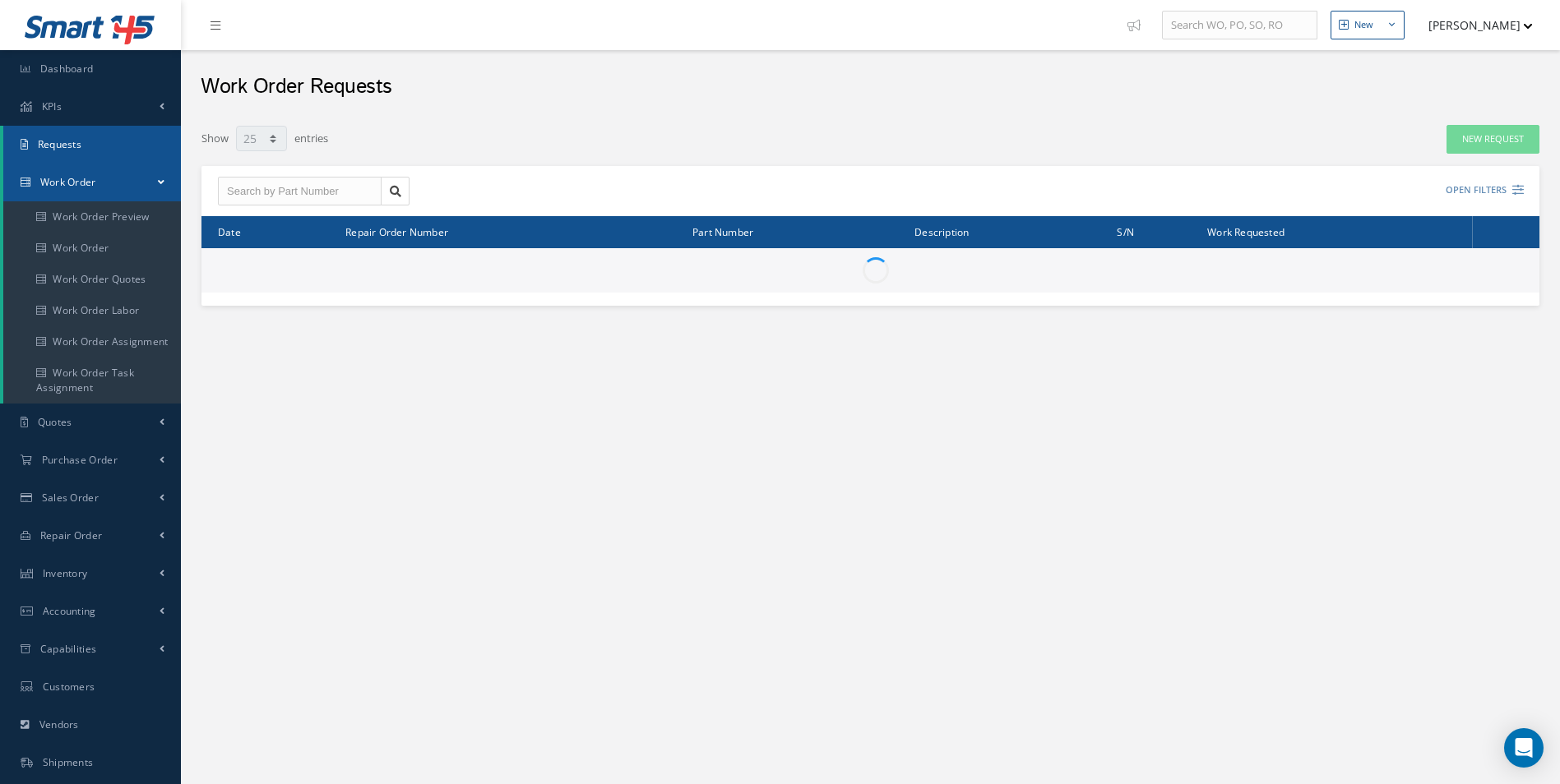
select select "25"
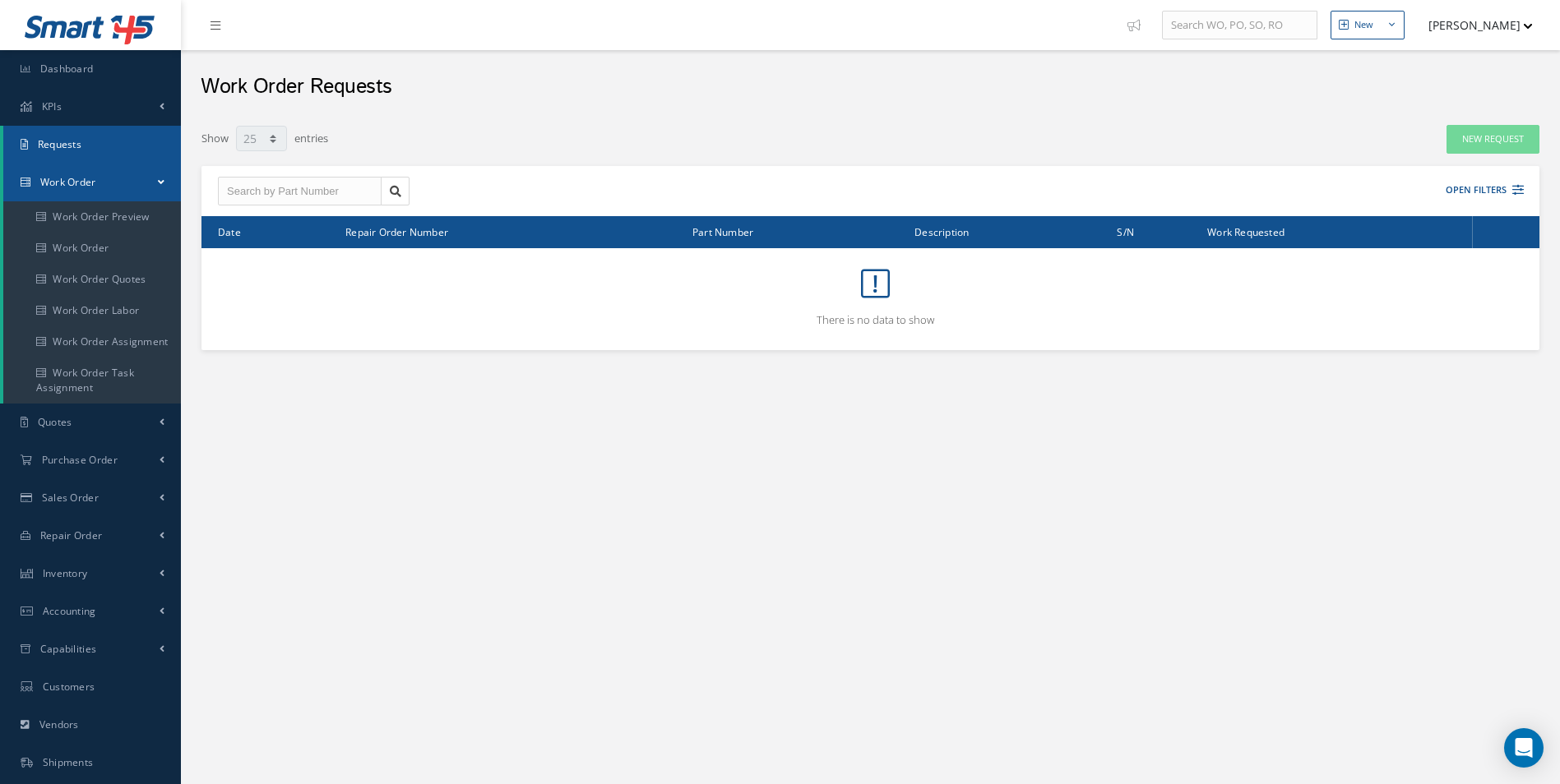
click at [100, 170] on link "Work Order" at bounding box center [92, 182] width 177 height 38
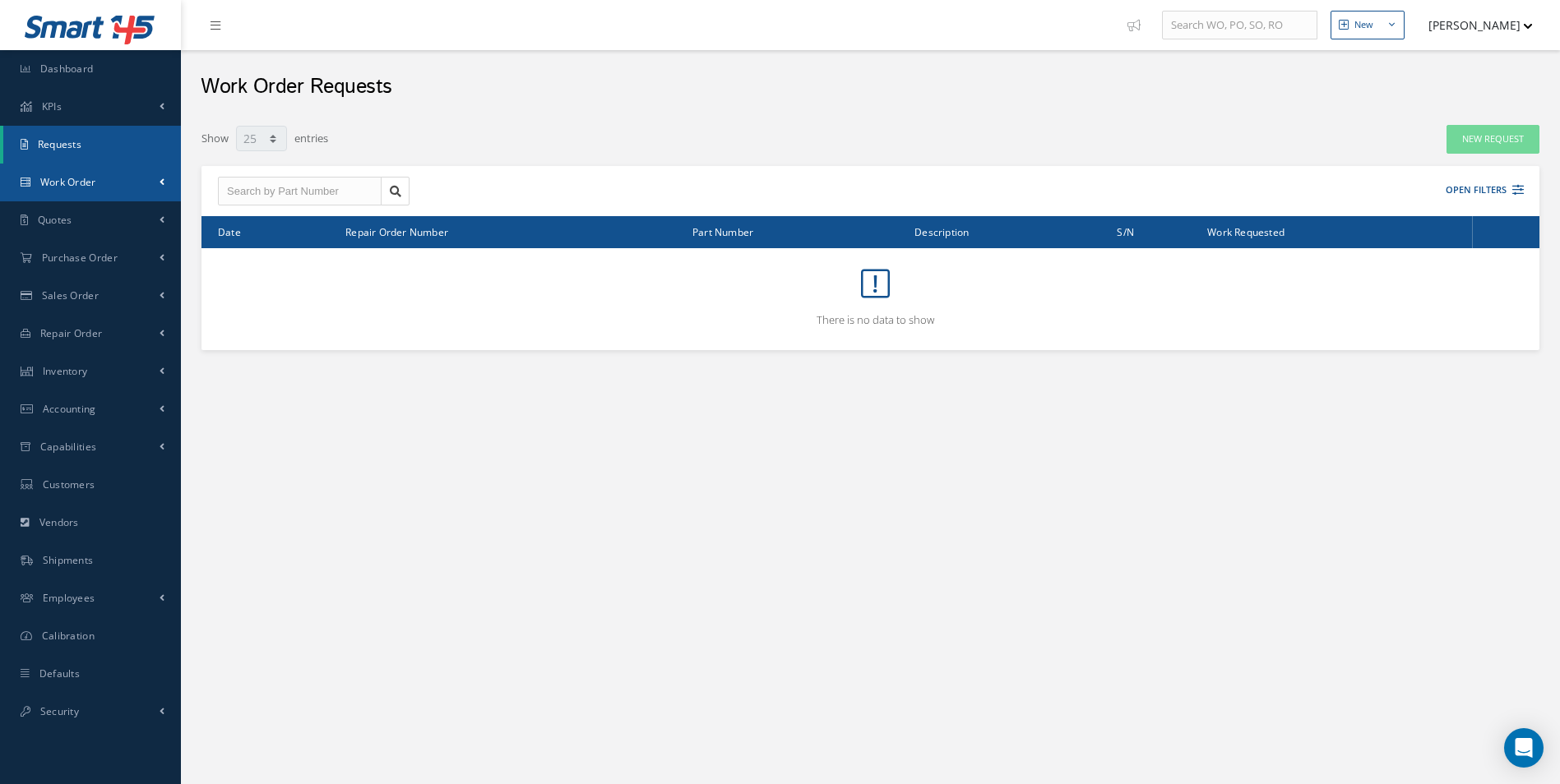
click at [116, 186] on link "Work Order" at bounding box center [90, 182] width 181 height 38
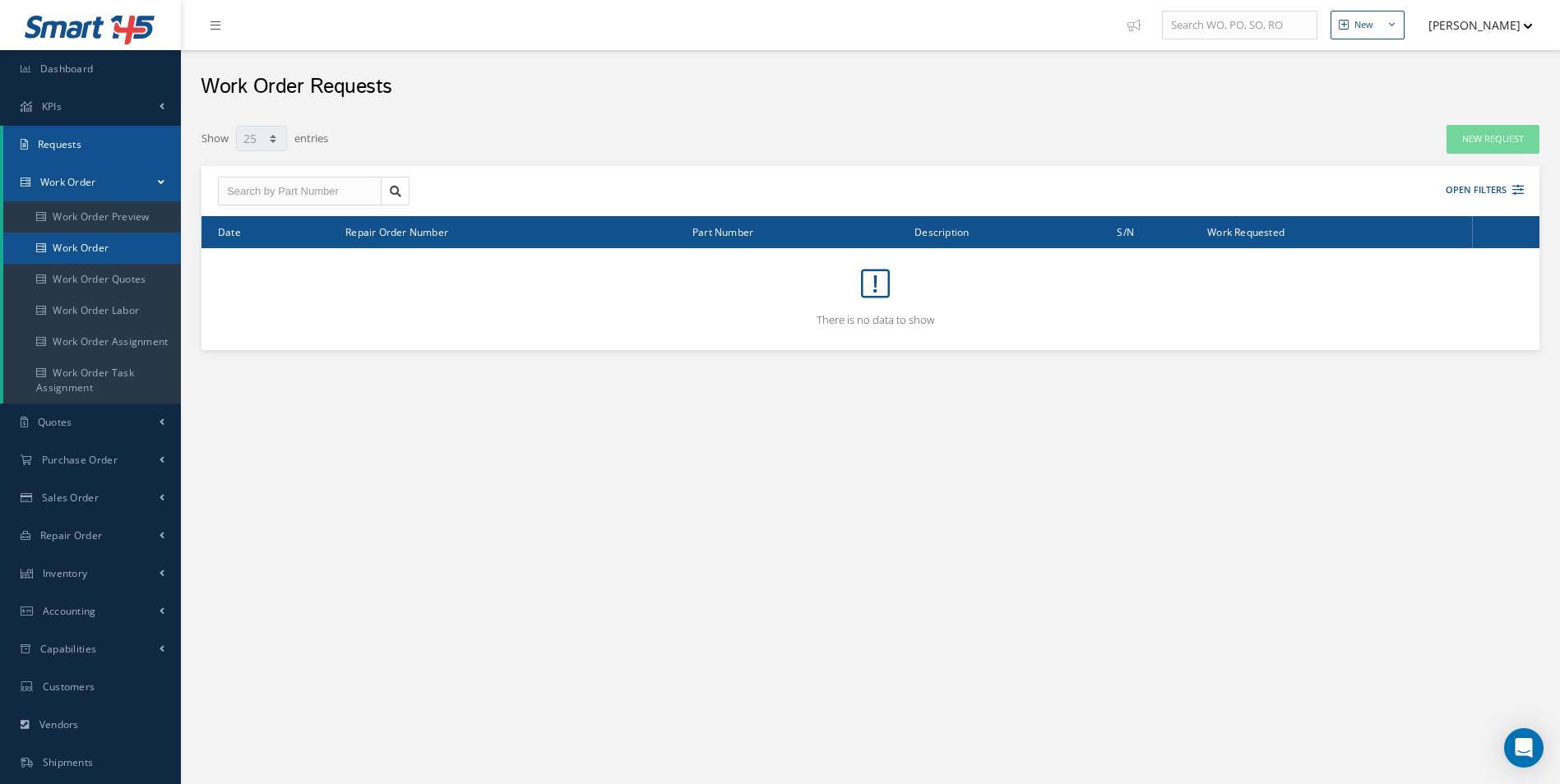
click at [103, 240] on link "Work Order" at bounding box center [92, 248] width 177 height 31
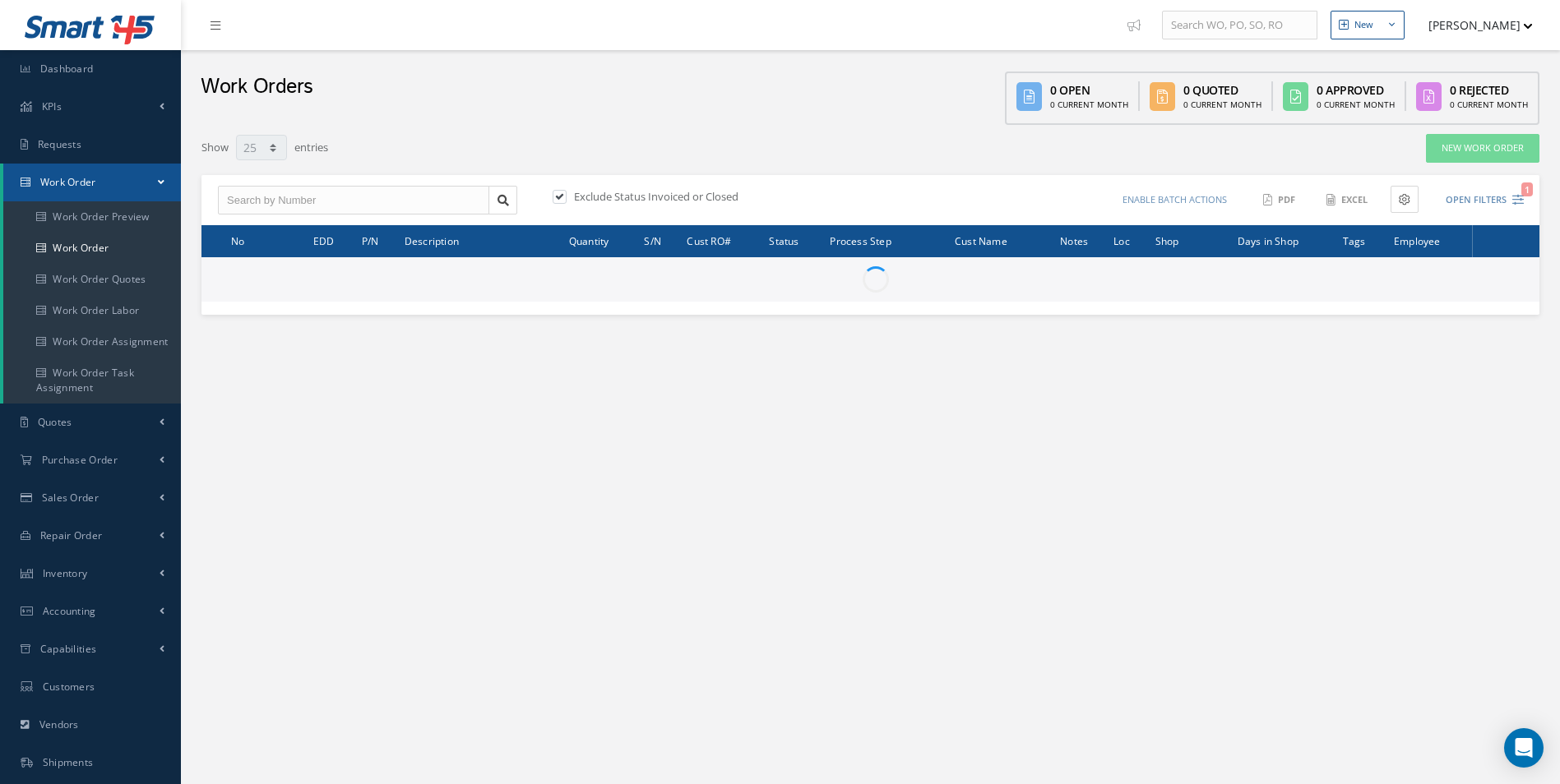
select select "25"
